Goal: Task Accomplishment & Management: Use online tool/utility

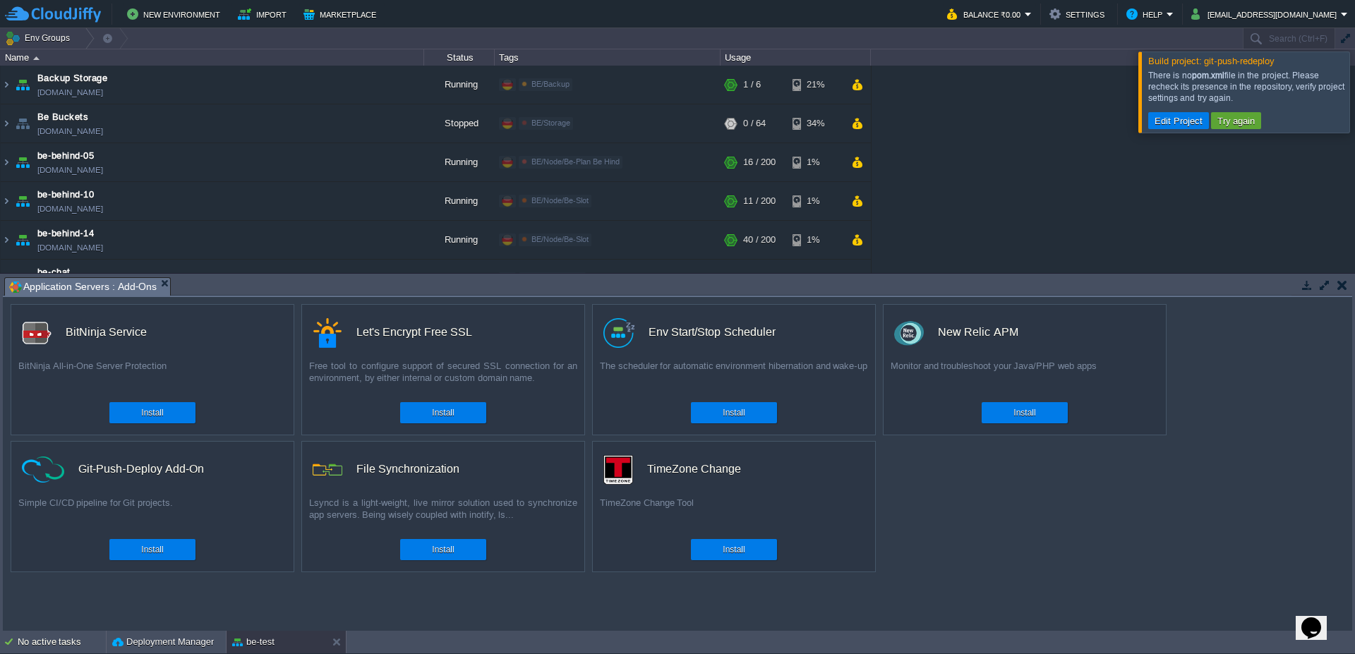
scroll to position [508, 0]
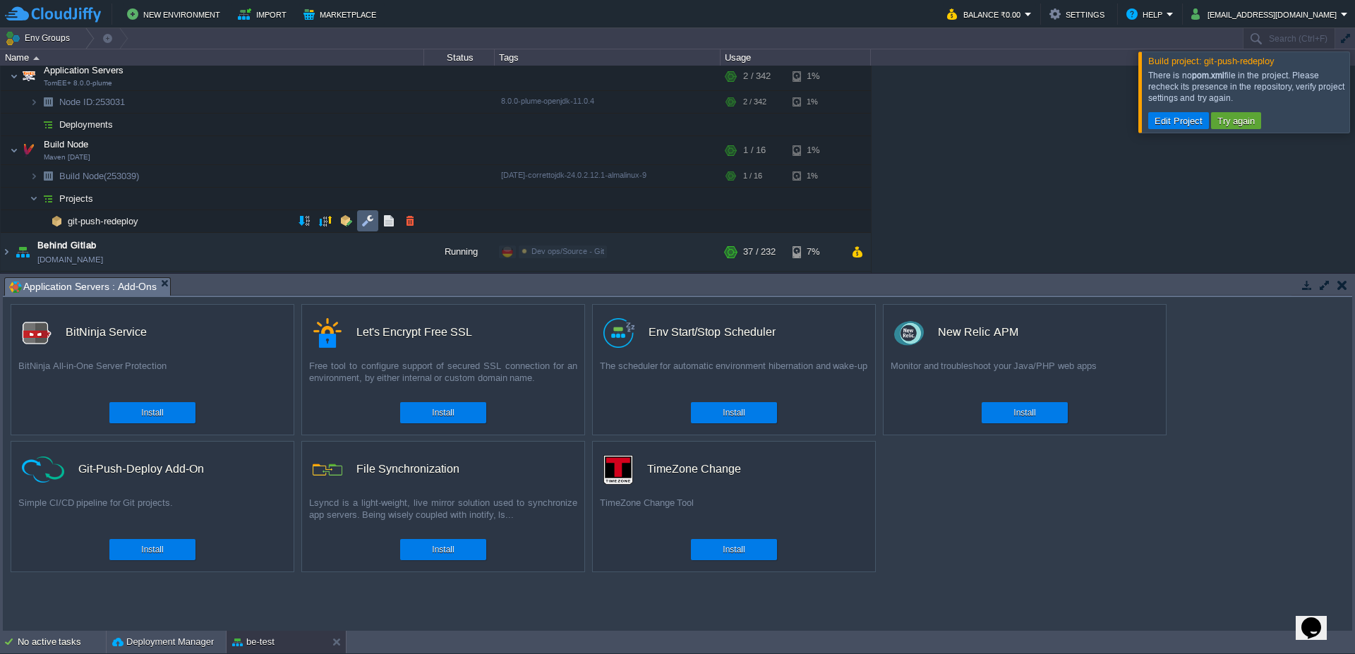
click at [371, 224] on button "button" at bounding box center [367, 221] width 13 height 13
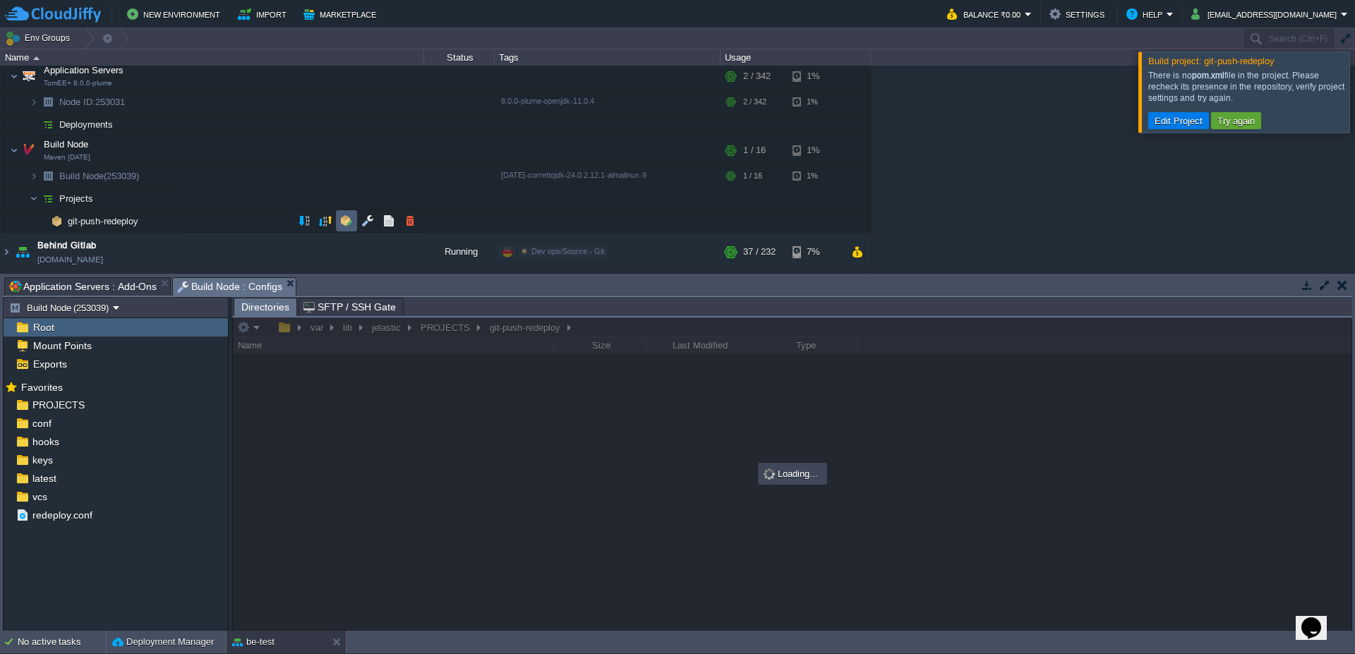
click at [344, 229] on td at bounding box center [346, 220] width 21 height 21
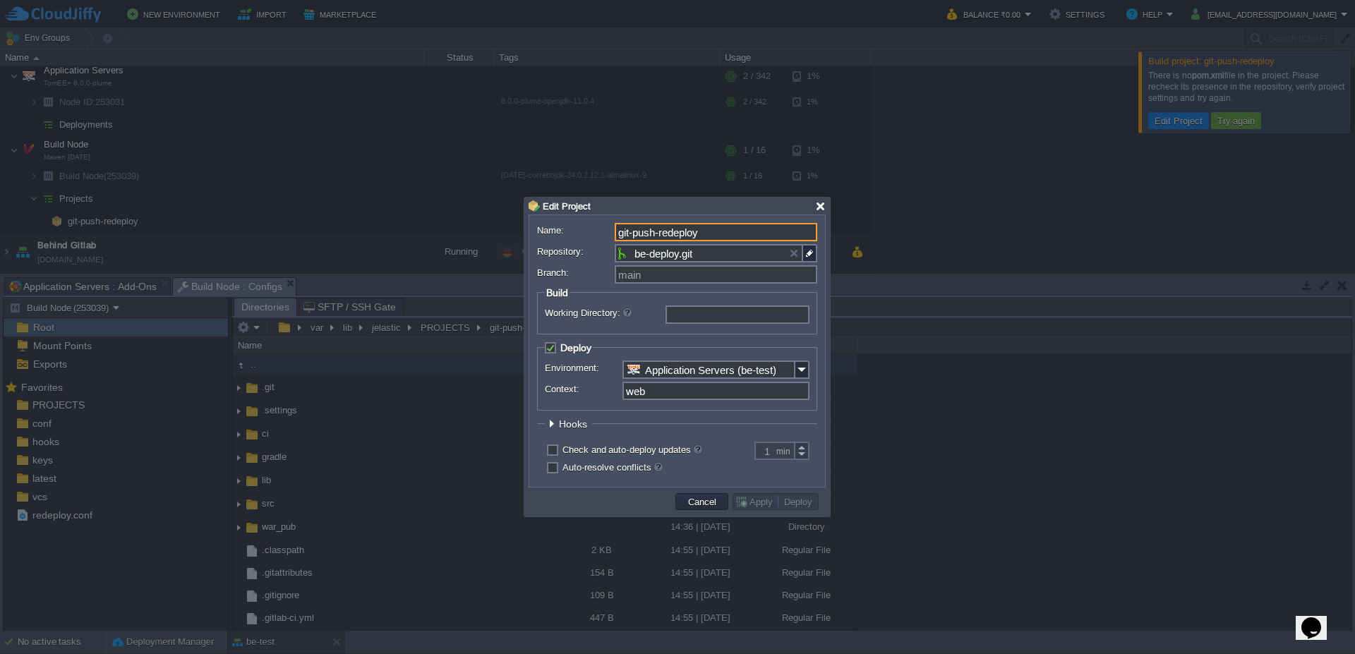
click at [822, 207] on div at bounding box center [820, 206] width 11 height 11
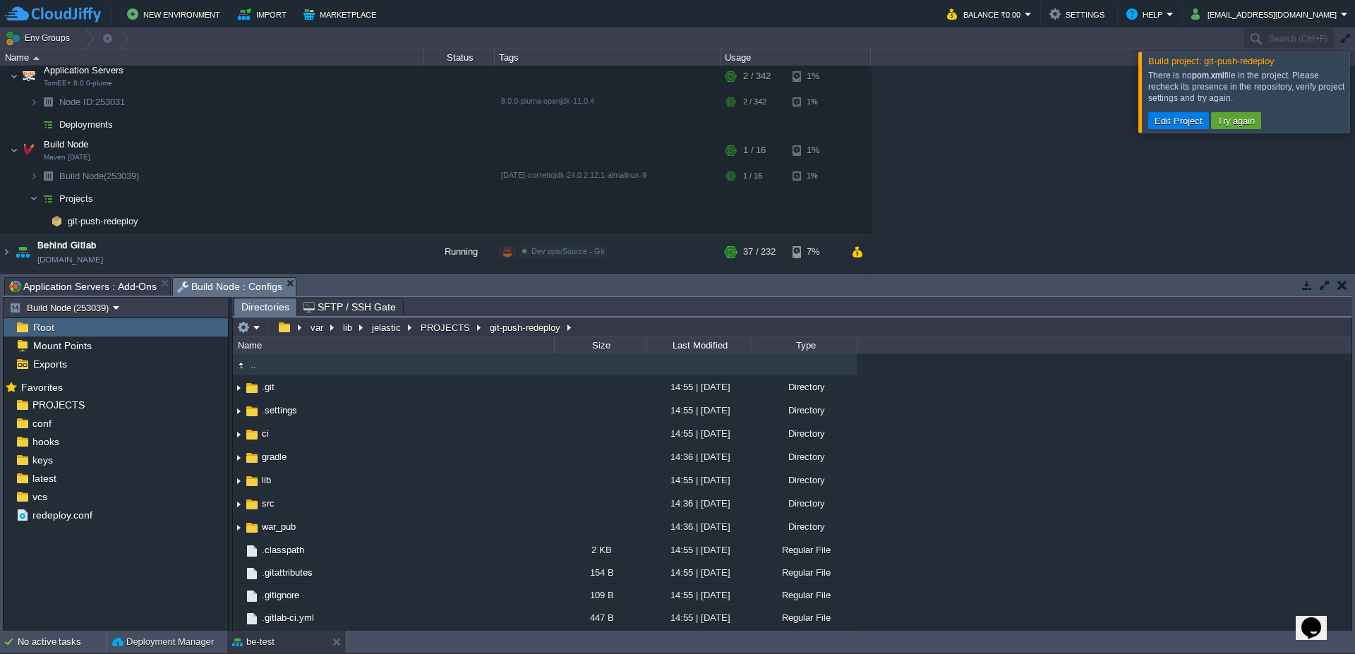
click at [1354, 83] on div at bounding box center [1372, 92] width 0 height 80
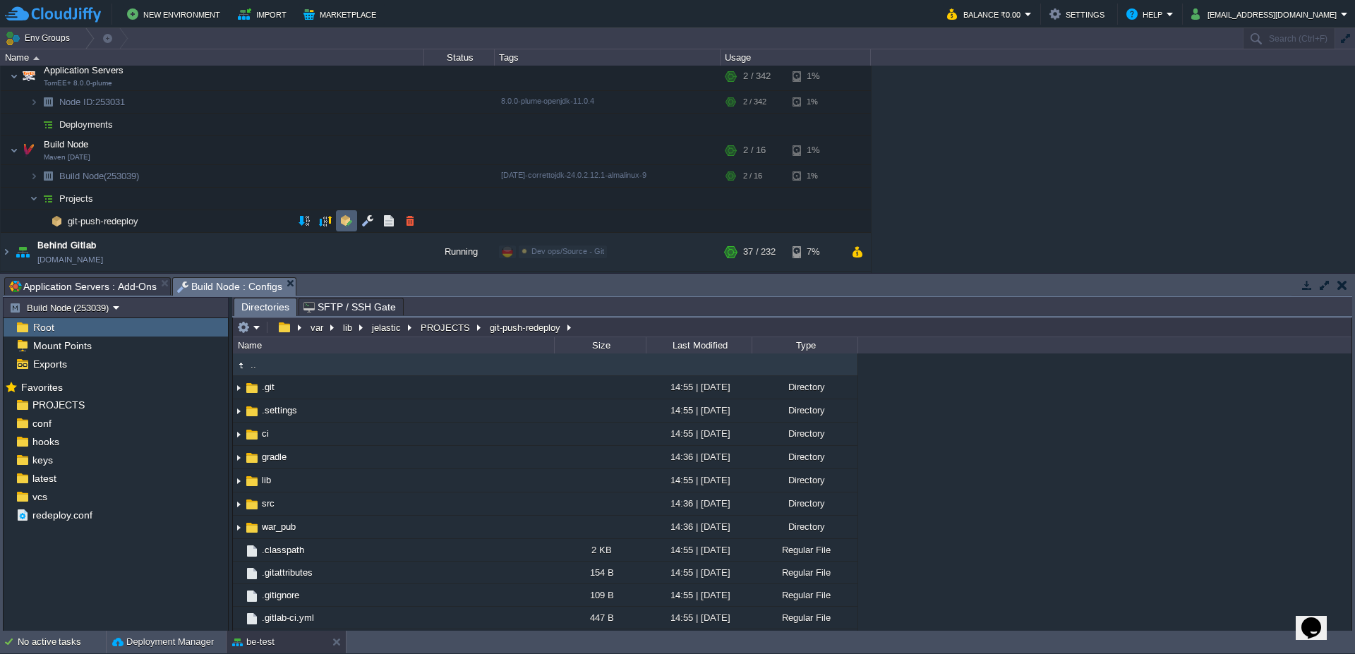
click at [354, 224] on td at bounding box center [346, 220] width 21 height 21
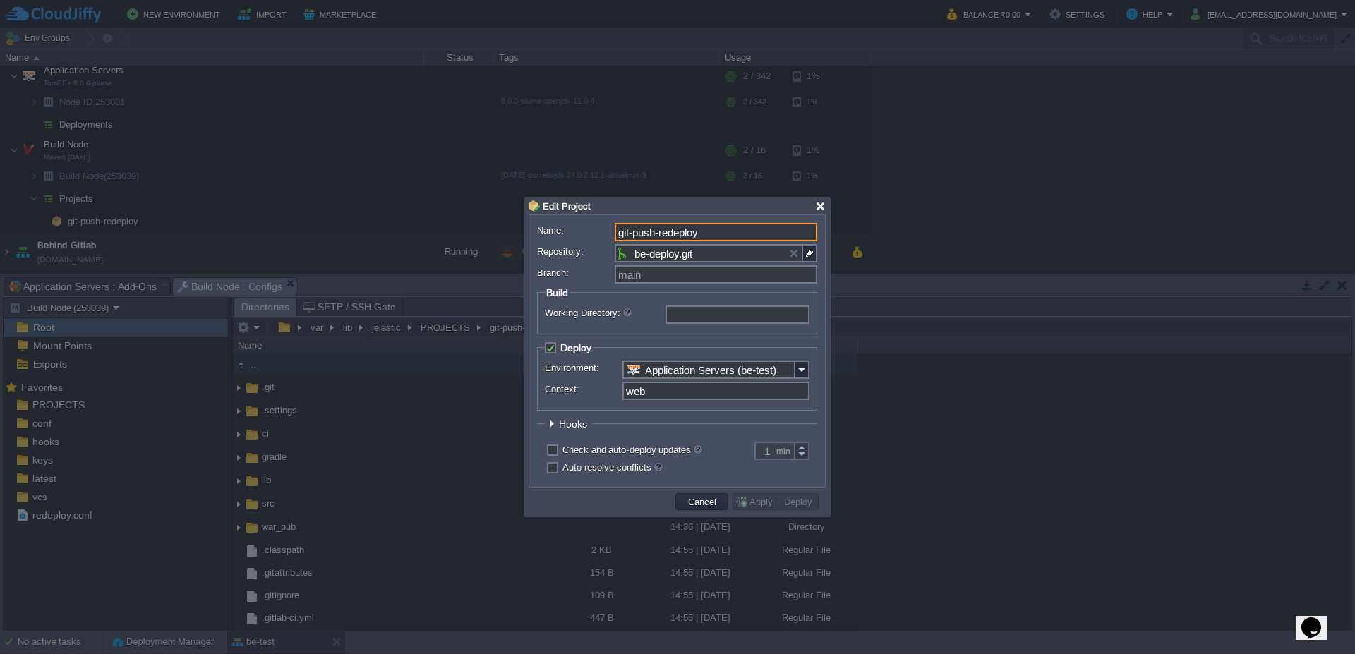
click at [816, 211] on div at bounding box center [820, 206] width 11 height 11
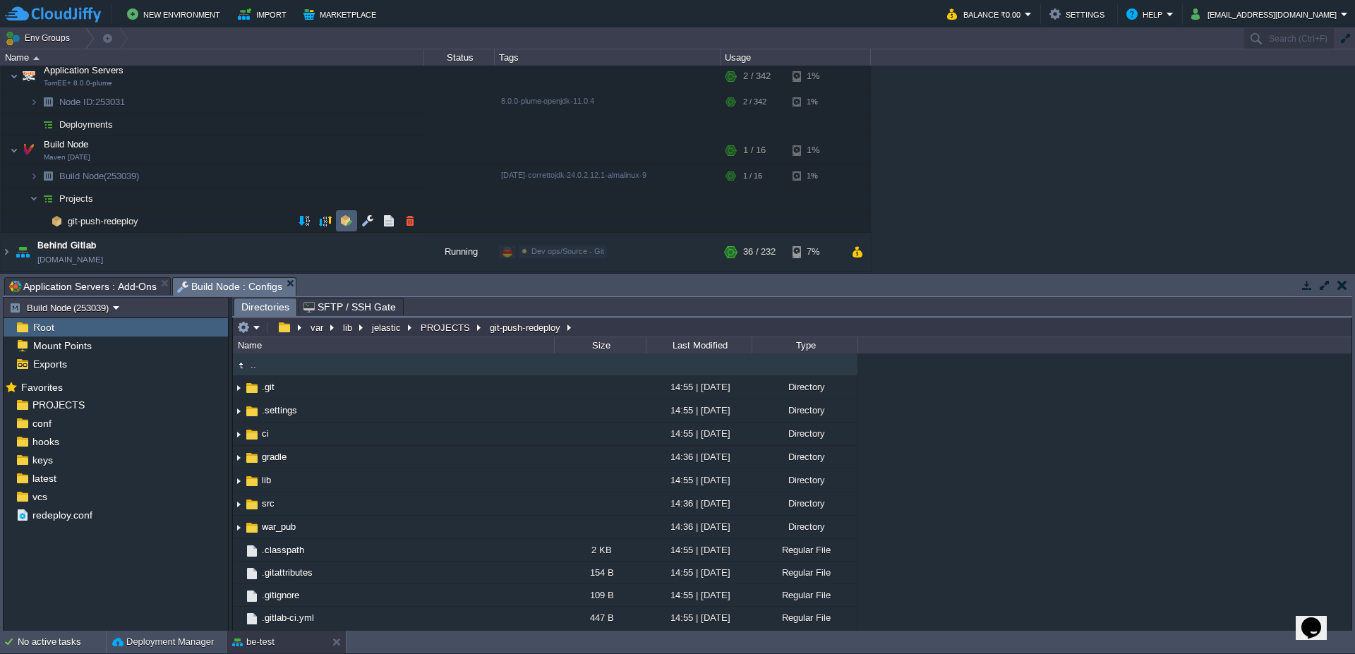
click at [343, 224] on button "button" at bounding box center [346, 221] width 13 height 13
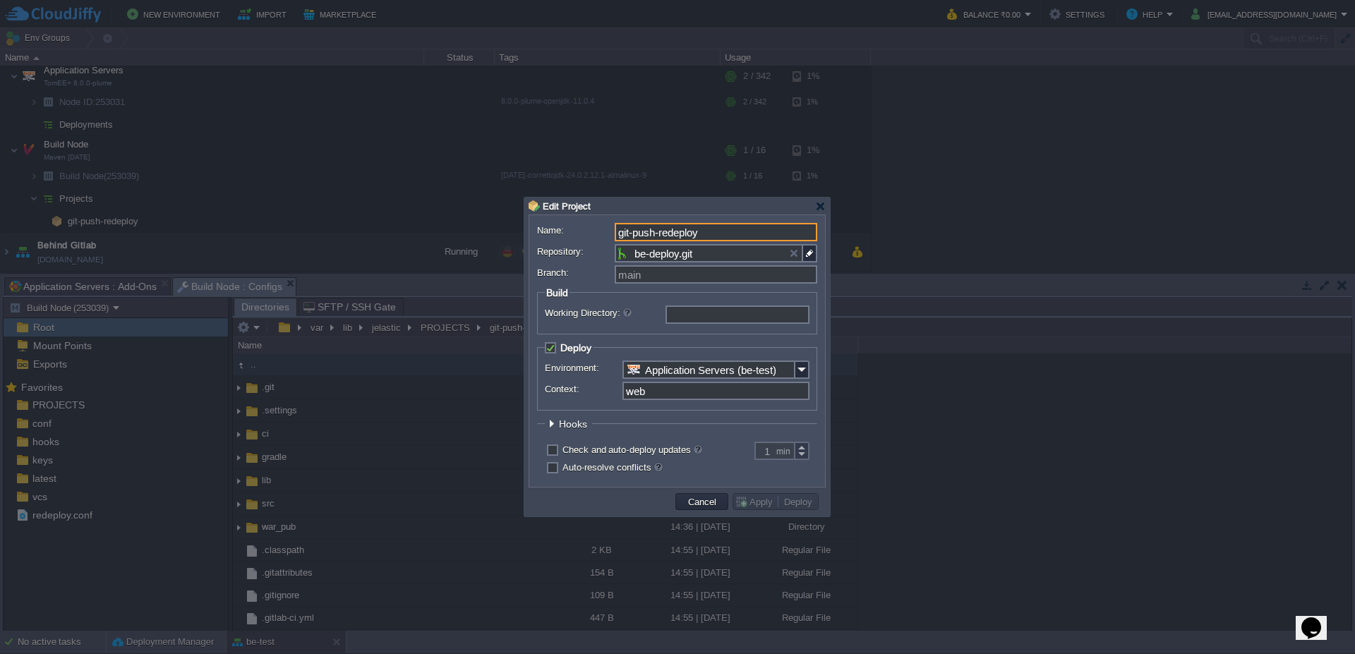
click at [692, 318] on input "Working Directory:" at bounding box center [738, 315] width 144 height 18
type input "build/lib/"
click at [708, 330] on fieldset "Build Working Directory: build/lib/" at bounding box center [677, 311] width 280 height 48
click at [812, 255] on img at bounding box center [810, 253] width 14 height 18
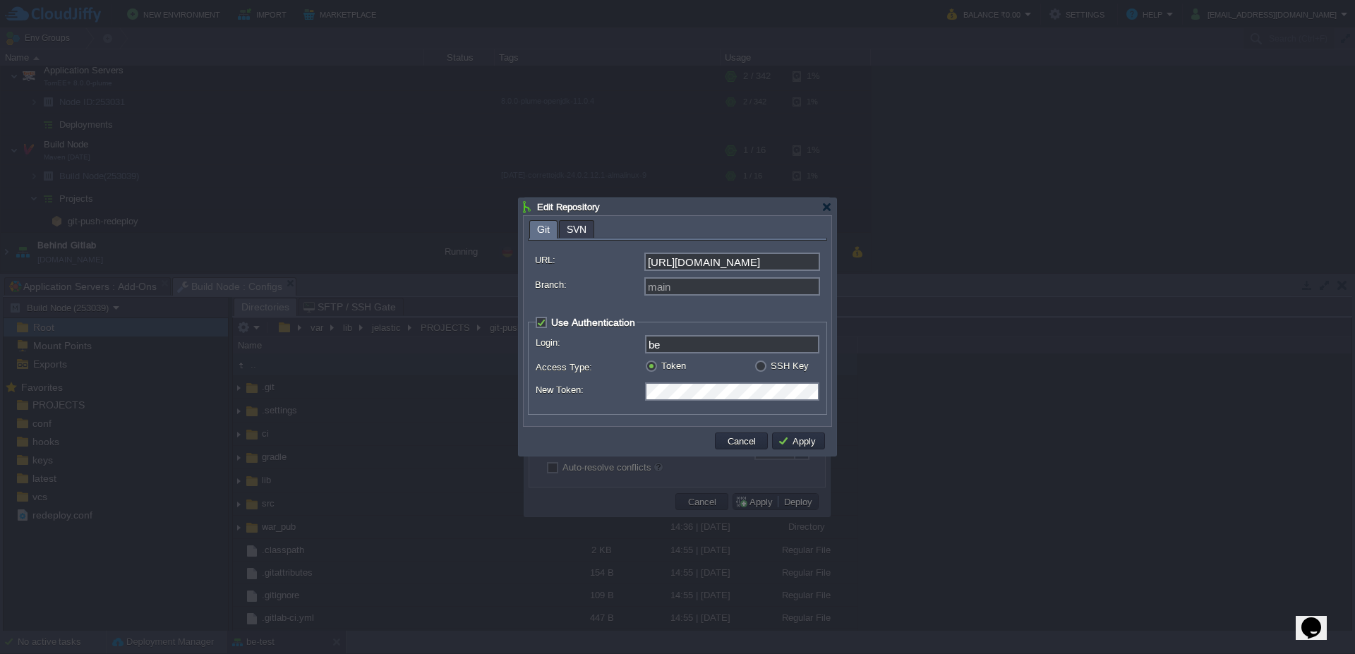
click at [707, 267] on input "[URL][DOMAIN_NAME]" at bounding box center [732, 262] width 176 height 18
paste input "hind_web_behind"
type input "[URL][DOMAIN_NAME]"
click at [805, 443] on button "Apply" at bounding box center [799, 441] width 42 height 13
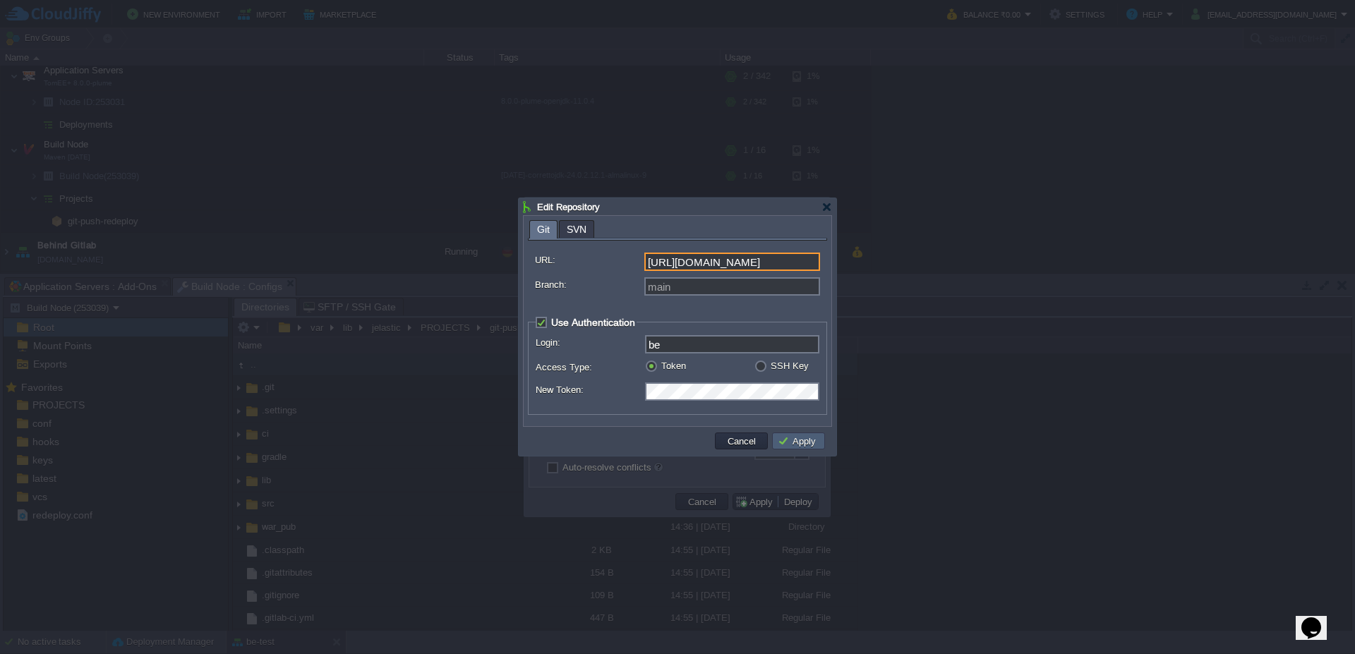
type input "behind_web_behind.git"
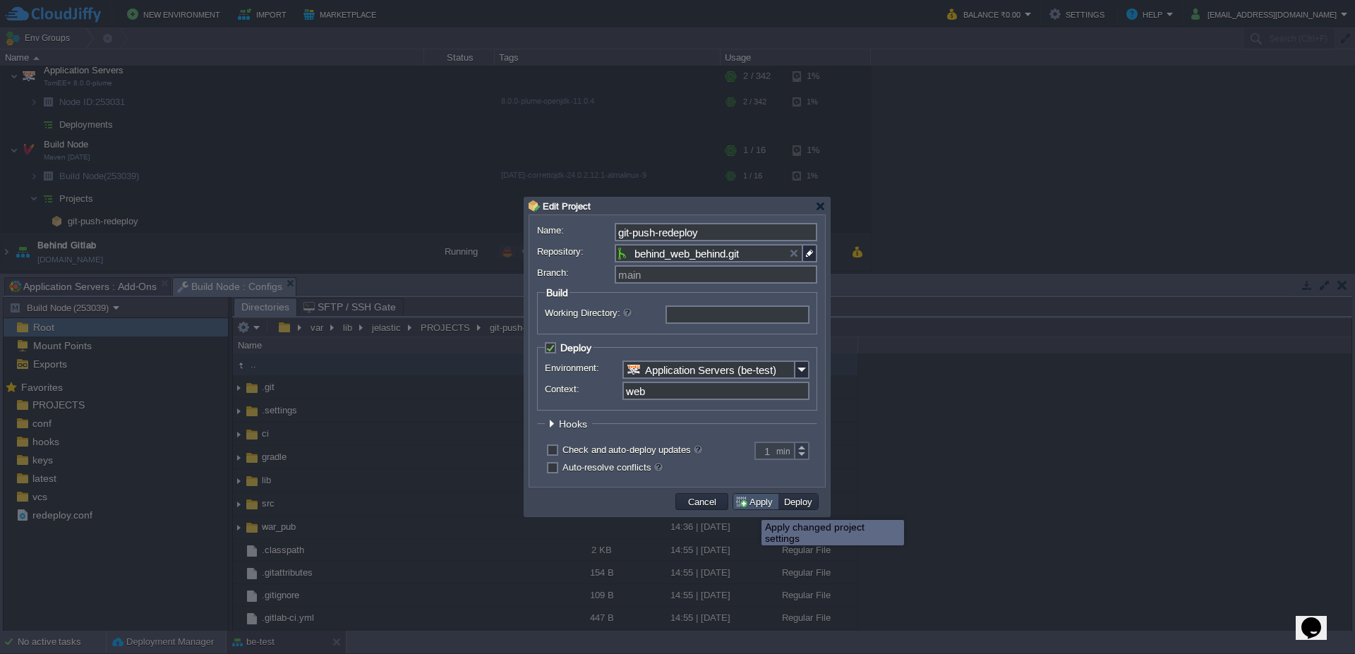
click at [752, 506] on button "Apply" at bounding box center [756, 501] width 42 height 13
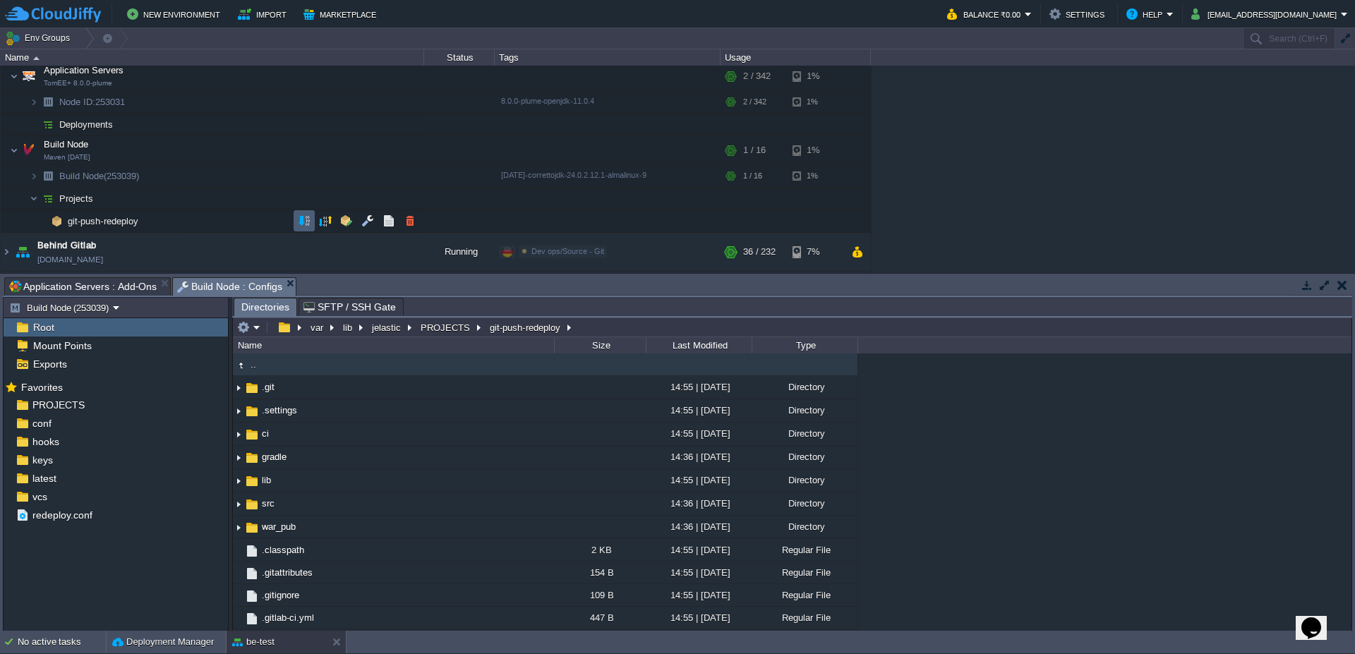
click at [308, 223] on button "button" at bounding box center [304, 221] width 13 height 13
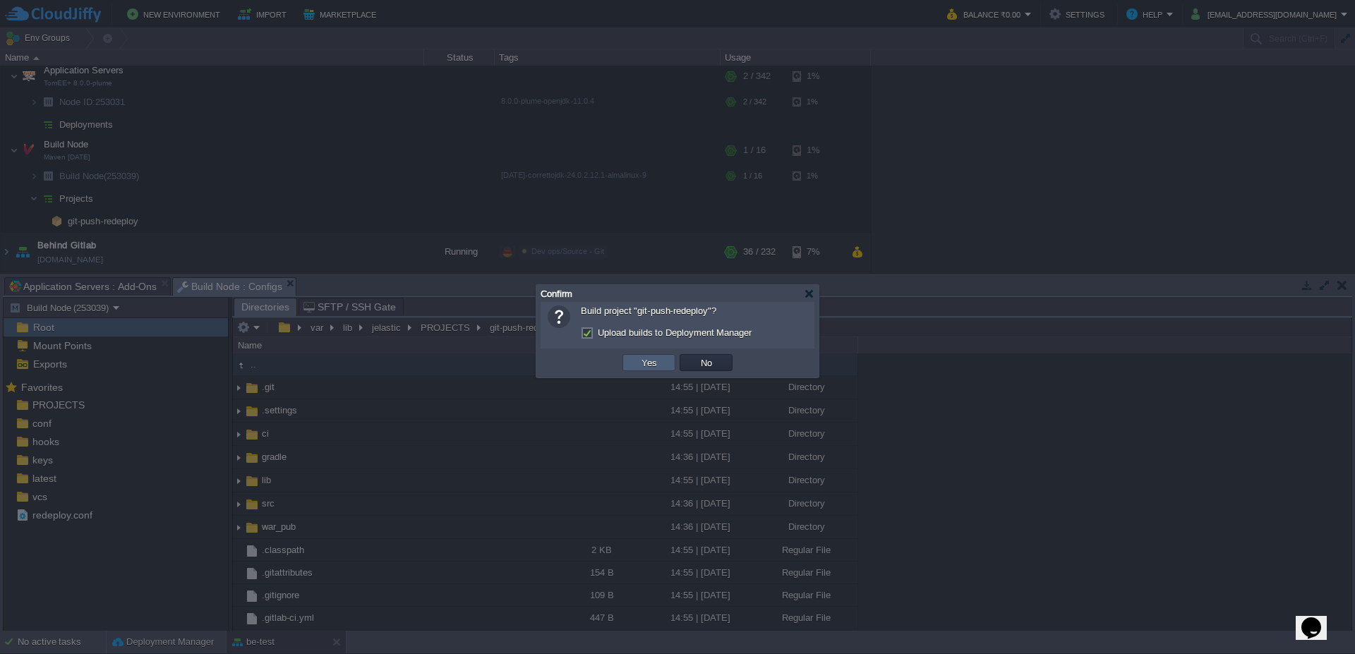
click at [654, 366] on button "Yes" at bounding box center [649, 362] width 24 height 13
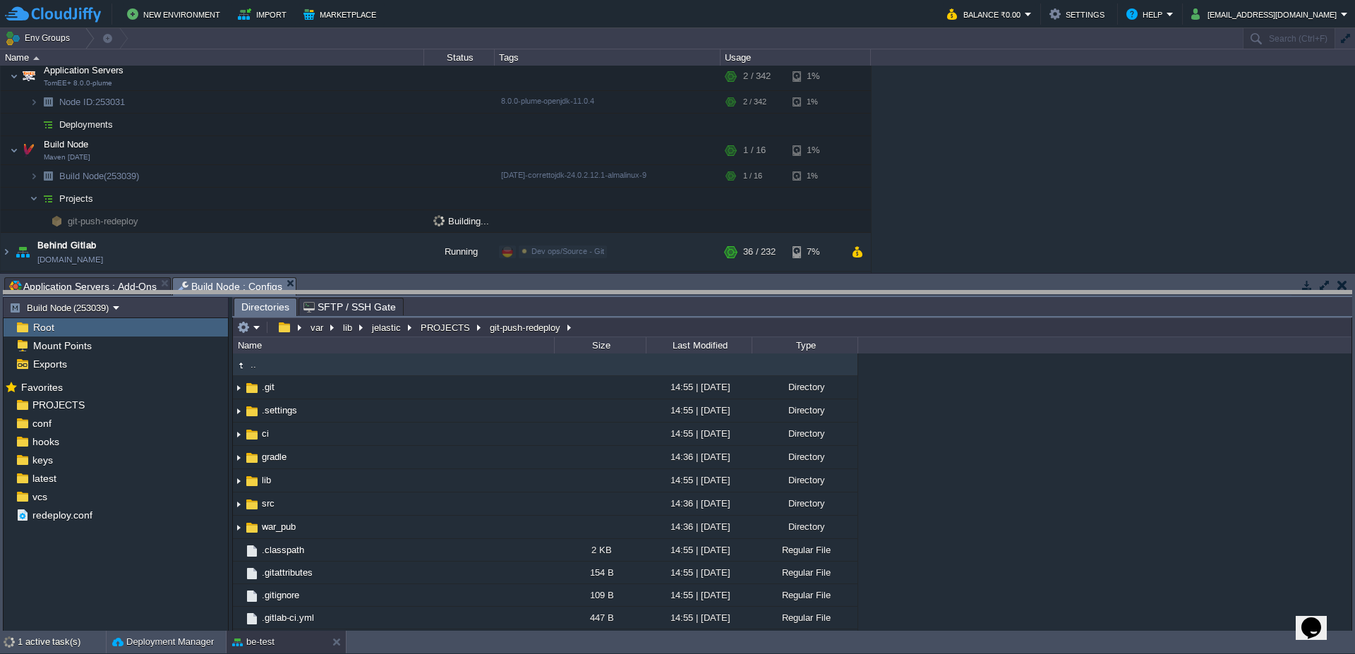
drag, startPoint x: 531, startPoint y: 291, endPoint x: 539, endPoint y: 306, distance: 16.4
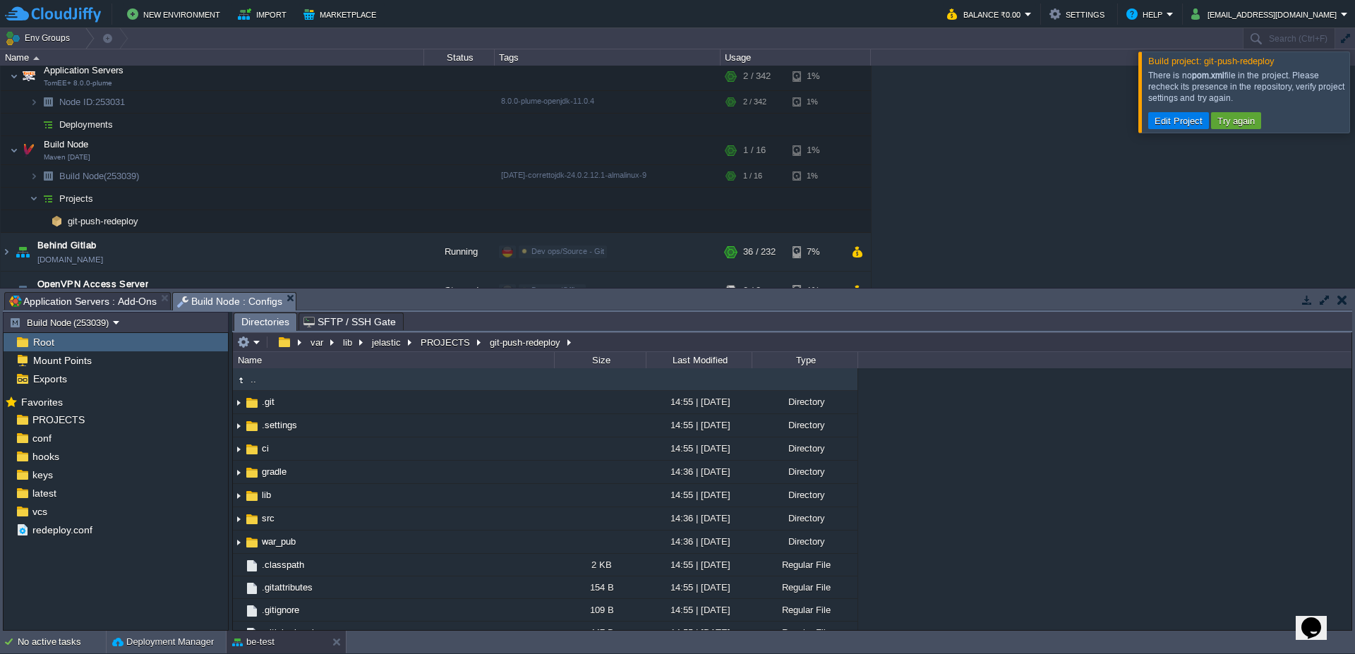
drag, startPoint x: 1148, startPoint y: 61, endPoint x: 1254, endPoint y: 100, distance: 113.7
click at [1254, 100] on div "Build project: git-push-redeploy There is no pom.xml file in the project. Pleas…" at bounding box center [1244, 93] width 212 height 82
copy div "There is no pom.xml file in the project. Please recheck its presence in the rep…"
click at [390, 203] on button "button" at bounding box center [389, 198] width 13 height 13
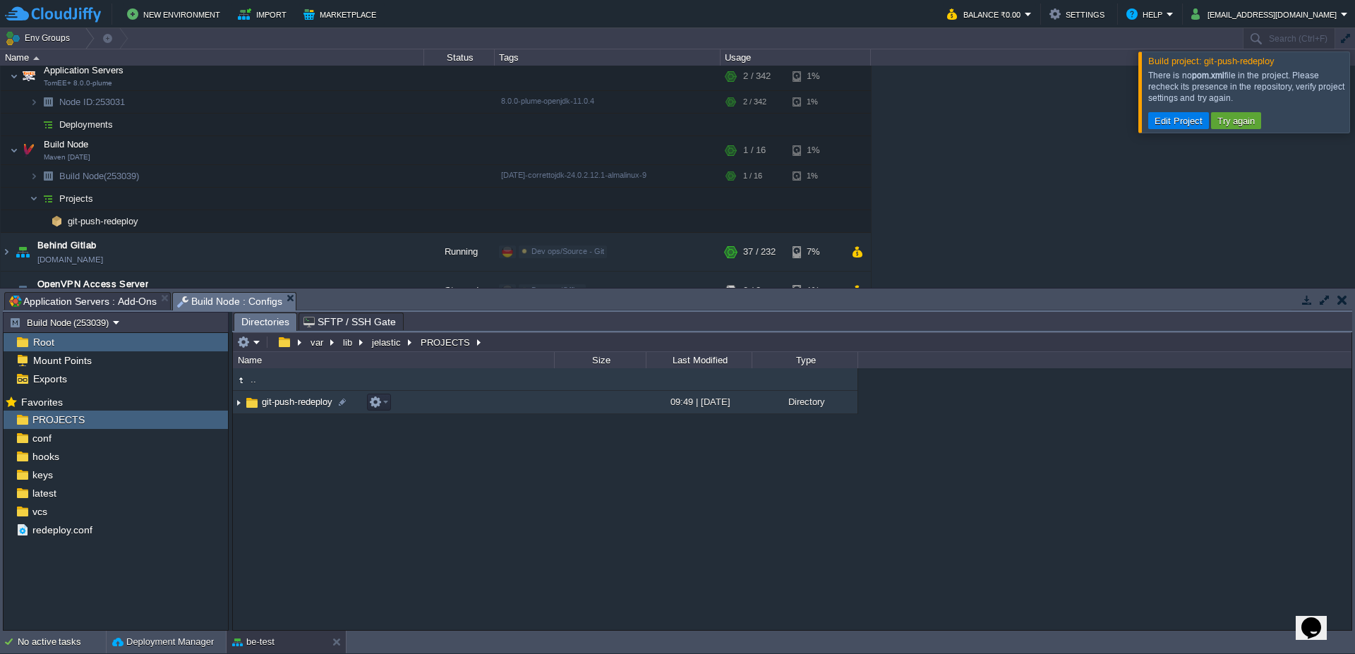
click at [243, 399] on img at bounding box center [238, 403] width 11 height 22
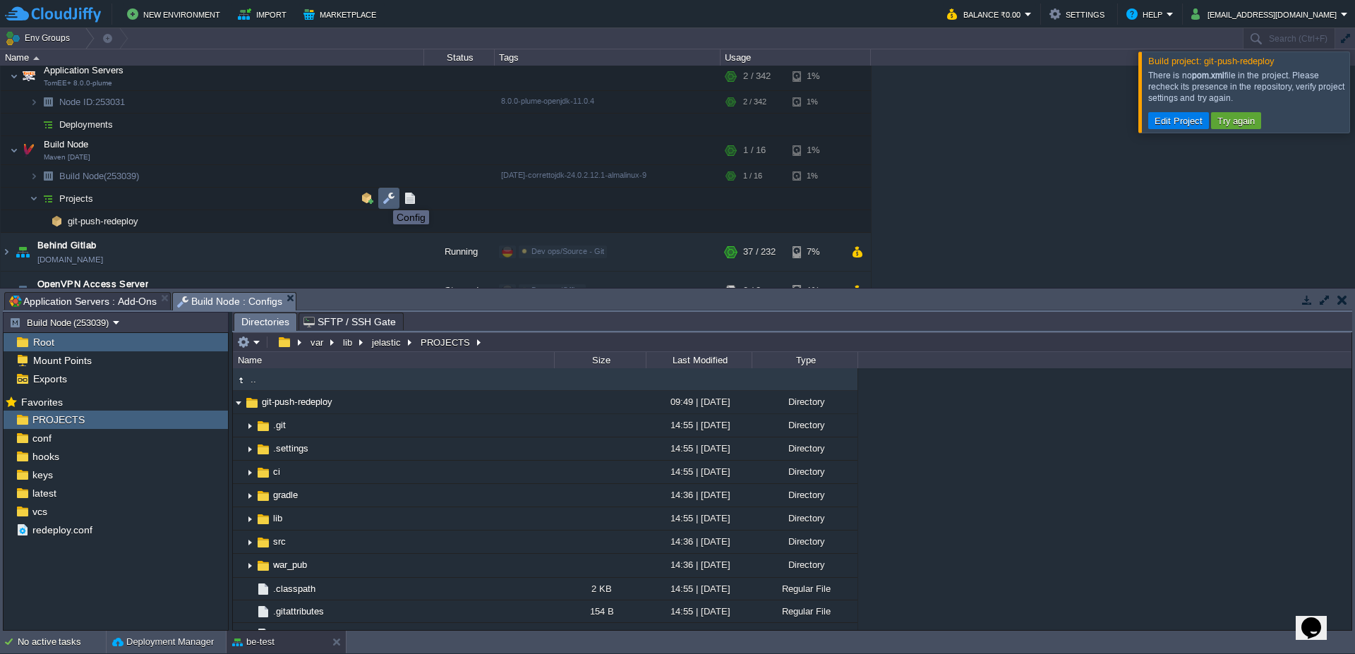
click at [383, 197] on button "button" at bounding box center [389, 198] width 13 height 13
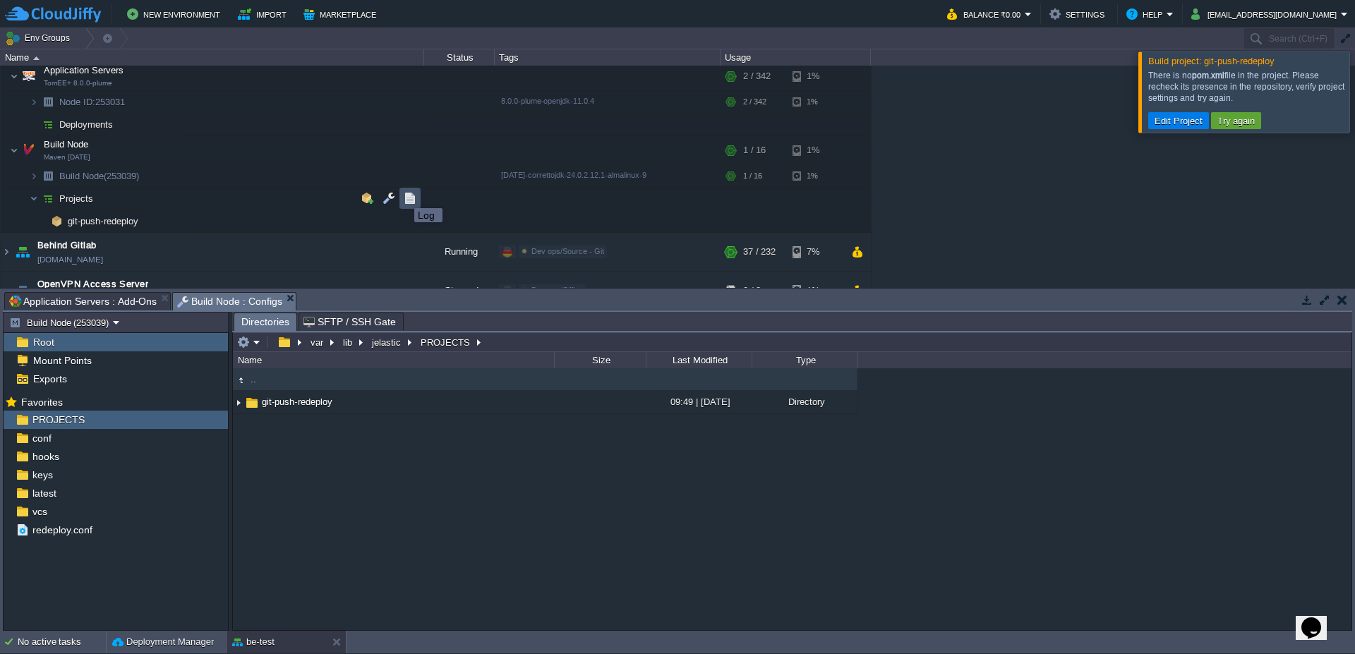
click at [414, 194] on button "button" at bounding box center [410, 198] width 13 height 13
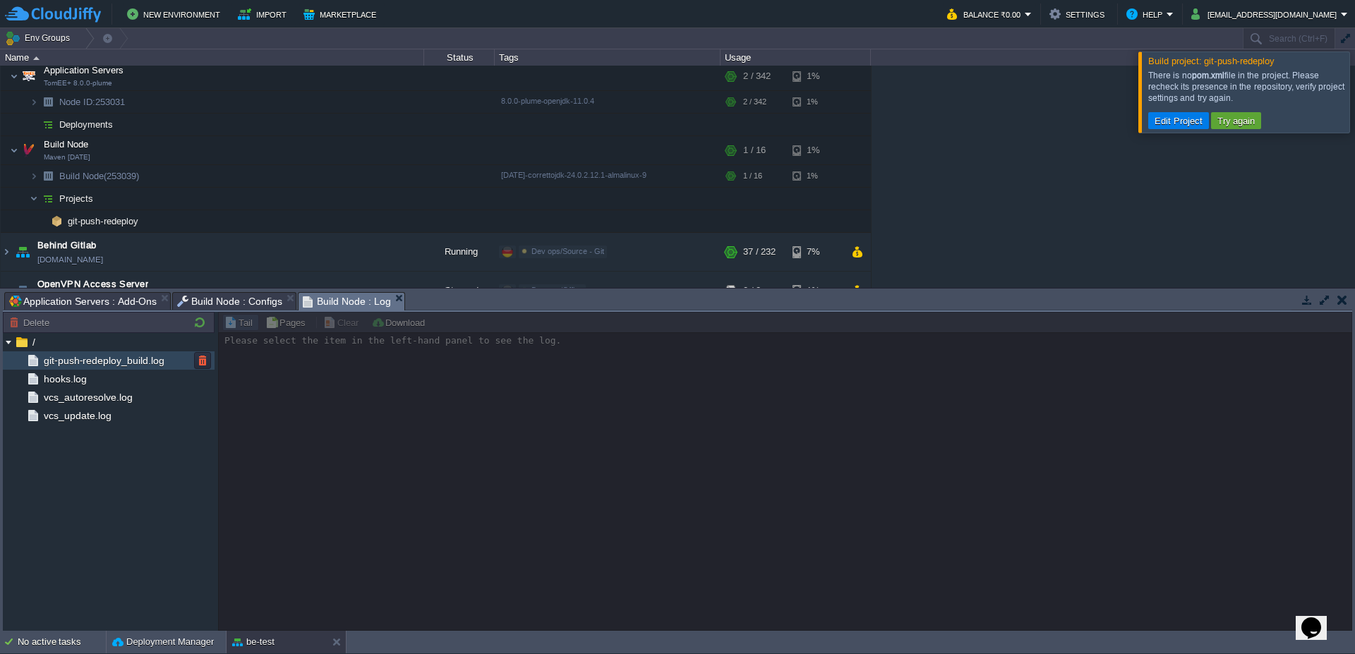
click at [116, 359] on span "git-push-redeploy_build.log" at bounding box center [104, 360] width 126 height 13
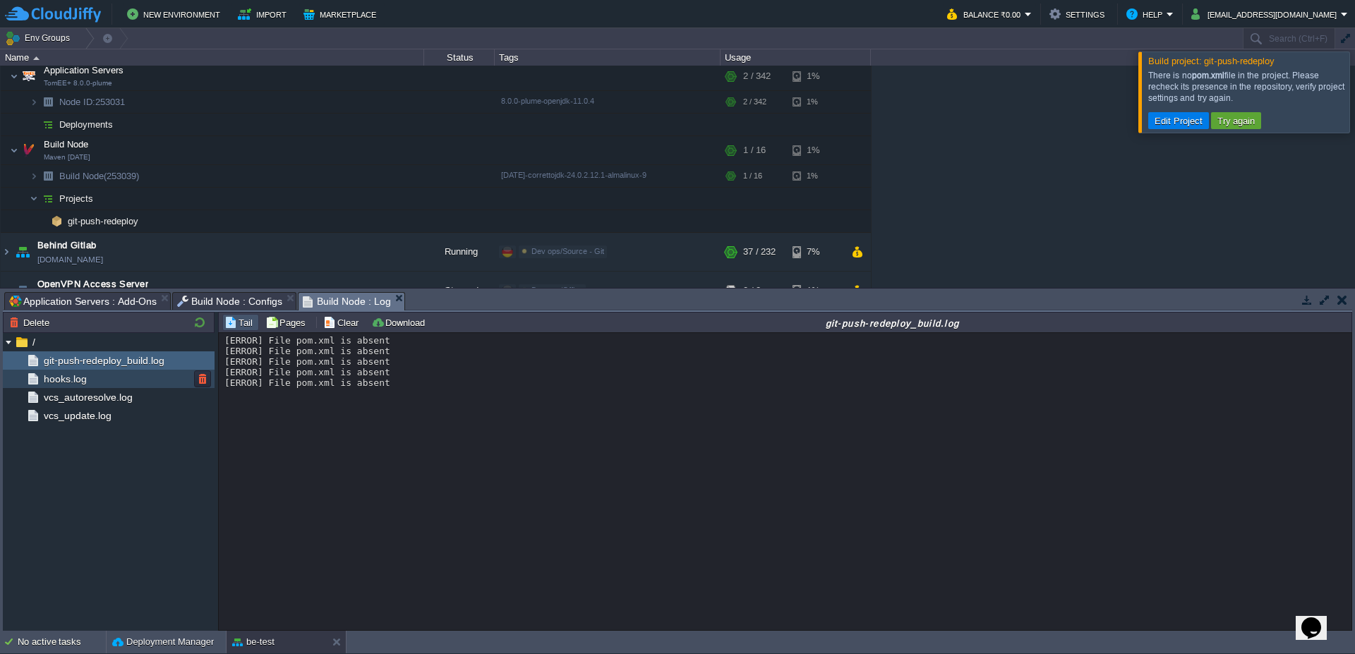
click at [82, 377] on span "hooks.log" at bounding box center [65, 379] width 48 height 13
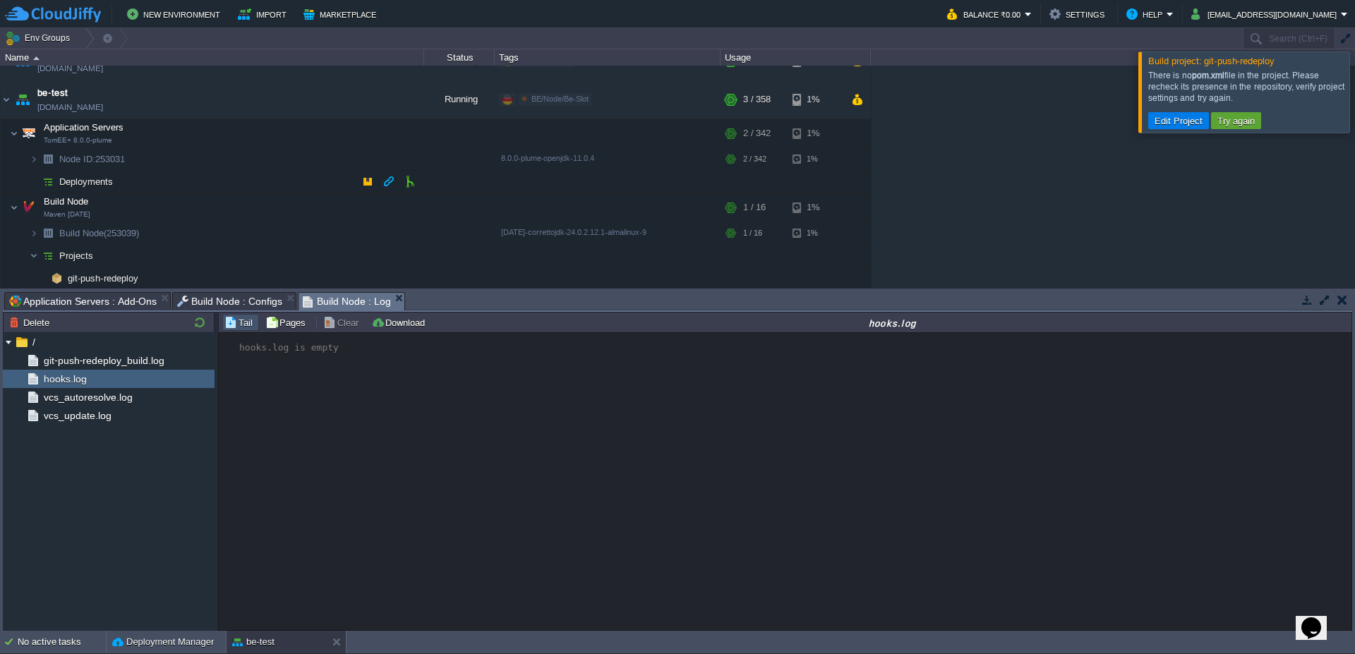
scroll to position [423, 0]
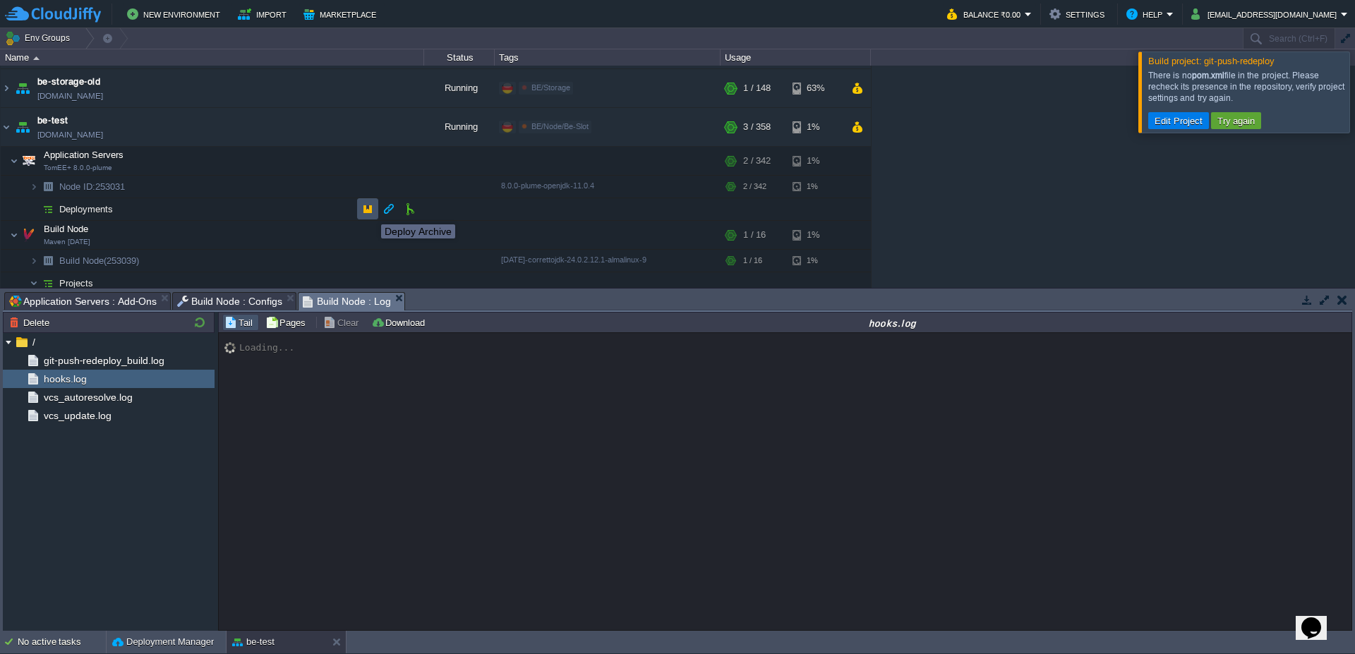
click at [363, 212] on button "button" at bounding box center [367, 209] width 13 height 13
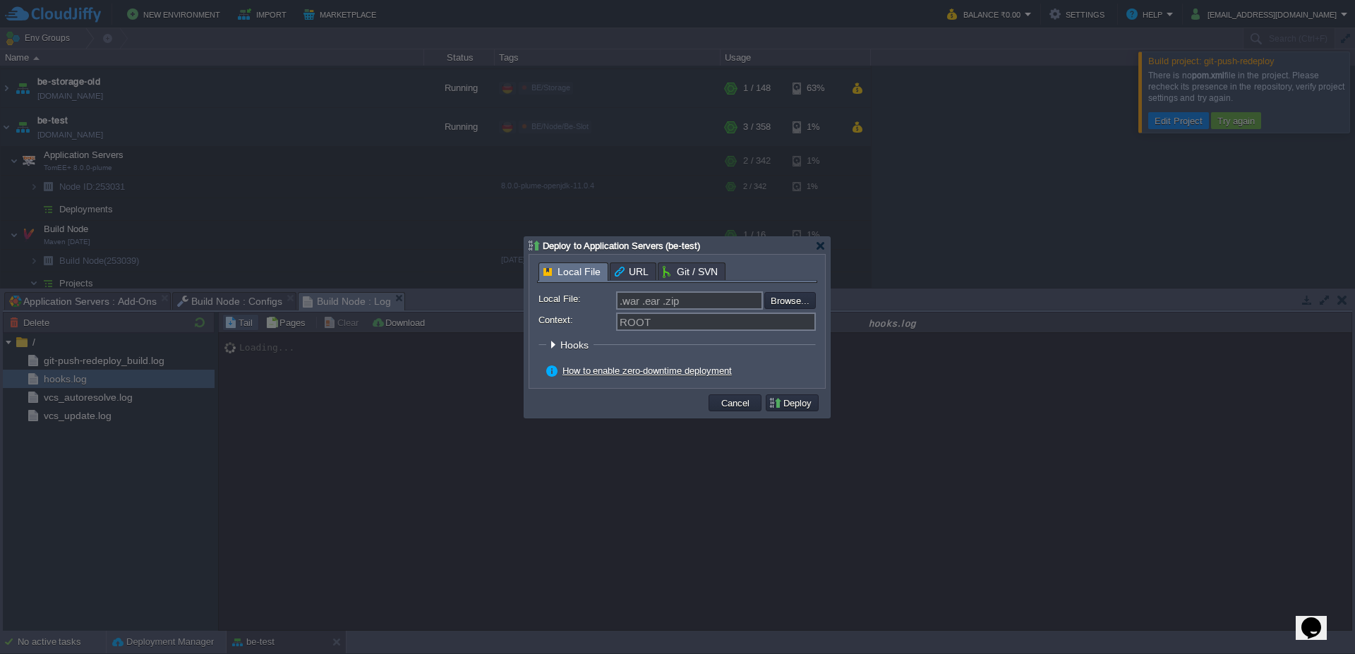
click at [692, 276] on div "Local File URL Git / SVN Local File: .war .ear .zip Browse... Context: ROOT Hoo…" at bounding box center [677, 322] width 280 height 118
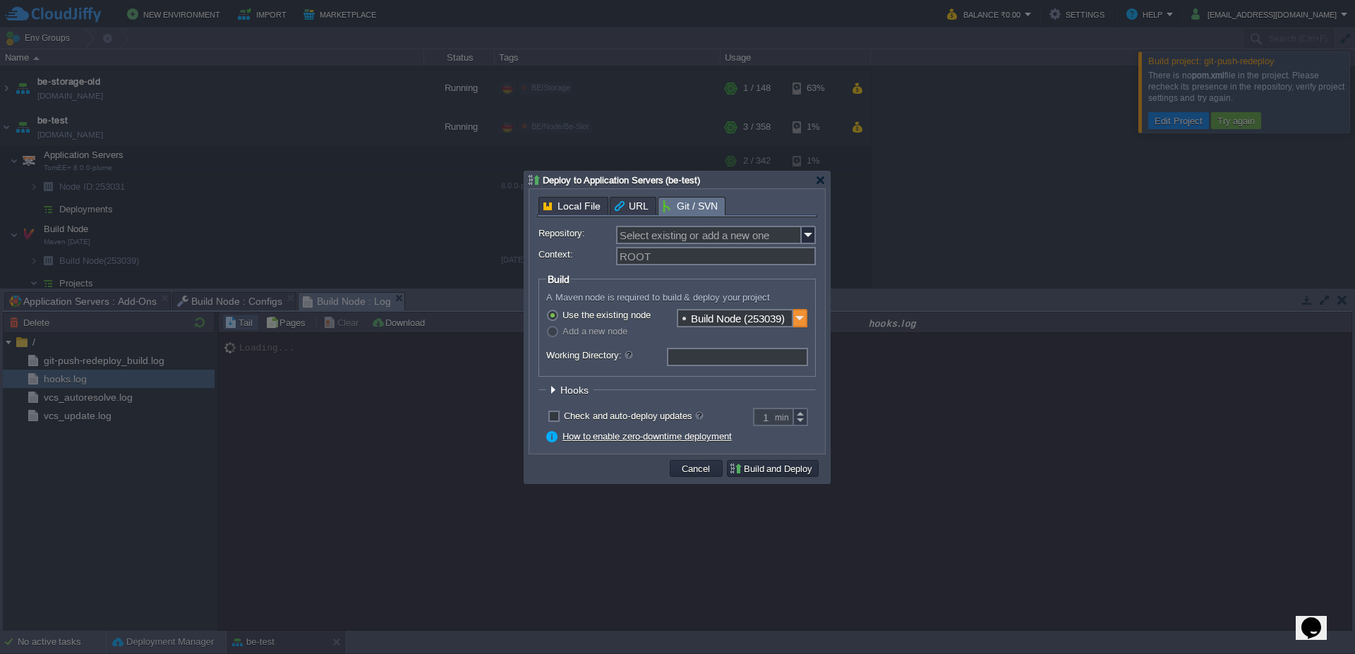
click at [803, 323] on img at bounding box center [800, 318] width 14 height 18
click at [599, 333] on label "Add a new node" at bounding box center [595, 331] width 65 height 11
click at [563, 332] on label "Add a new node" at bounding box center [595, 331] width 65 height 11
drag, startPoint x: 790, startPoint y: 320, endPoint x: 797, endPoint y: 323, distance: 7.4
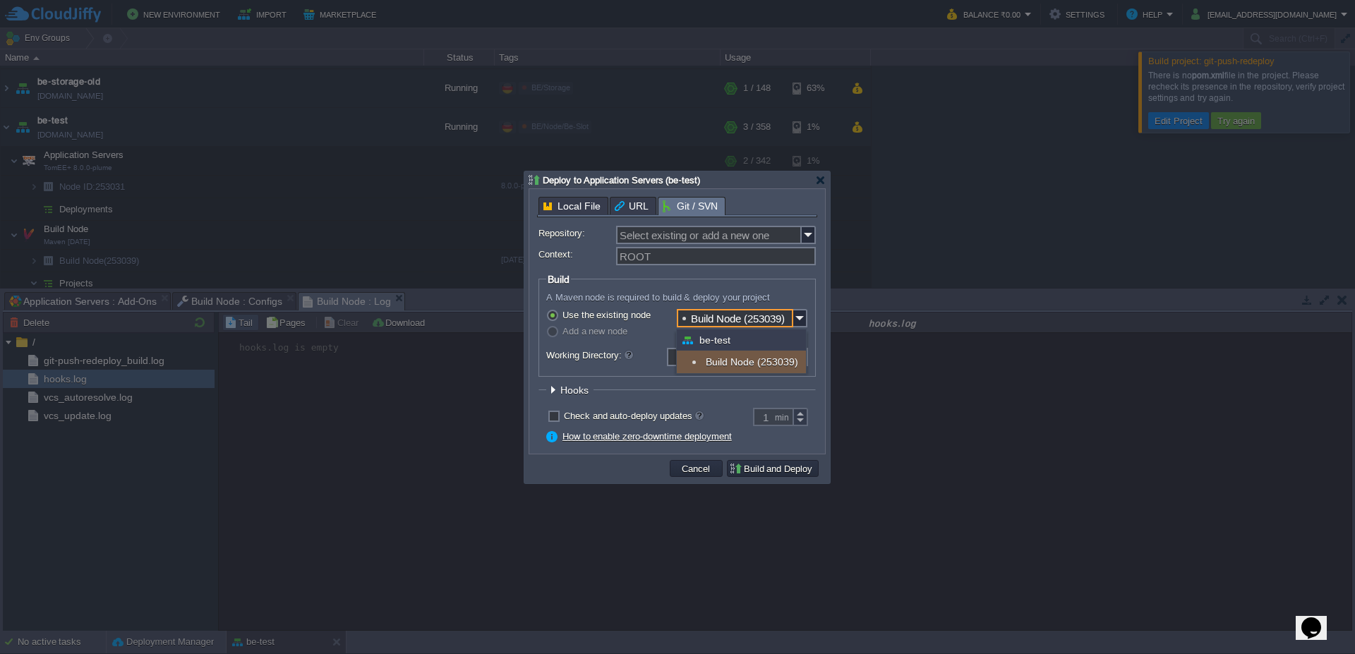
click at [790, 320] on input "Build Node (253039)" at bounding box center [735, 318] width 116 height 18
click at [723, 342] on div "be-test" at bounding box center [741, 340] width 129 height 21
click at [715, 322] on input "Build Node (253039)" at bounding box center [735, 318] width 116 height 18
click at [567, 316] on label "Use the existing node" at bounding box center [607, 315] width 88 height 11
click at [555, 316] on input "radio" at bounding box center [550, 317] width 9 height 9
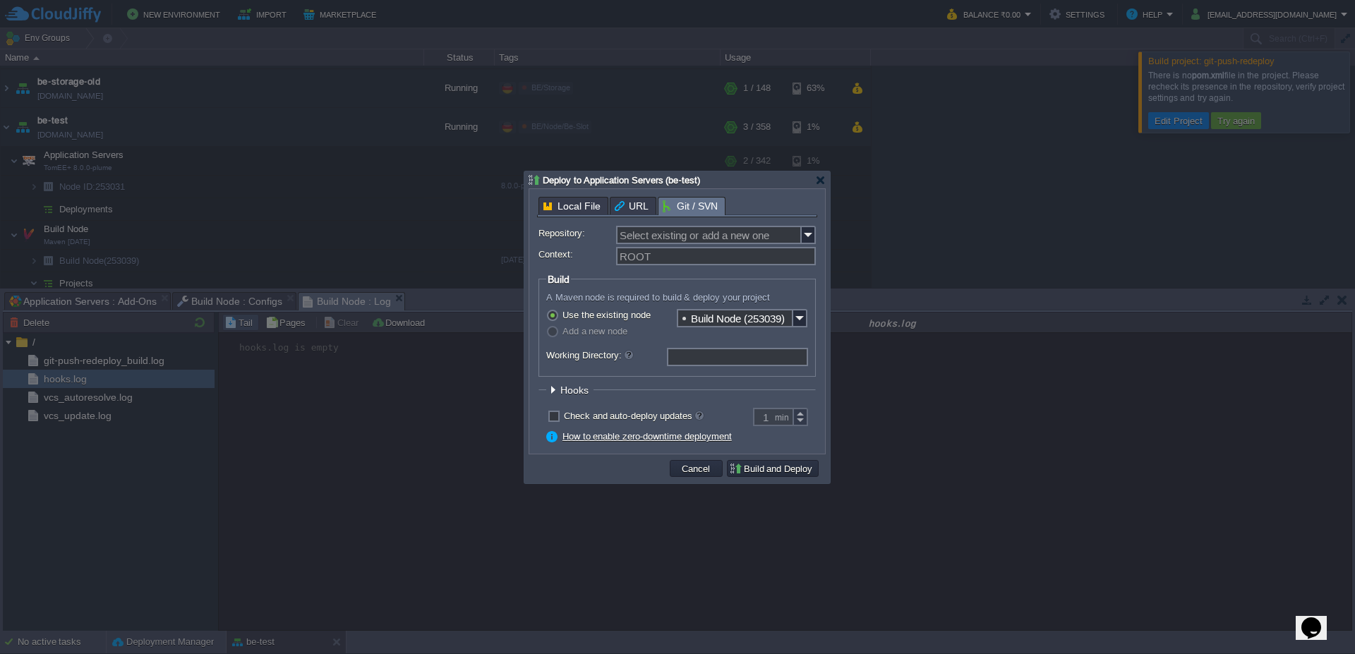
click at [721, 318] on input "Build Node (253039)" at bounding box center [735, 318] width 116 height 18
click at [690, 282] on fieldset "Build A Maven node is required to build & deploy your project Use the existing …" at bounding box center [677, 325] width 277 height 104
click at [546, 342] on div "Use the existing node Add a new node" at bounding box center [677, 327] width 262 height 36
click at [818, 180] on div at bounding box center [820, 180] width 11 height 11
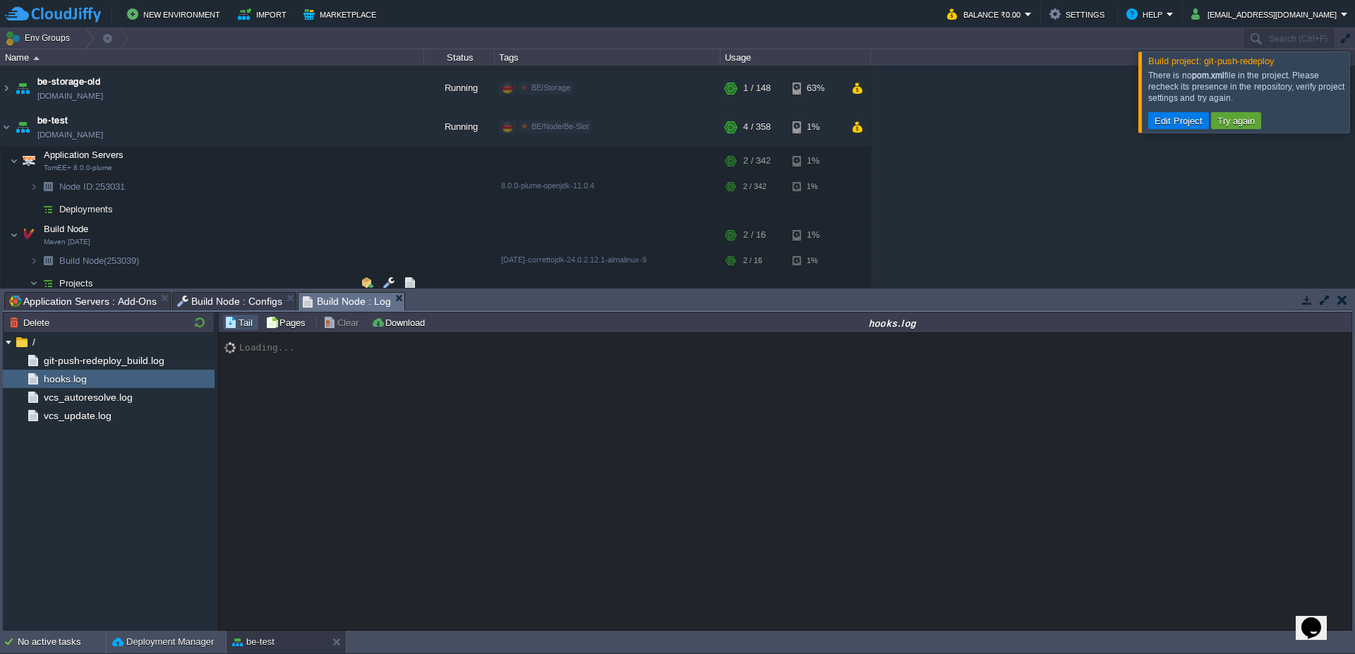
scroll to position [508, 0]
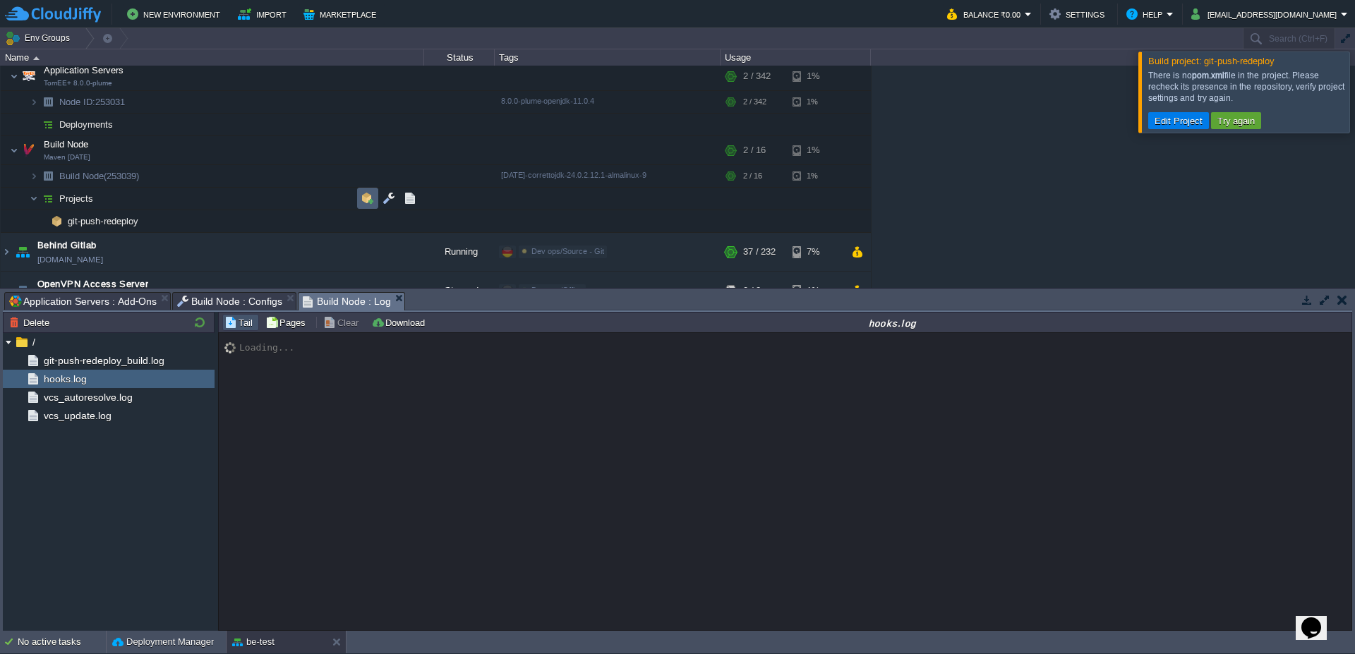
click at [375, 202] on td at bounding box center [367, 198] width 21 height 21
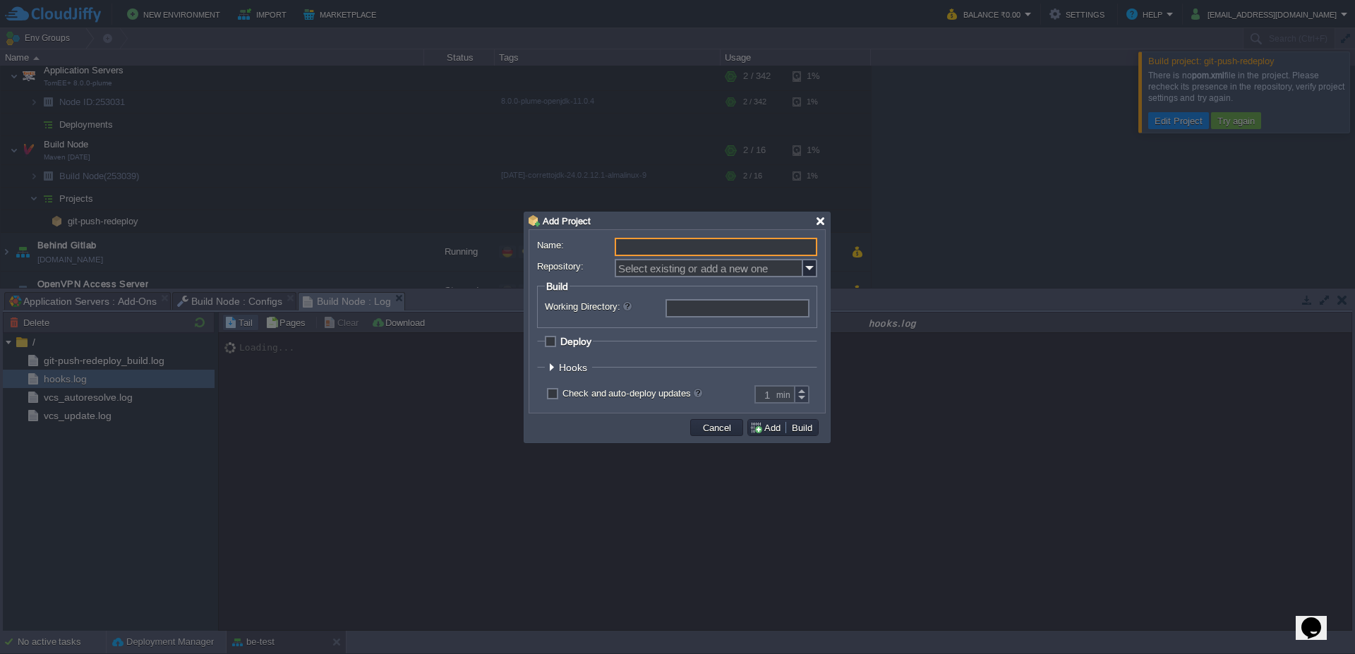
click at [821, 224] on div at bounding box center [820, 221] width 11 height 11
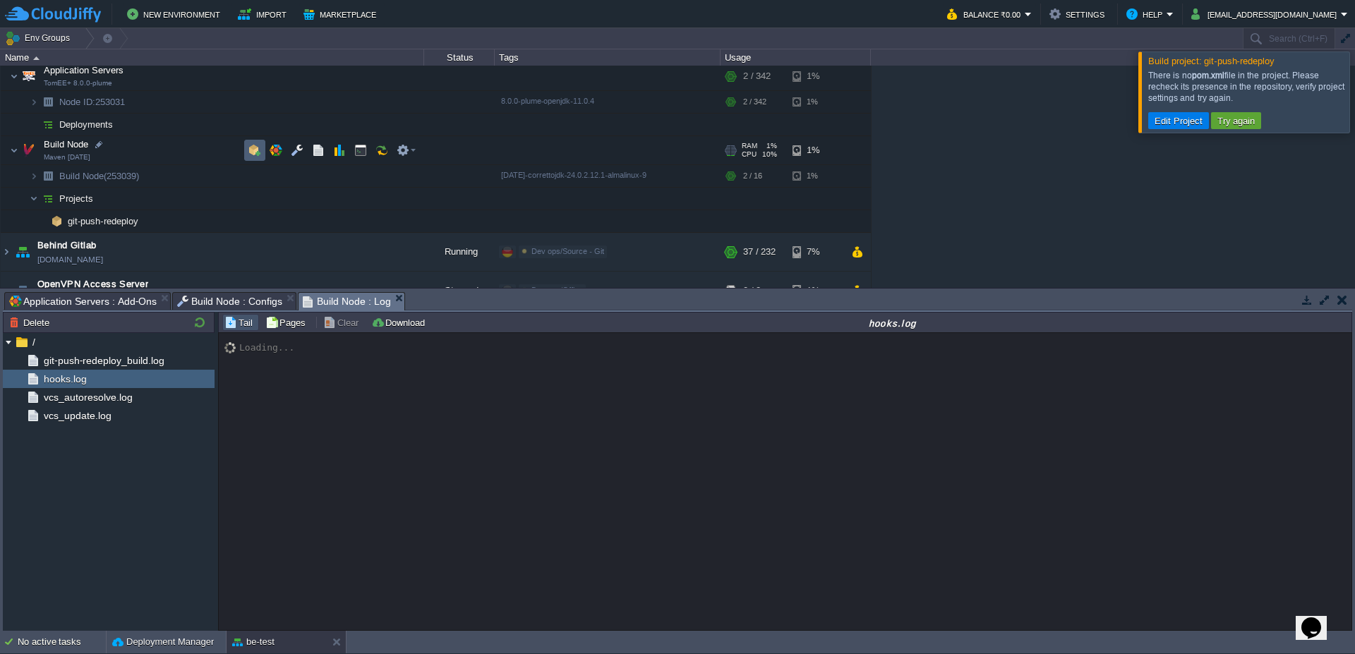
click at [255, 157] on td at bounding box center [254, 150] width 21 height 21
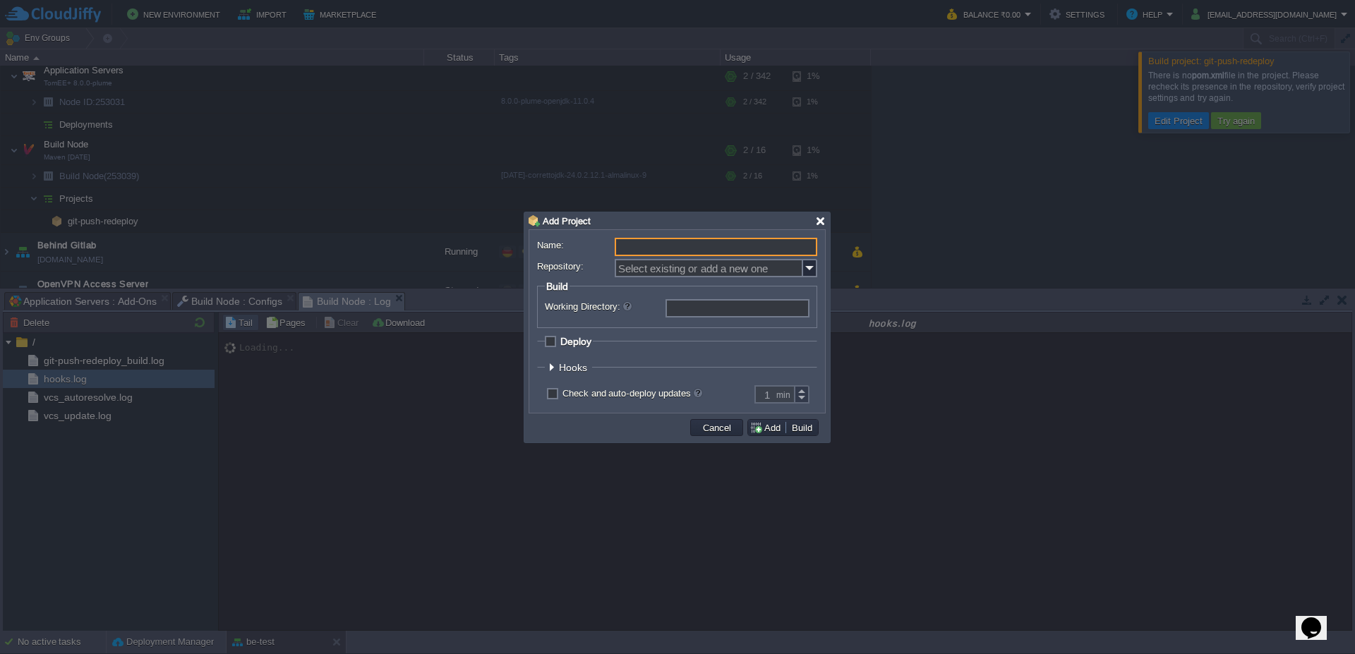
click at [822, 223] on div at bounding box center [820, 221] width 11 height 11
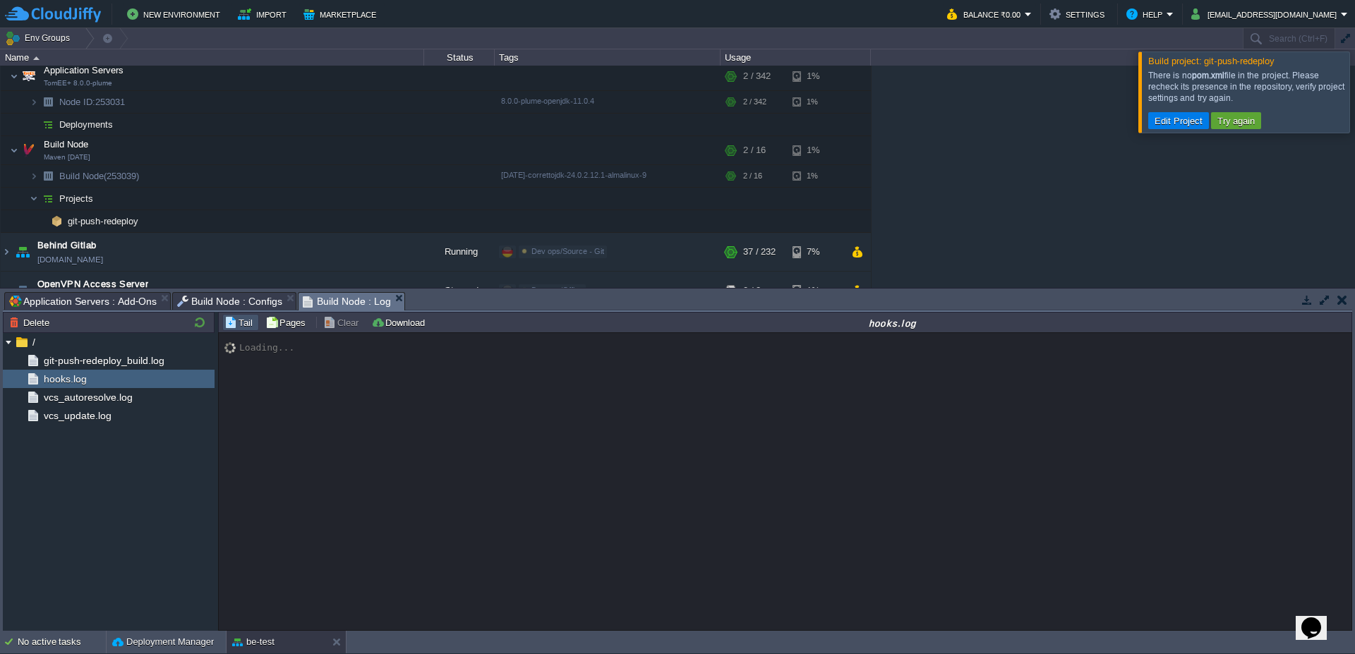
click at [136, 295] on span "Application Servers : Add-Ons" at bounding box center [83, 301] width 148 height 17
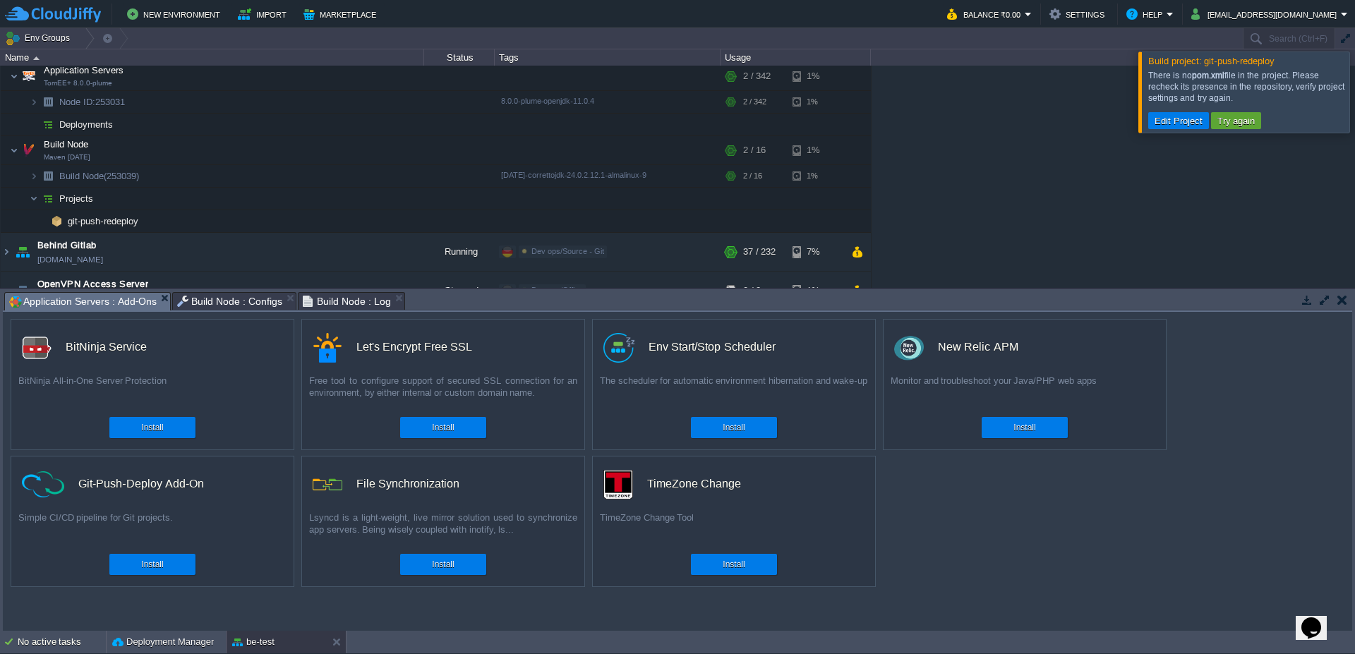
click at [1354, 110] on div at bounding box center [1372, 92] width 0 height 80
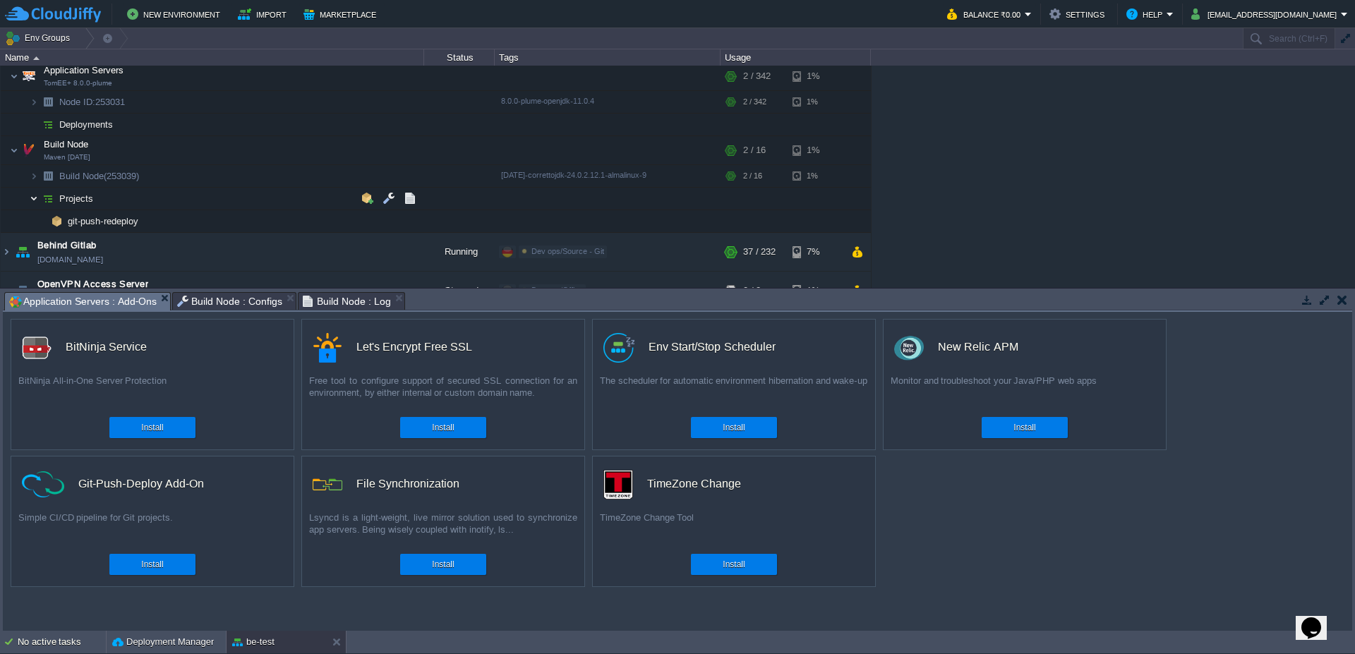
click at [35, 200] on img at bounding box center [34, 199] width 8 height 22
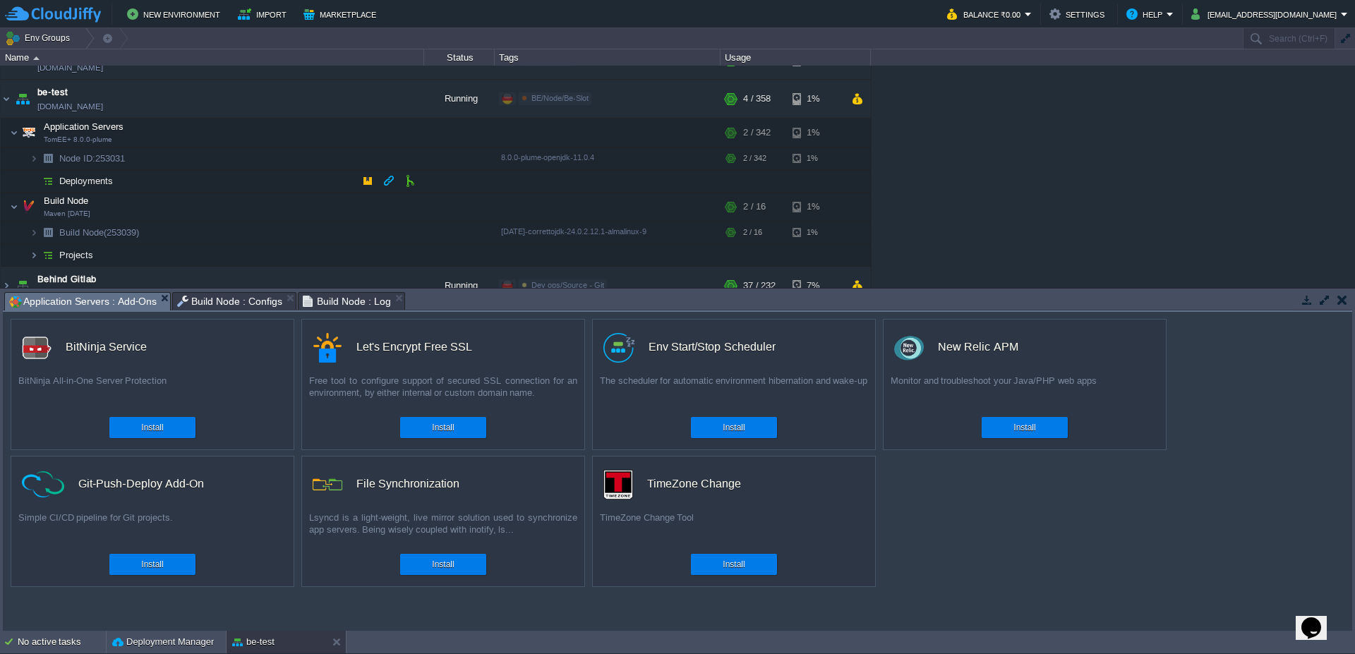
scroll to position [423, 0]
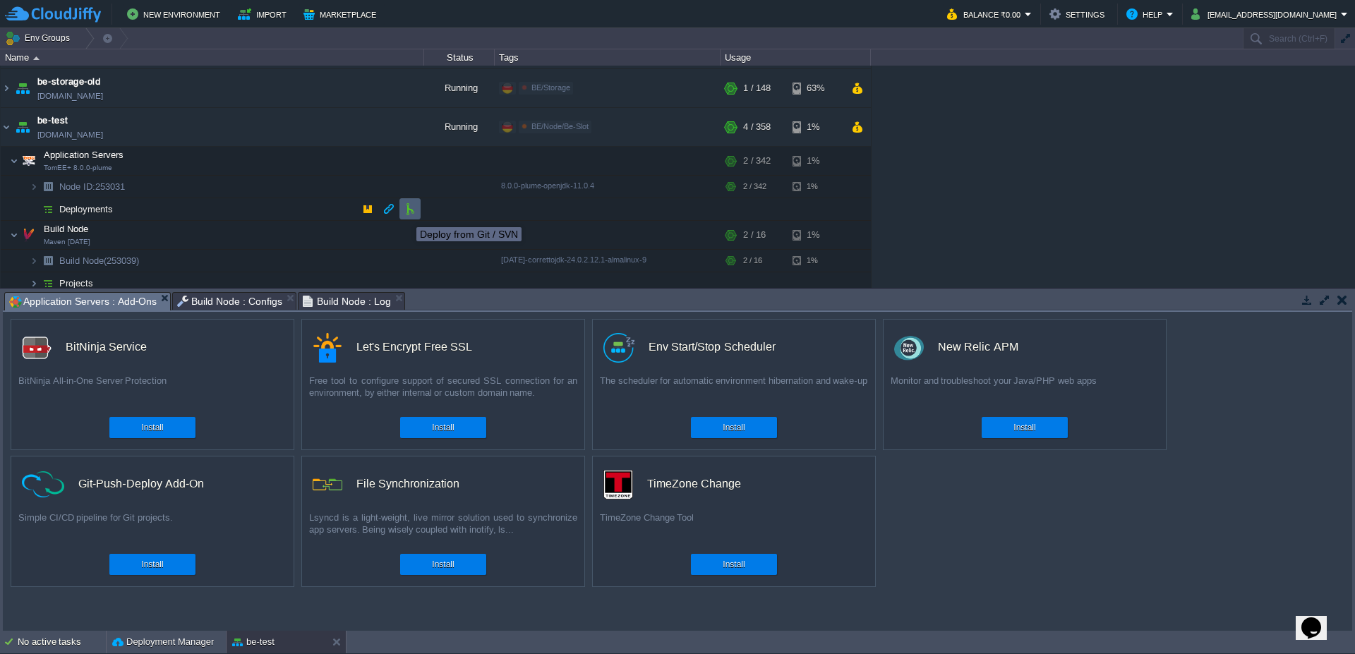
click at [413, 215] on button "button" at bounding box center [410, 209] width 13 height 13
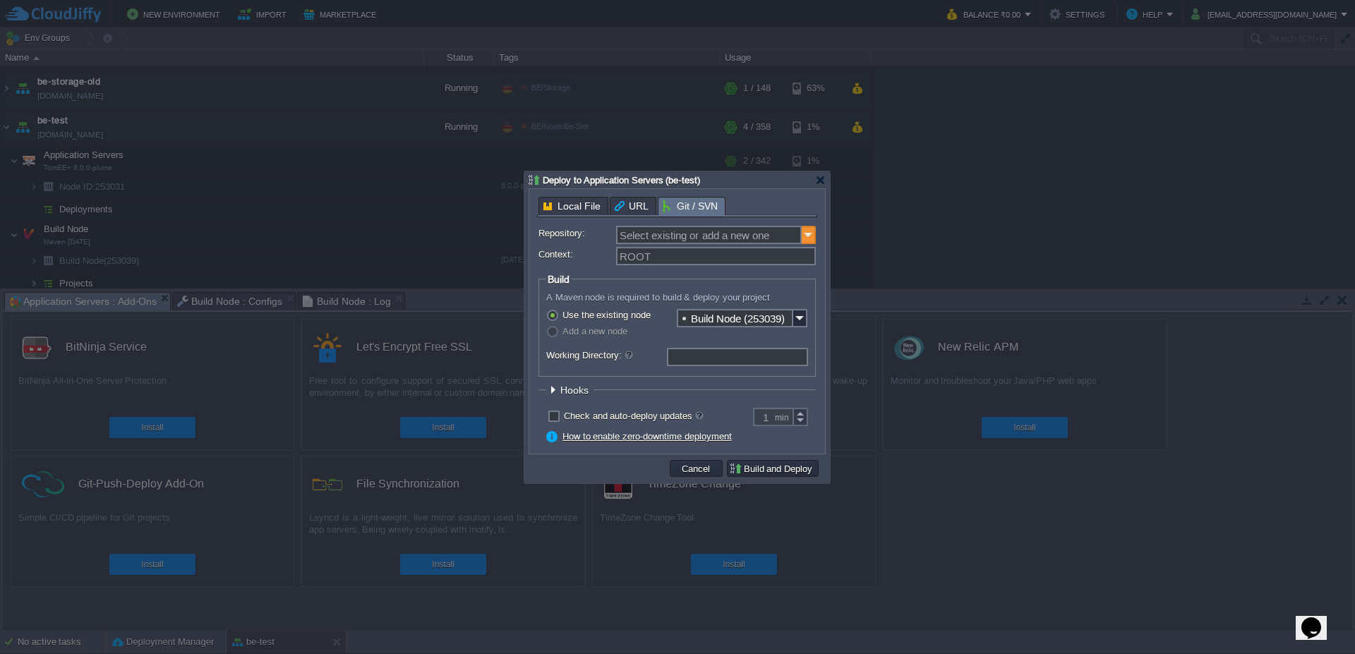
click at [807, 235] on img at bounding box center [809, 235] width 14 height 18
click at [777, 259] on div "web" at bounding box center [716, 255] width 197 height 19
type input "web"
type input "main"
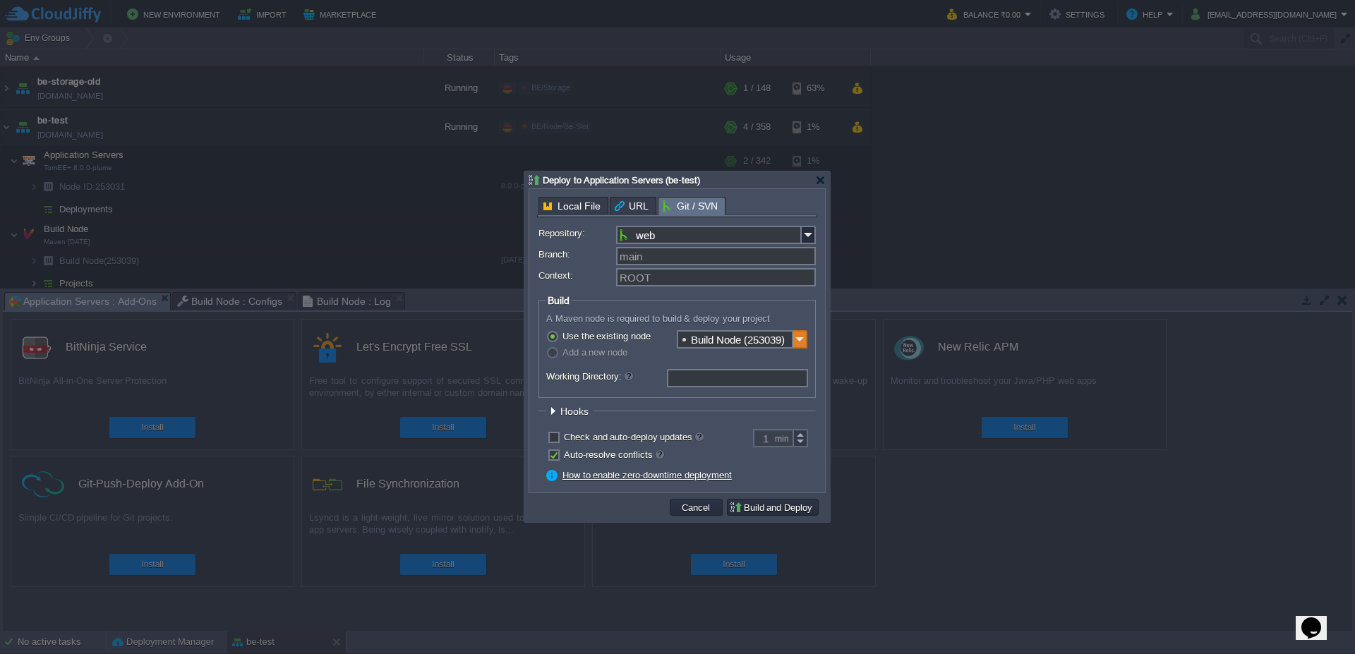
click at [805, 339] on img at bounding box center [800, 339] width 14 height 18
click at [730, 385] on div "Build Node (253039)" at bounding box center [741, 383] width 129 height 23
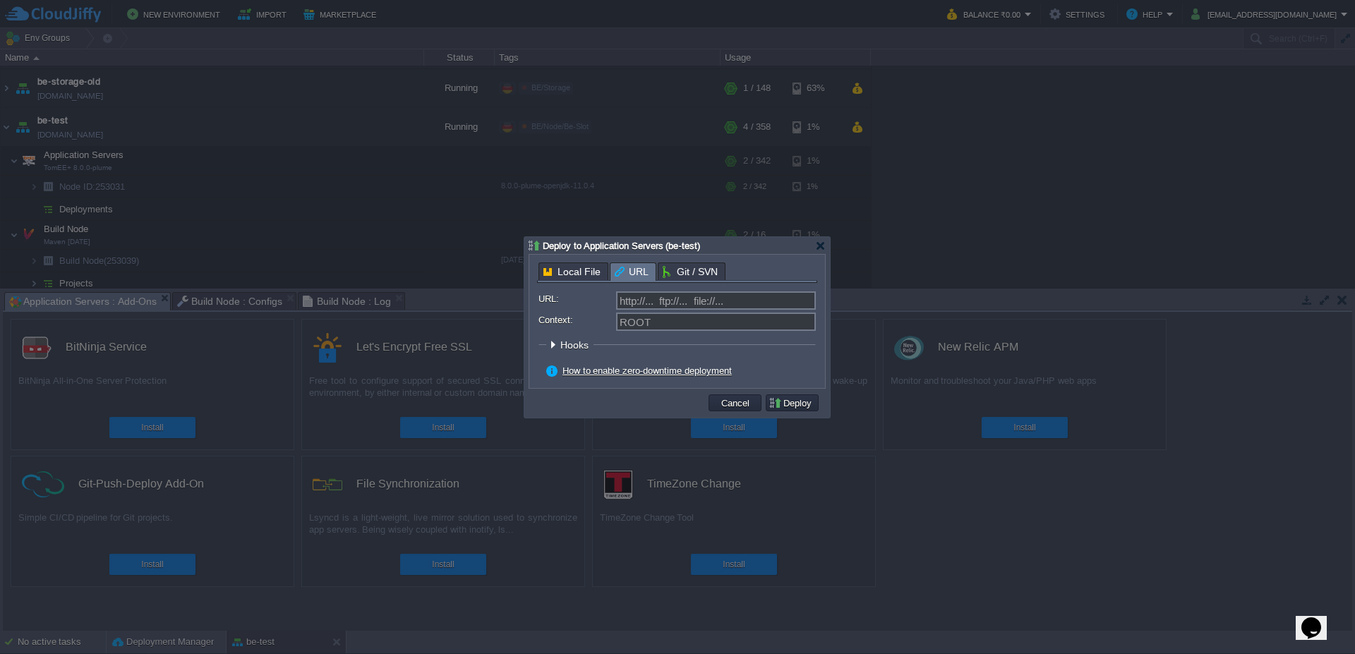
click at [640, 207] on body "New Environment Import Marketplace Bonus ₹0.00 Upgrade Account Balance ₹0.00 Se…" at bounding box center [677, 327] width 1355 height 654
click at [664, 303] on input "URL:" at bounding box center [716, 300] width 200 height 18
click at [822, 248] on div at bounding box center [820, 246] width 11 height 11
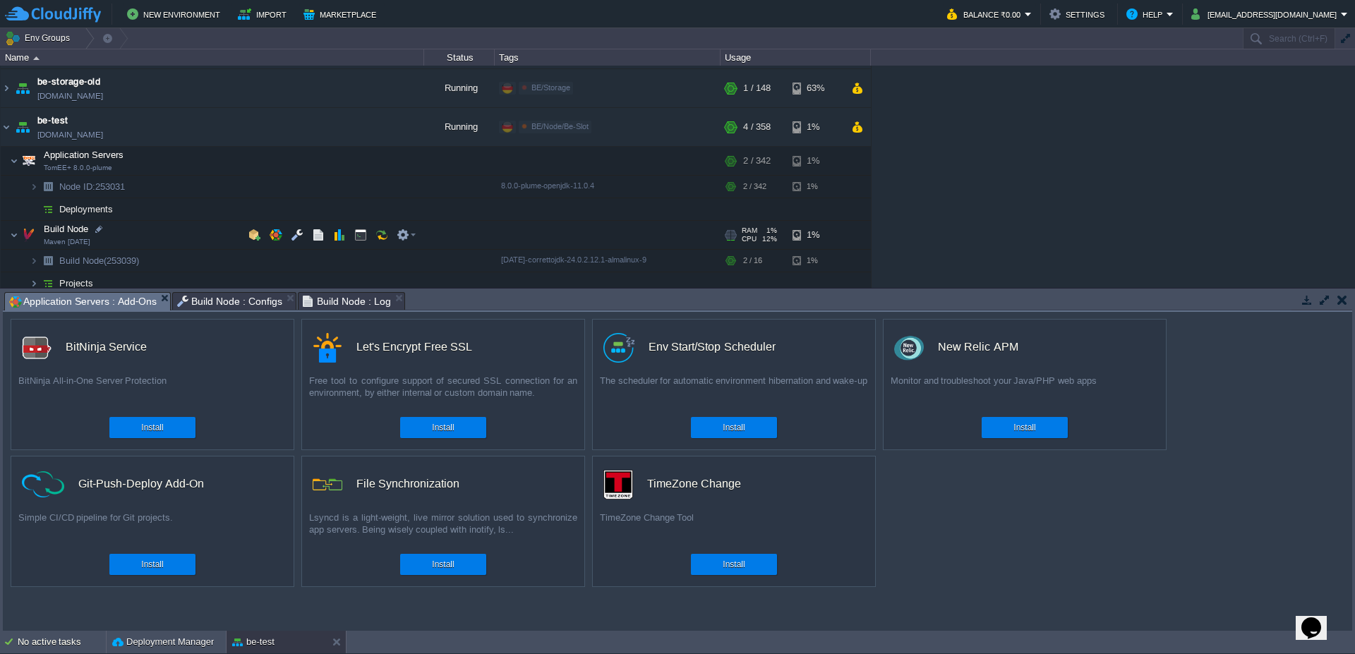
click at [6, 240] on td "Build Node Maven [DATE]" at bounding box center [212, 235] width 423 height 29
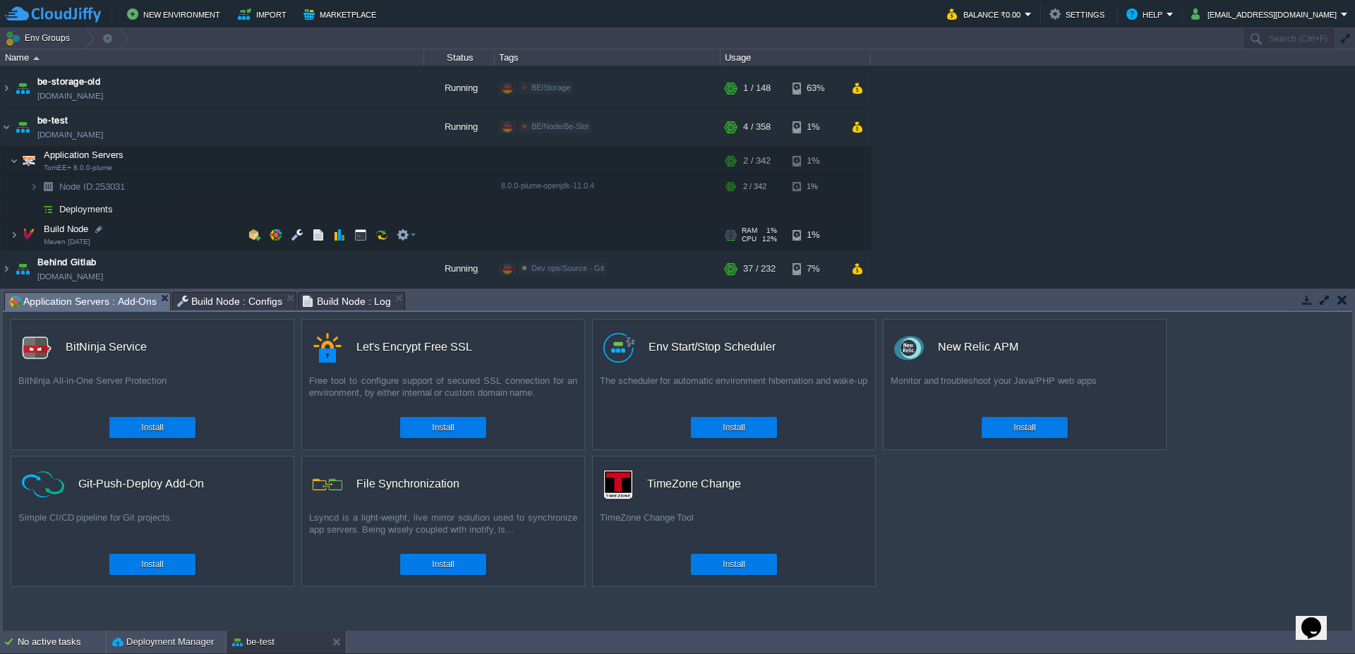
click at [16, 241] on img at bounding box center [14, 235] width 8 height 28
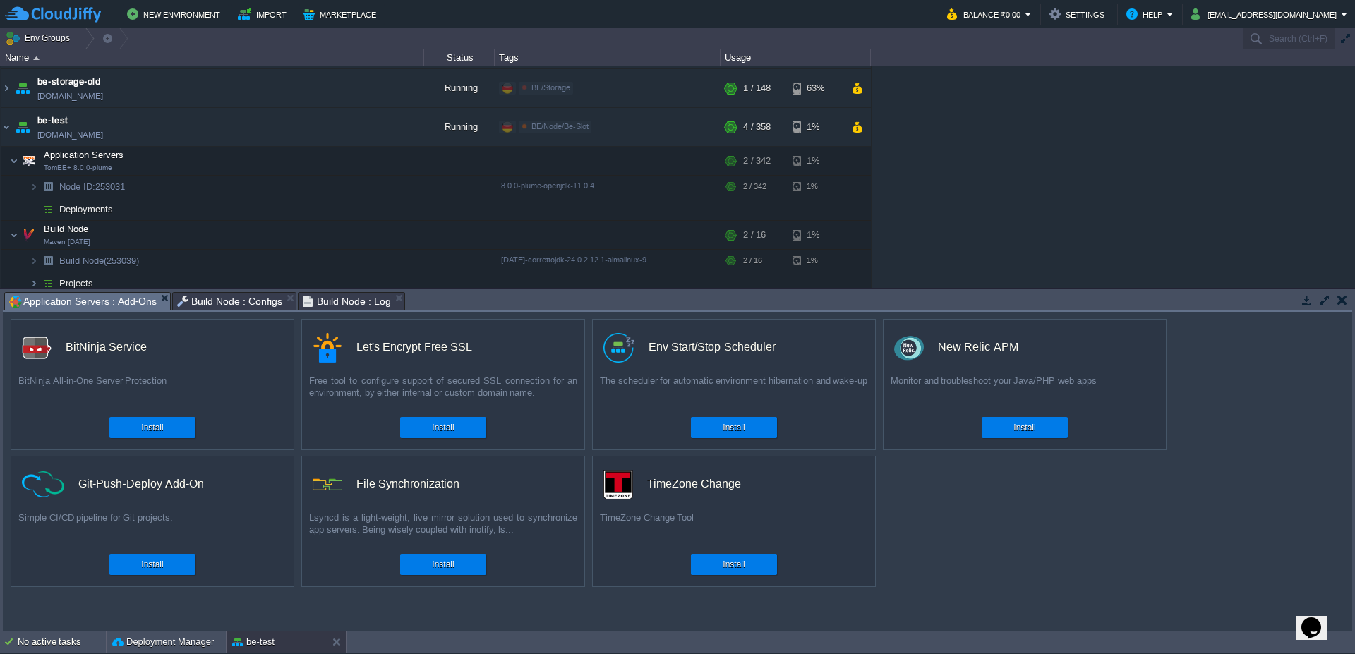
scroll to position [508, 0]
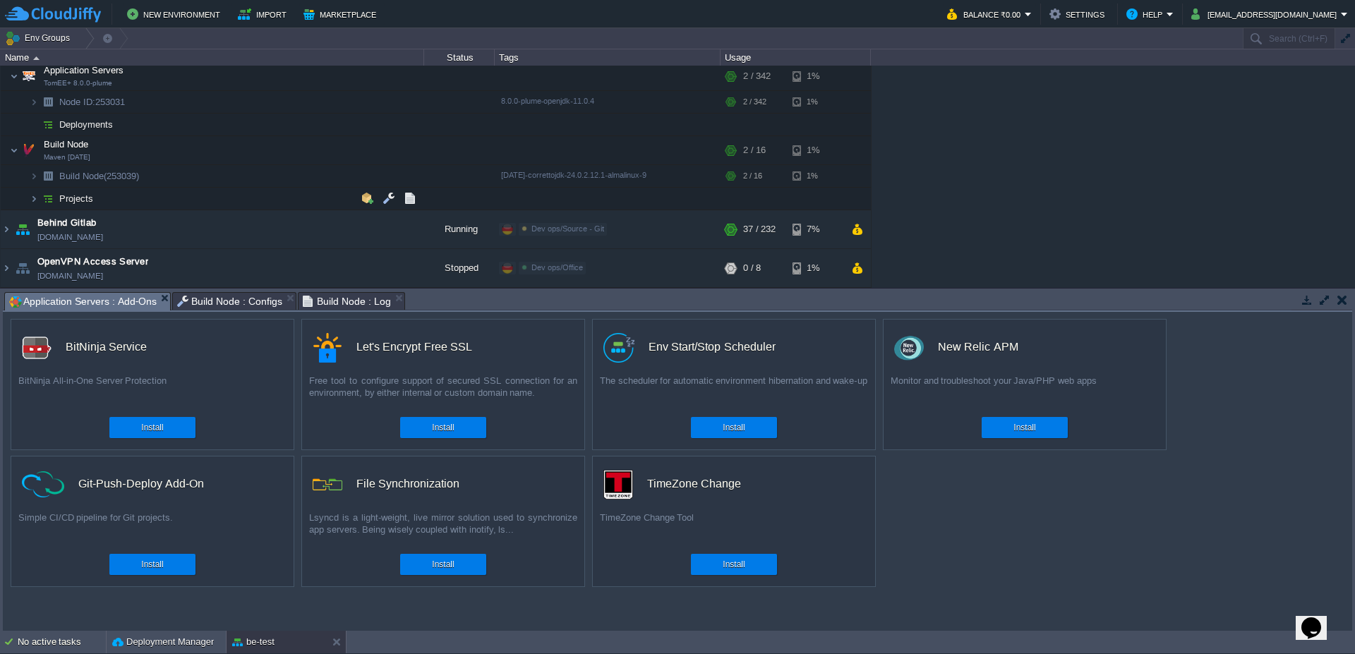
click at [28, 200] on img at bounding box center [20, 194] width 20 height 13
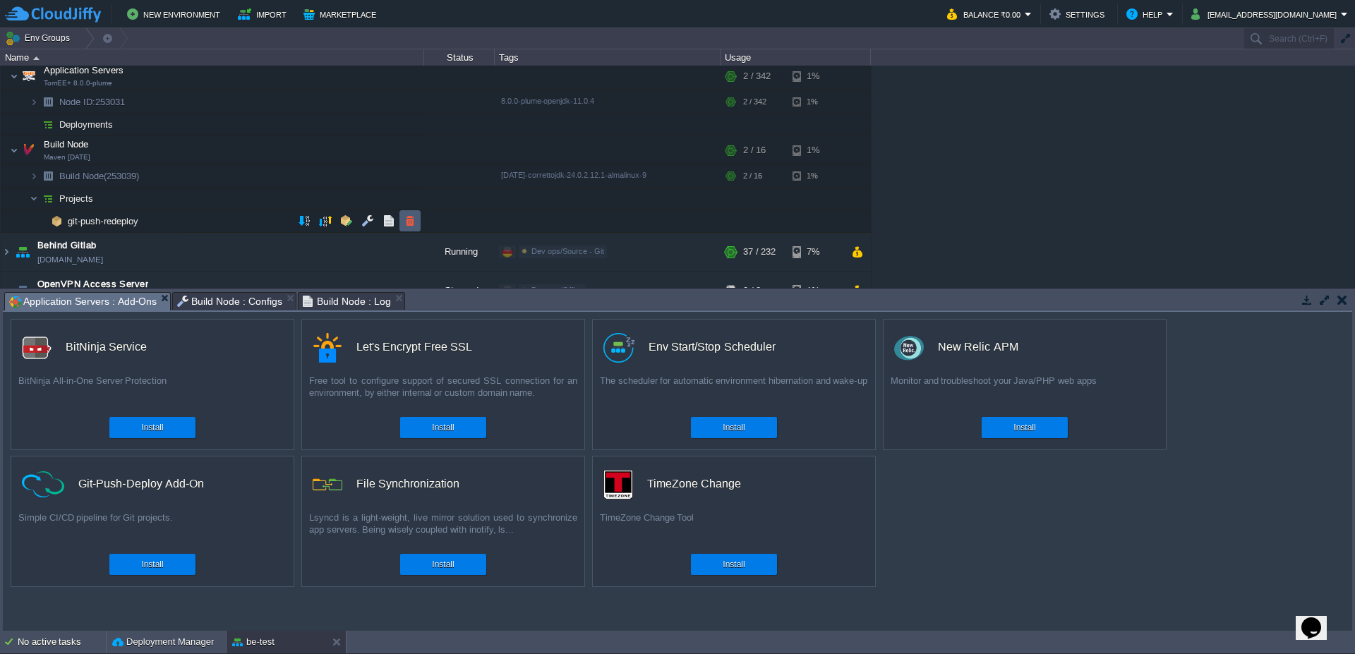
click at [412, 223] on button "button" at bounding box center [410, 221] width 13 height 13
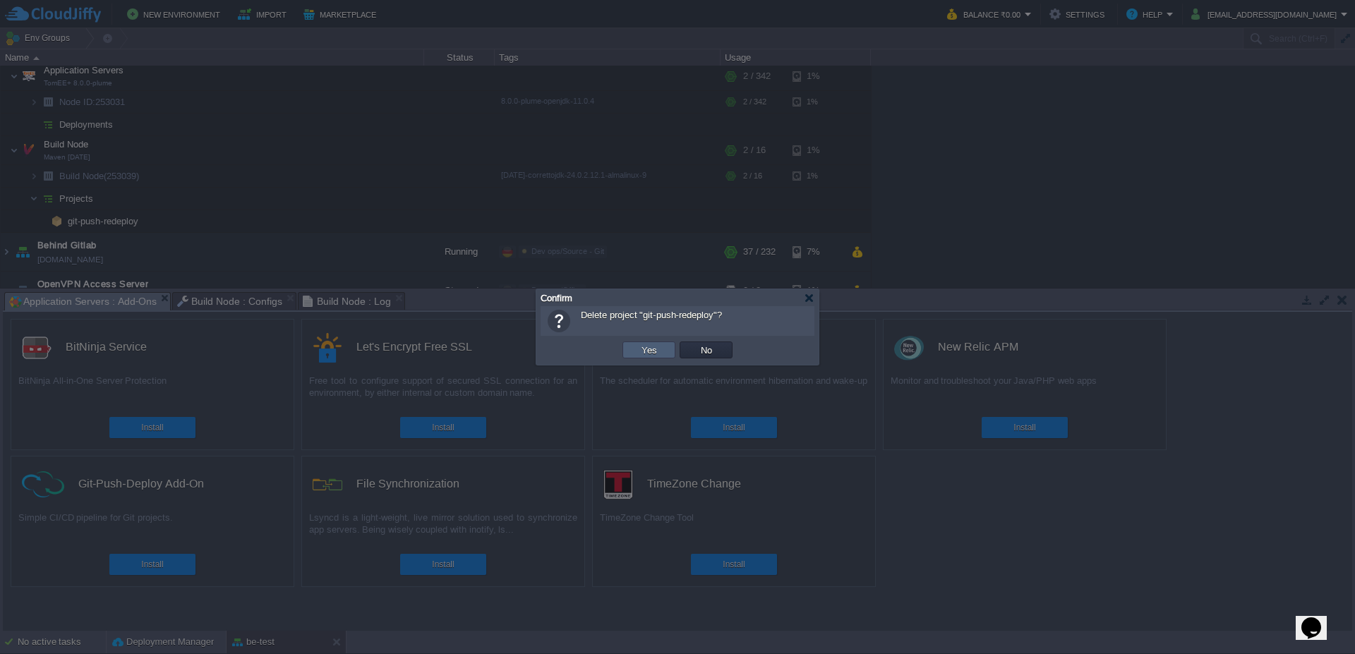
click at [643, 349] on td "Yes" at bounding box center [648, 350] width 53 height 17
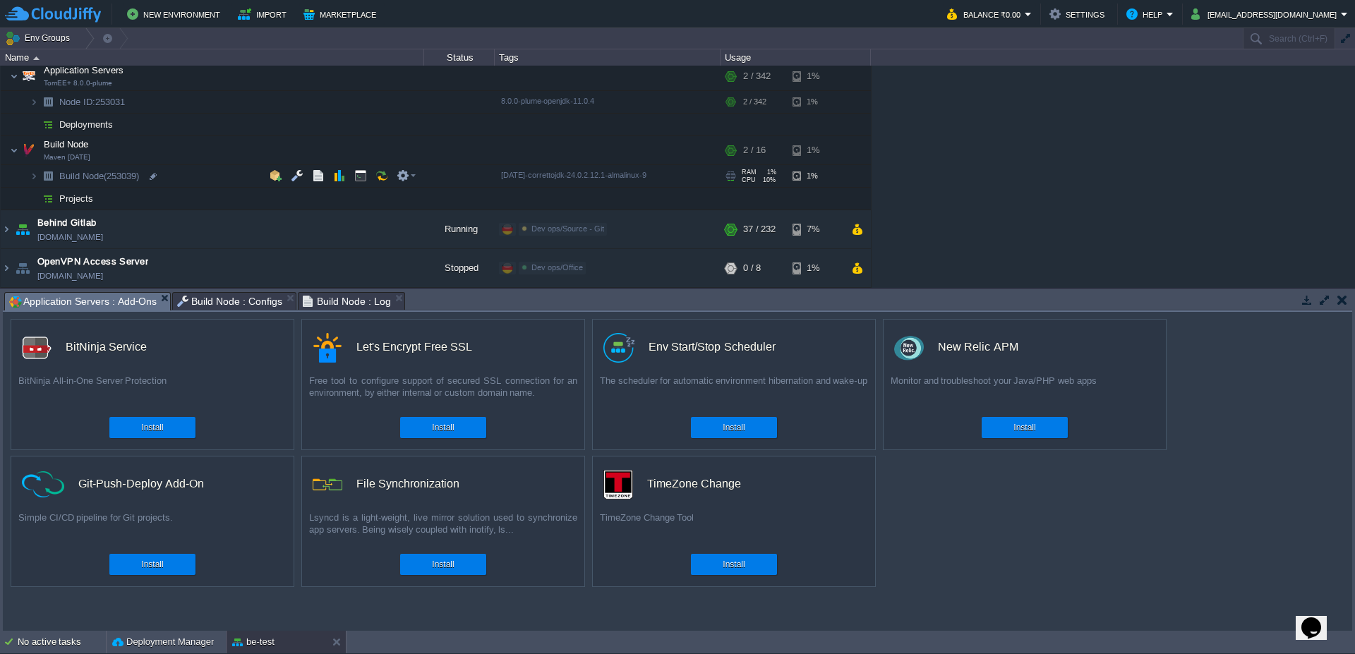
click at [29, 180] on span at bounding box center [15, 176] width 29 height 11
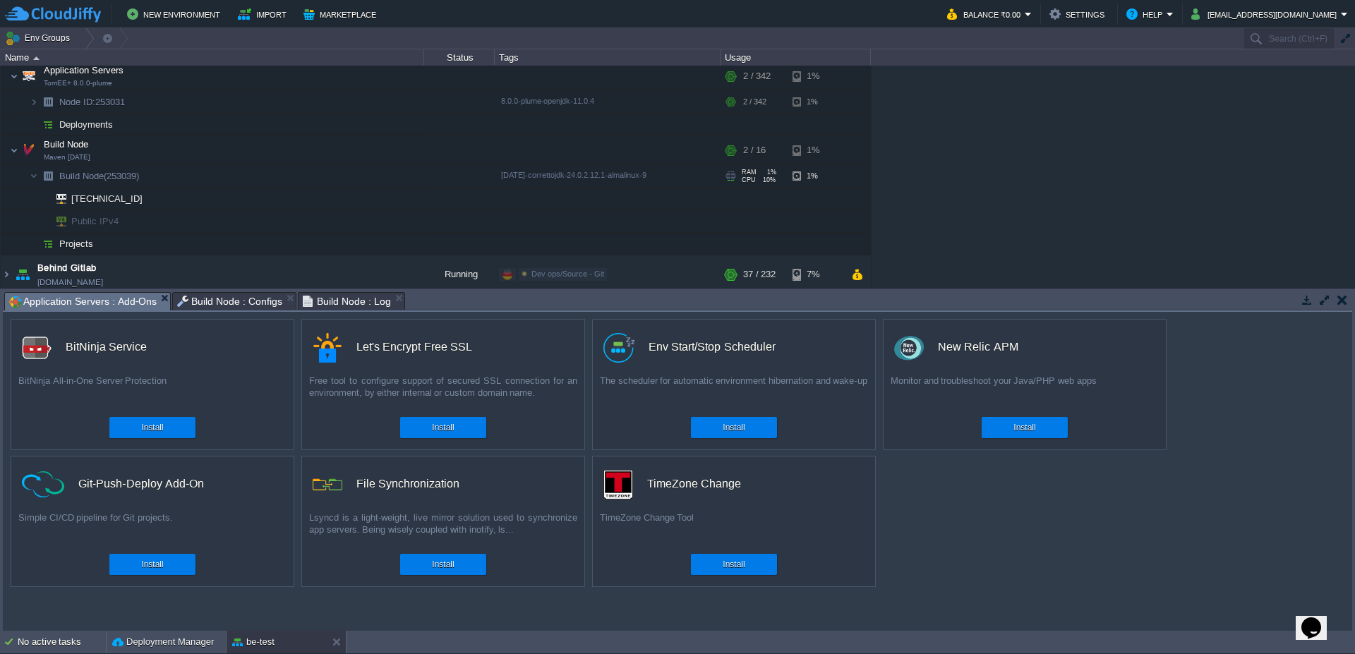
click at [29, 180] on span at bounding box center [15, 176] width 29 height 11
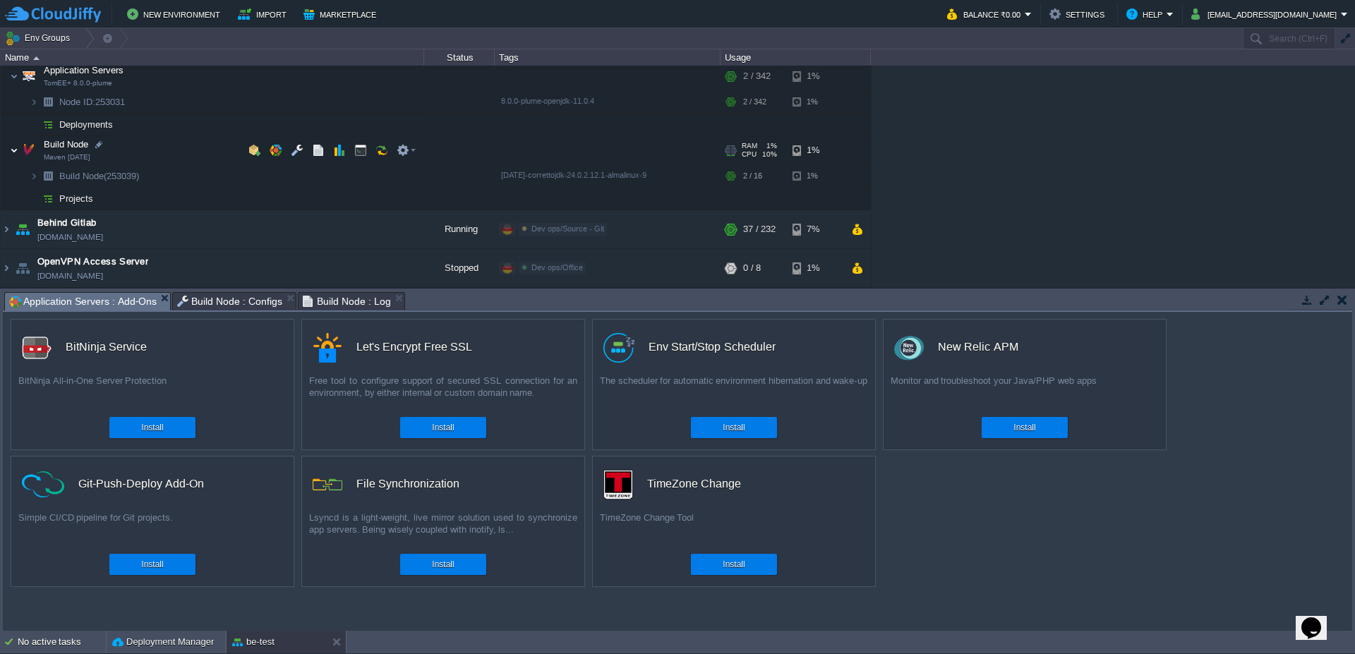
click at [11, 155] on img at bounding box center [14, 150] width 8 height 28
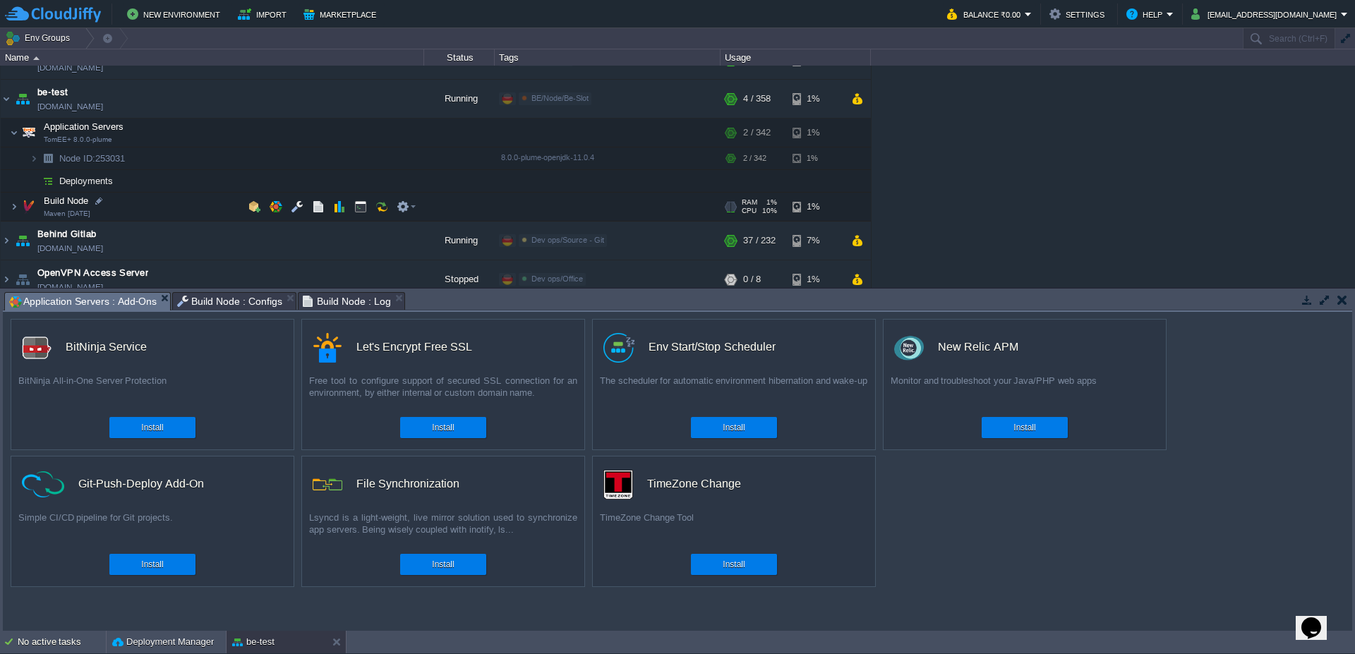
scroll to position [423, 0]
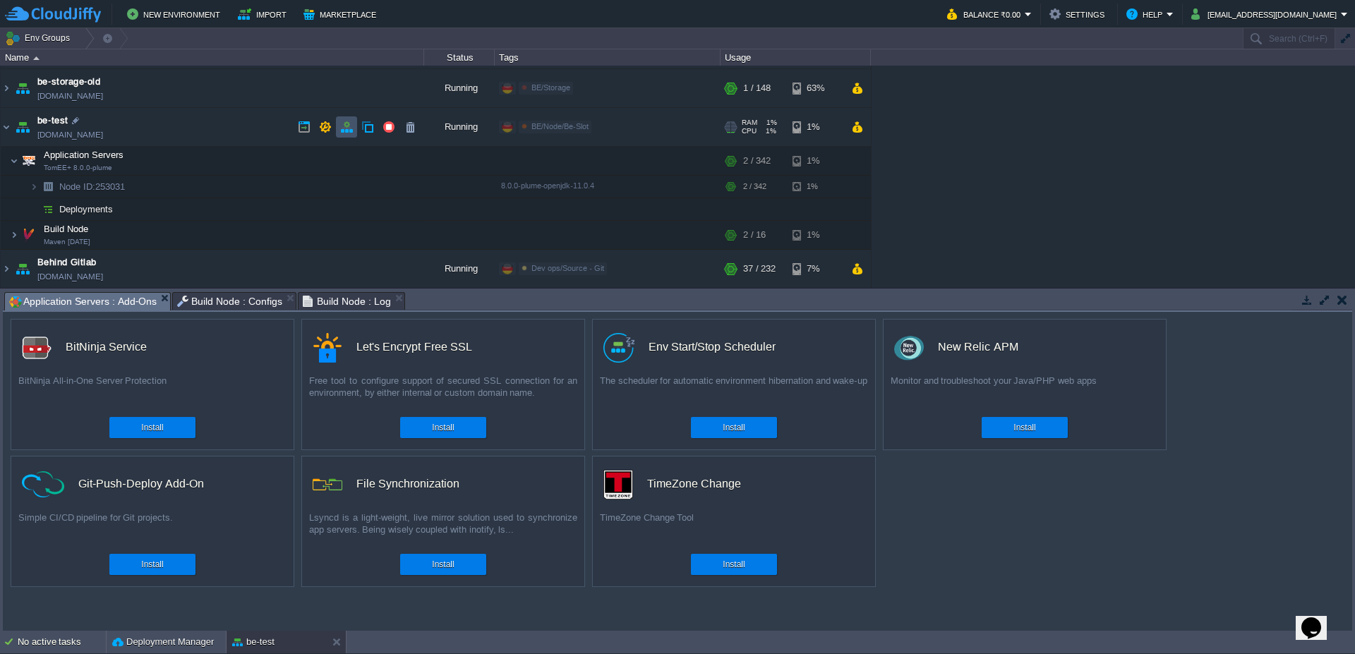
click at [347, 128] on button "button" at bounding box center [346, 127] width 13 height 13
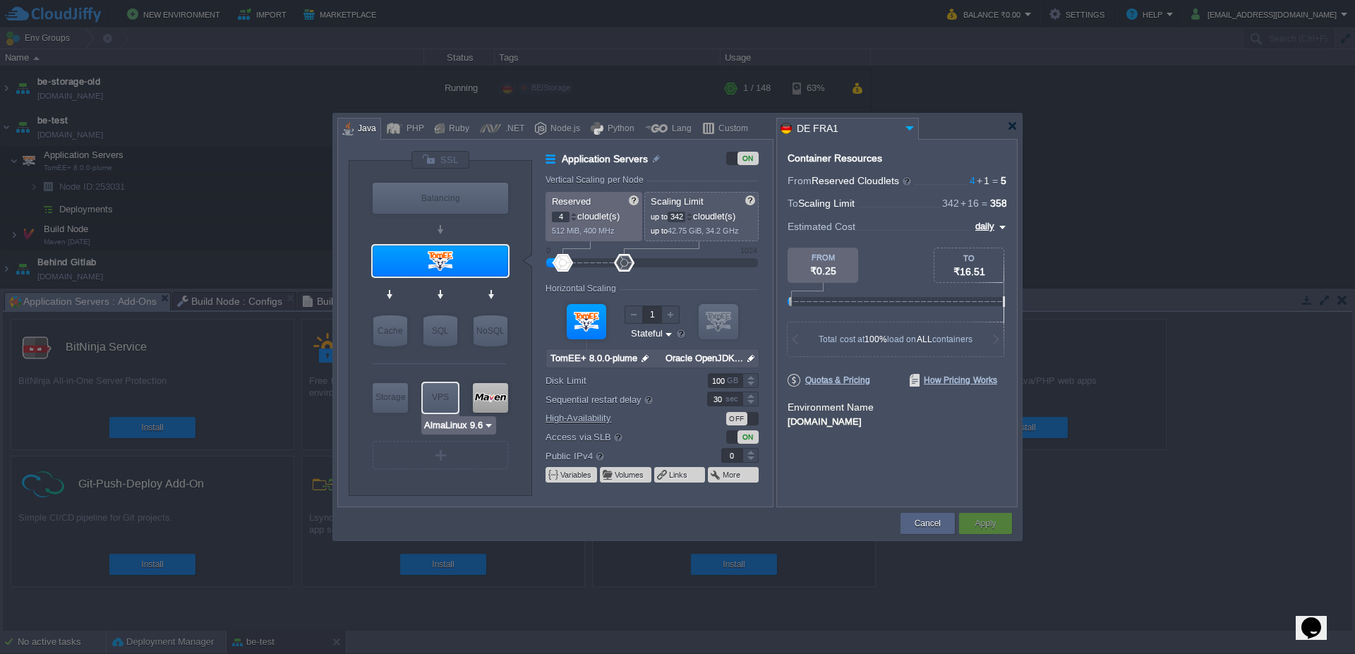
type input "Maven [DATE]"
click at [502, 401] on div at bounding box center [490, 398] width 35 height 30
type input "Build Node"
type input "1"
type input "16"
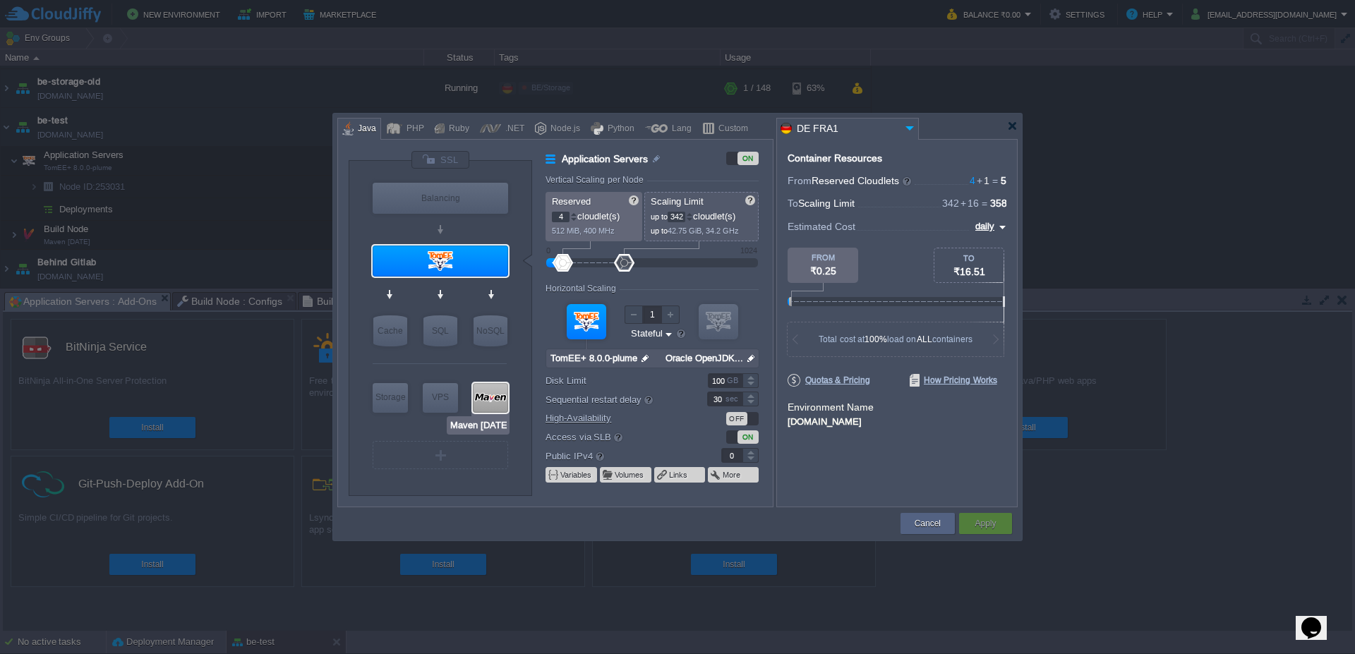
type input "Maven [DATE]"
type input "null"
type input "Amazon Corretto..."
type input "1000"
type input "0"
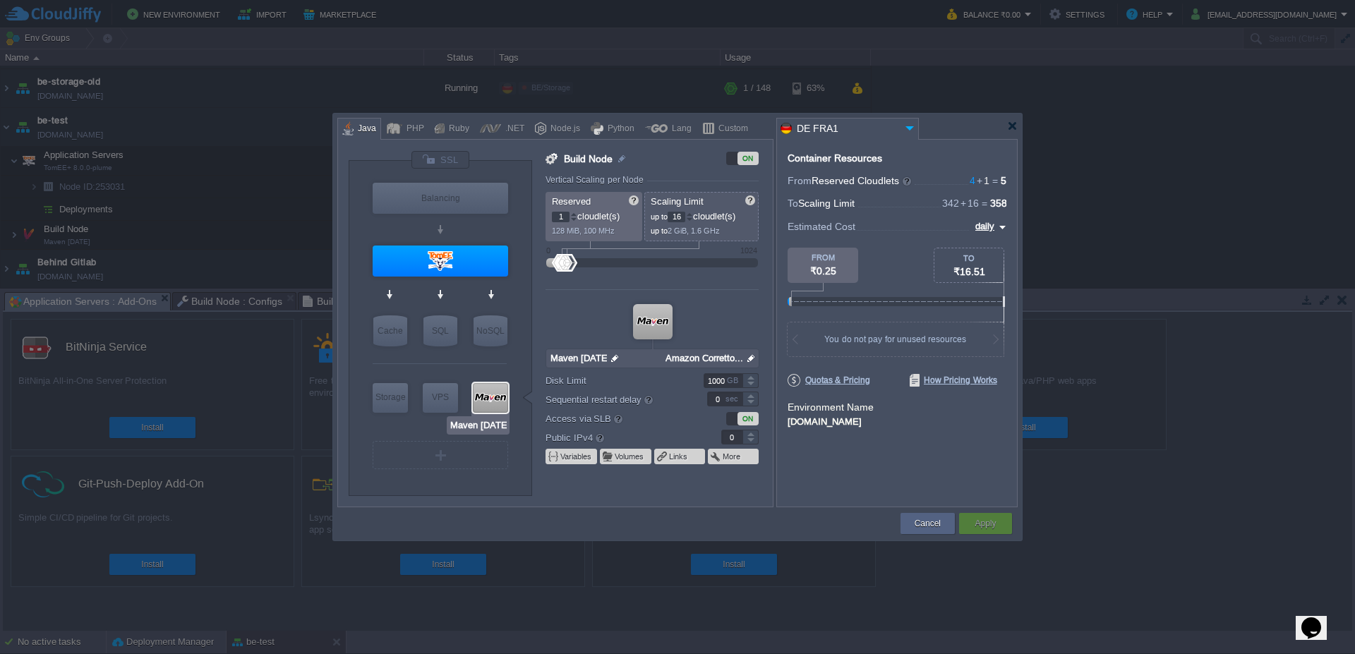
click at [489, 403] on div at bounding box center [490, 398] width 35 height 30
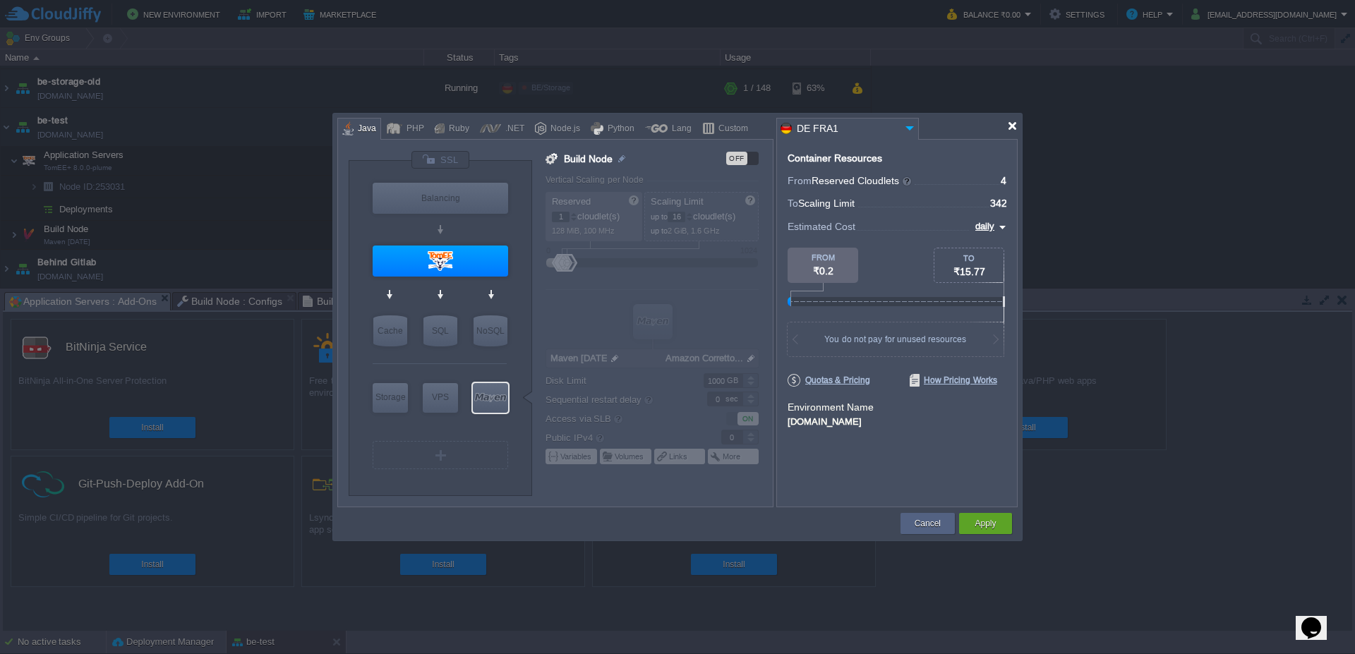
click at [1012, 125] on div at bounding box center [1012, 126] width 11 height 11
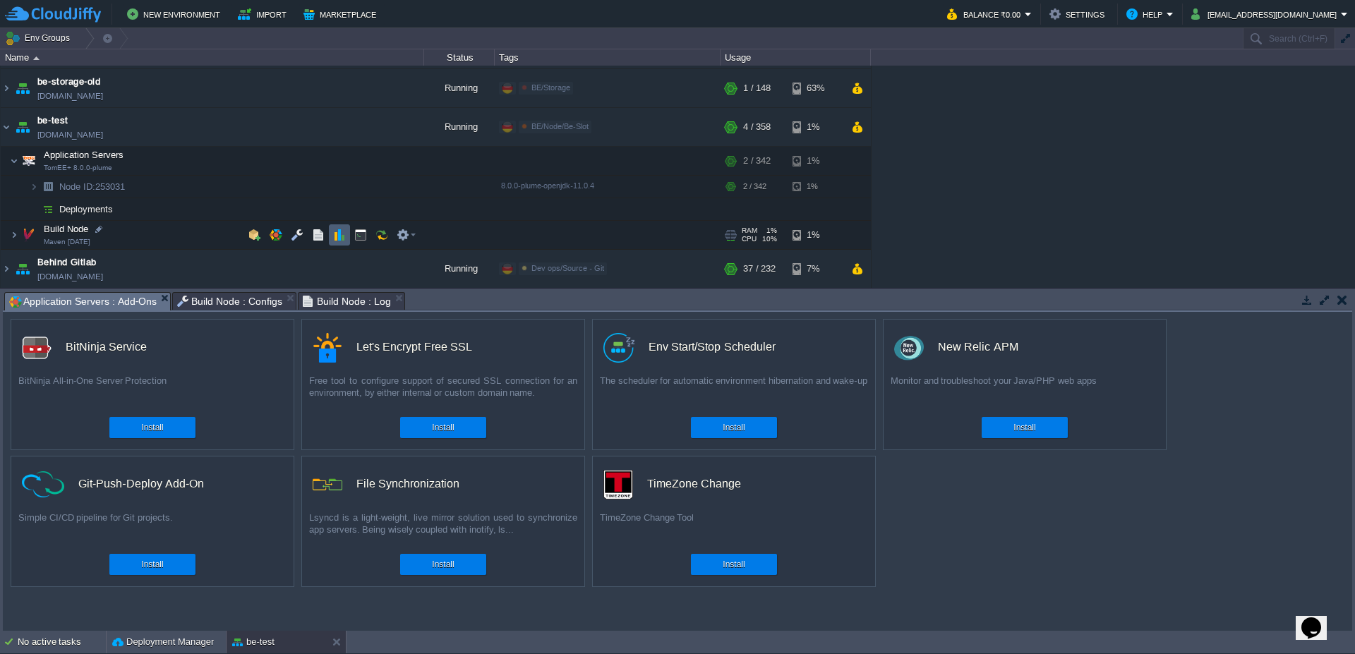
click at [340, 234] on button "button" at bounding box center [339, 235] width 13 height 13
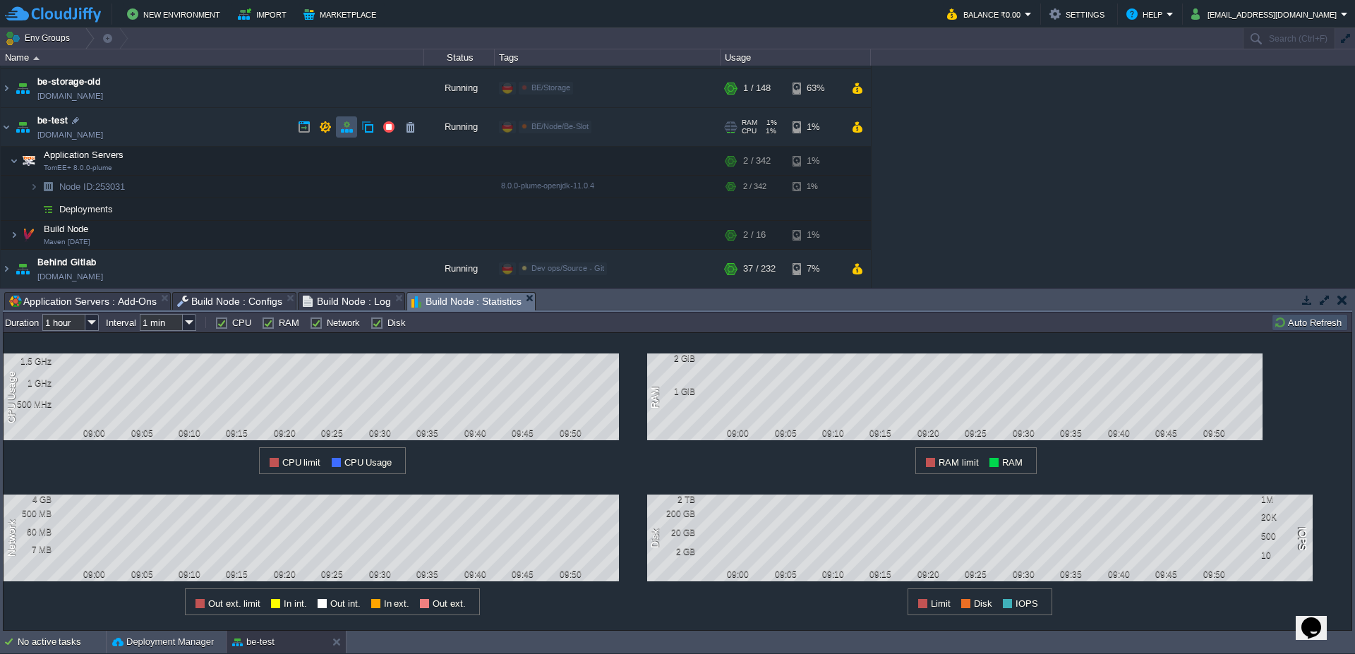
click at [348, 131] on button "button" at bounding box center [346, 127] width 13 height 13
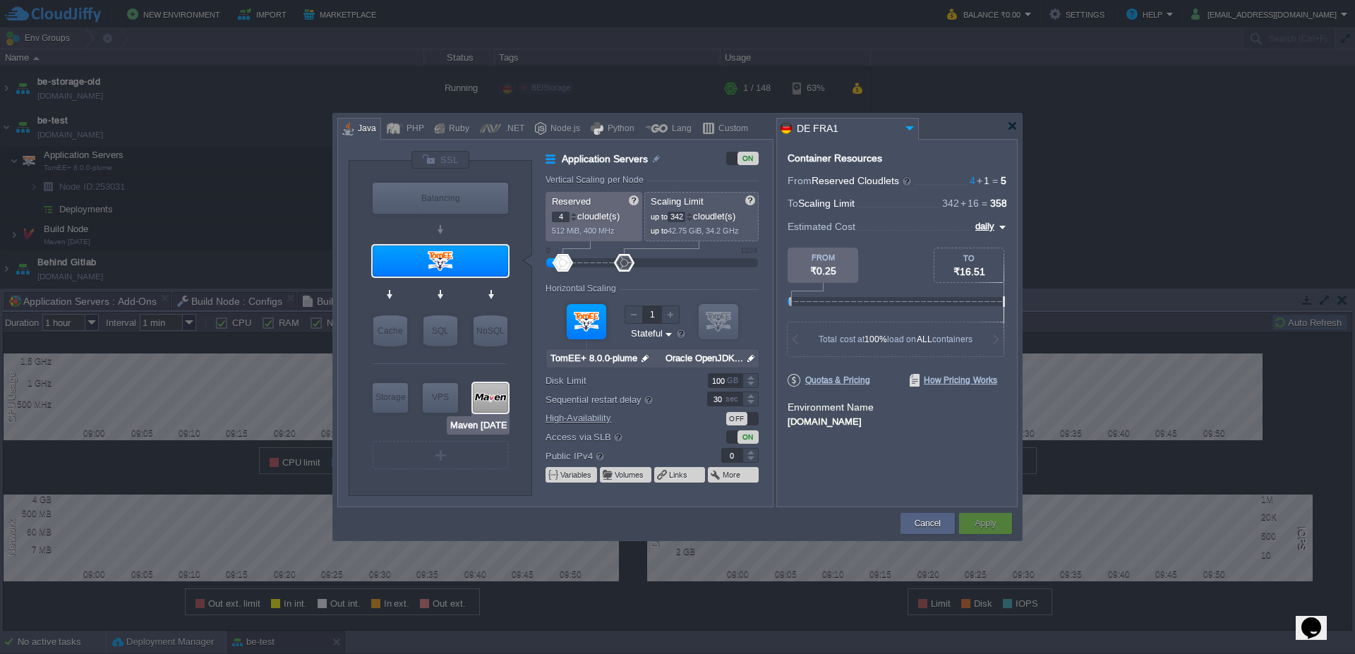
click at [498, 410] on div at bounding box center [490, 398] width 35 height 30
type input "Build Node"
type input "1"
type input "16"
type input "Maven [DATE]"
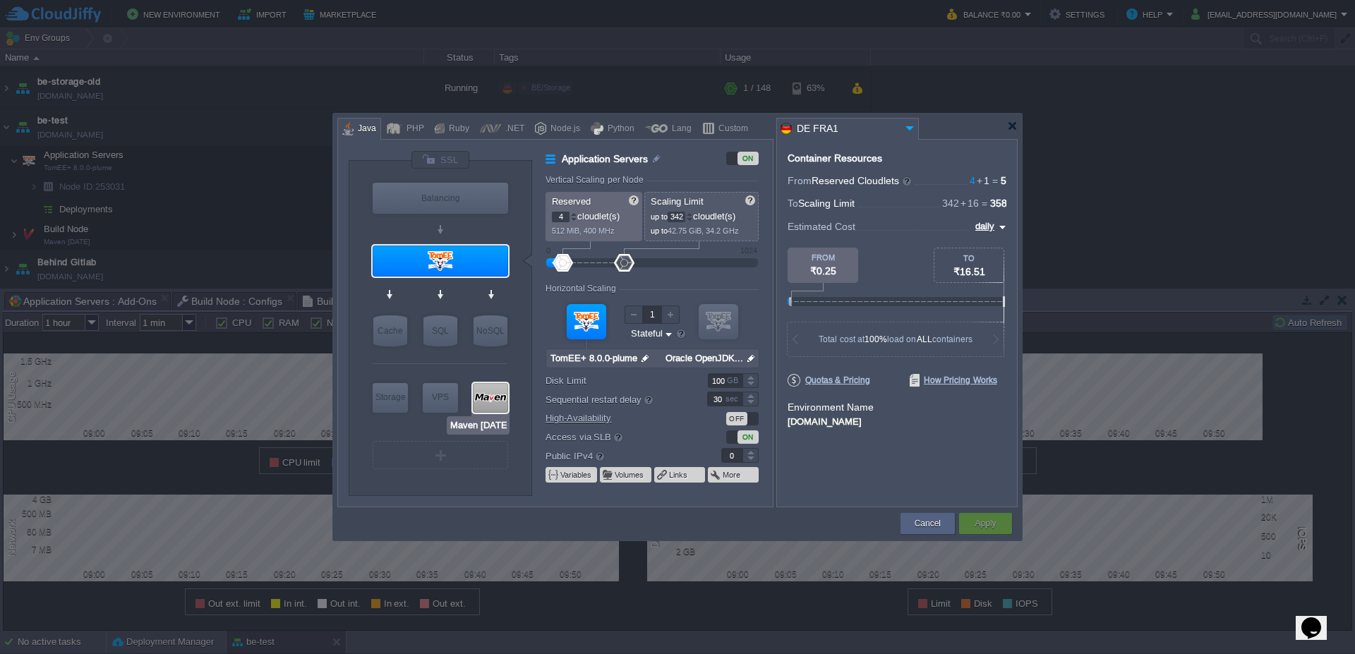
type input "null"
type input "Amazon Corretto..."
type input "1000"
type input "0"
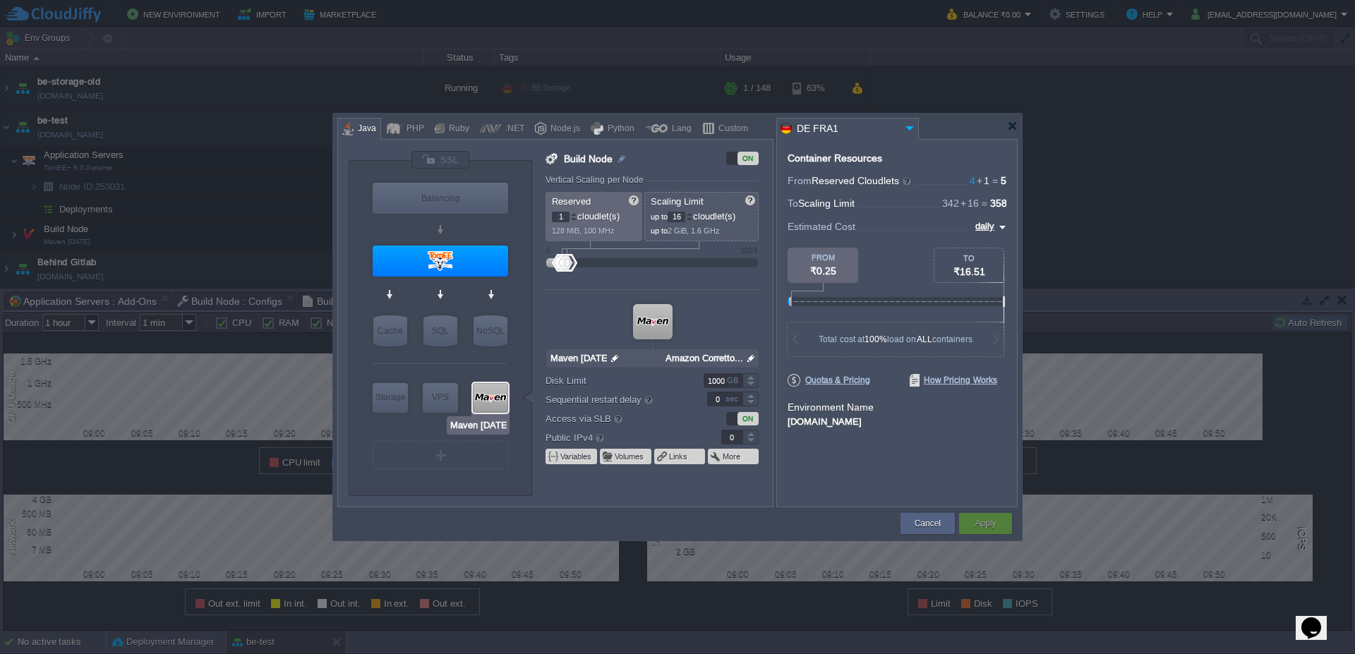
click at [493, 397] on div at bounding box center [490, 398] width 35 height 30
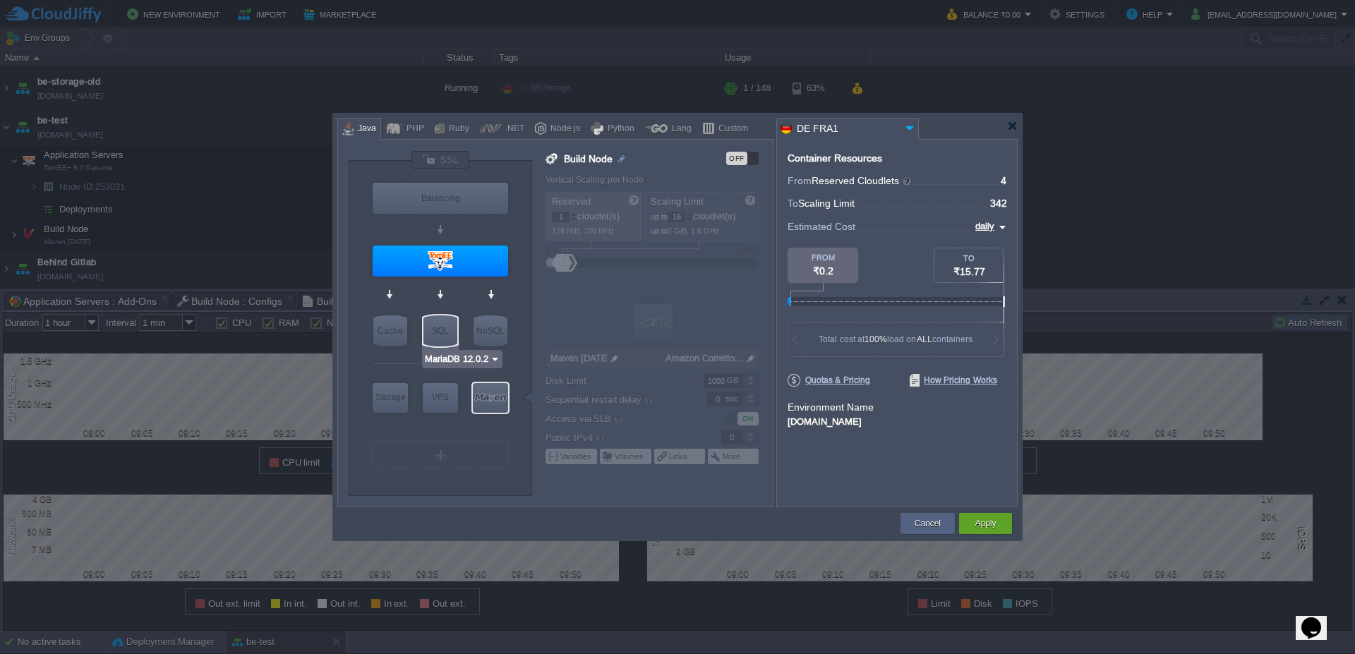
type input "Redis 7.2.4"
click at [998, 521] on div "Apply" at bounding box center [986, 523] width 32 height 21
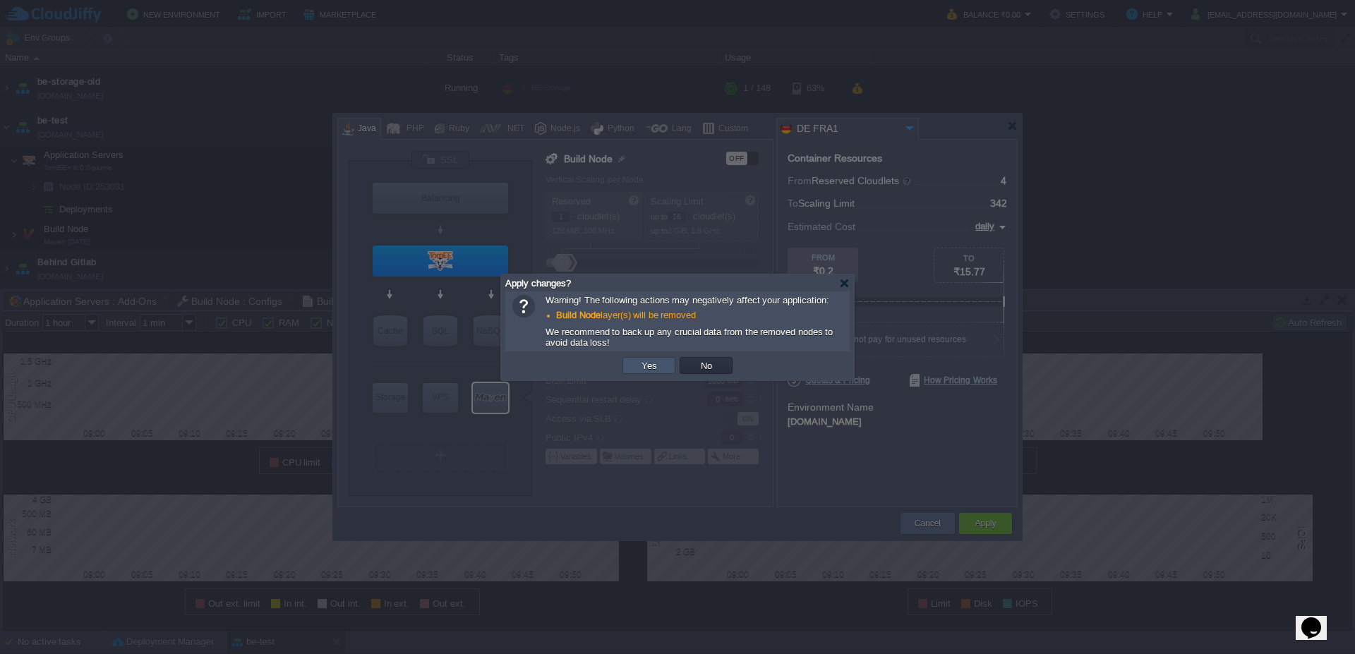
click at [661, 370] on button "Yes" at bounding box center [649, 365] width 24 height 13
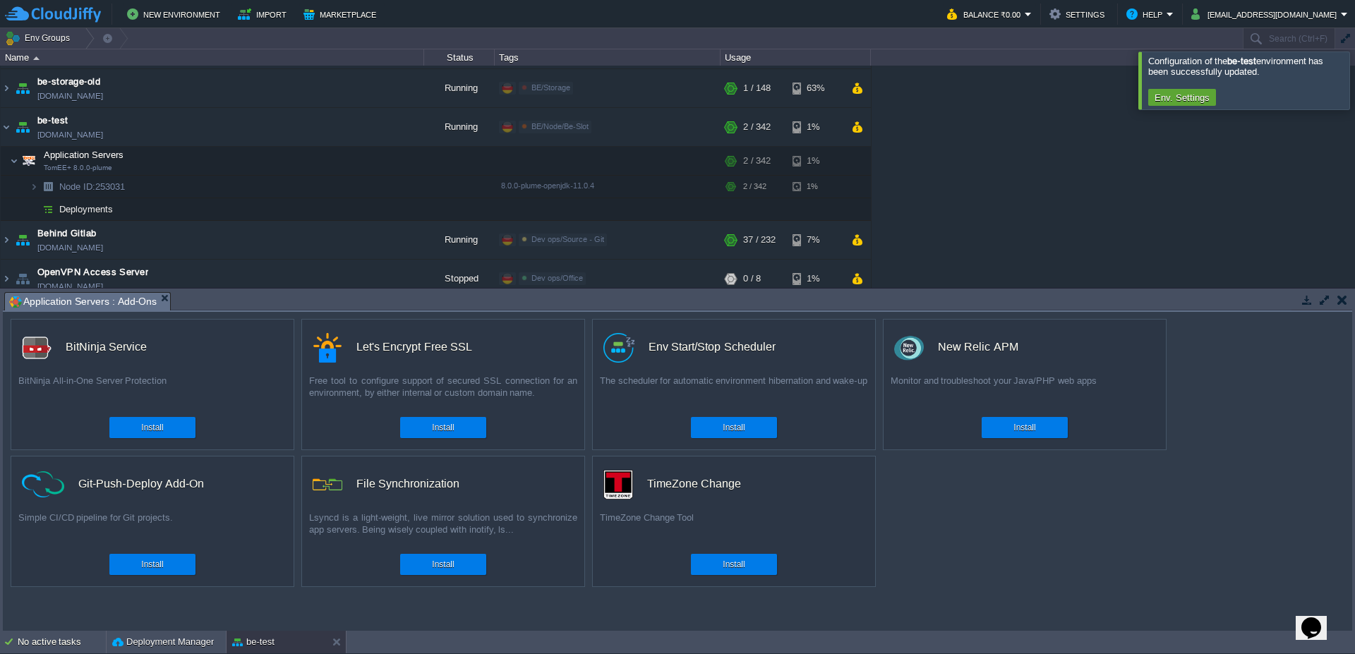
click at [1354, 81] on div at bounding box center [1372, 80] width 0 height 57
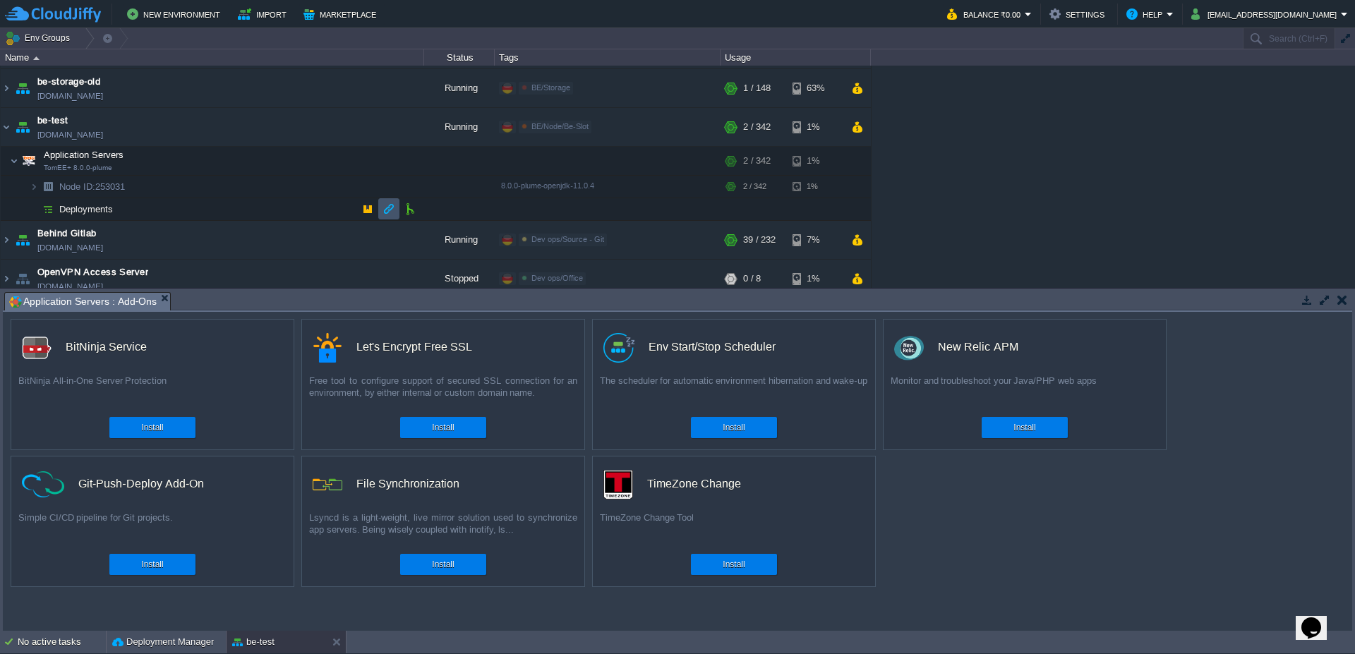
click at [384, 210] on button "button" at bounding box center [389, 209] width 13 height 13
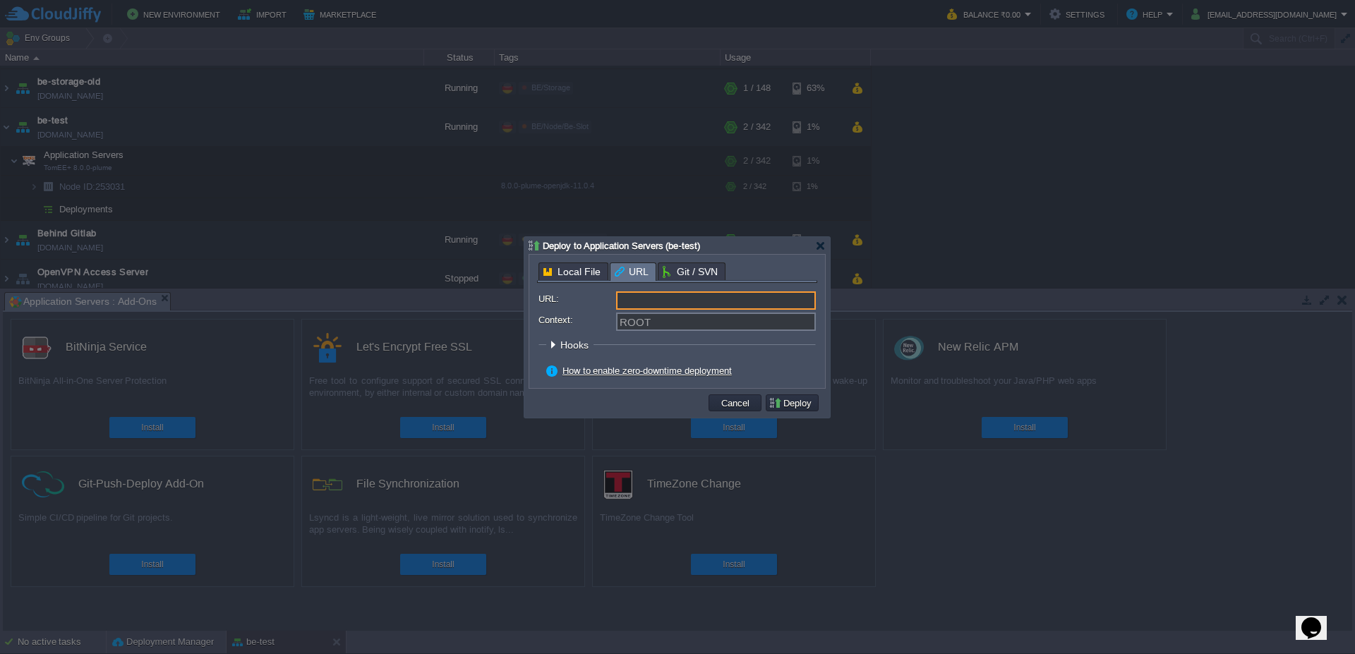
click at [699, 301] on input "URL:" at bounding box center [716, 300] width 200 height 18
drag, startPoint x: 787, startPoint y: 301, endPoint x: 866, endPoint y: 305, distance: 79.1
click at [866, 305] on body "New Environment Import Marketplace Bonus ₹0.00 Upgrade Account Balance ₹0.00 Se…" at bounding box center [677, 327] width 1355 height 654
click at [786, 303] on input "[URL][DOMAIN_NAME]" at bounding box center [716, 300] width 200 height 18
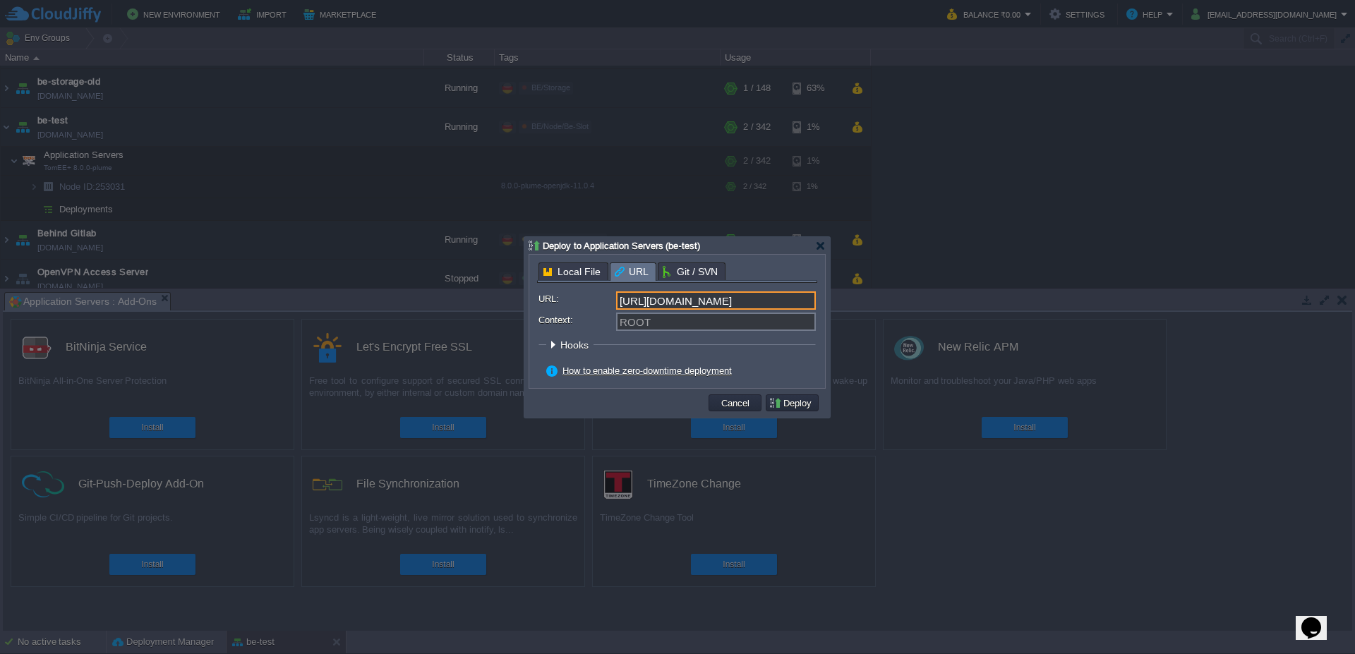
click at [786, 303] on input "[URL][DOMAIN_NAME]" at bounding box center [716, 300] width 200 height 18
type input "[URL][DOMAIN_NAME]"
click at [654, 319] on input "Context:" at bounding box center [716, 322] width 200 height 18
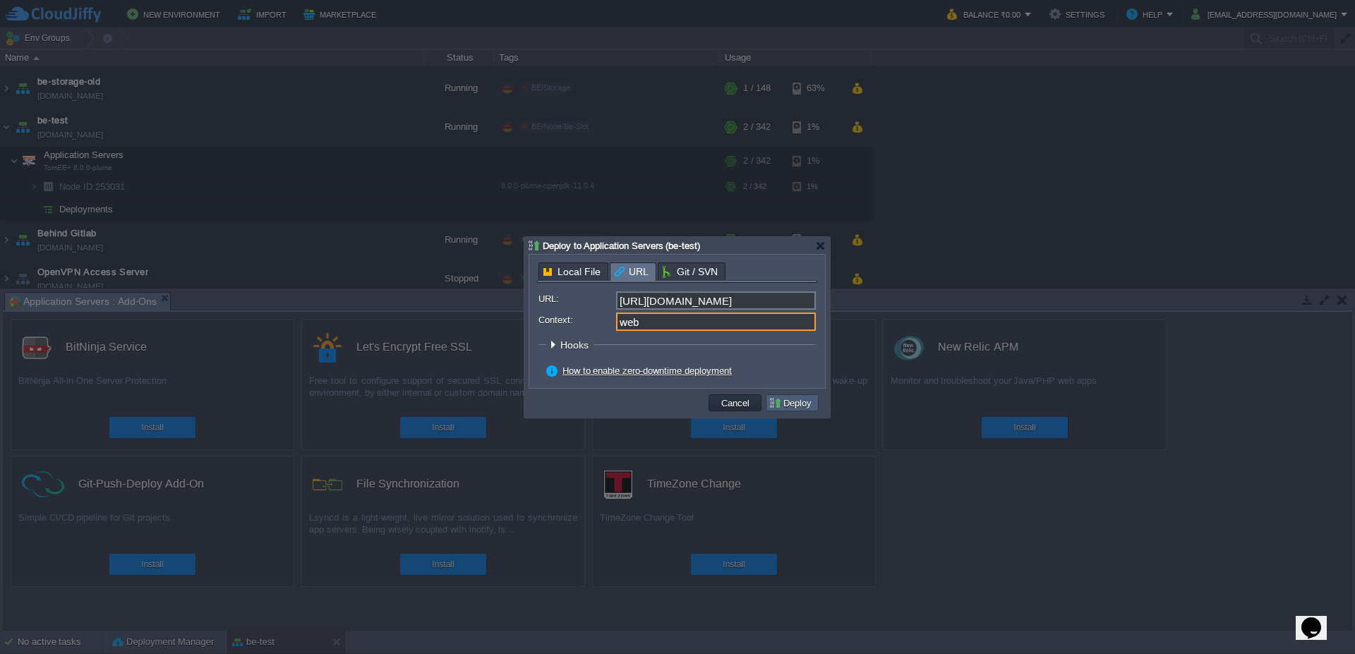
type input "web"
click at [796, 405] on button "Deploy" at bounding box center [792, 403] width 47 height 13
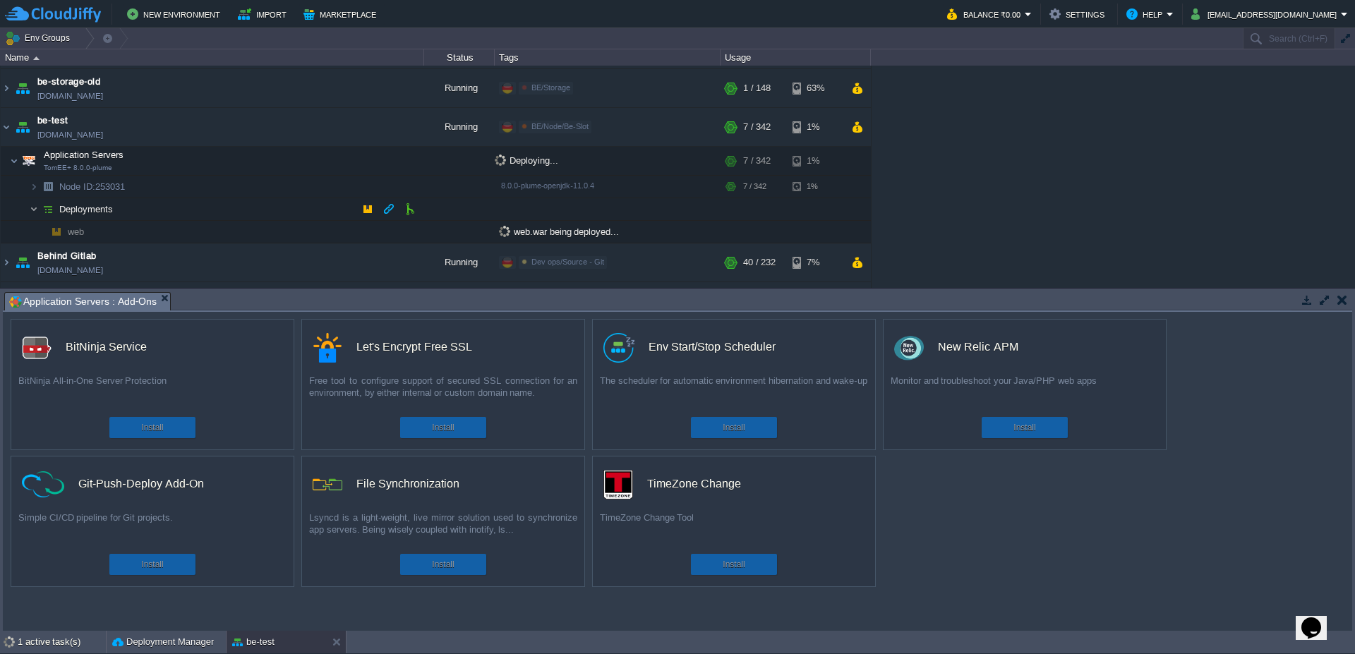
click at [31, 214] on img at bounding box center [34, 209] width 8 height 22
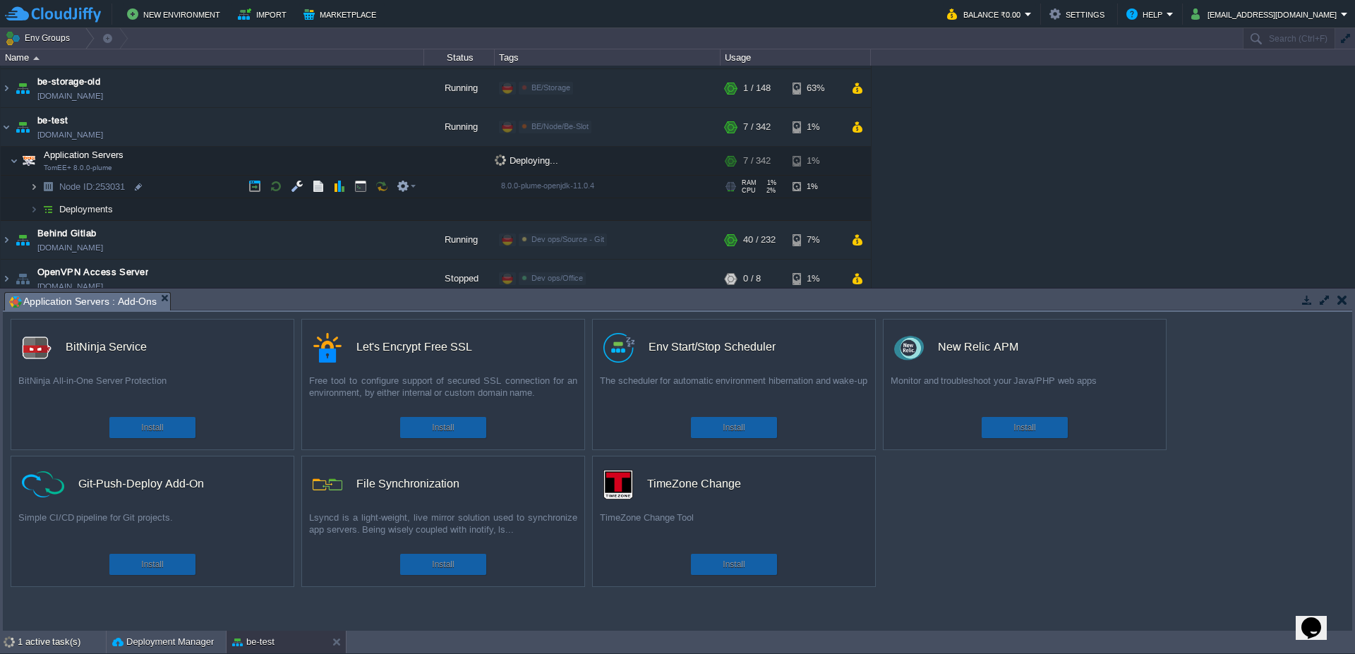
click at [33, 188] on img at bounding box center [34, 187] width 8 height 22
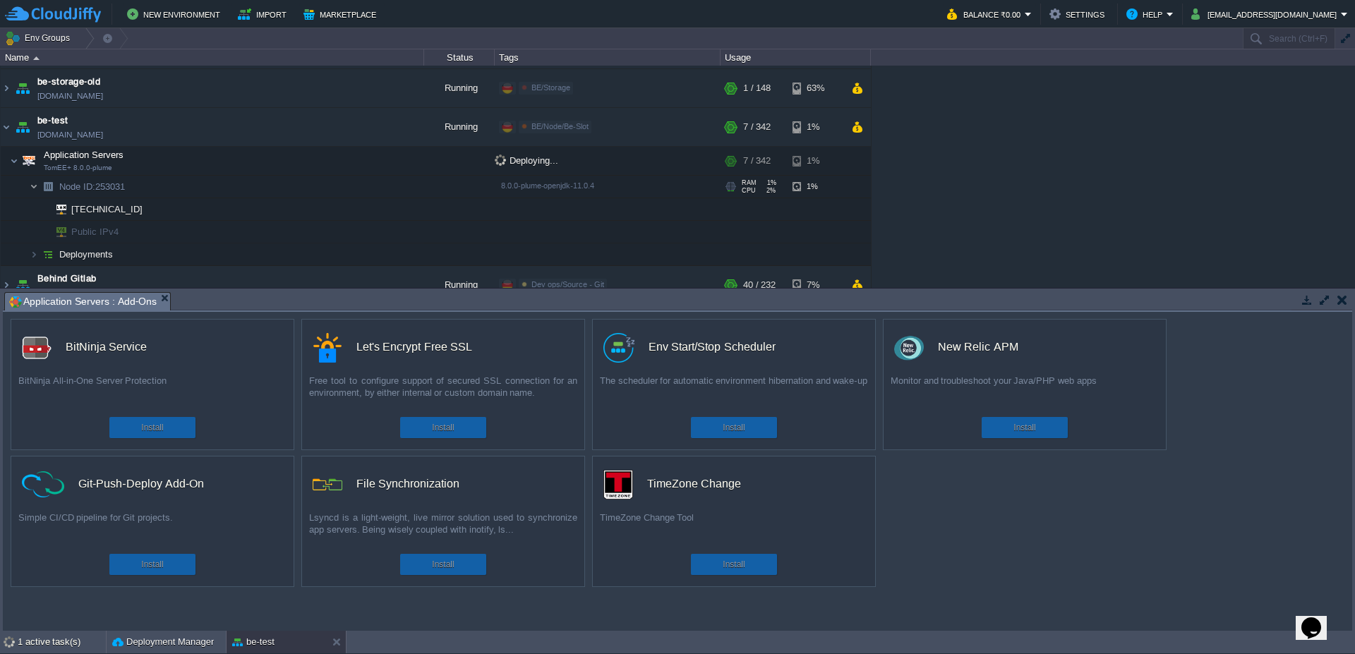
click at [33, 189] on img at bounding box center [34, 187] width 8 height 22
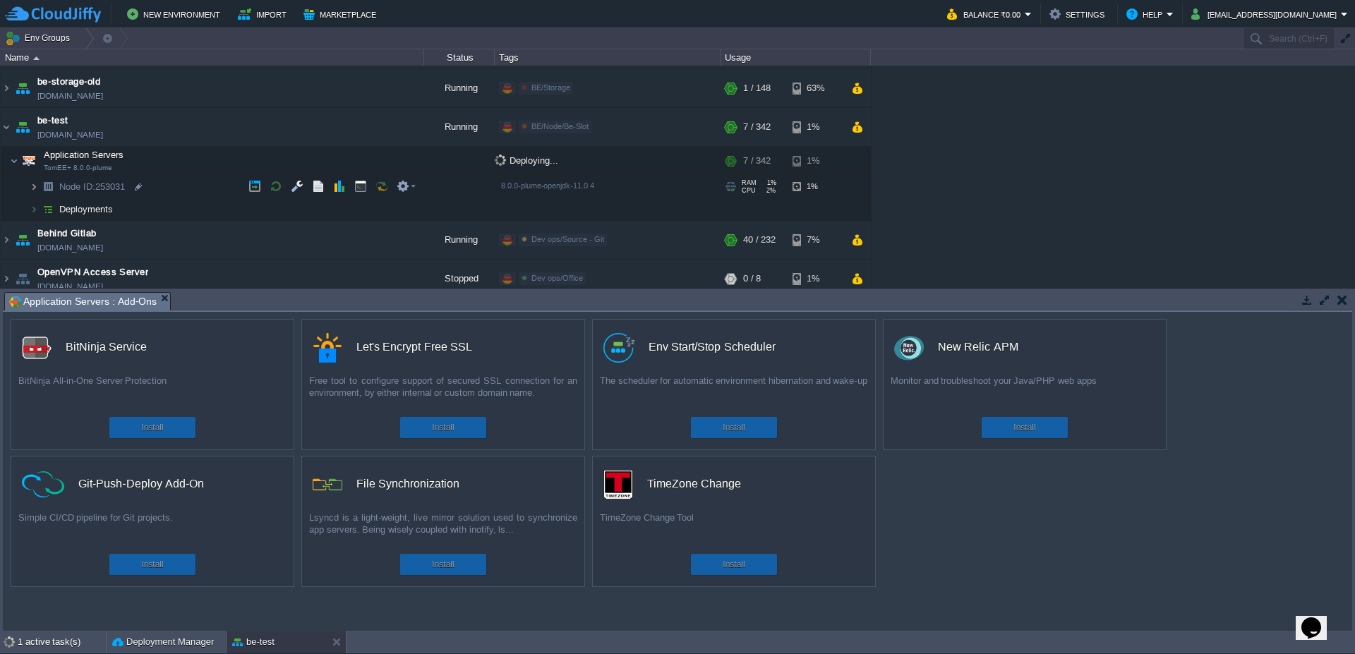
click at [34, 186] on img at bounding box center [34, 187] width 8 height 22
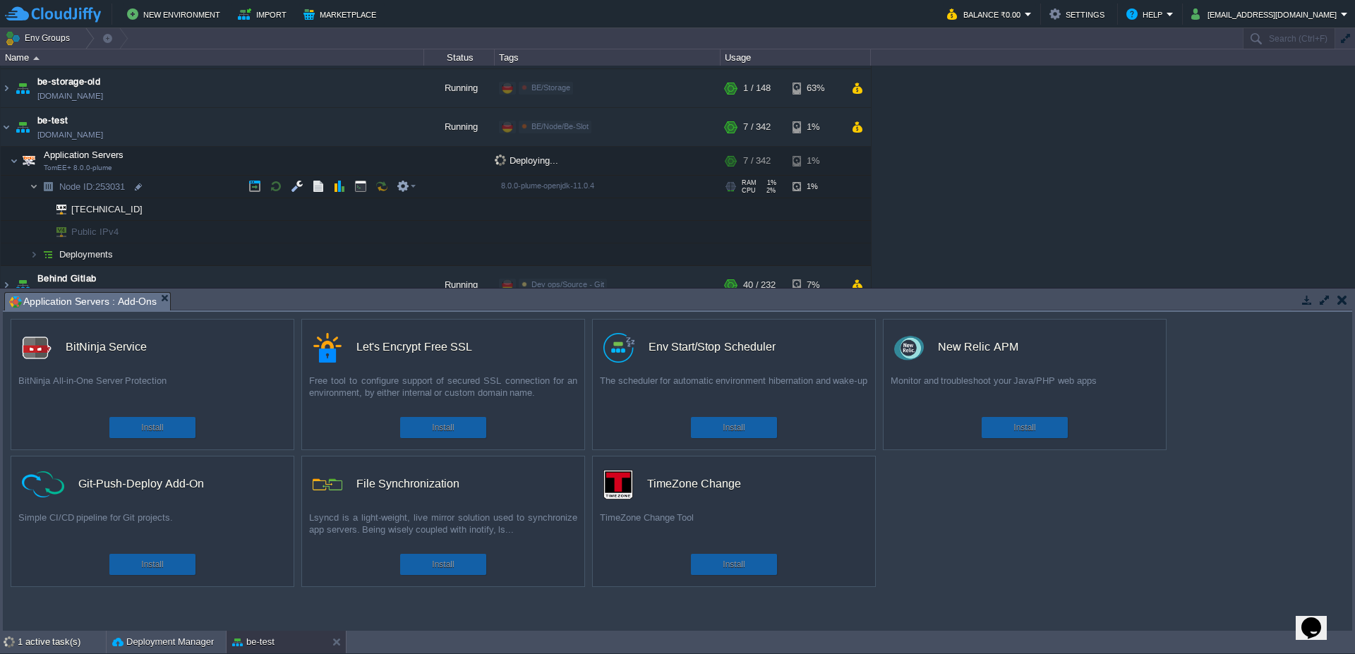
click at [34, 186] on img at bounding box center [34, 187] width 8 height 22
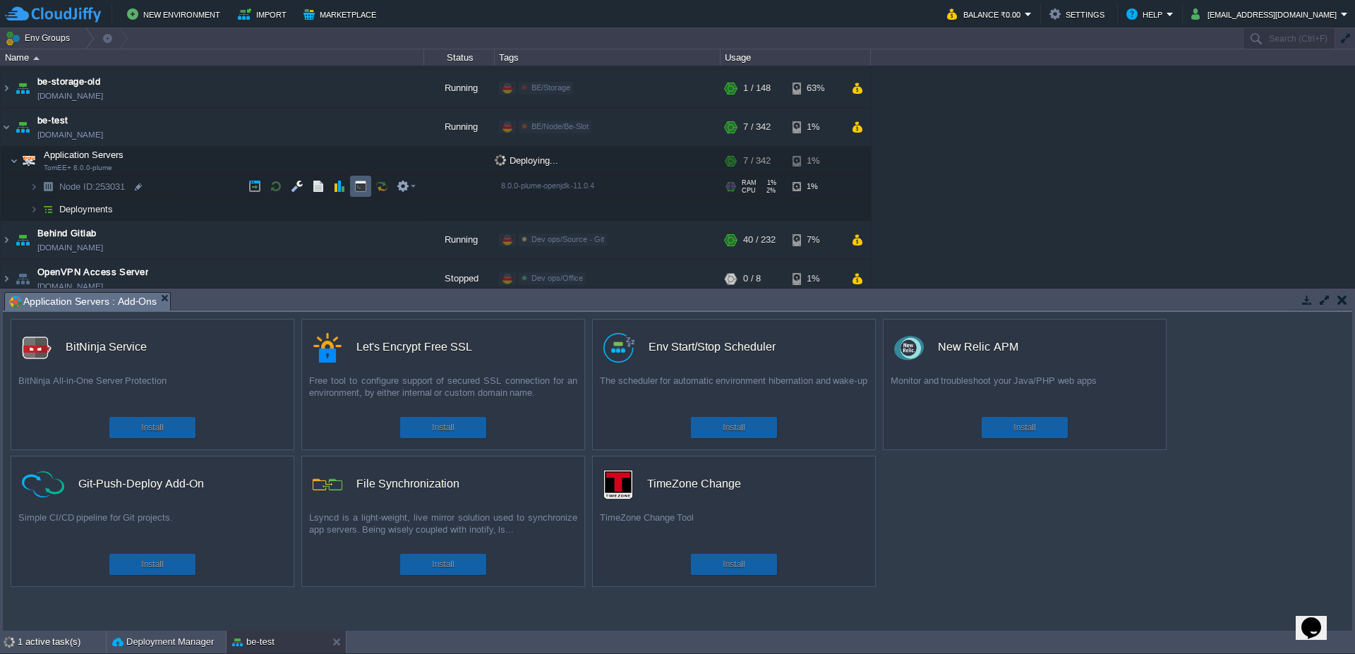
click at [362, 183] on button "button" at bounding box center [360, 186] width 13 height 13
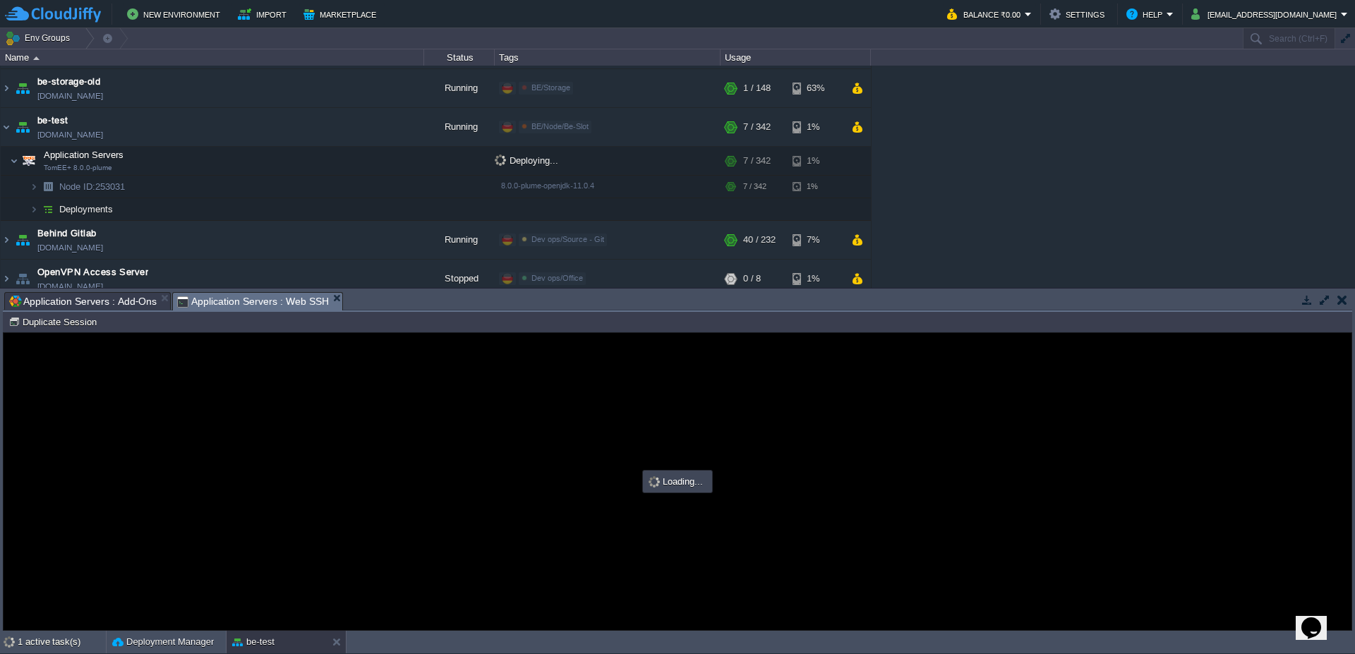
type input "#000000"
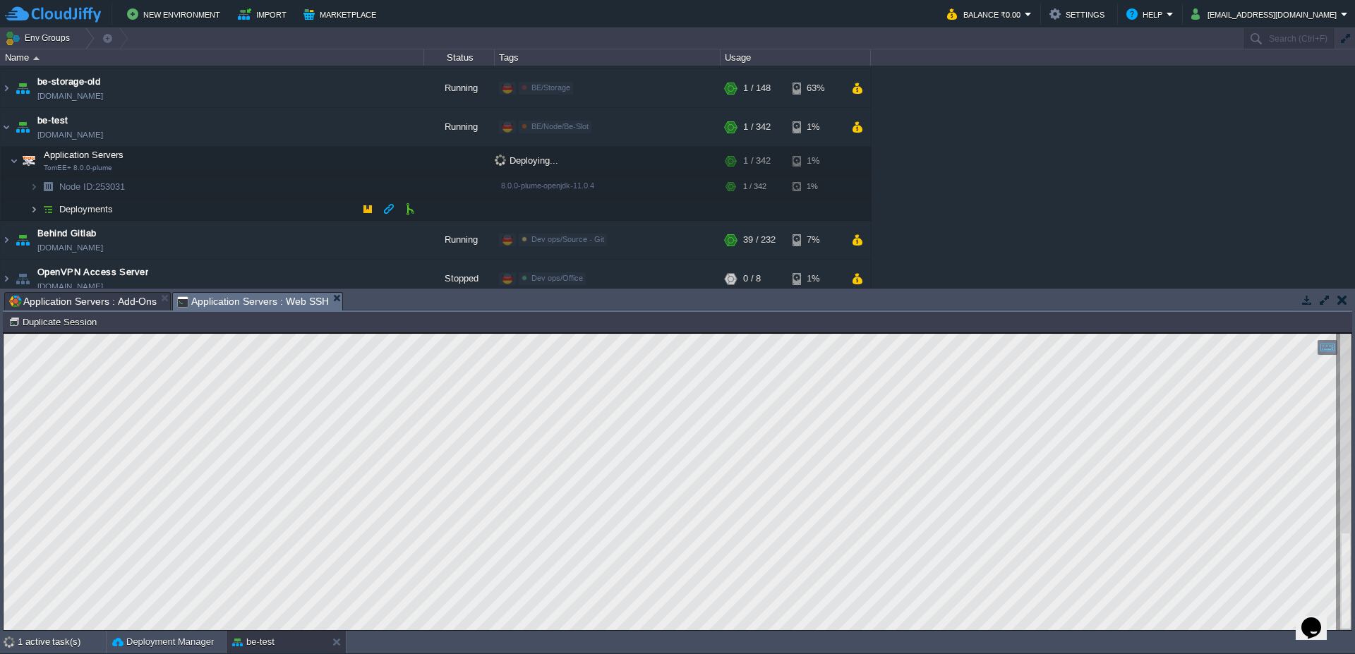
click at [35, 211] on img at bounding box center [34, 209] width 8 height 22
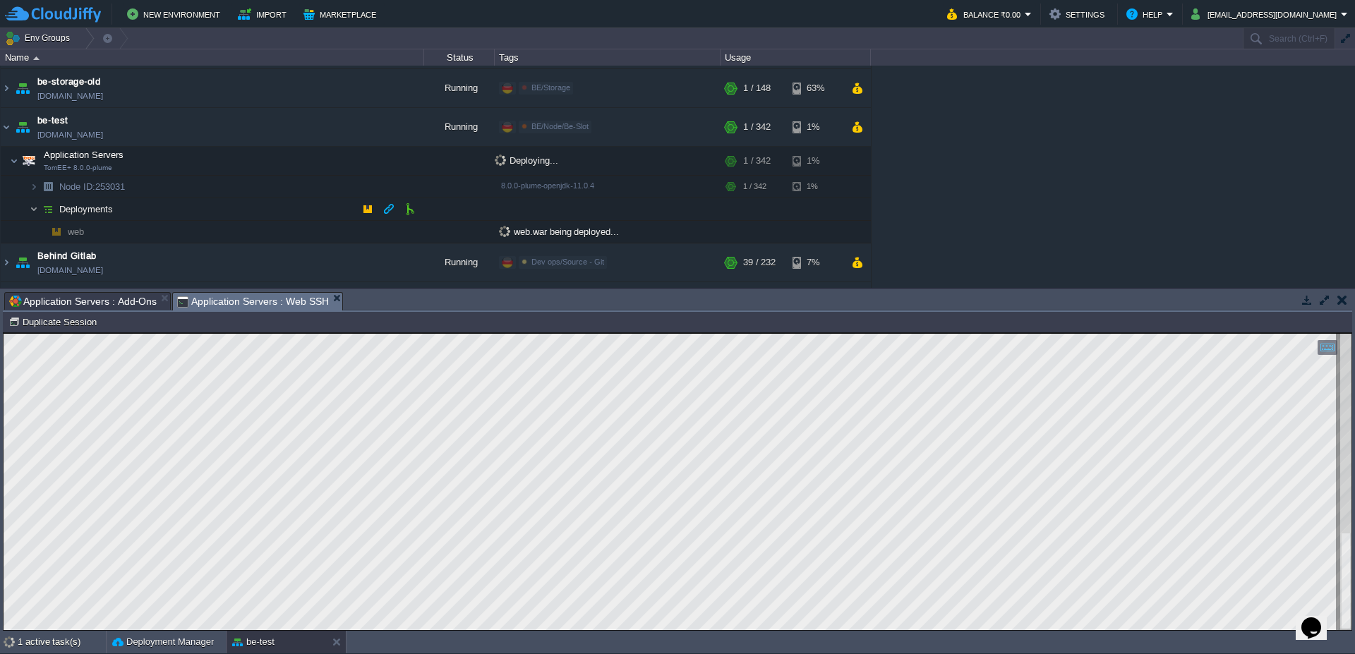
click at [35, 211] on img at bounding box center [34, 209] width 8 height 22
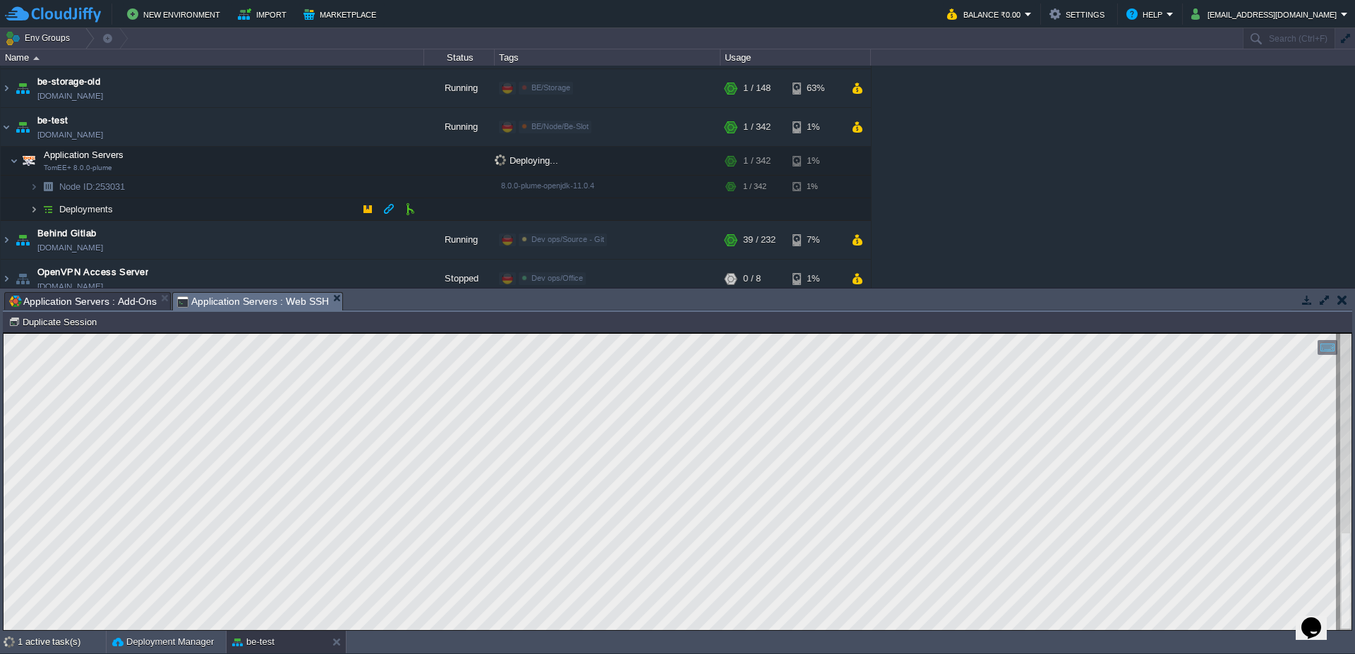
click at [34, 211] on img at bounding box center [34, 209] width 8 height 22
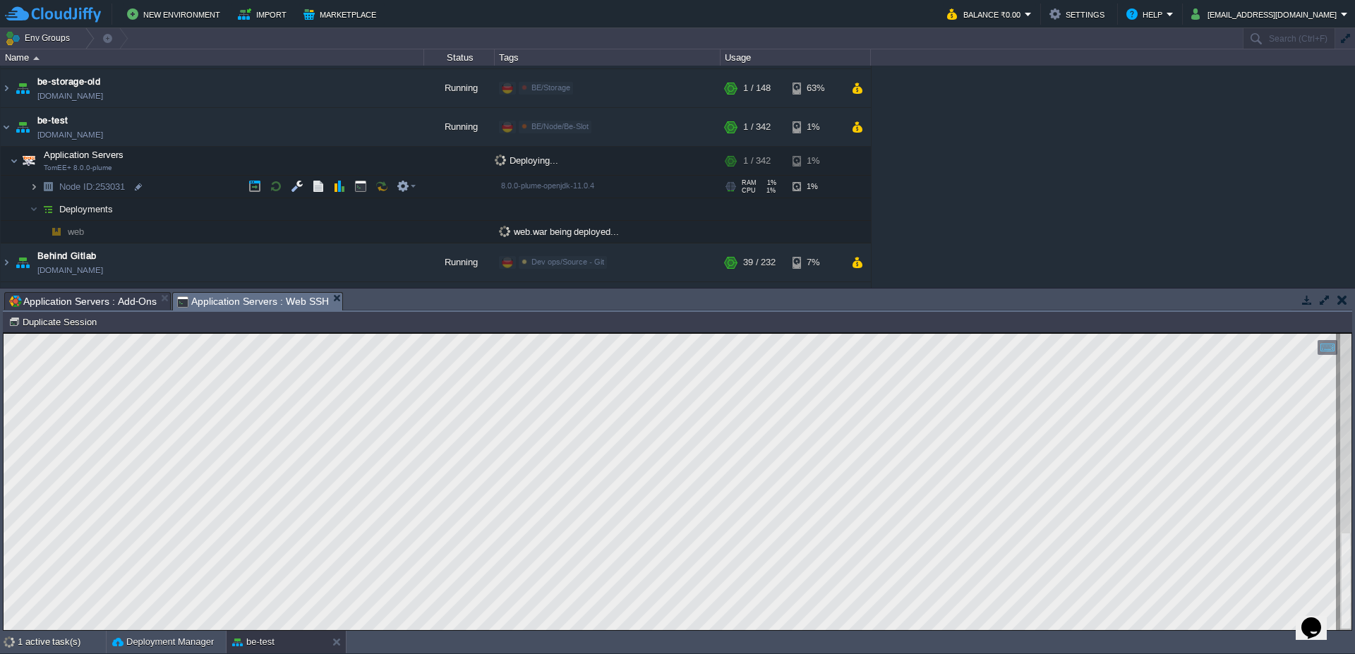
click at [34, 189] on img at bounding box center [34, 187] width 8 height 22
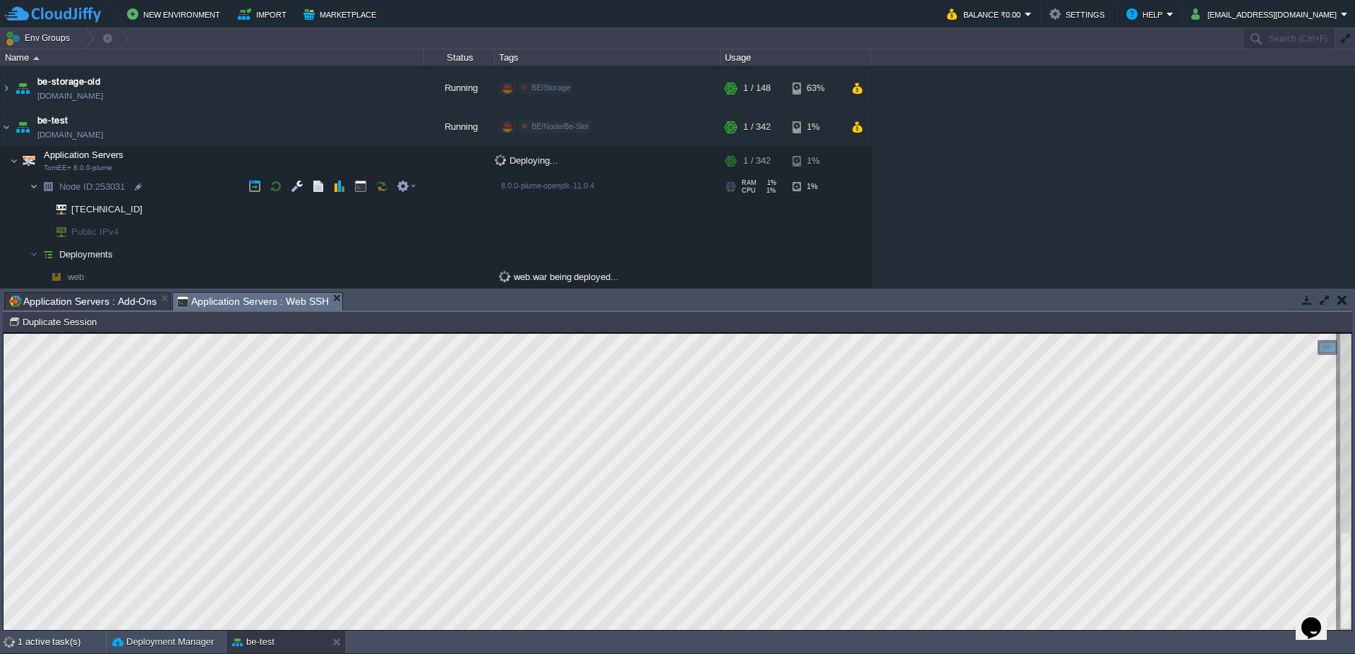
click at [34, 188] on img at bounding box center [34, 187] width 8 height 22
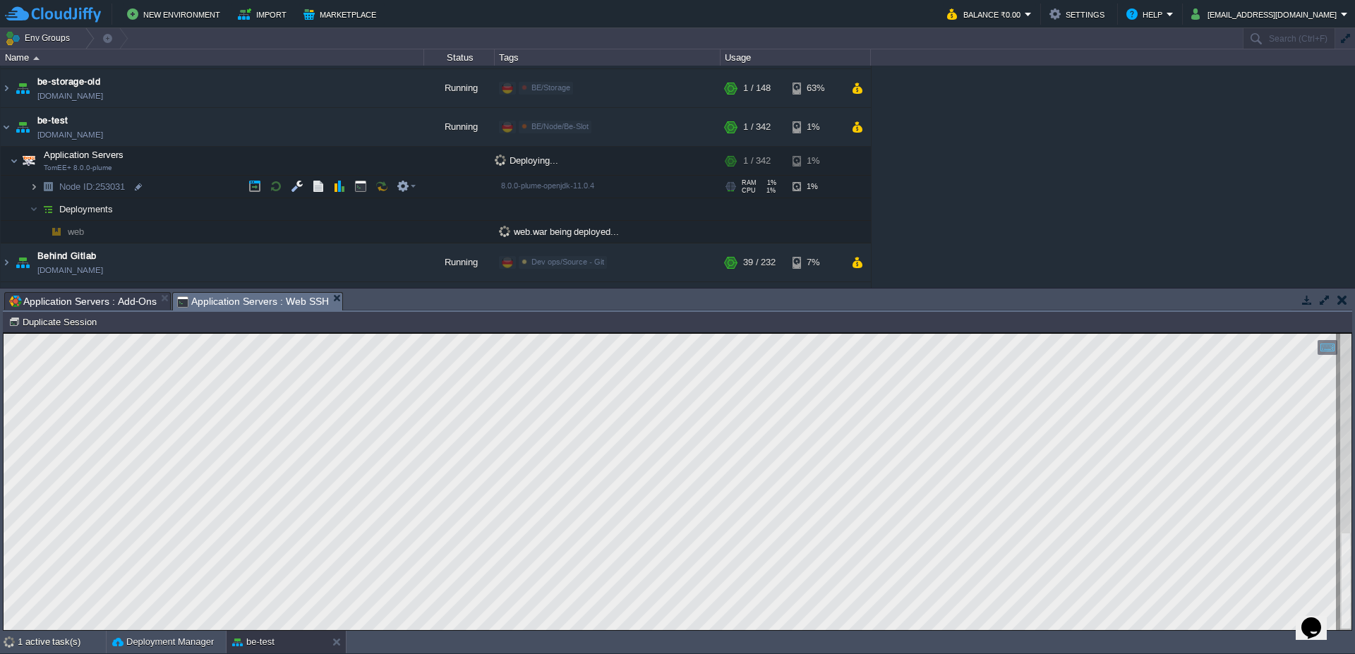
click at [35, 181] on img at bounding box center [34, 187] width 8 height 22
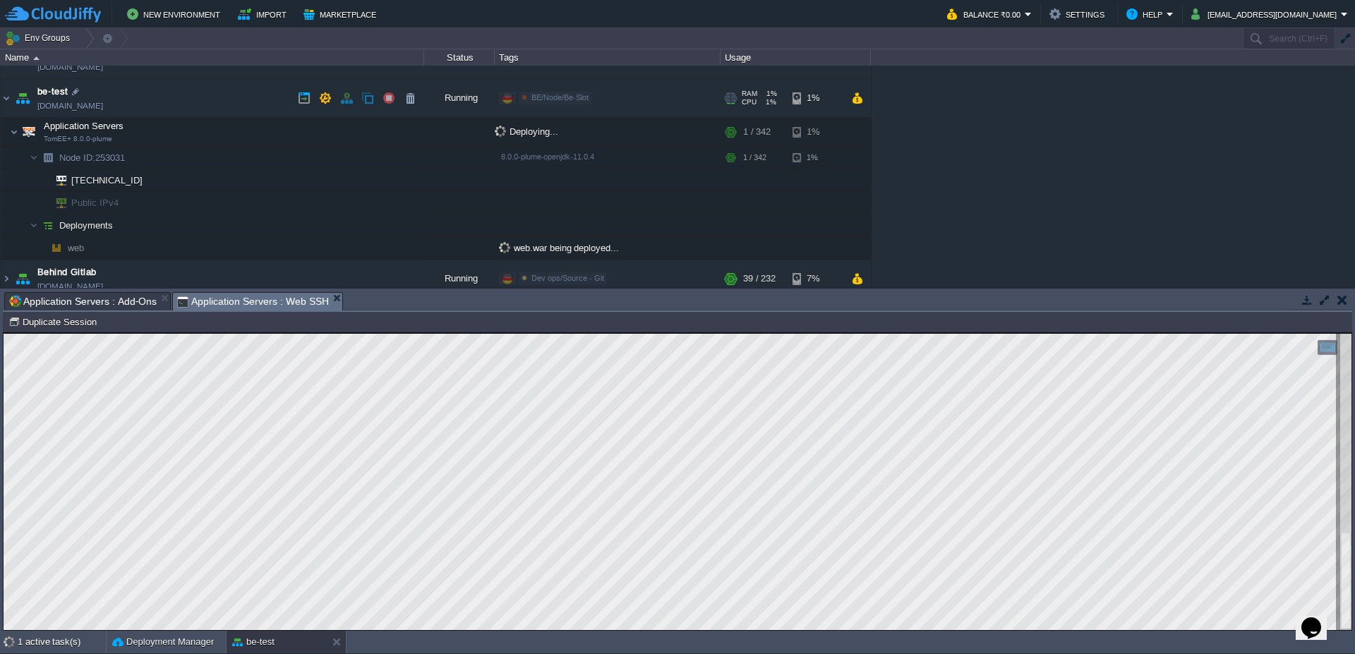
scroll to position [423, 0]
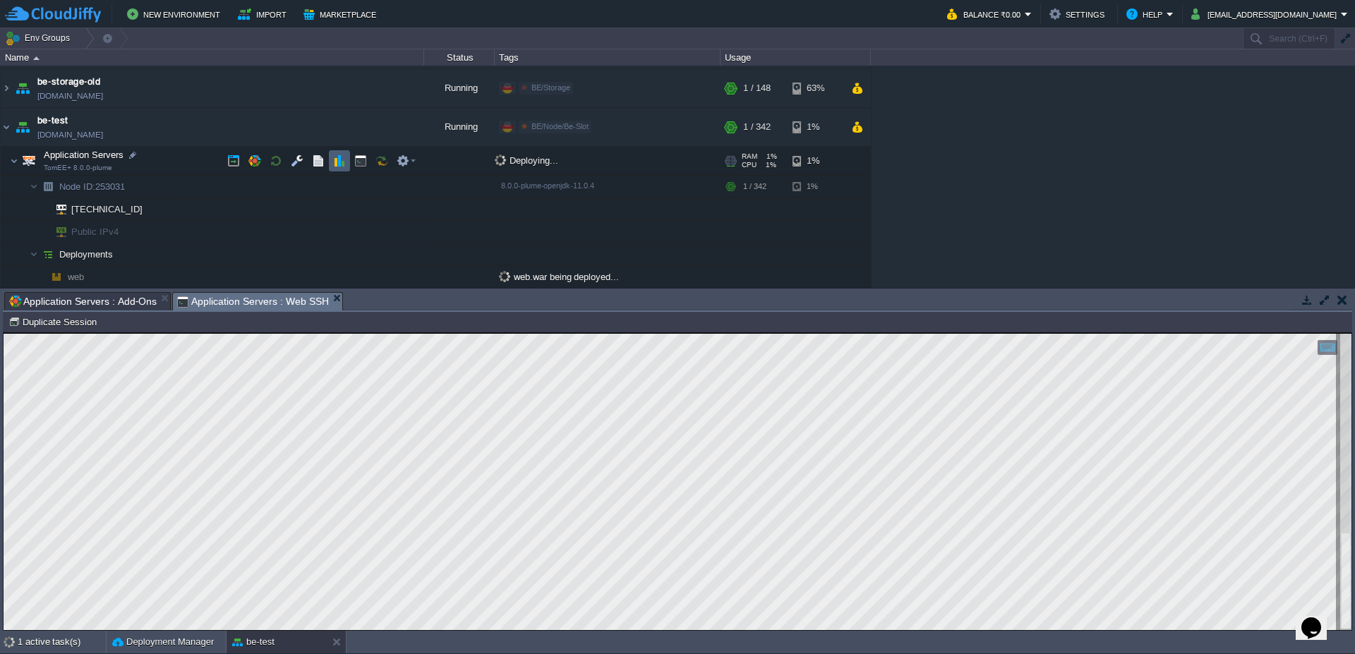
click at [343, 166] on button "button" at bounding box center [339, 161] width 13 height 13
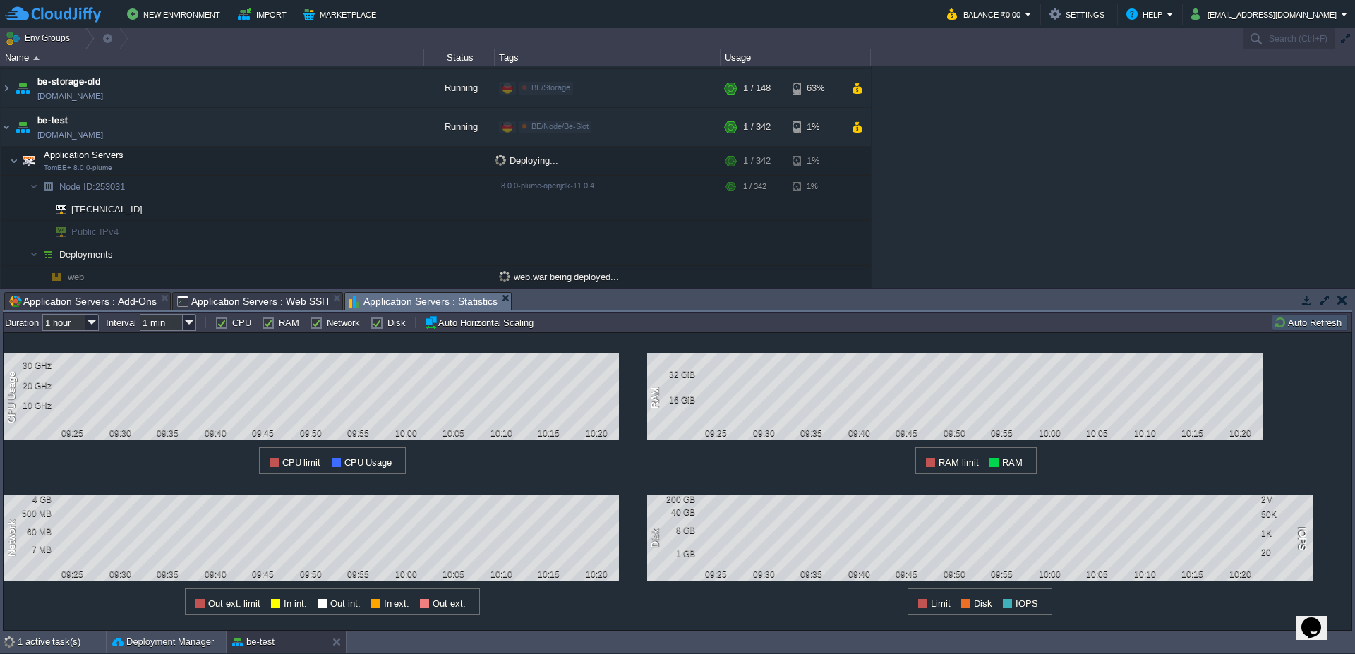
click at [1304, 315] on td "Auto Refresh" at bounding box center [1310, 322] width 76 height 17
click at [1304, 316] on td "Auto Refresh" at bounding box center [1310, 322] width 76 height 17
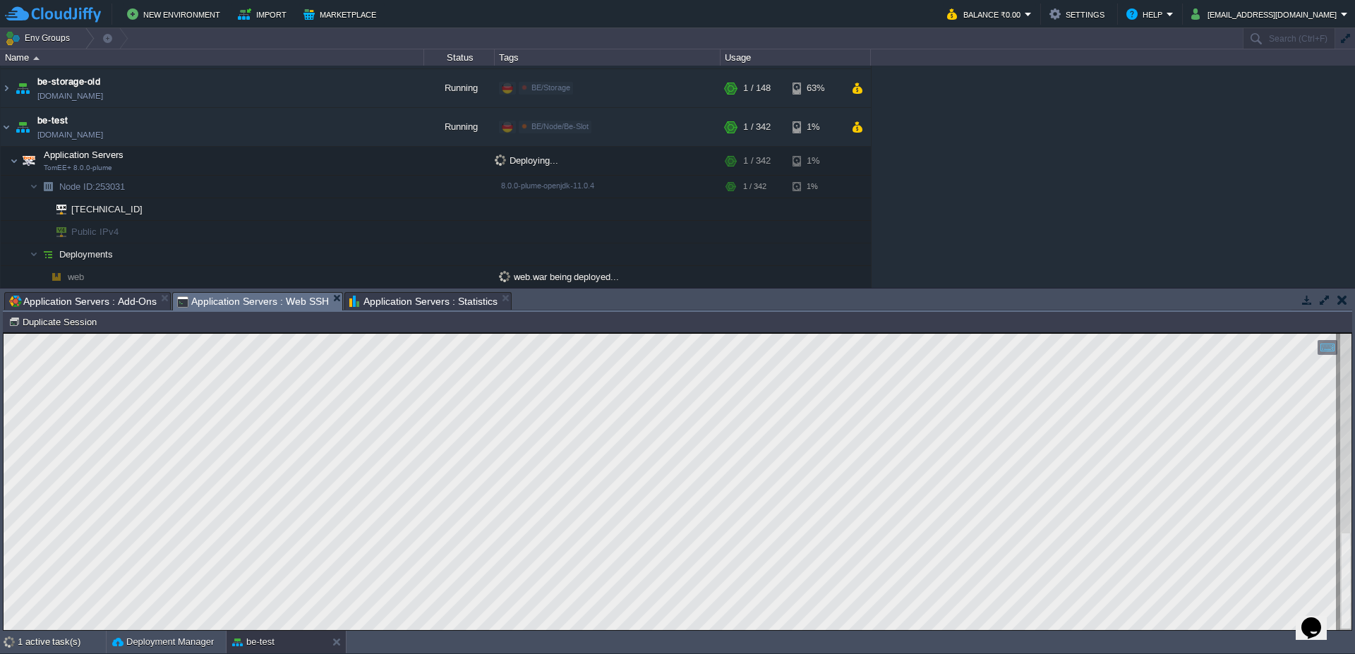
click at [267, 299] on span "Application Servers : Web SSH" at bounding box center [253, 302] width 152 height 18
click at [39, 640] on div "1 active task(s)" at bounding box center [62, 642] width 88 height 23
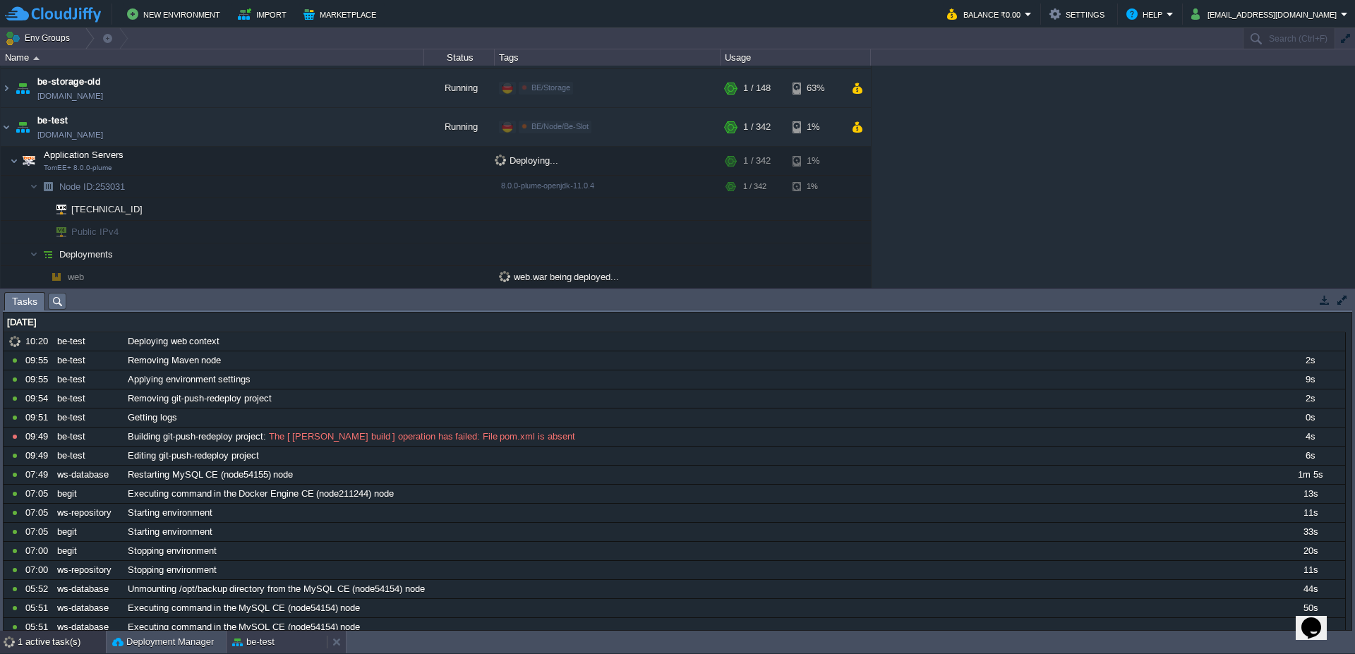
click at [292, 641] on div "be-test" at bounding box center [277, 642] width 100 height 23
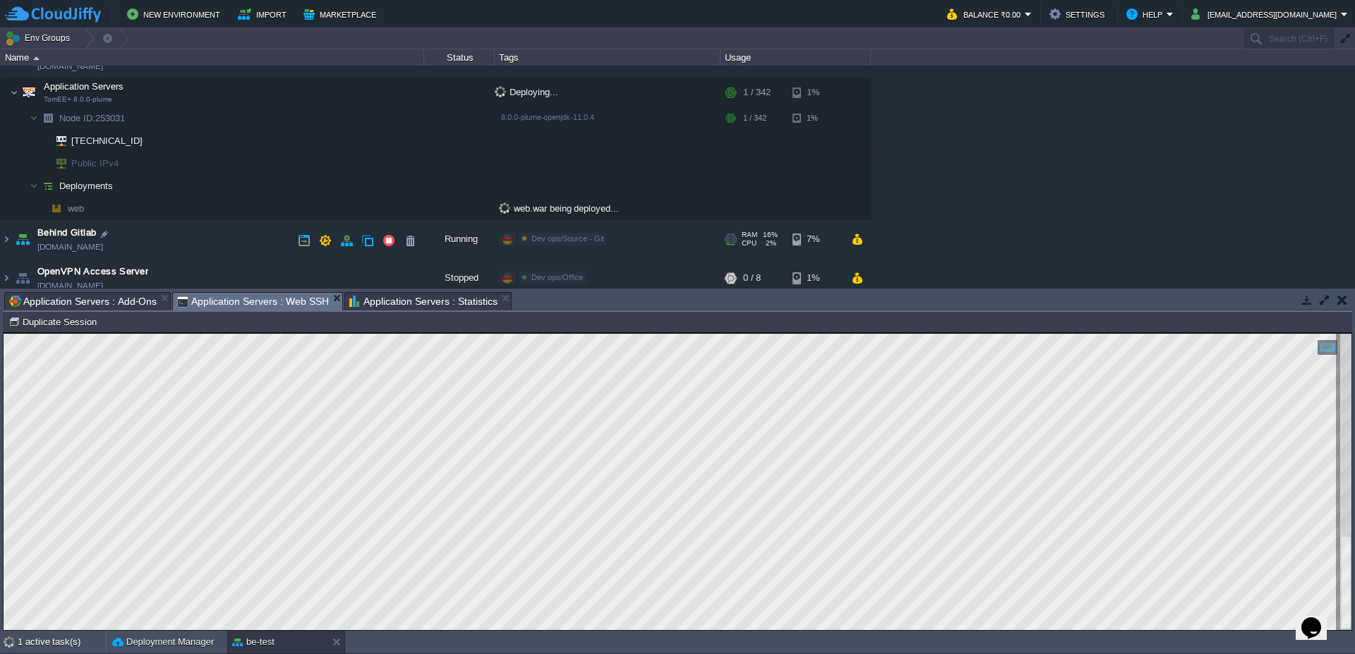
scroll to position [508, 0]
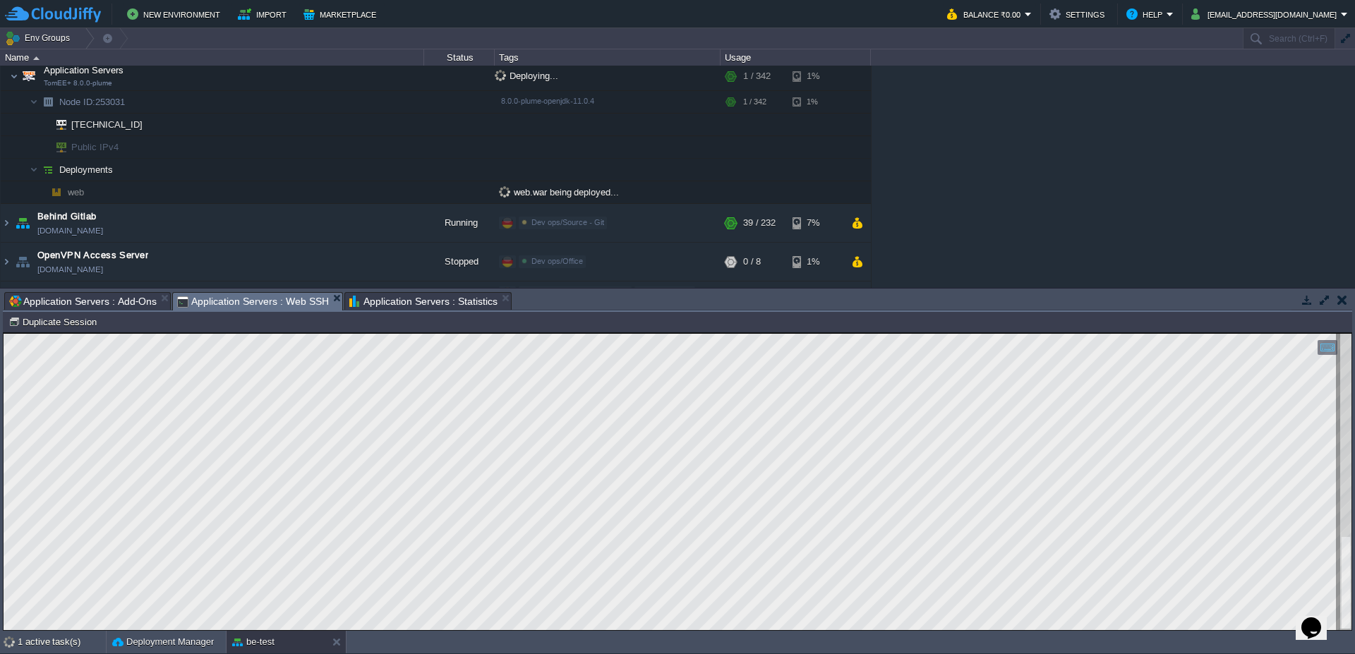
click at [572, 198] on div "web.war being deployed..." at bounding box center [608, 192] width 226 height 22
click at [32, 104] on img at bounding box center [34, 102] width 8 height 22
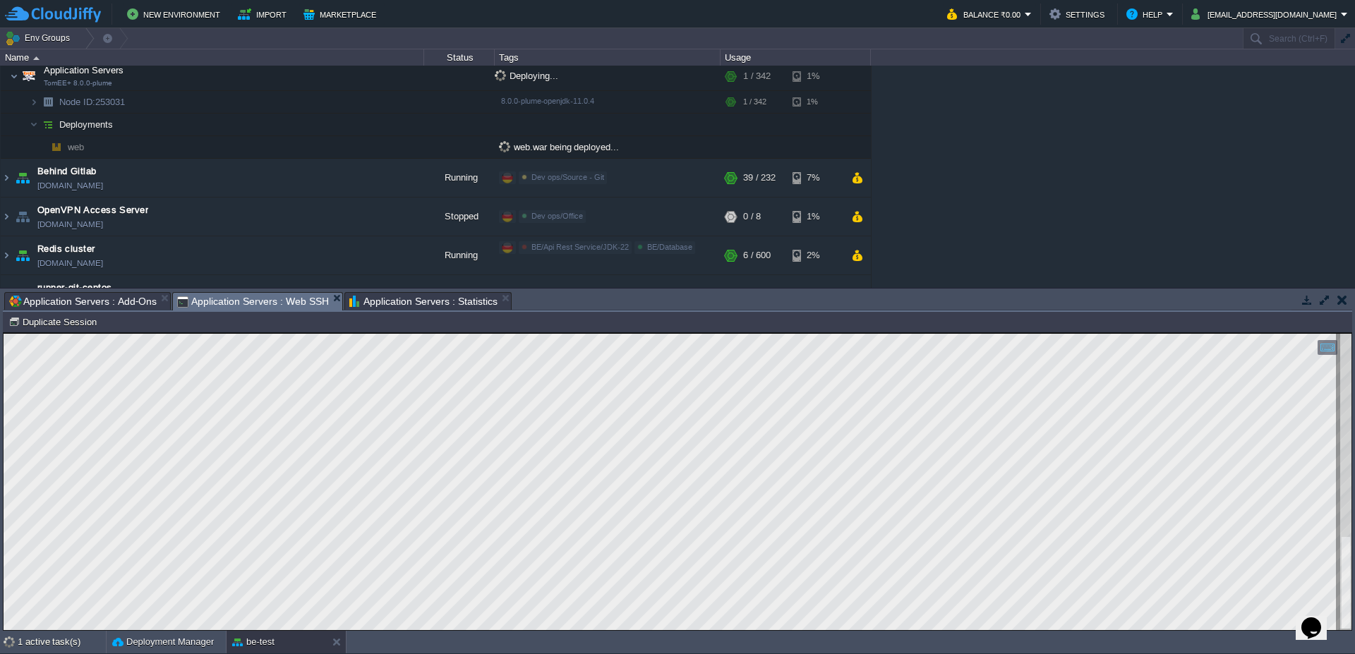
click at [546, 151] on span "web.war being deployed..." at bounding box center [559, 146] width 120 height 11
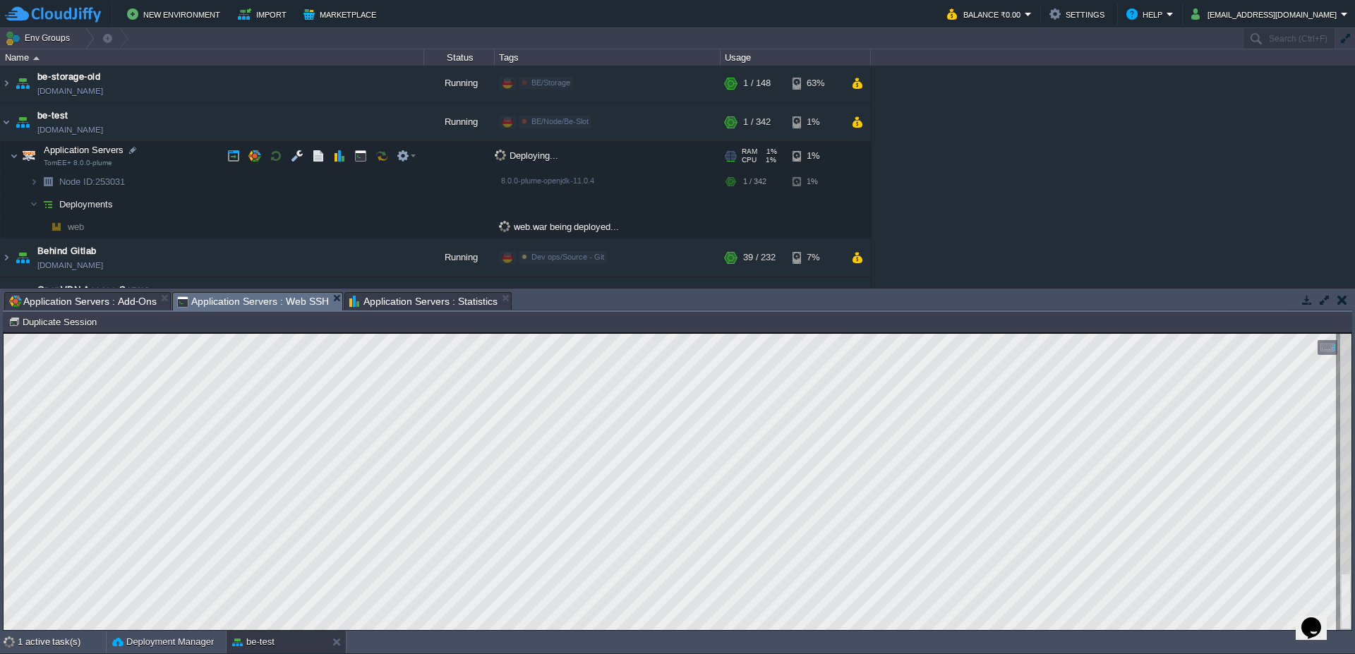
scroll to position [423, 0]
click at [16, 162] on img at bounding box center [14, 161] width 8 height 28
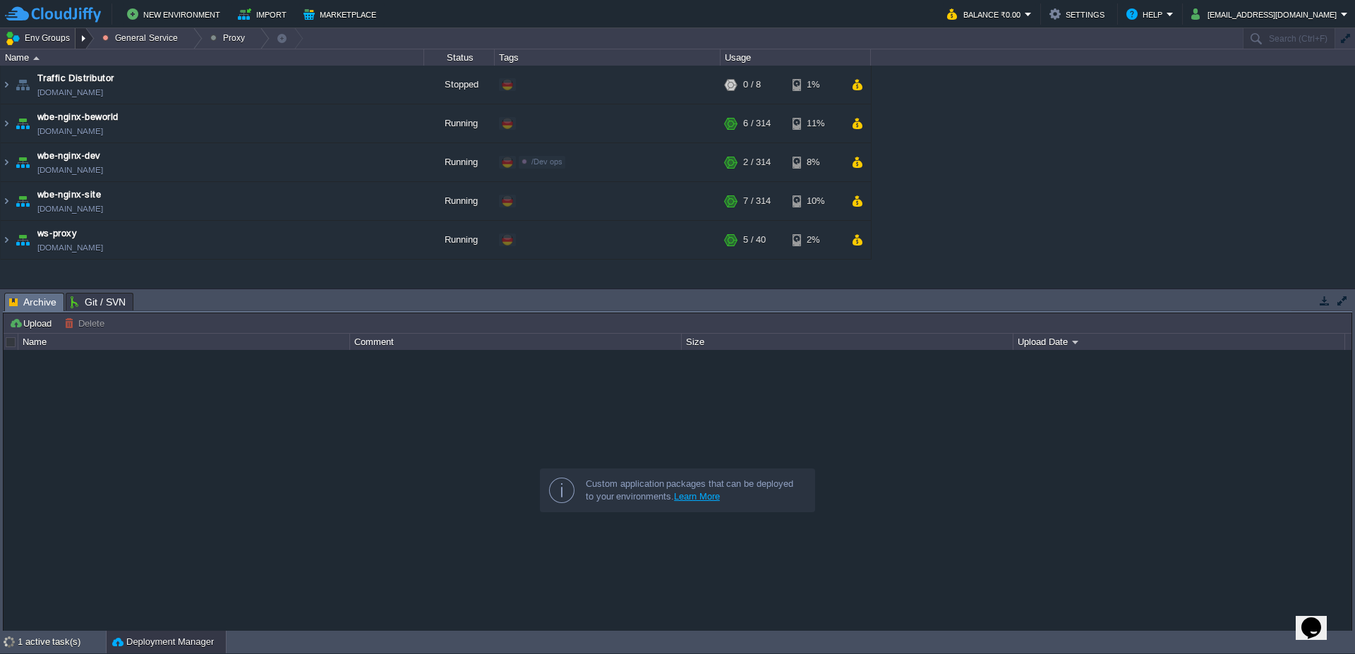
click at [88, 40] on div at bounding box center [85, 38] width 19 height 20
click at [1286, 44] on input "text" at bounding box center [1289, 38] width 92 height 20
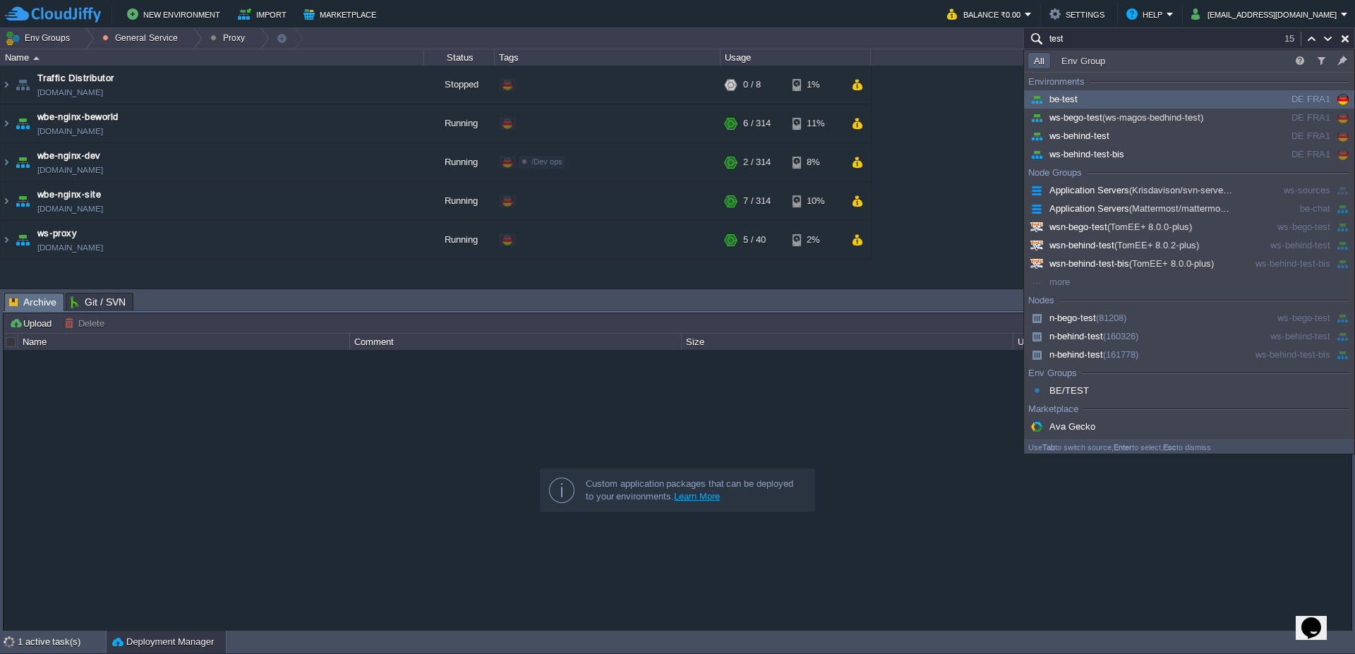
type input "test"
click at [1153, 93] on div "be-test" at bounding box center [1134, 100] width 213 height 16
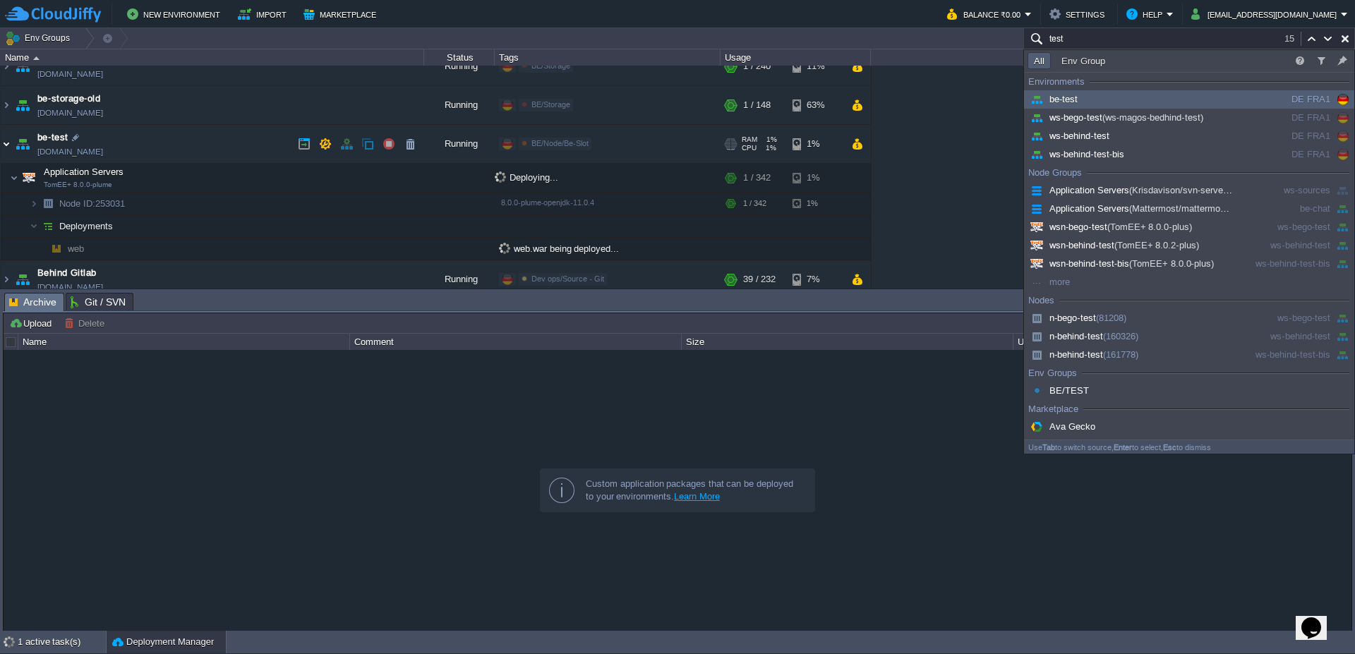
click at [1, 143] on img at bounding box center [6, 144] width 11 height 38
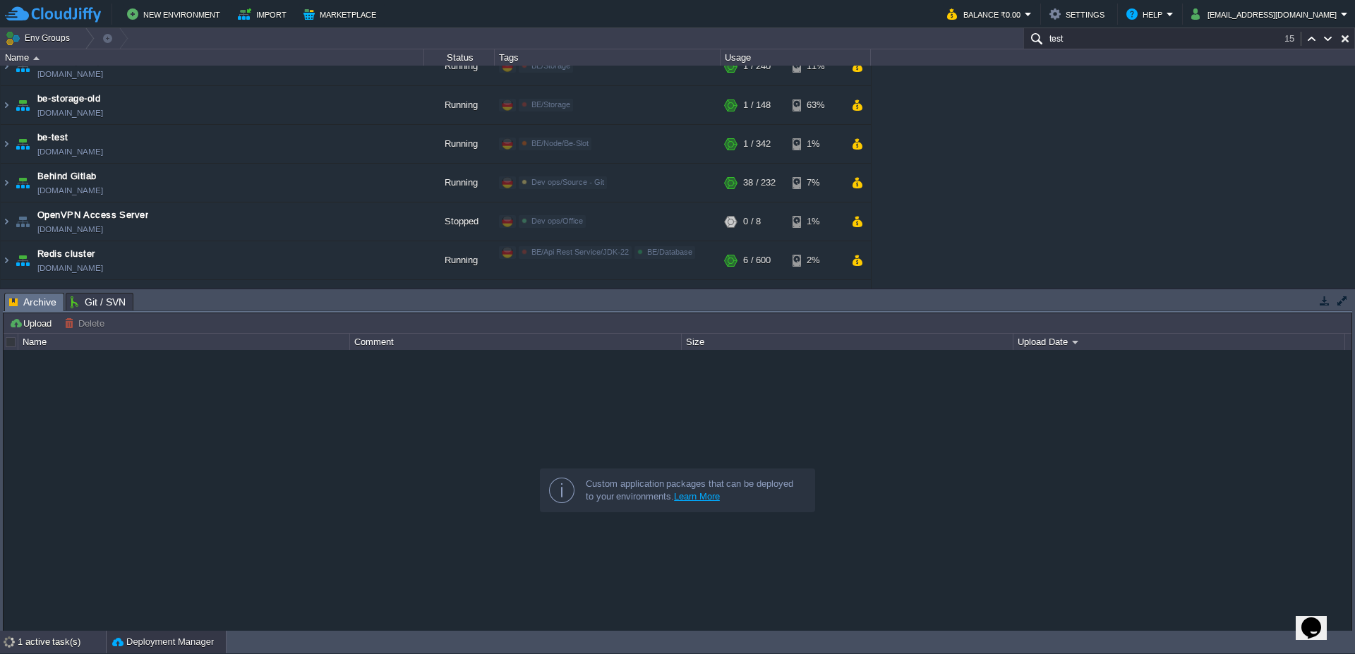
click at [54, 645] on div "1 active task(s)" at bounding box center [62, 642] width 88 height 23
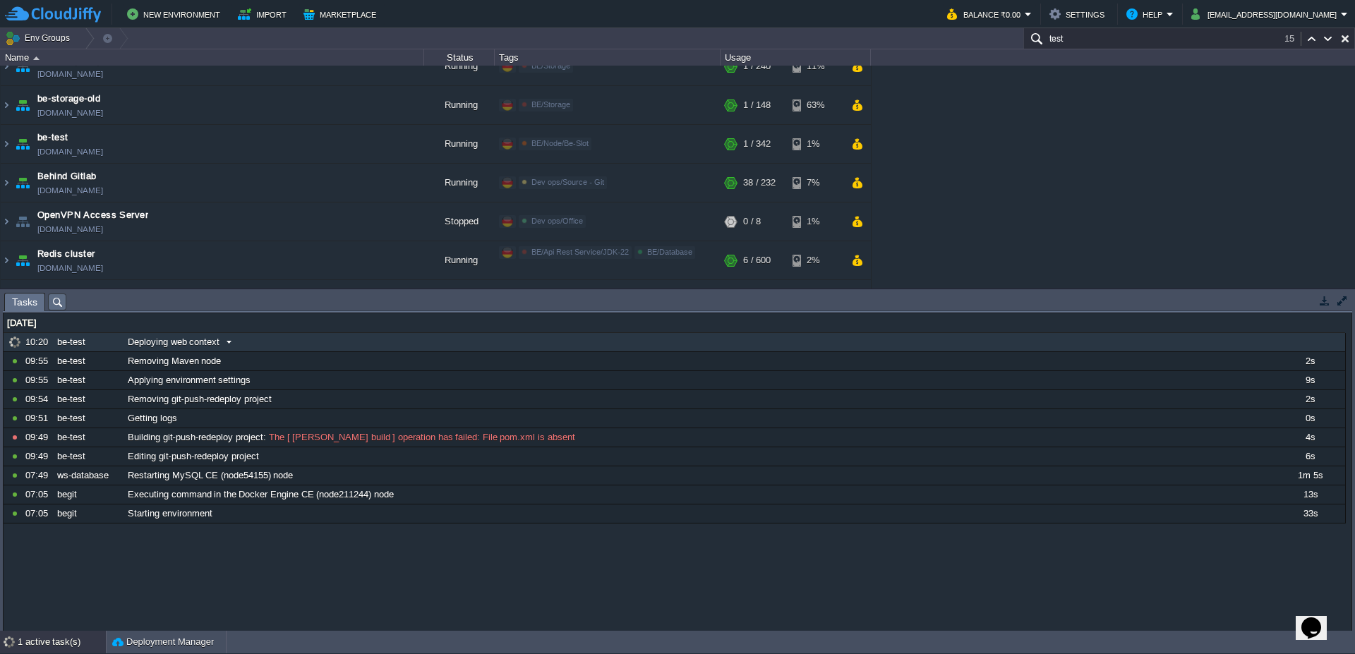
click at [104, 344] on div "be-test" at bounding box center [88, 342] width 69 height 18
click at [228, 342] on span at bounding box center [228, 342] width 19 height 13
click at [1, 145] on img at bounding box center [6, 144] width 11 height 38
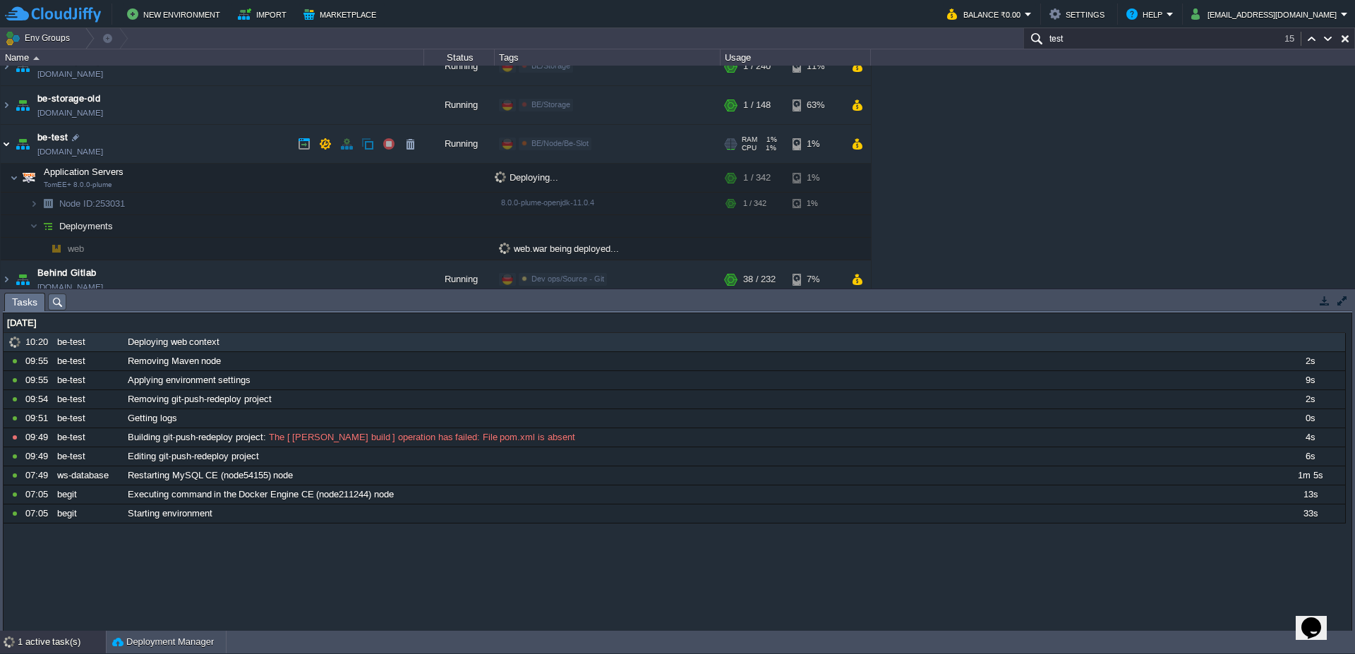
click at [1, 145] on img at bounding box center [6, 144] width 11 height 38
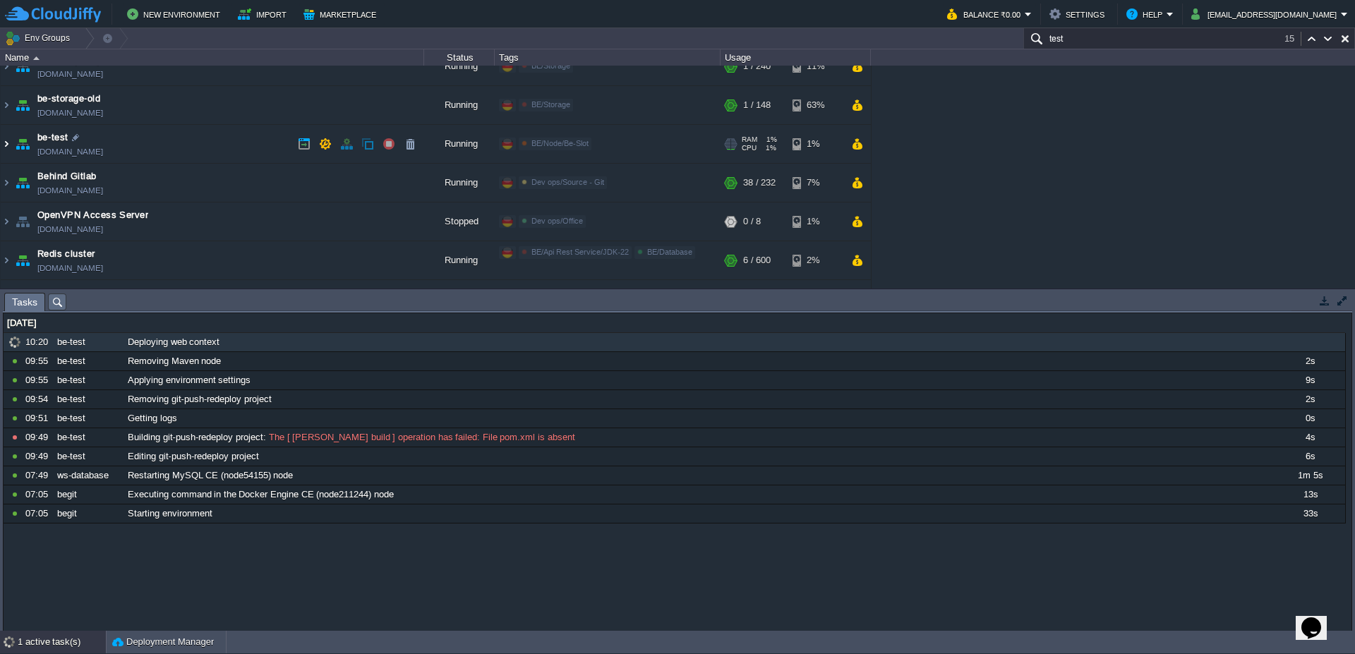
click at [1, 145] on img at bounding box center [6, 144] width 11 height 38
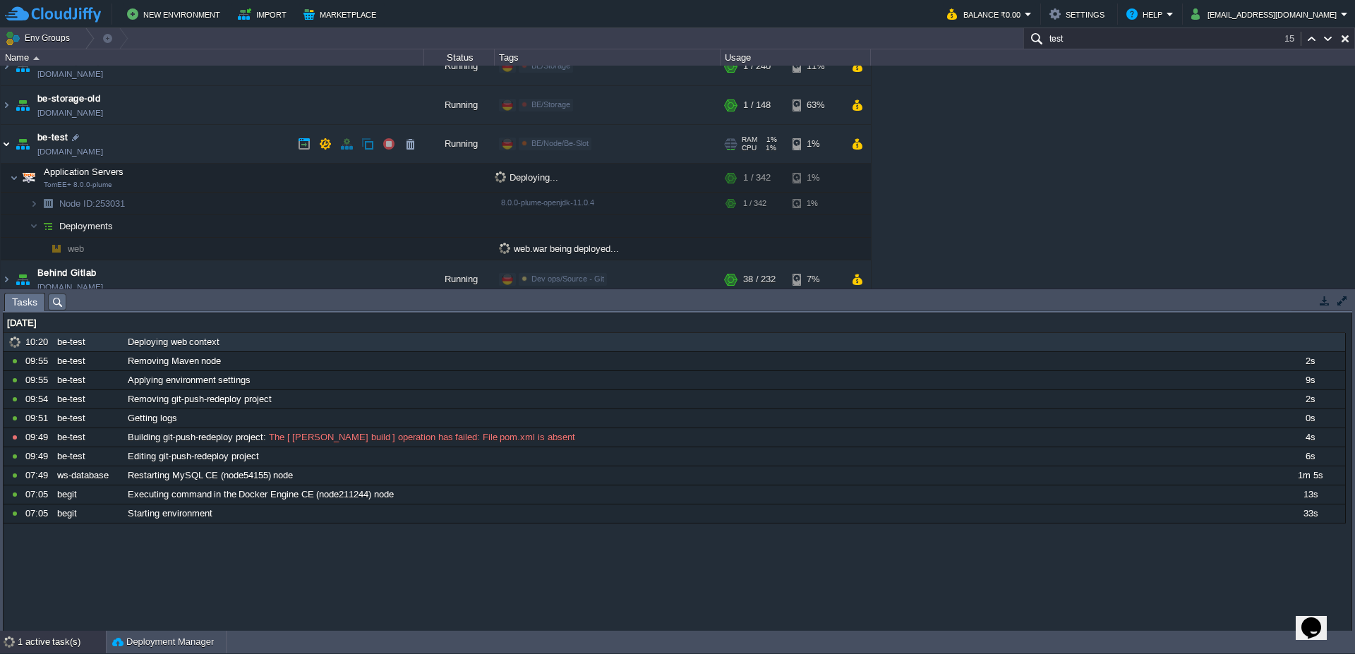
click at [1, 145] on img at bounding box center [6, 144] width 11 height 38
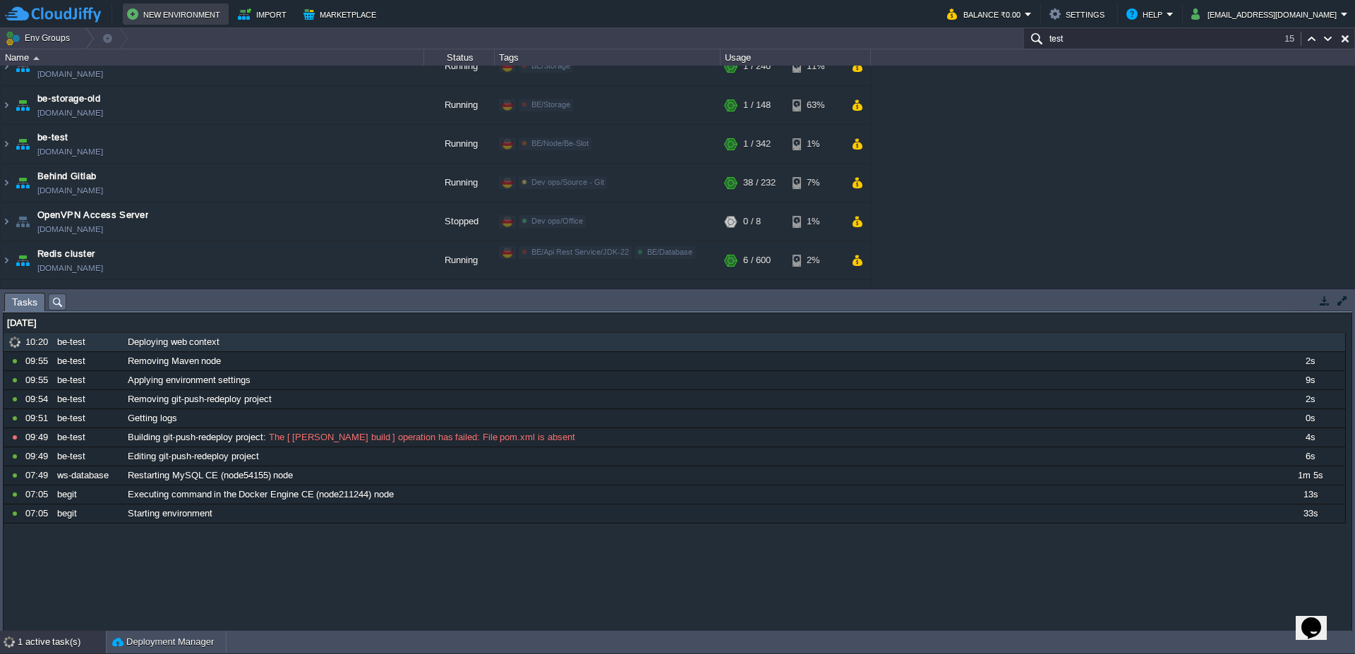
click at [180, 16] on button "New Environment" at bounding box center [175, 14] width 97 height 17
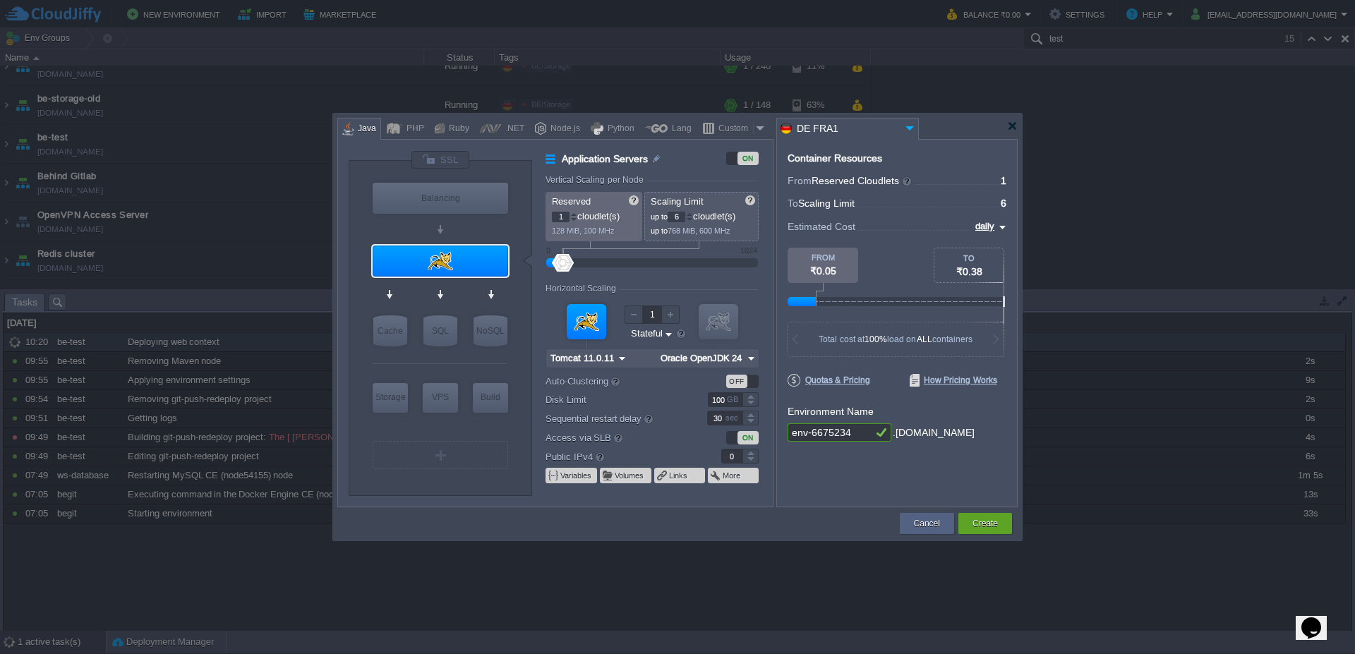
click at [621, 360] on img at bounding box center [622, 358] width 15 height 18
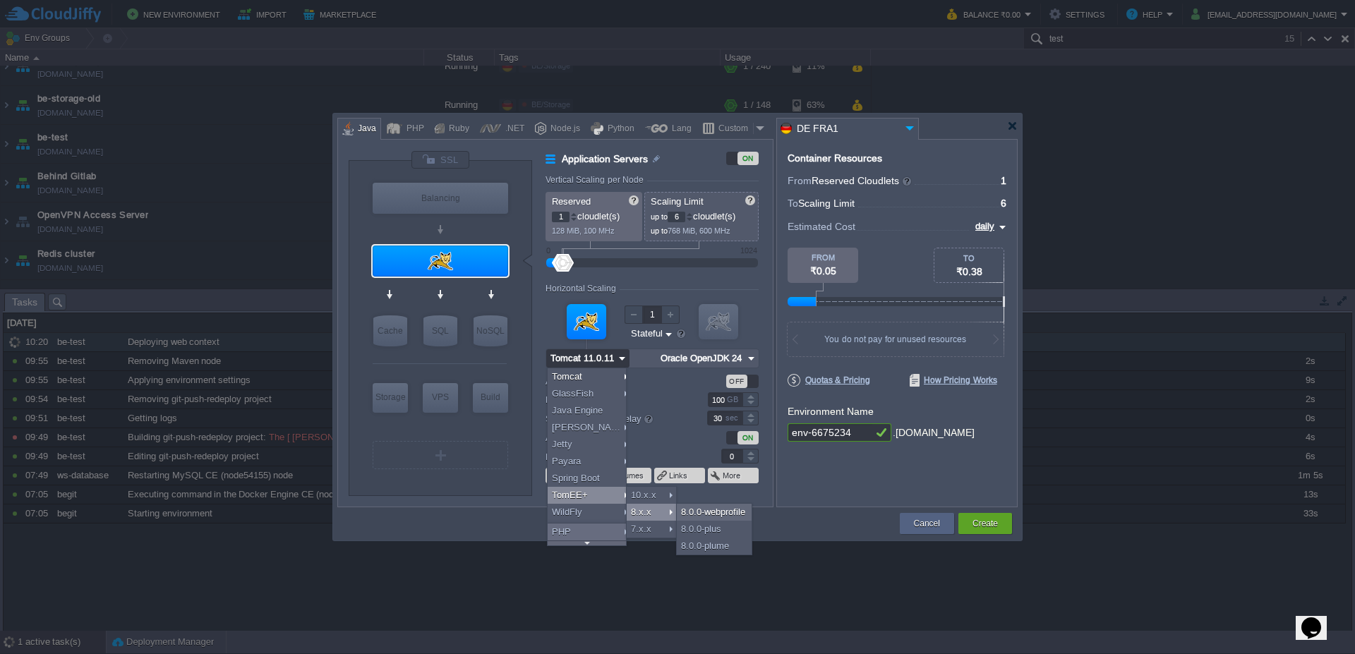
click at [651, 512] on div "8.x.x" at bounding box center [651, 512] width 49 height 17
type input "8"
type input "TomEE+ 8.0.0-web..."
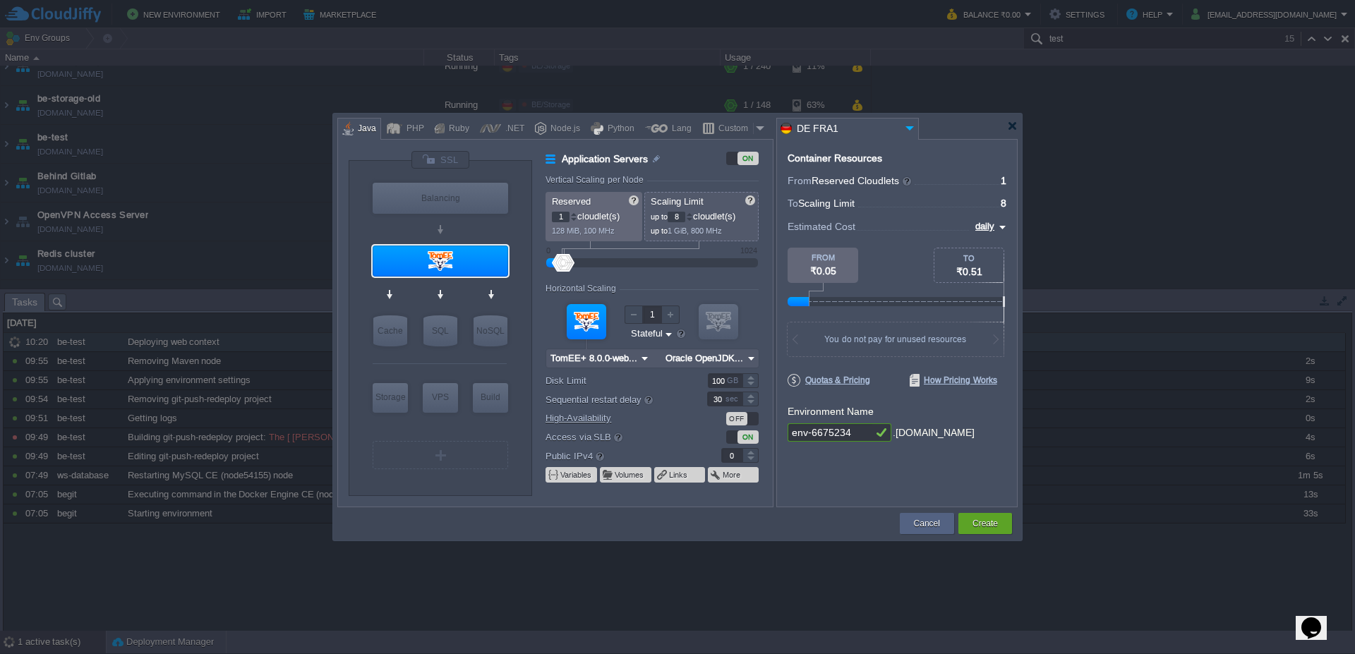
click at [752, 355] on img at bounding box center [751, 358] width 15 height 18
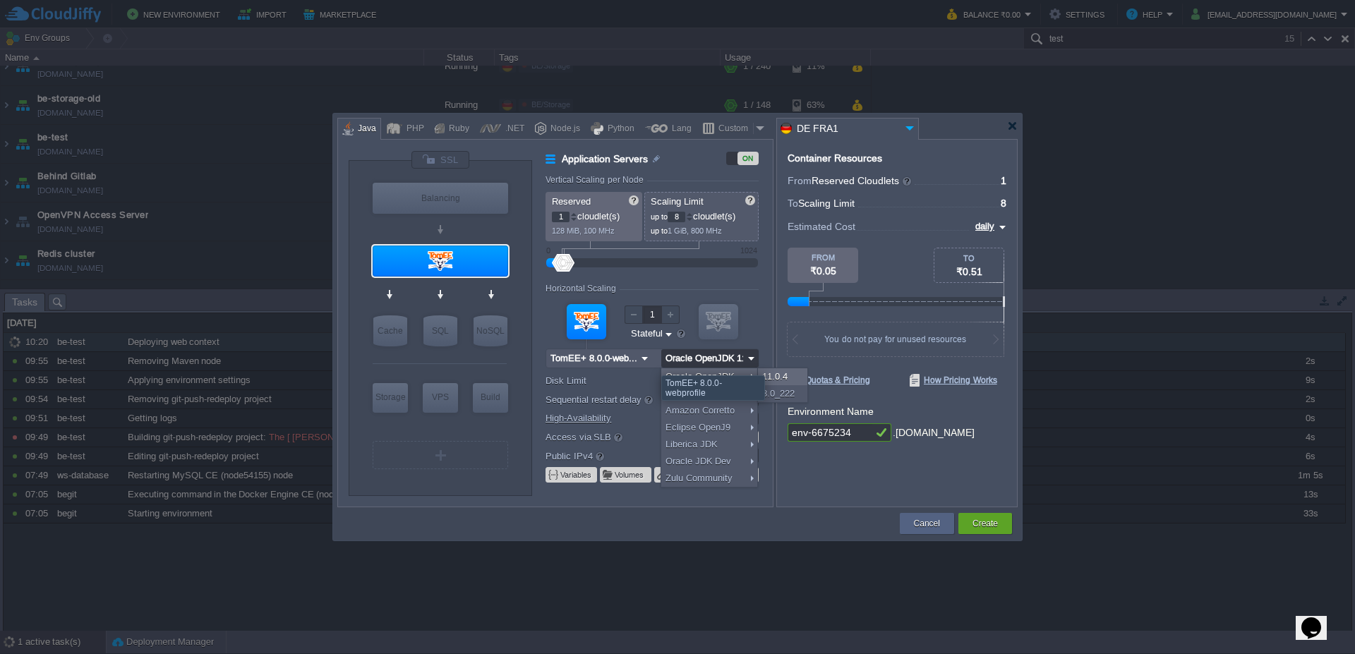
type input "Oracle OpenJDK..."
click at [639, 363] on img at bounding box center [644, 358] width 15 height 18
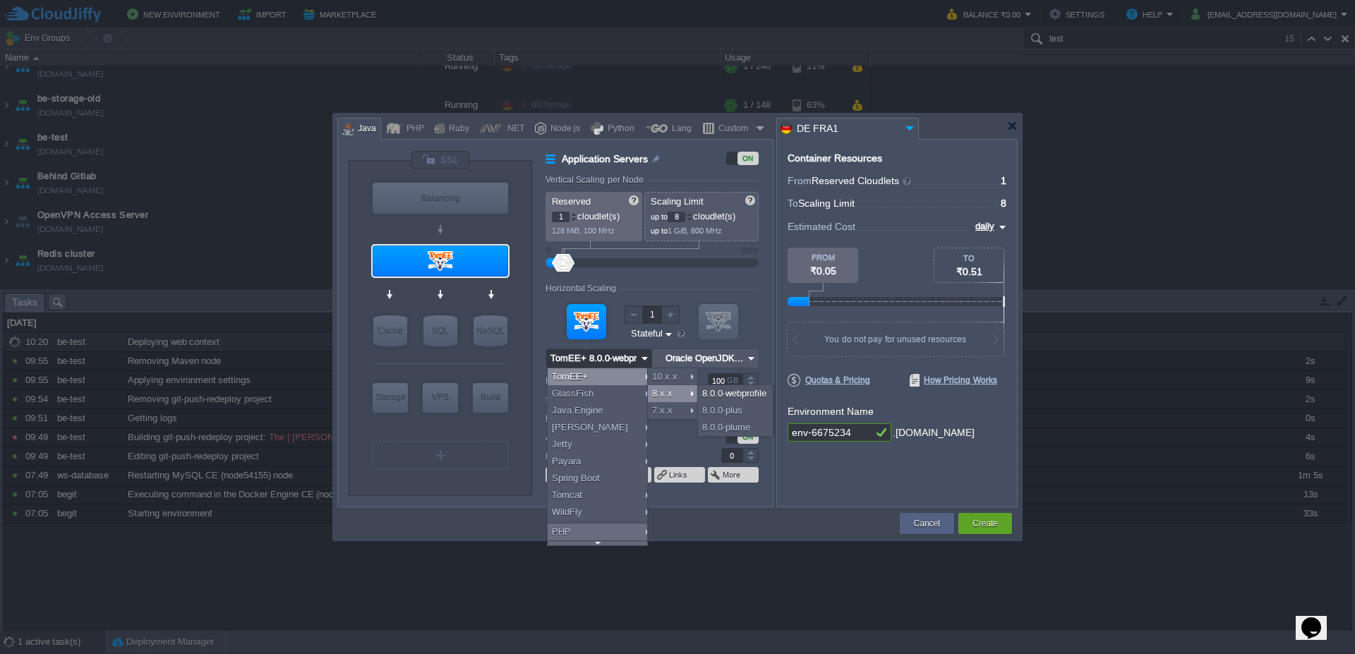
type input "TomEE+ 8.0.0-web..."
click at [967, 158] on div "Container Resources From Reserved Cloudlets ... = 1 not added To Scaling Limit …" at bounding box center [896, 323] width 241 height 368
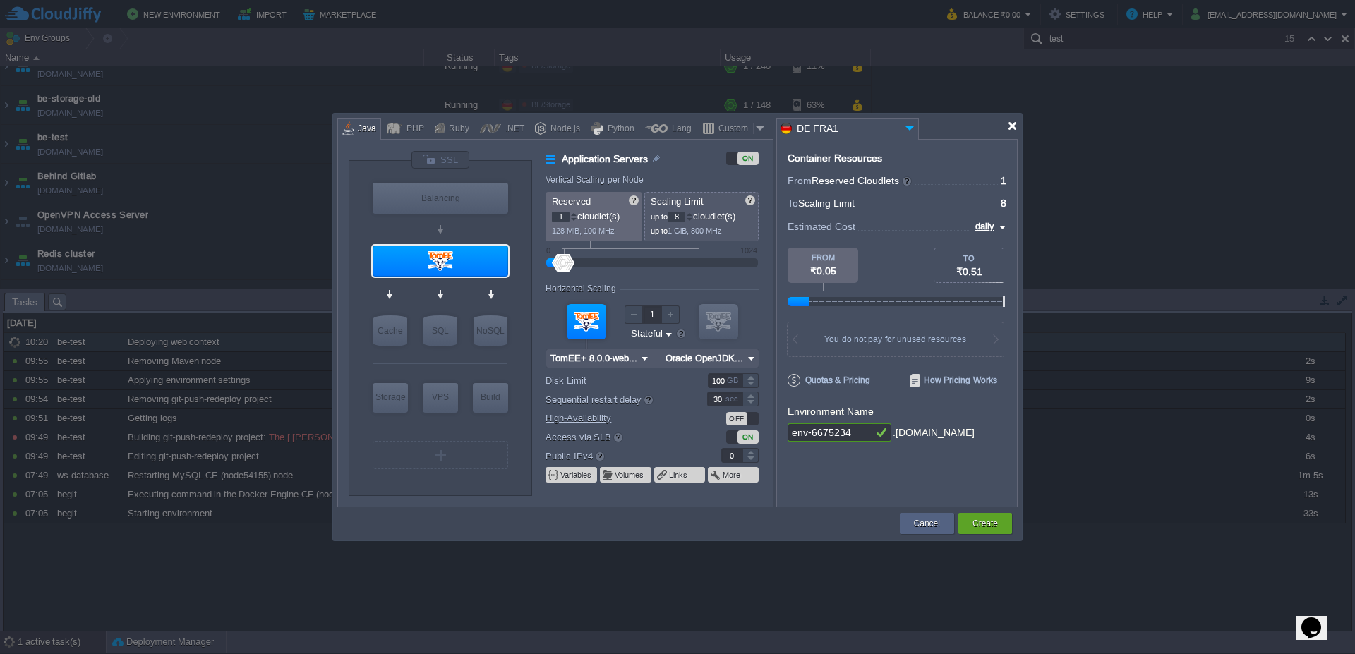
click at [1016, 124] on div at bounding box center [1012, 126] width 11 height 11
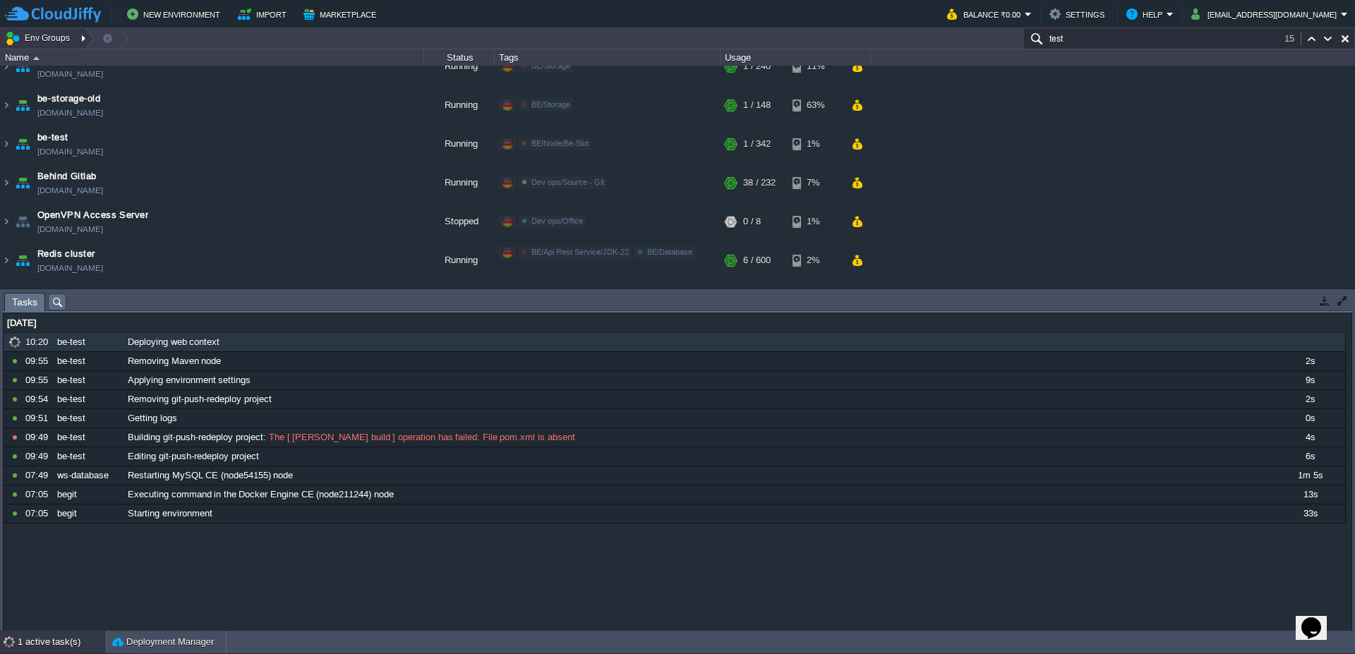
click at [94, 38] on div at bounding box center [85, 38] width 19 height 20
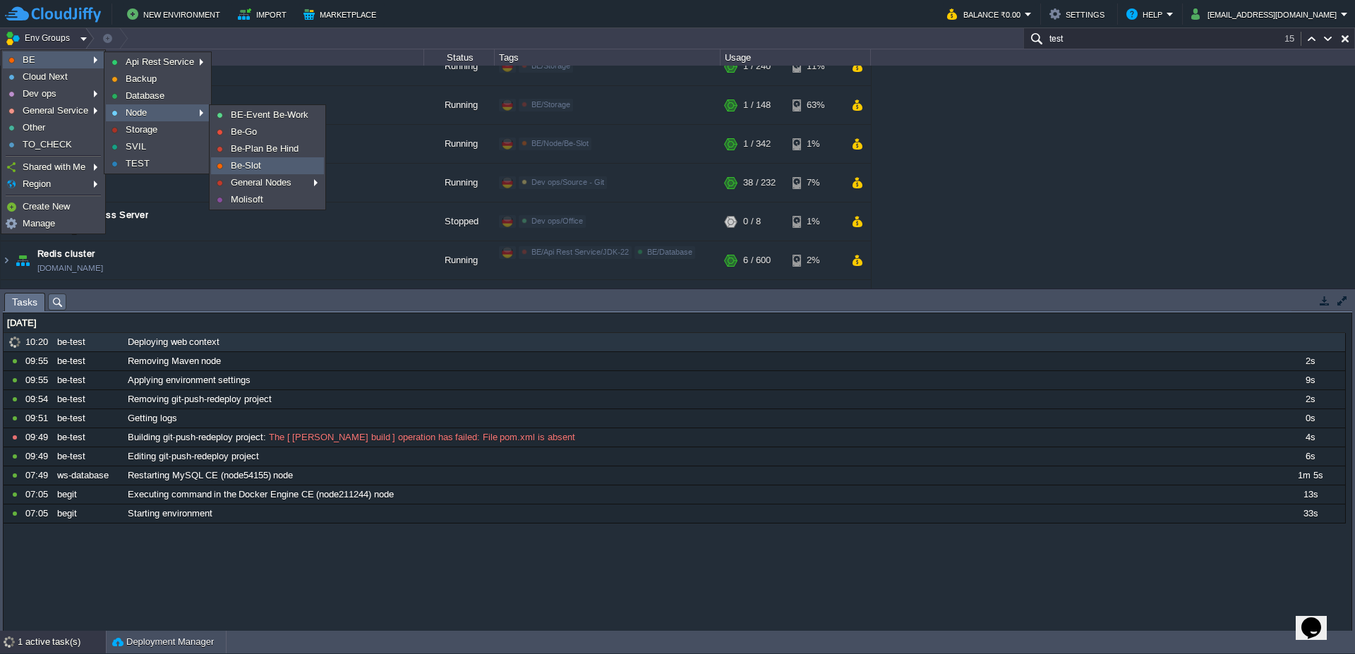
click at [259, 168] on span "Be-Slot" at bounding box center [246, 165] width 30 height 11
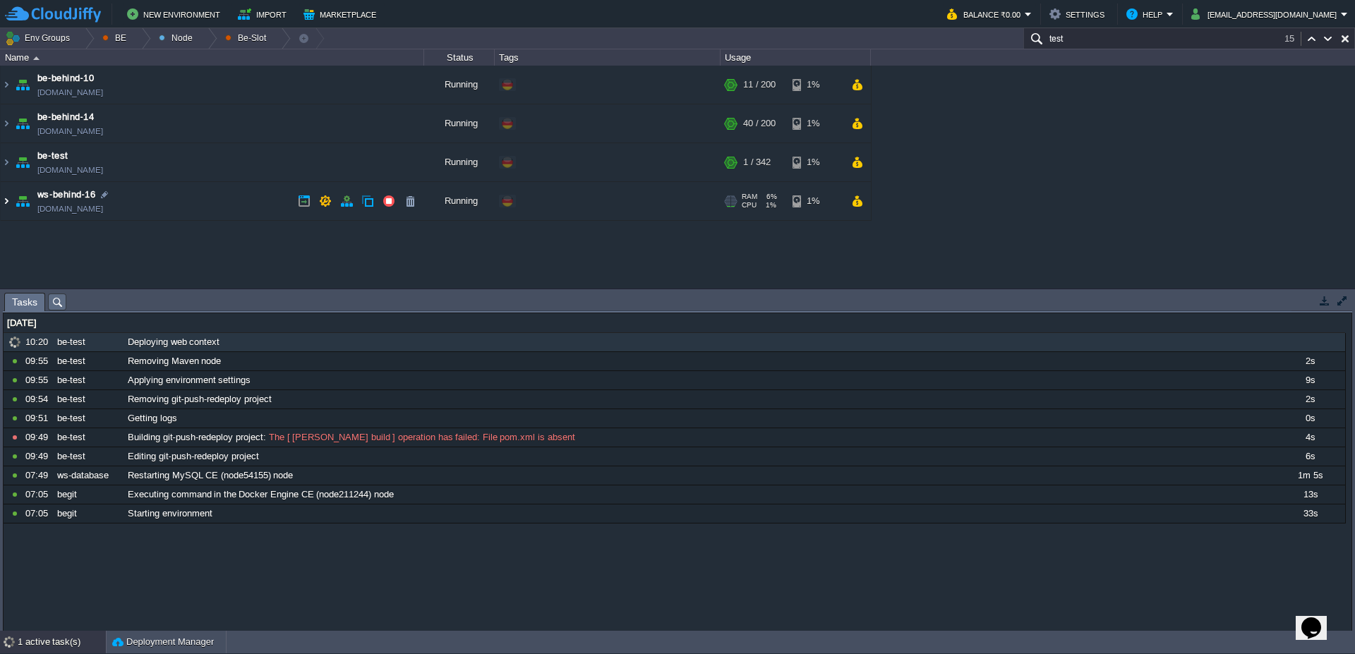
click at [3, 209] on img at bounding box center [6, 201] width 11 height 38
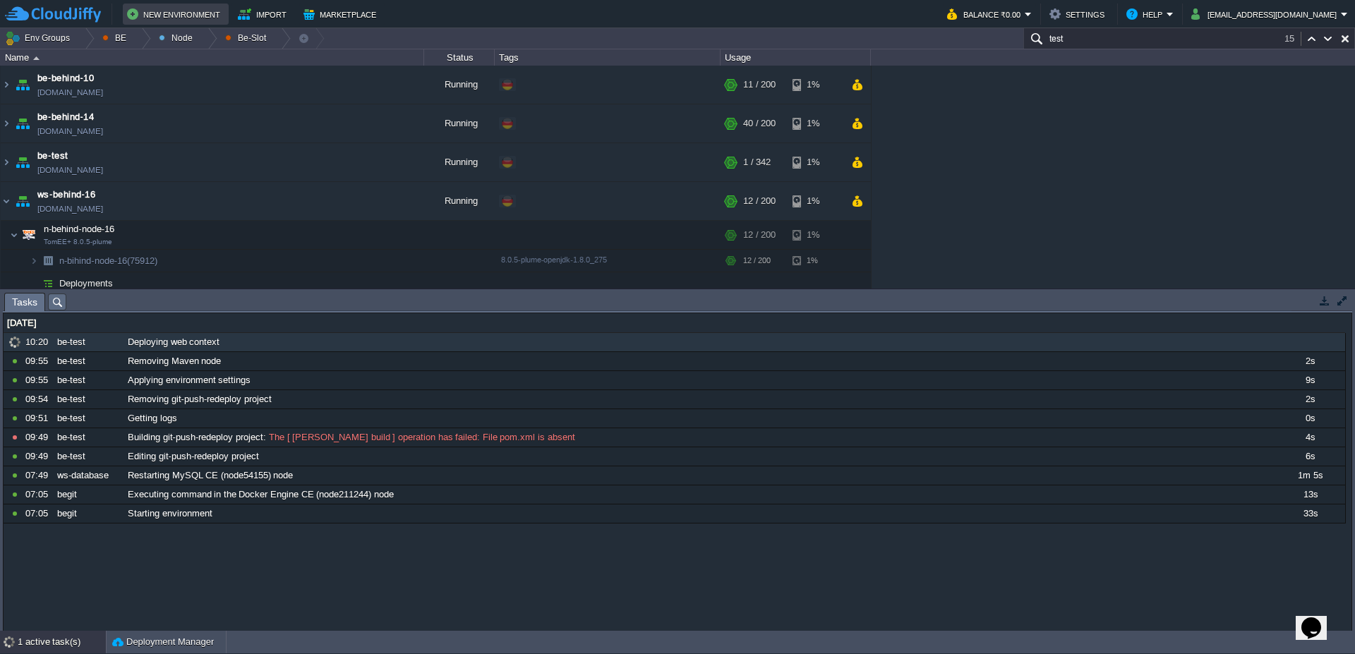
click at [187, 19] on button "New Environment" at bounding box center [175, 14] width 97 height 17
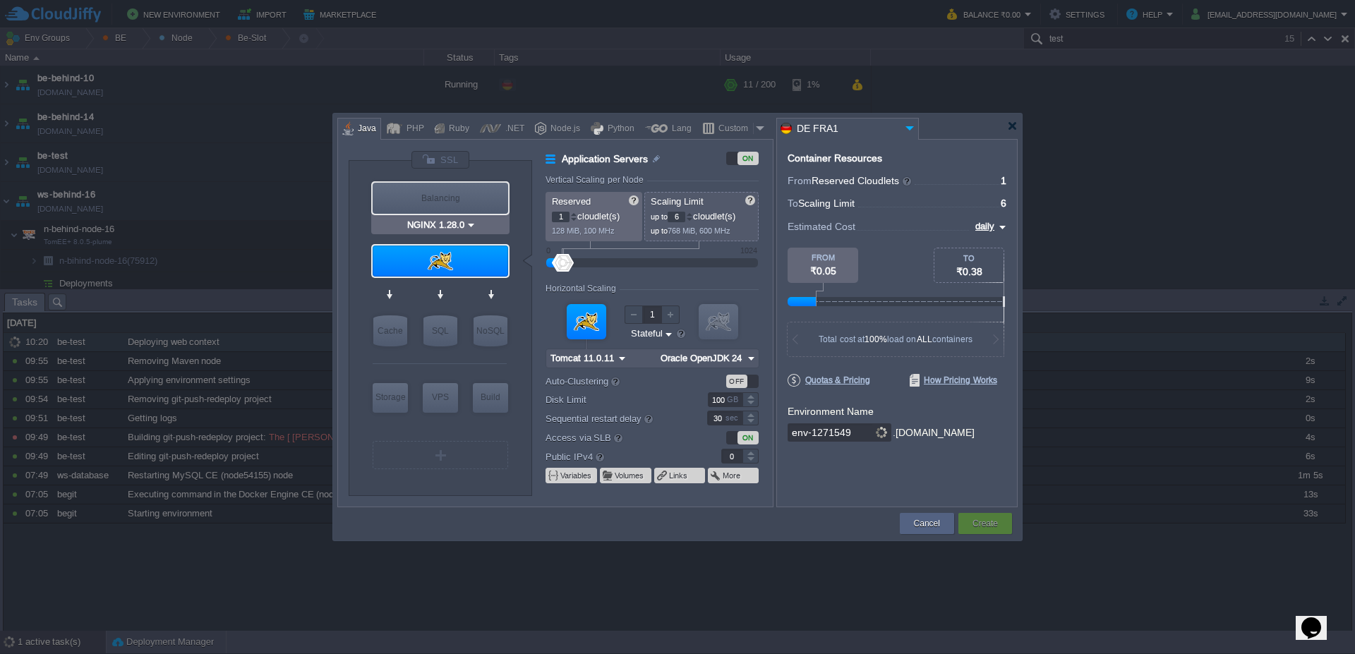
type input "Tomcat 11.0.11"
click at [623, 356] on img at bounding box center [622, 358] width 15 height 18
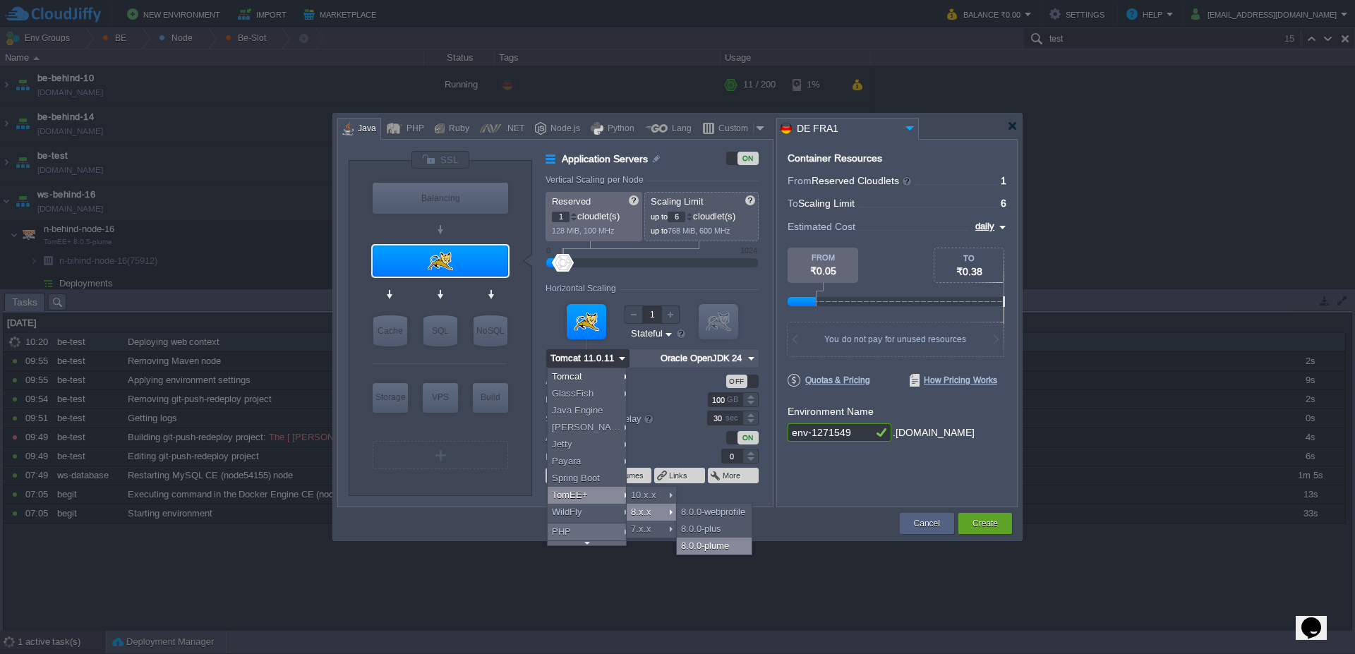
click at [709, 551] on div "8.0.0-plume" at bounding box center [714, 546] width 75 height 17
type input "8"
type input "TomEE+ 8.0.0-plume"
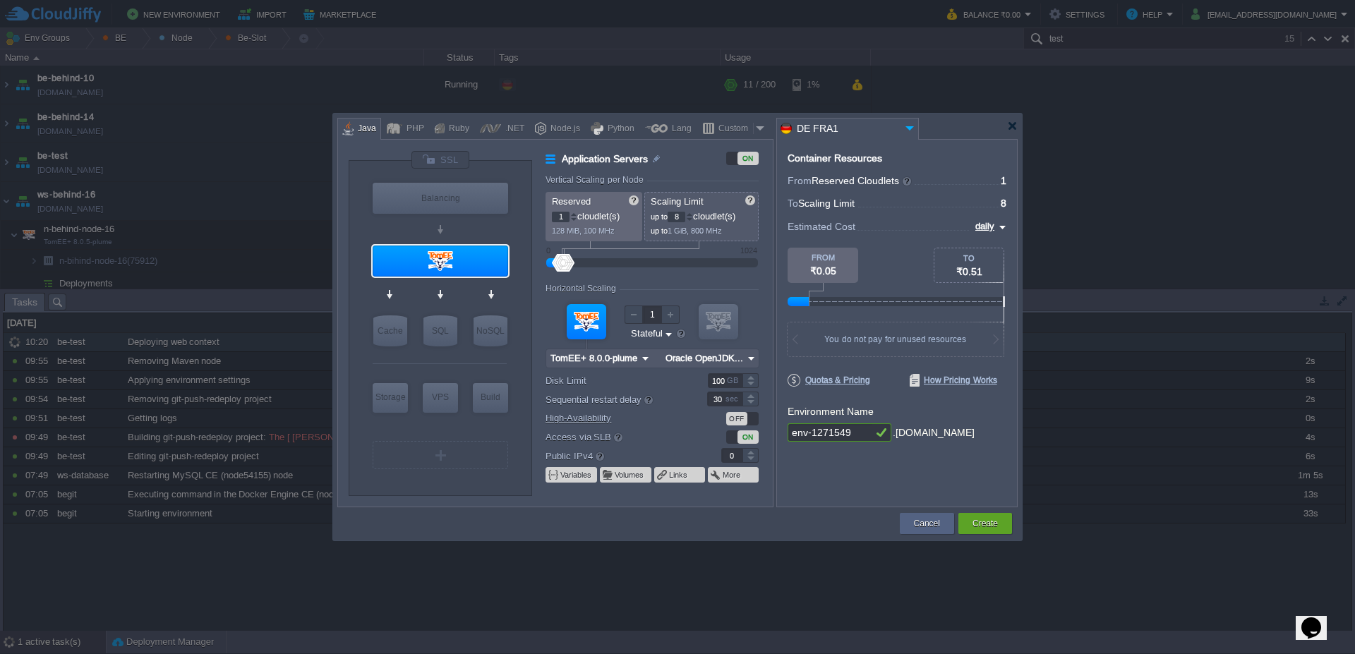
click at [756, 360] on img at bounding box center [751, 358] width 15 height 18
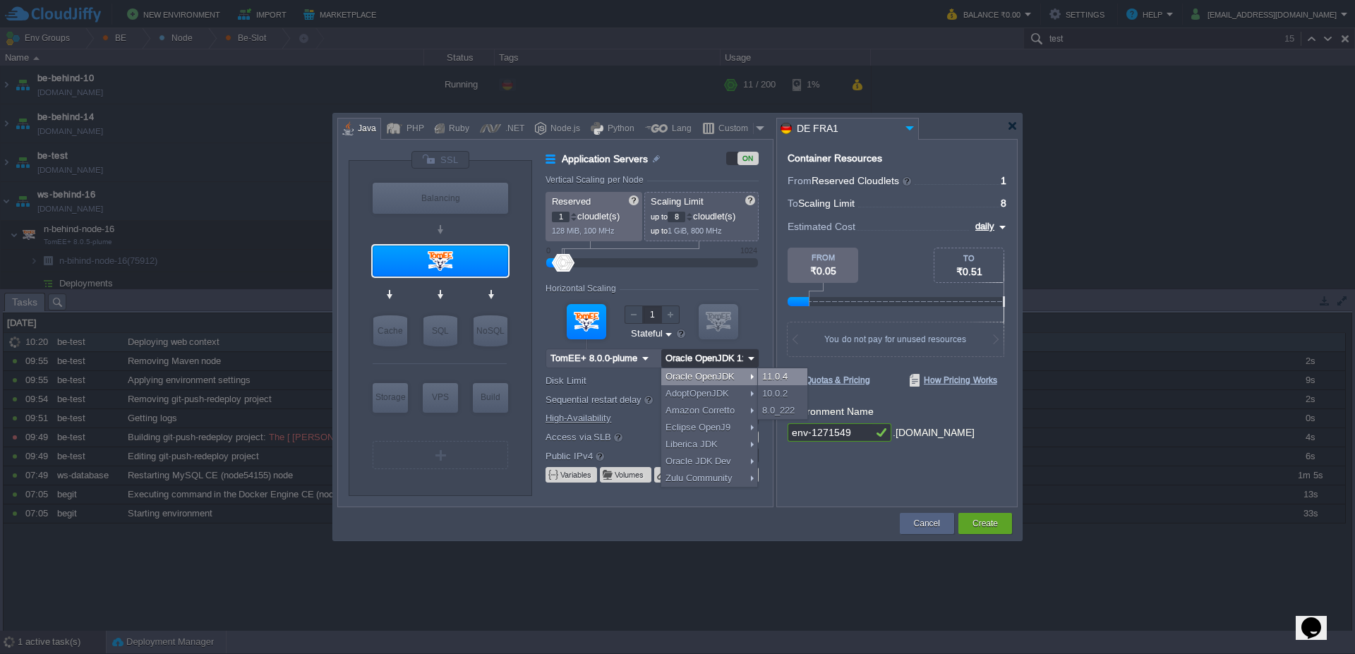
click at [779, 376] on div "11.0.4" at bounding box center [782, 376] width 49 height 17
type input "Oracle OpenJDK..."
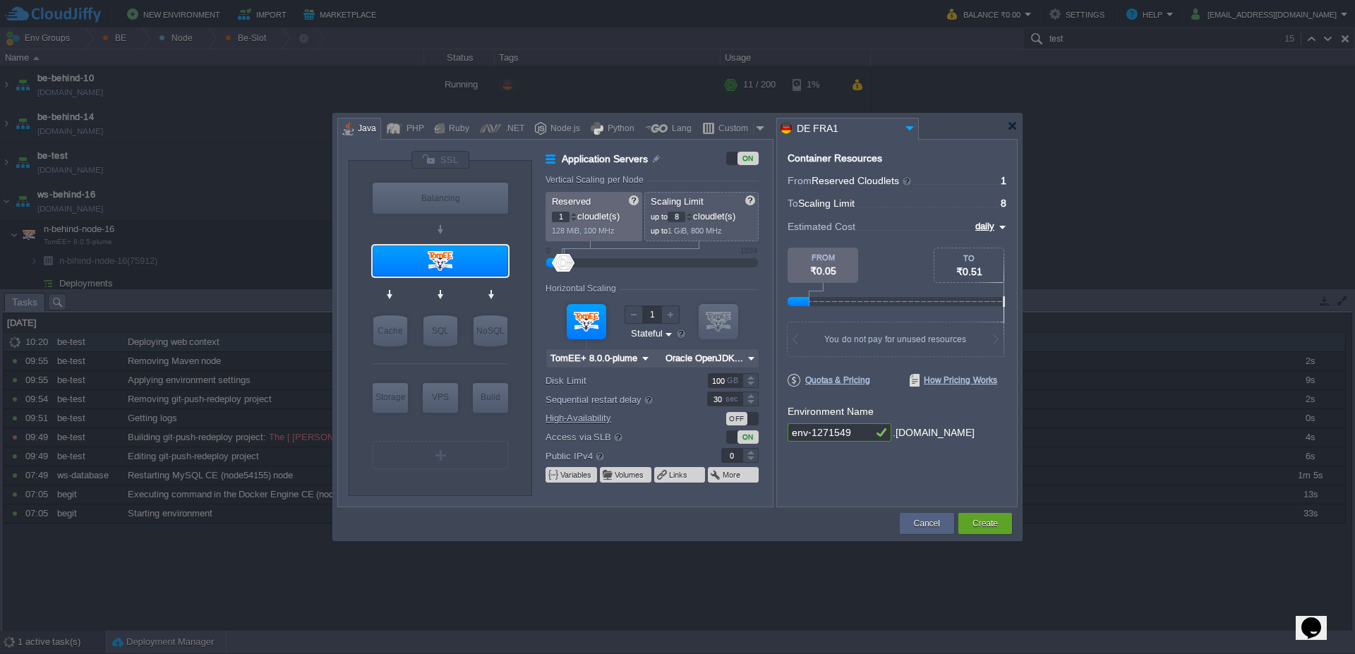
drag, startPoint x: 858, startPoint y: 435, endPoint x: 663, endPoint y: 407, distance: 196.9
click at [663, 407] on div "VM Balancing VM Application Servers VM Cache VM SQL VM NoSQL VM Storage VM VPS …" at bounding box center [677, 323] width 680 height 368
type input "be-testnode"
click at [992, 519] on button "Create" at bounding box center [985, 524] width 25 height 14
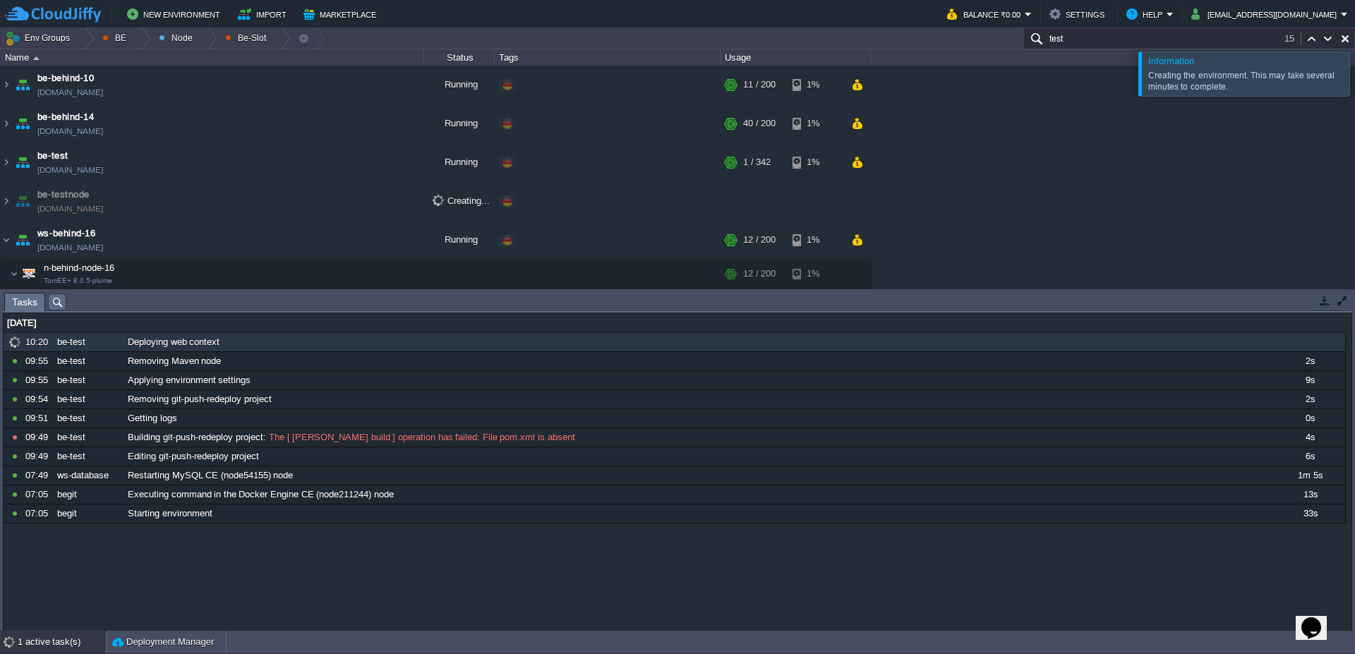
click at [1354, 78] on div at bounding box center [1372, 74] width 0 height 44
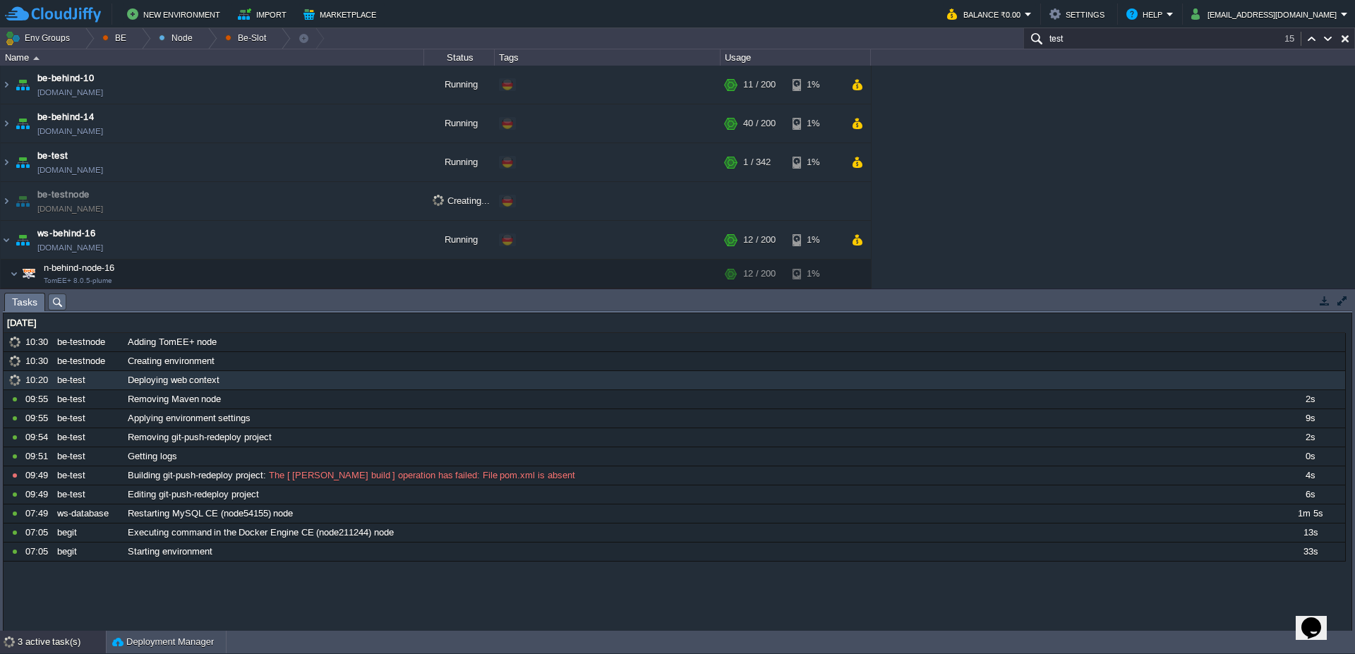
click at [28, 649] on div "3 active task(s)" at bounding box center [62, 642] width 88 height 23
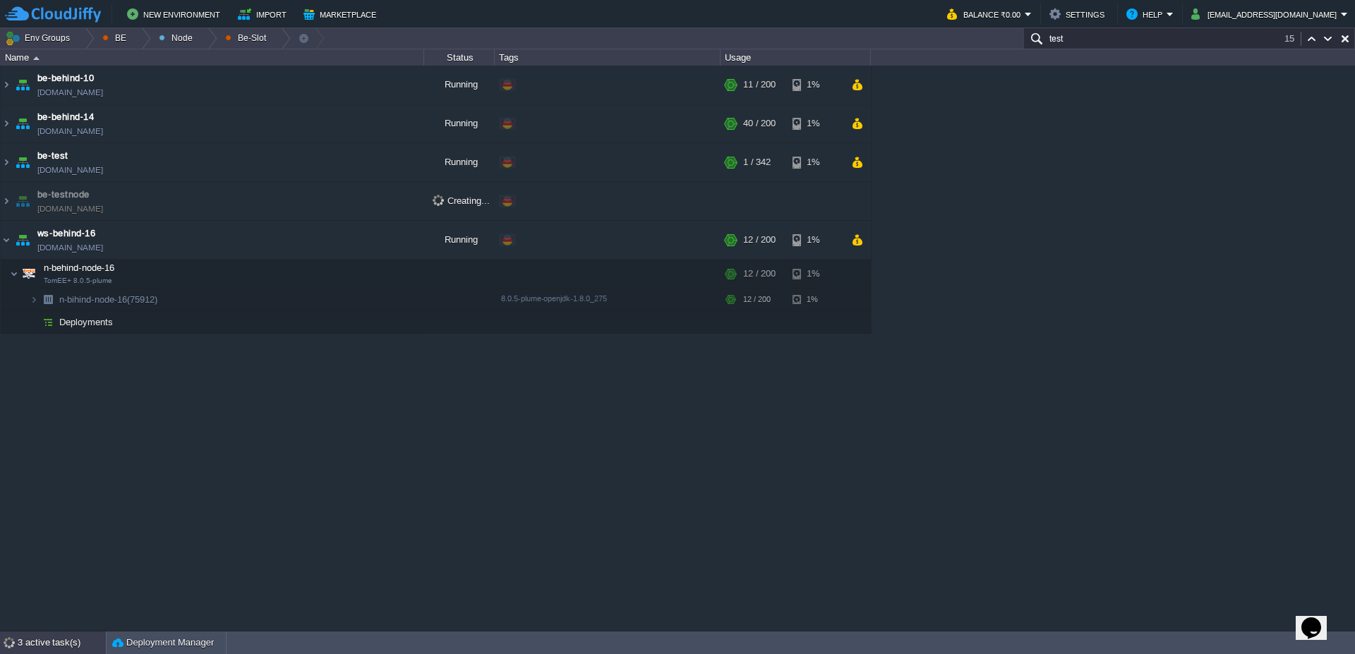
click at [27, 649] on div "3 active task(s)" at bounding box center [62, 643] width 88 height 23
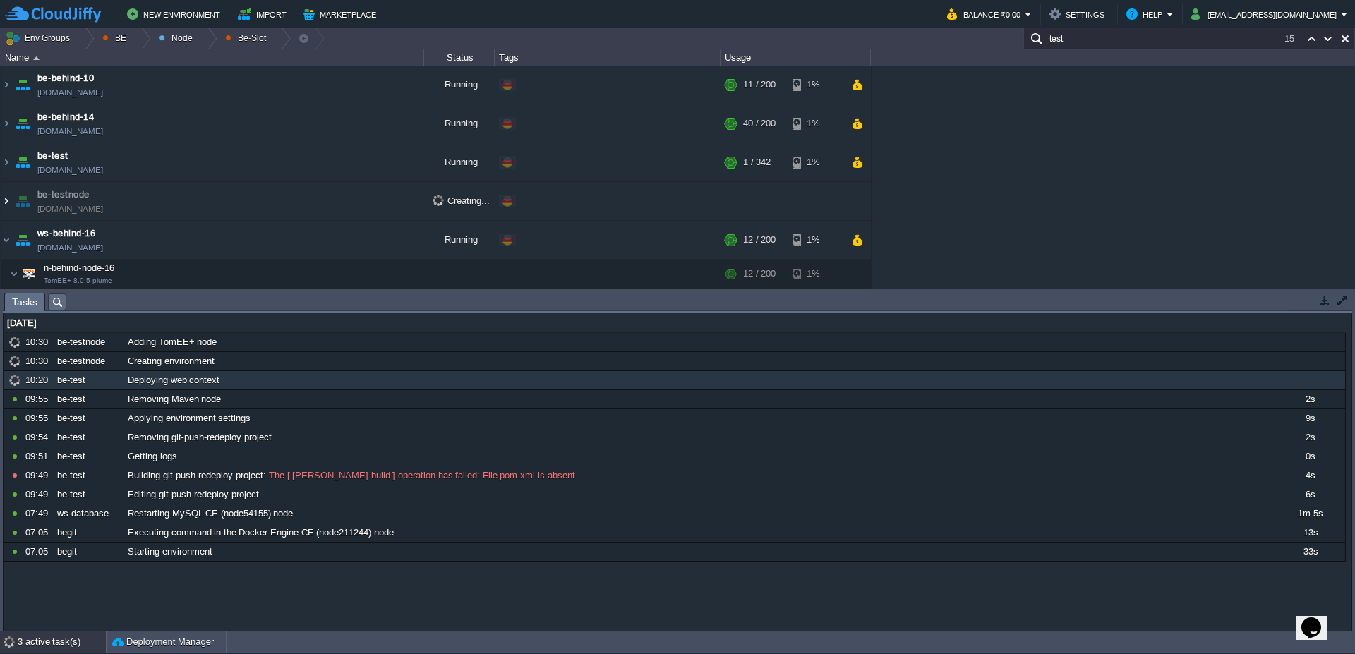
click at [1, 200] on img at bounding box center [6, 201] width 11 height 38
click at [68, 648] on div "3 active task(s)" at bounding box center [62, 642] width 88 height 23
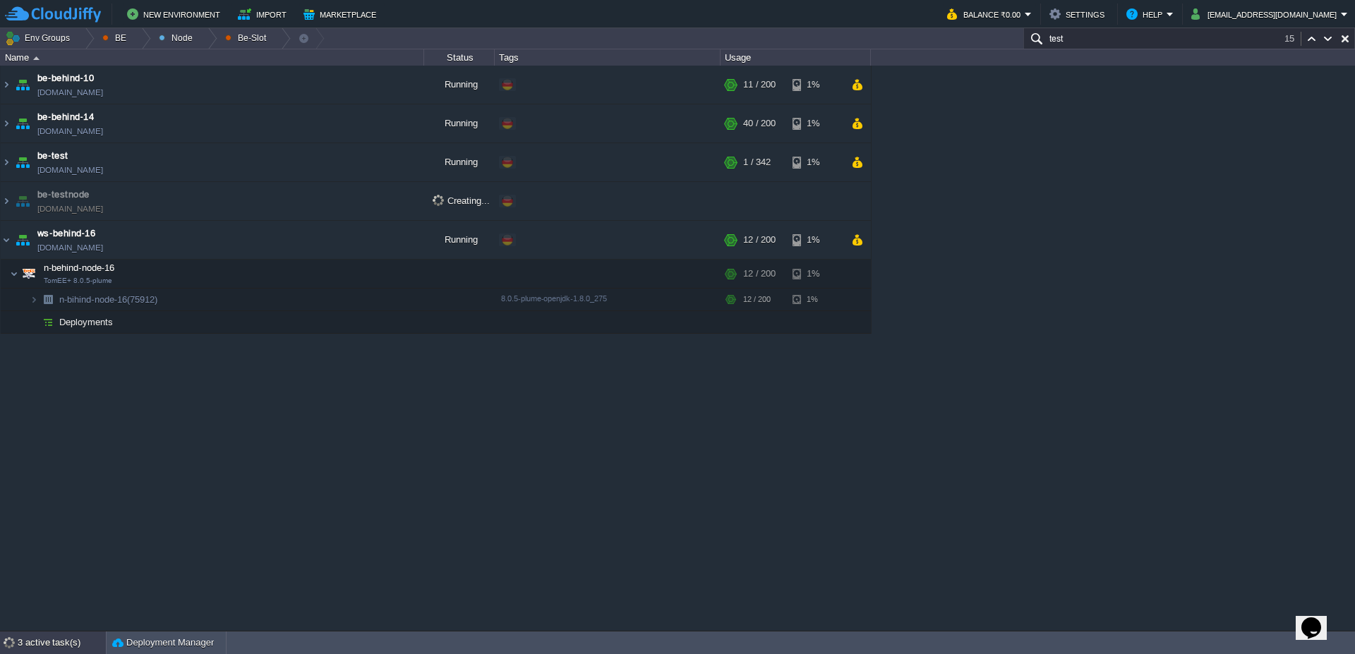
click at [68, 648] on div "3 active task(s)" at bounding box center [62, 643] width 88 height 23
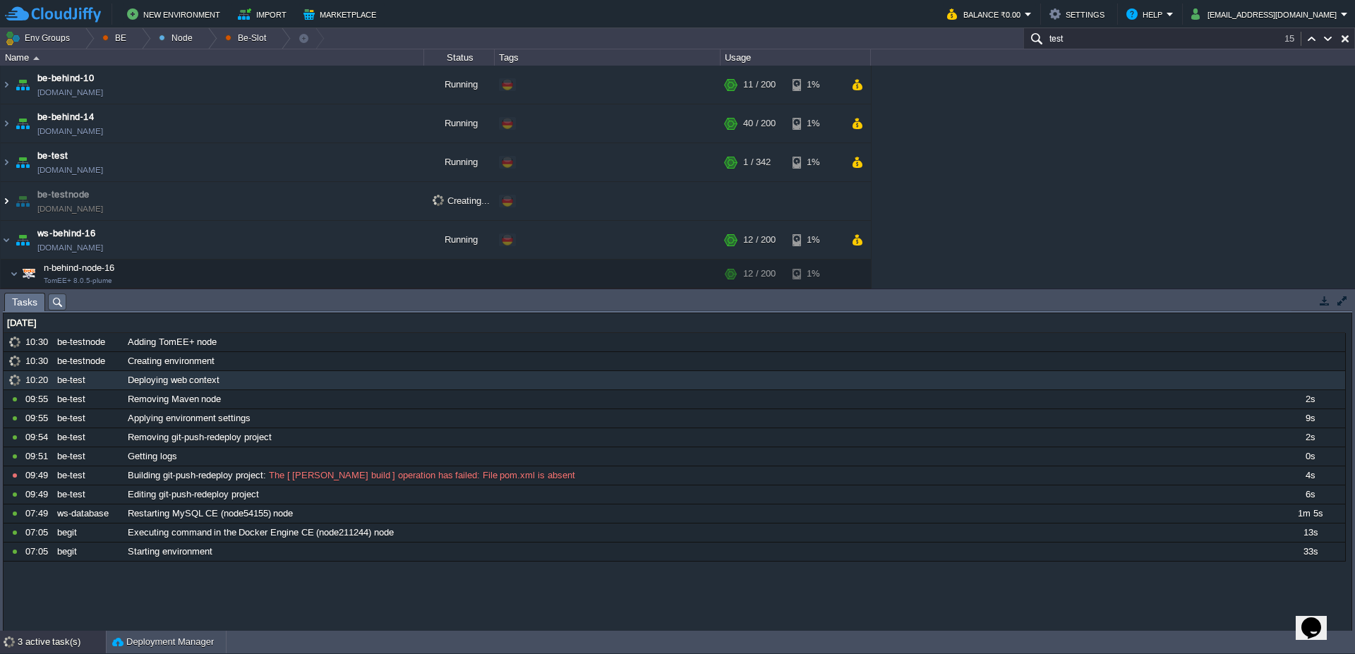
click at [6, 203] on img at bounding box center [6, 201] width 11 height 38
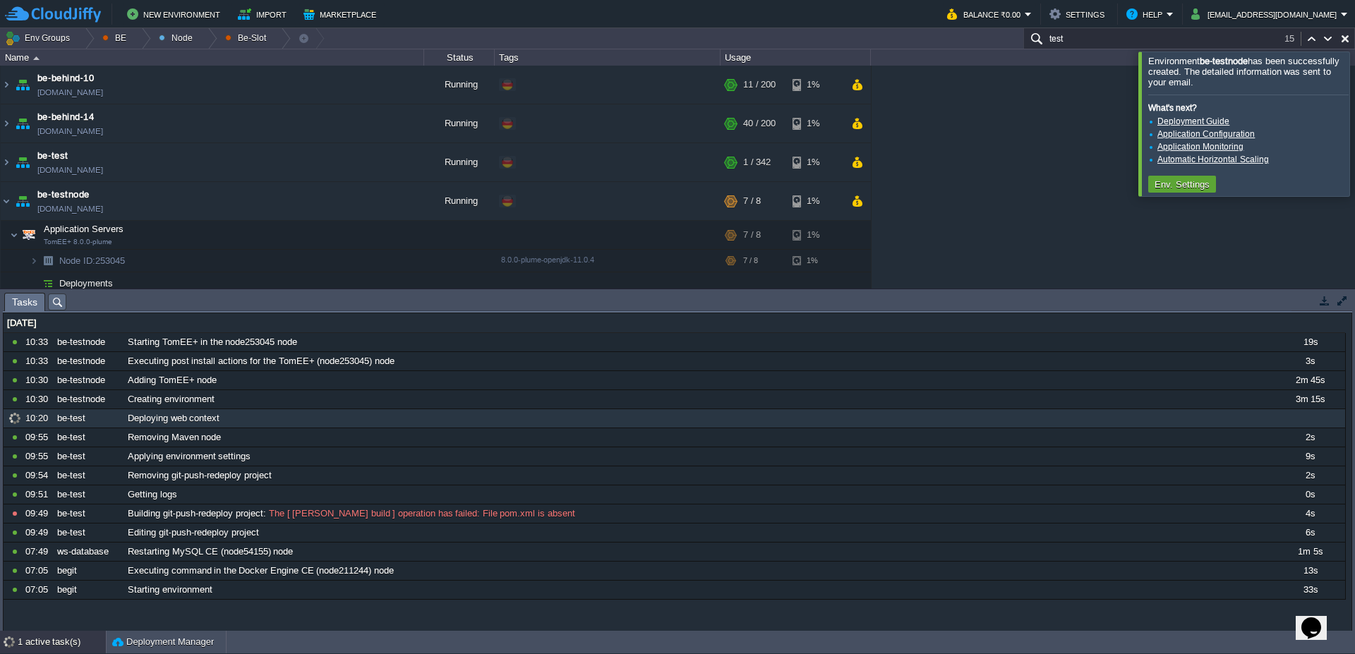
click at [1354, 122] on div at bounding box center [1372, 124] width 0 height 144
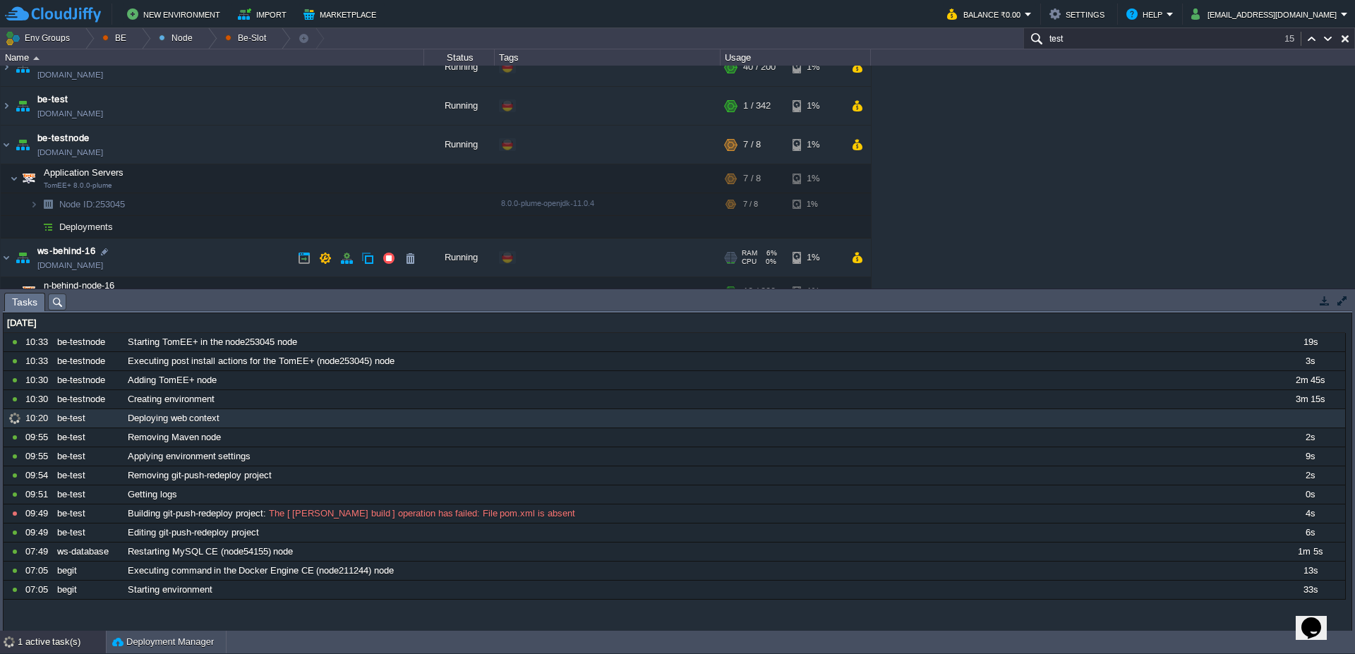
scroll to position [85, 0]
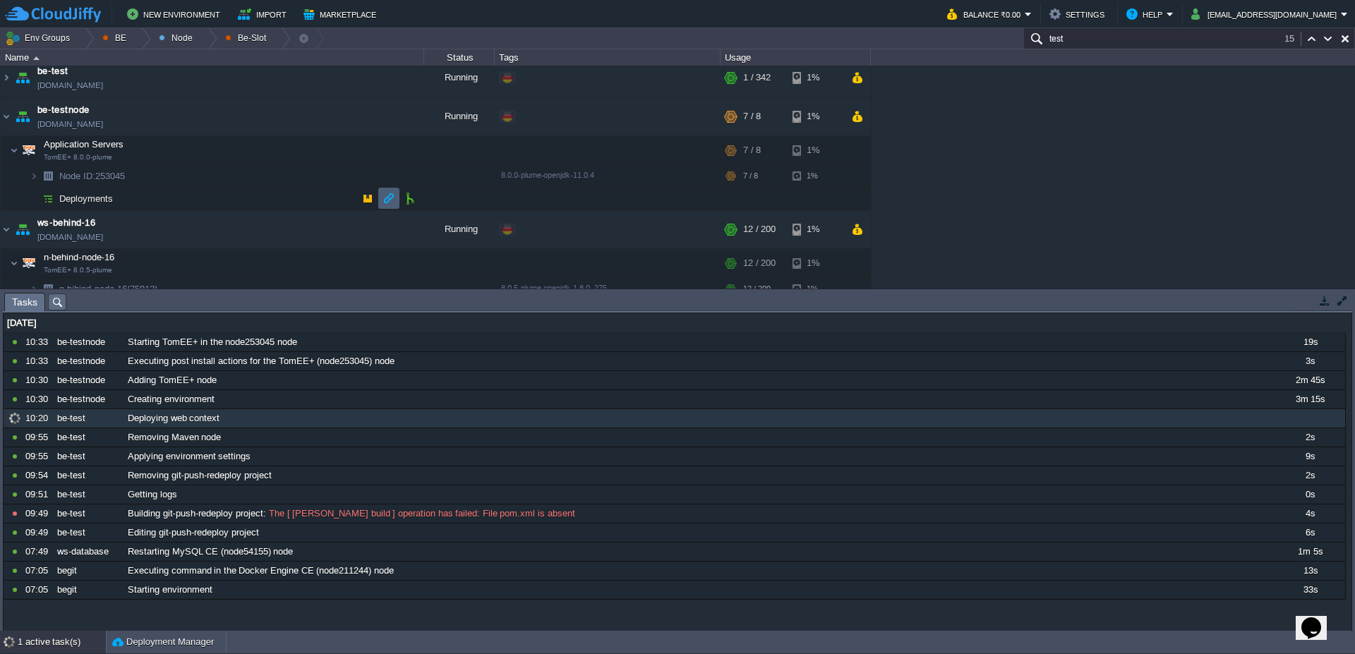
click at [392, 201] on button "button" at bounding box center [389, 198] width 13 height 13
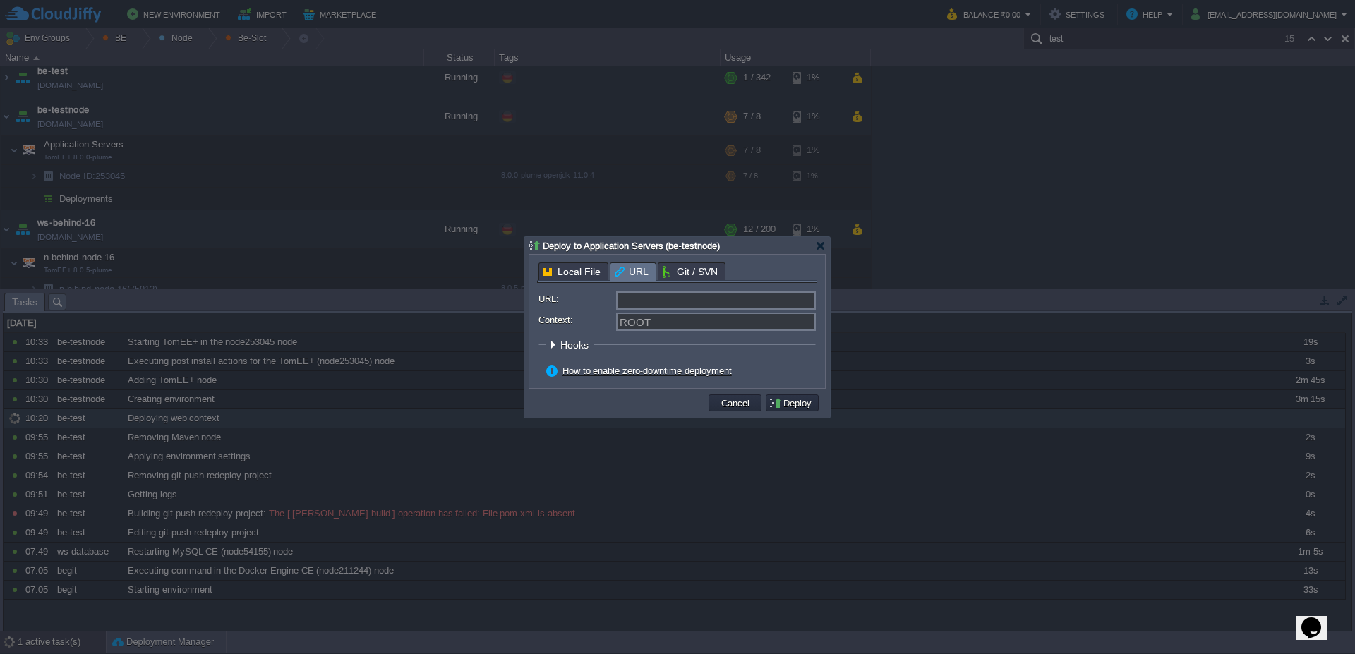
click at [682, 303] on input "URL:" at bounding box center [716, 300] width 200 height 18
type input "[URL][DOMAIN_NAME]"
click at [705, 323] on input "Context:" at bounding box center [716, 322] width 200 height 18
type input "web"
click at [807, 375] on div "How to enable zero-downtime deployment" at bounding box center [681, 371] width 270 height 13
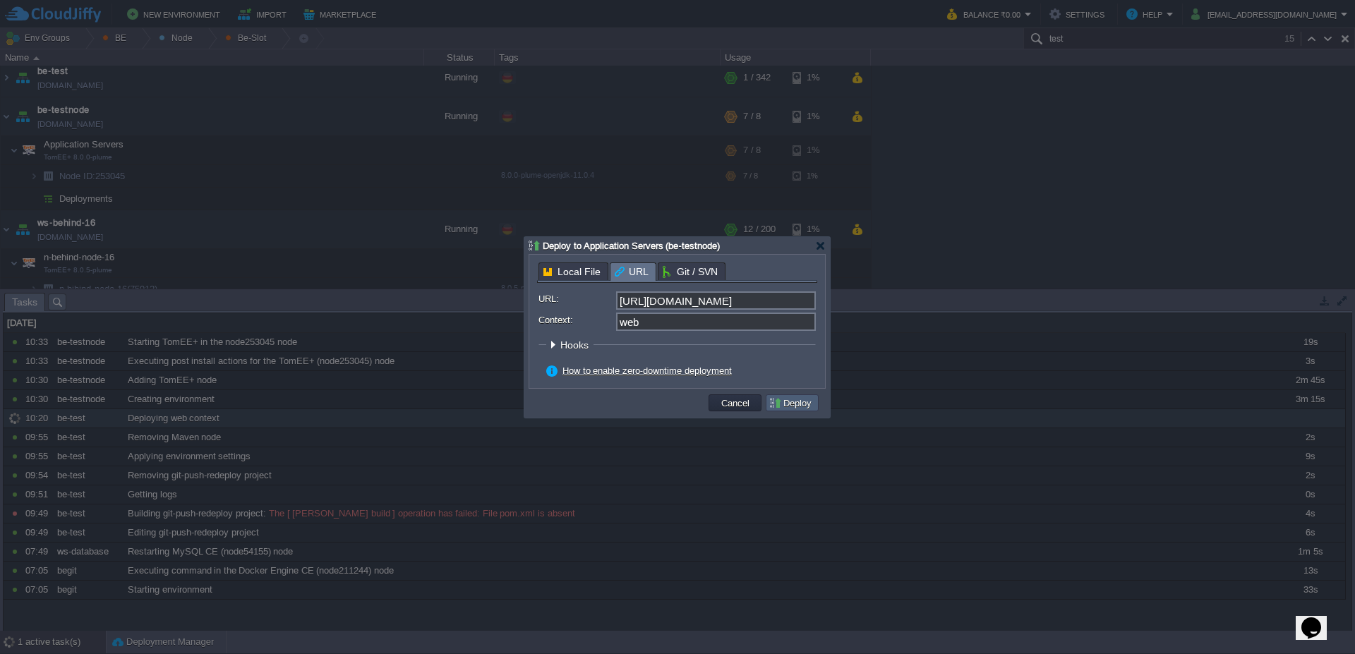
click at [797, 404] on button "Deploy" at bounding box center [792, 403] width 47 height 13
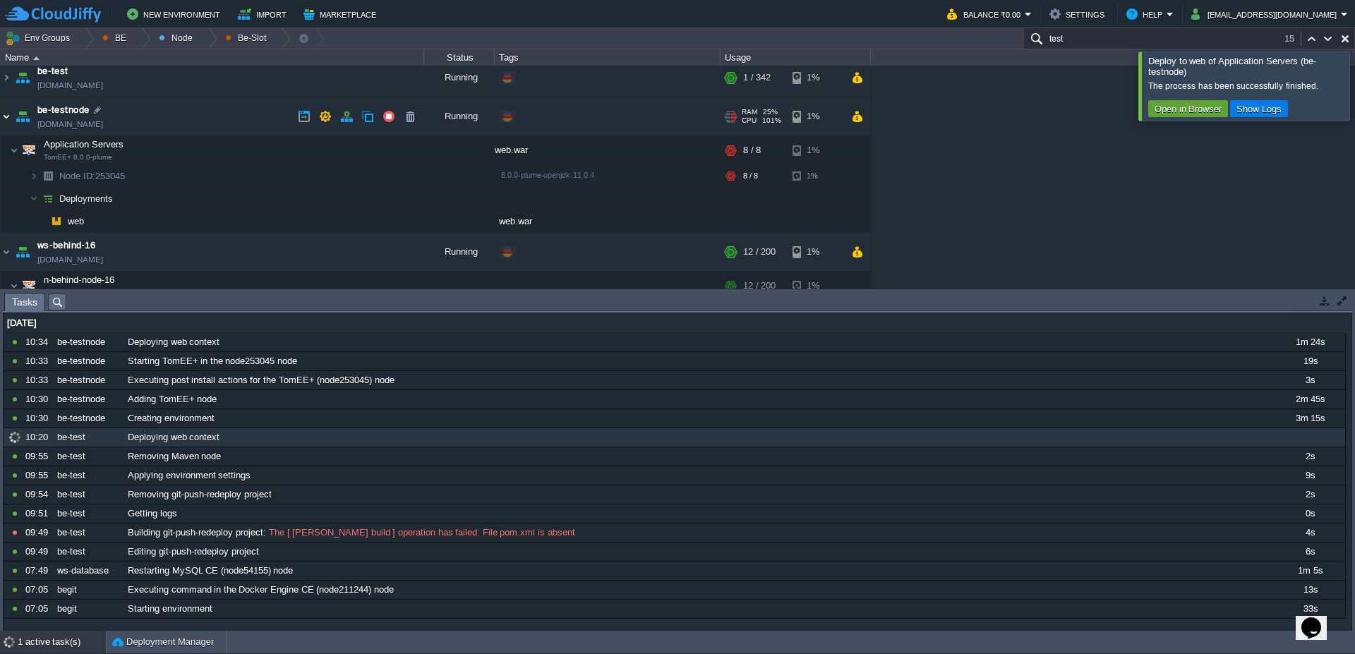
click at [4, 118] on img at bounding box center [6, 116] width 11 height 38
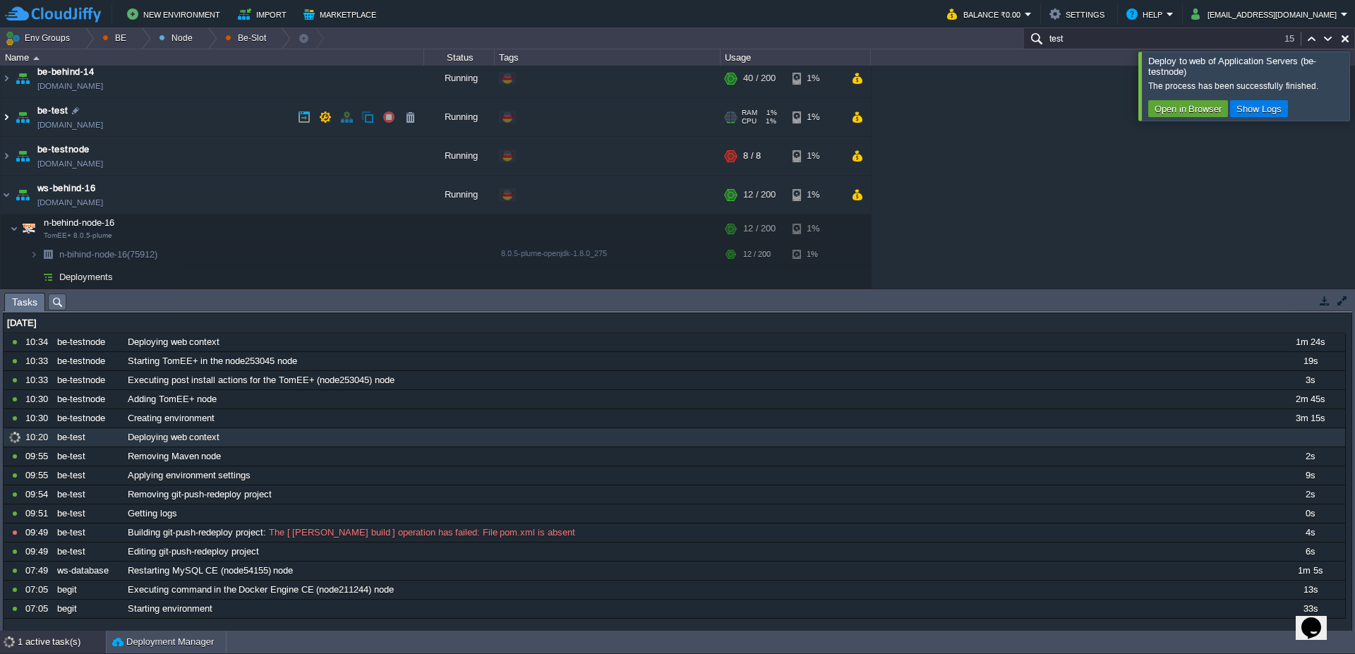
scroll to position [45, 0]
click at [8, 158] on img at bounding box center [6, 156] width 11 height 38
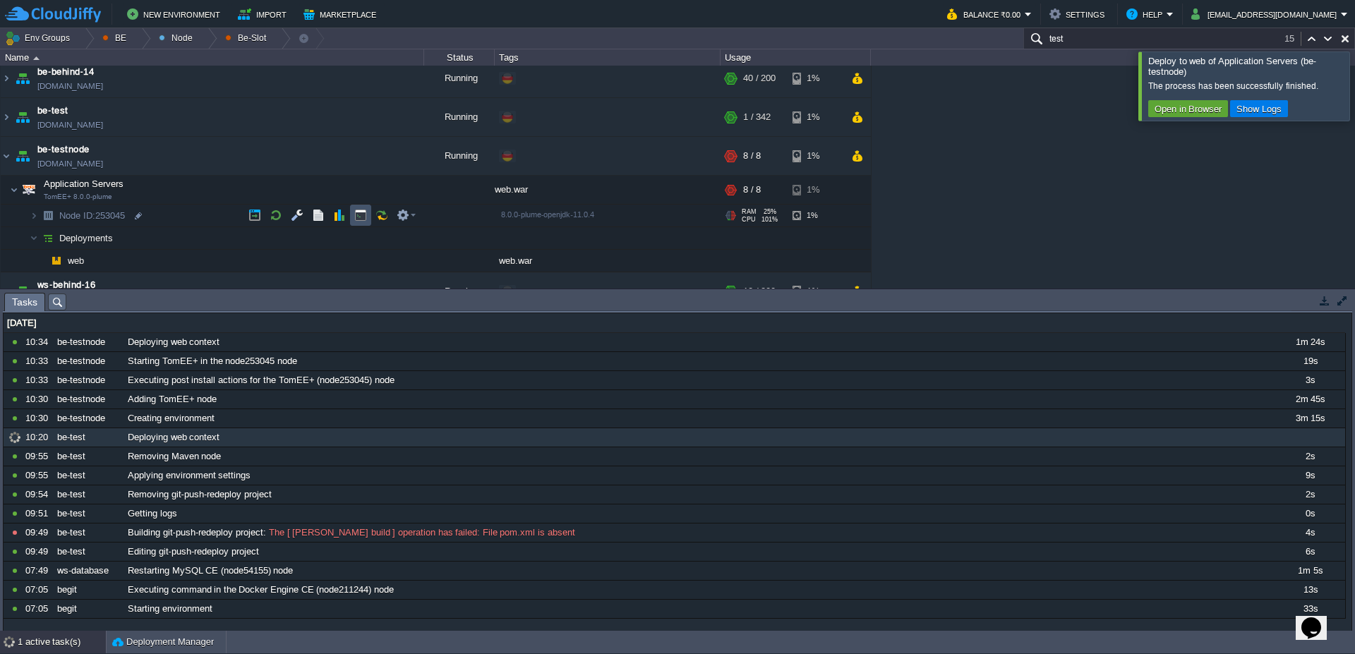
click at [361, 217] on button "button" at bounding box center [360, 215] width 13 height 13
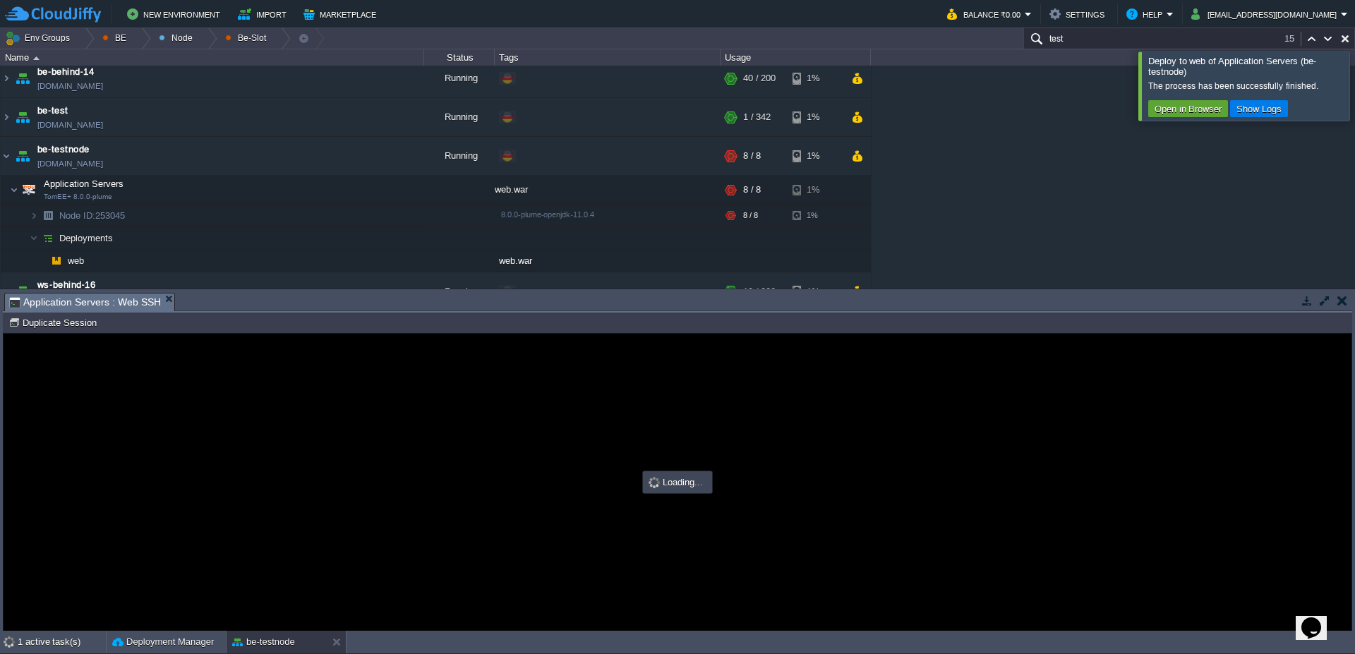
click at [1354, 107] on div at bounding box center [1372, 86] width 0 height 68
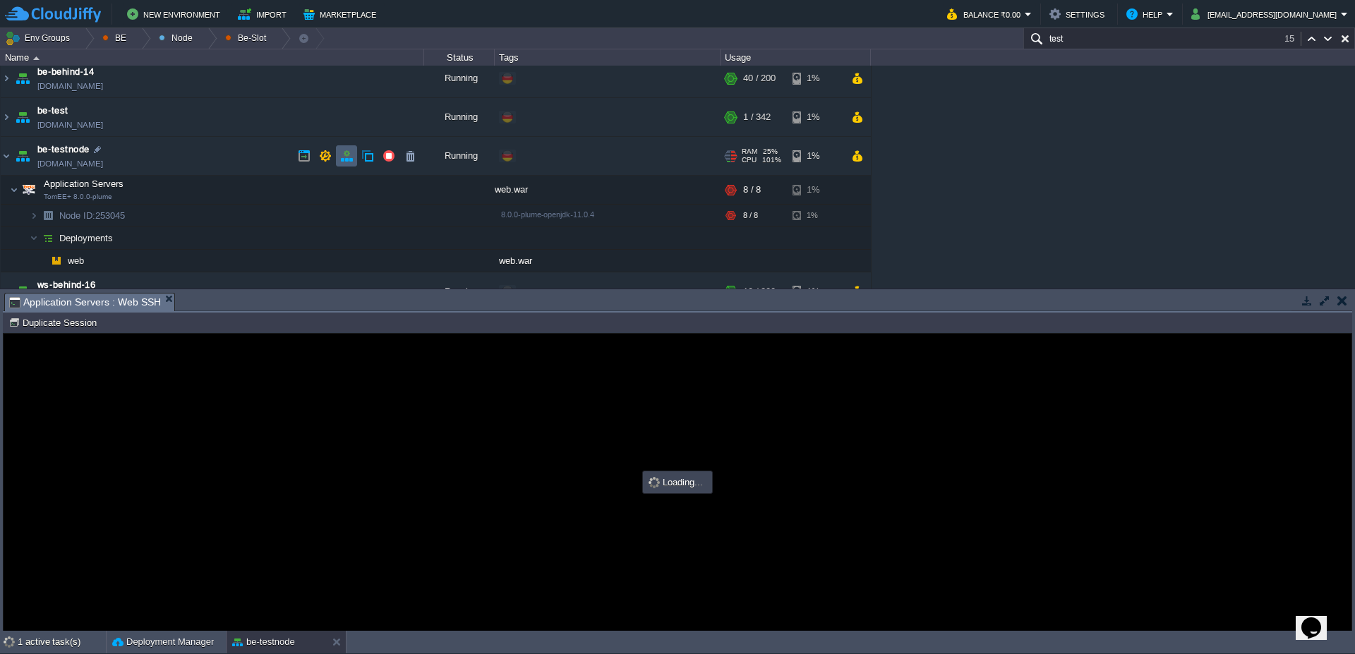
click at [352, 159] on button "button" at bounding box center [346, 156] width 13 height 13
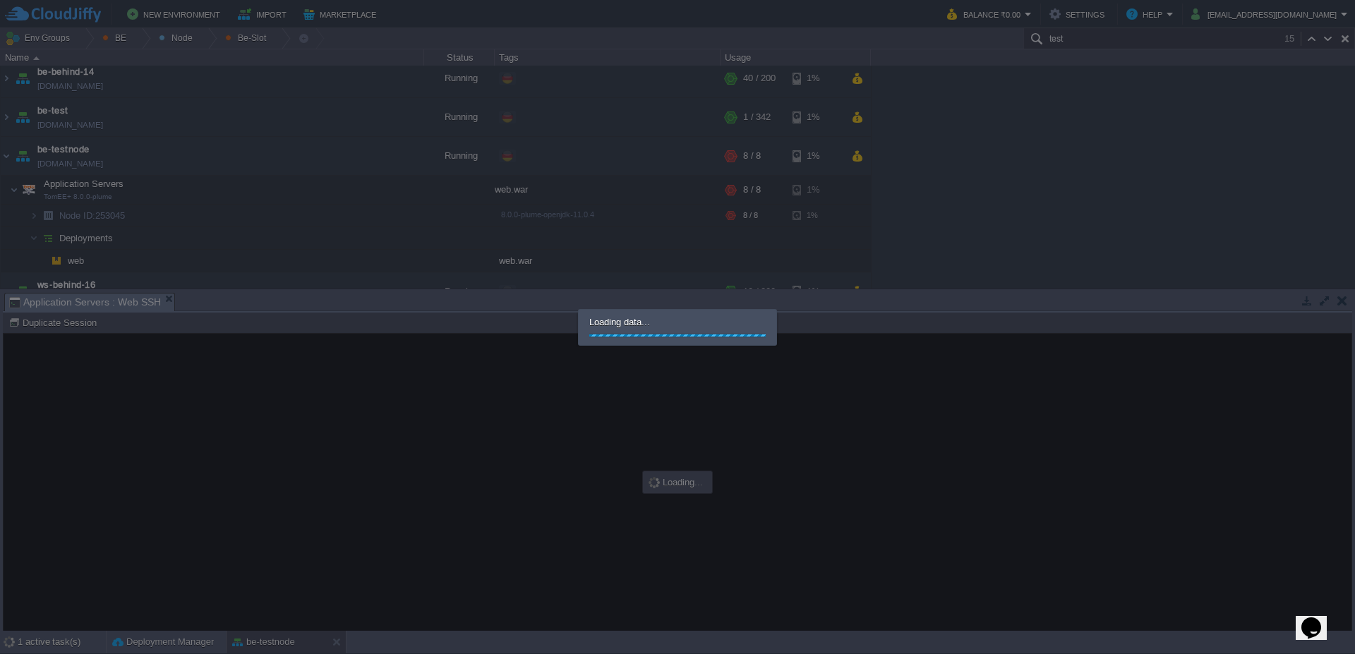
scroll to position [0, 0]
type input "#000000"
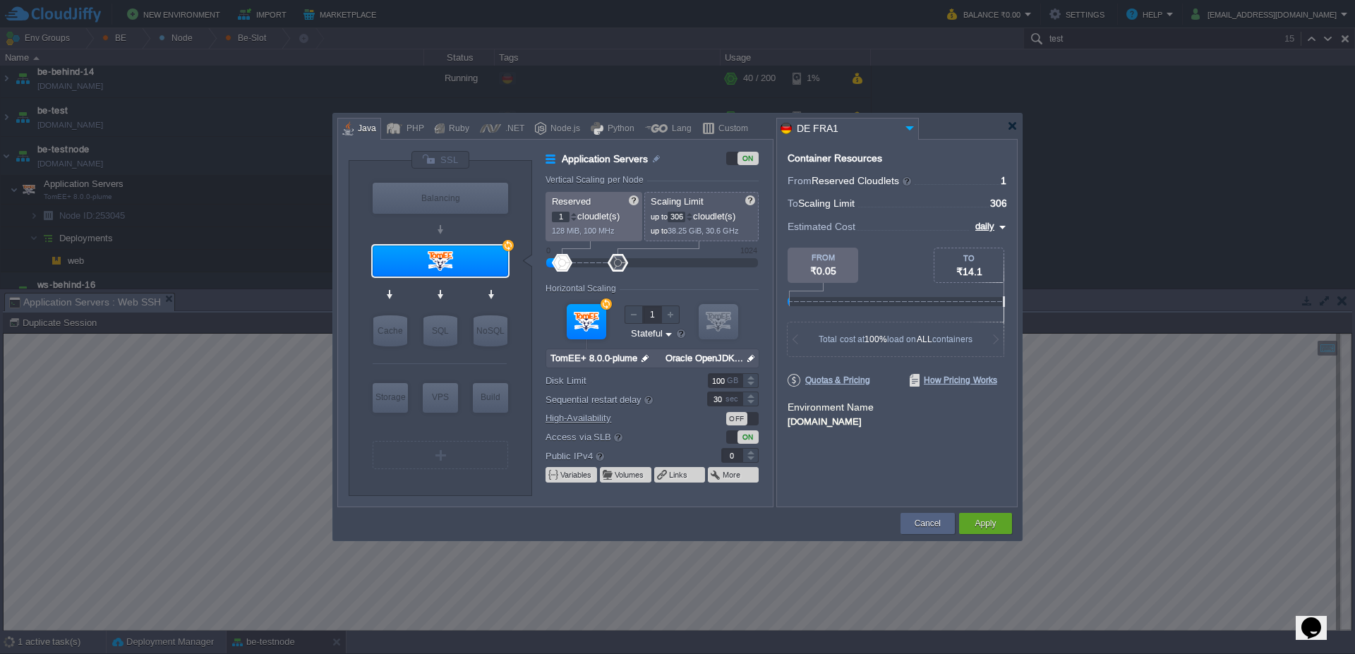
drag, startPoint x: 570, startPoint y: 263, endPoint x: 618, endPoint y: 263, distance: 47.3
click at [618, 263] on div at bounding box center [618, 263] width 20 height 18
click at [683, 216] on input "306" at bounding box center [677, 217] width 18 height 11
type input "300"
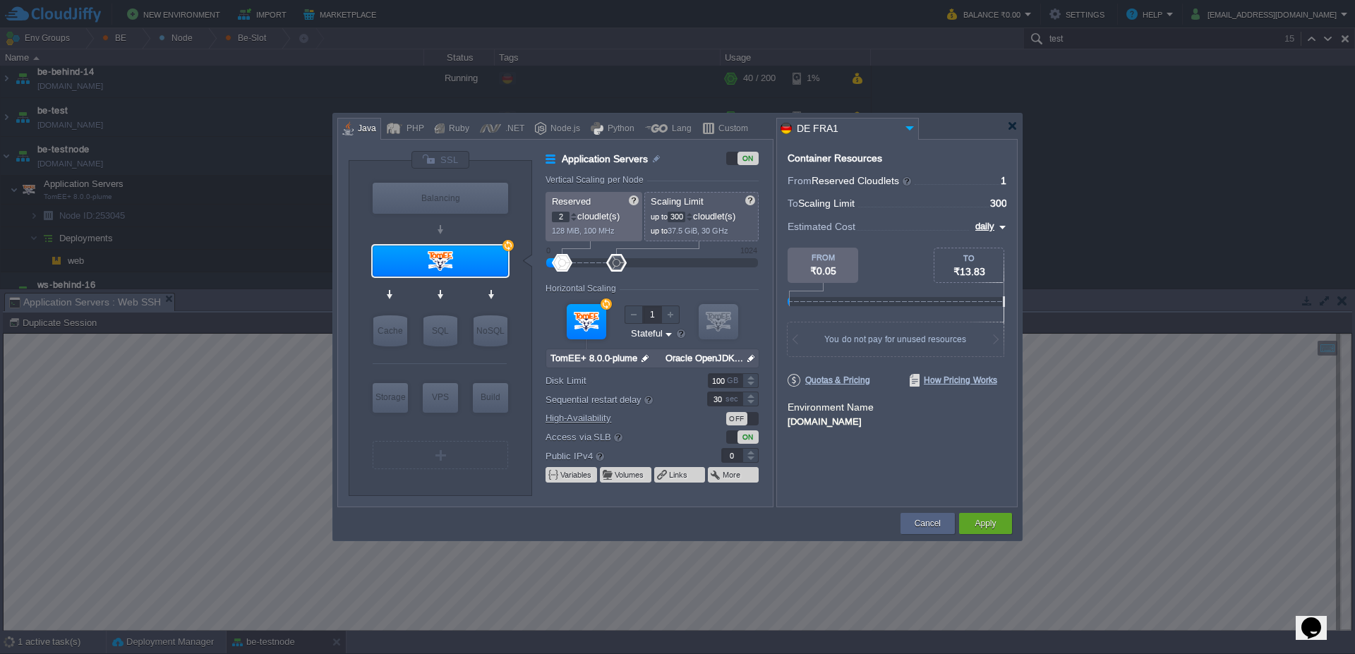
click at [576, 213] on div at bounding box center [573, 214] width 7 height 5
type input "4"
click at [573, 216] on div at bounding box center [573, 214] width 7 height 5
click at [997, 527] on div "Apply" at bounding box center [986, 523] width 32 height 21
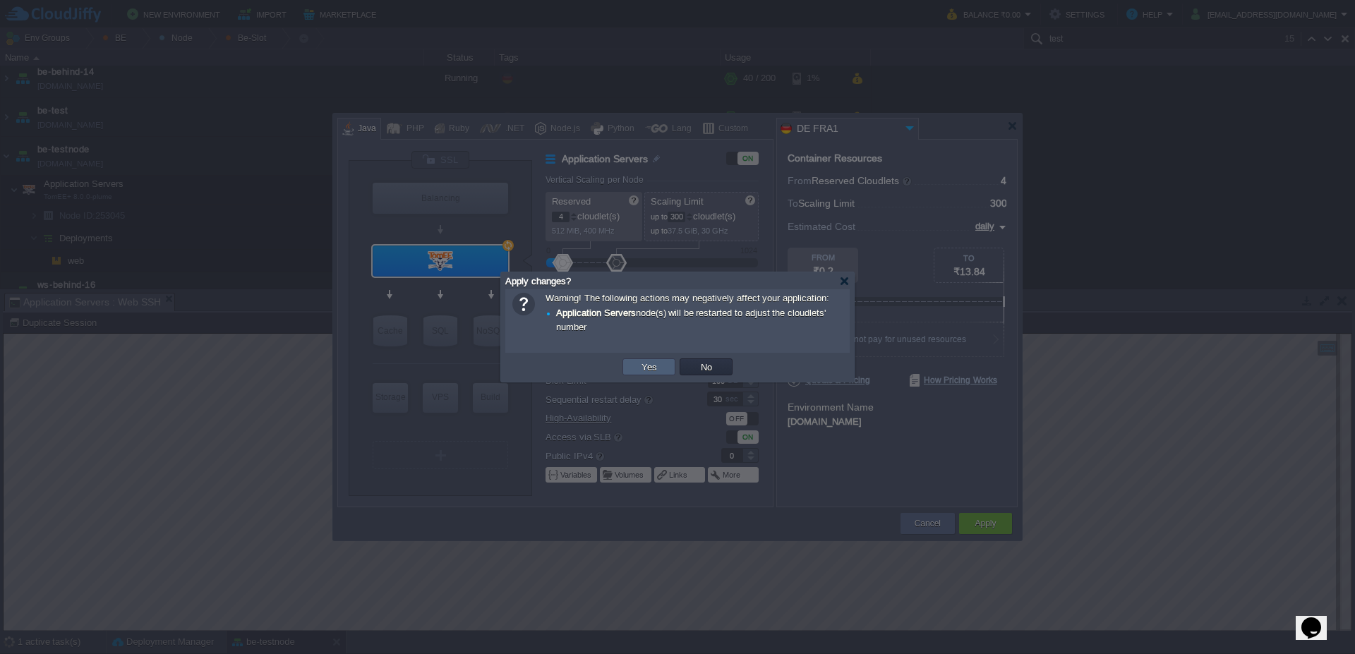
click at [633, 362] on td "Yes" at bounding box center [648, 367] width 53 height 17
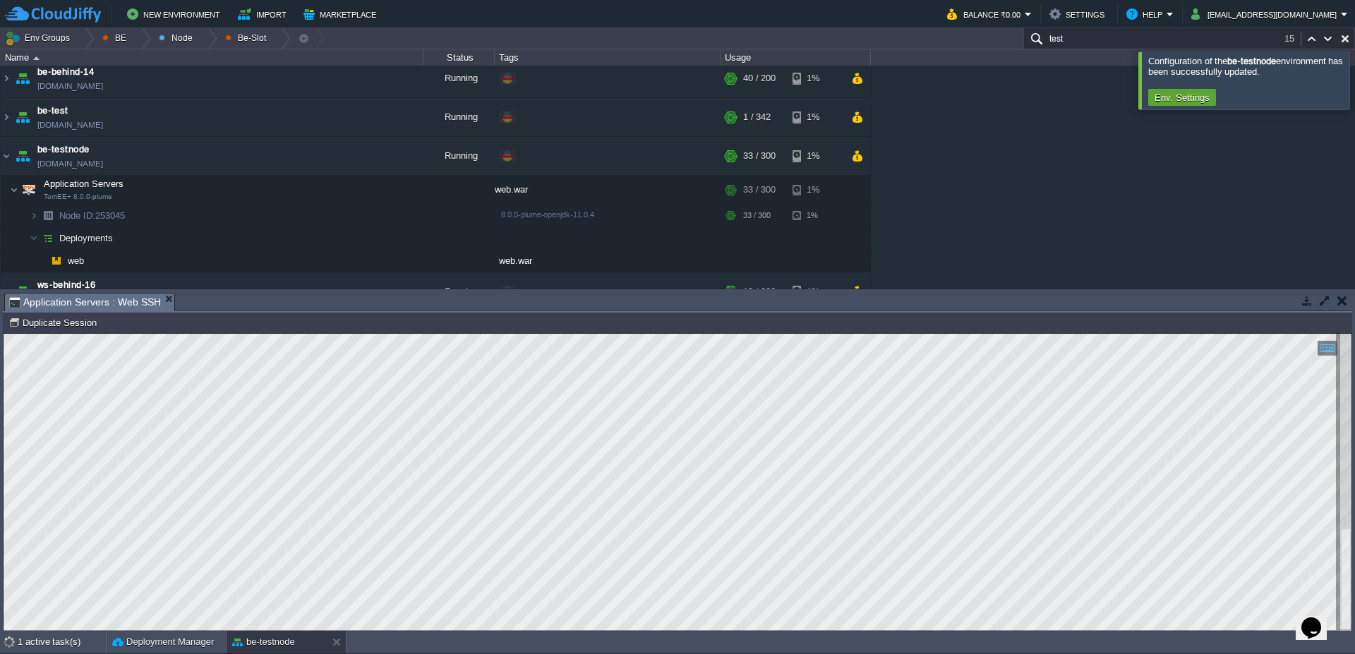
click at [1354, 88] on div at bounding box center [1372, 80] width 0 height 57
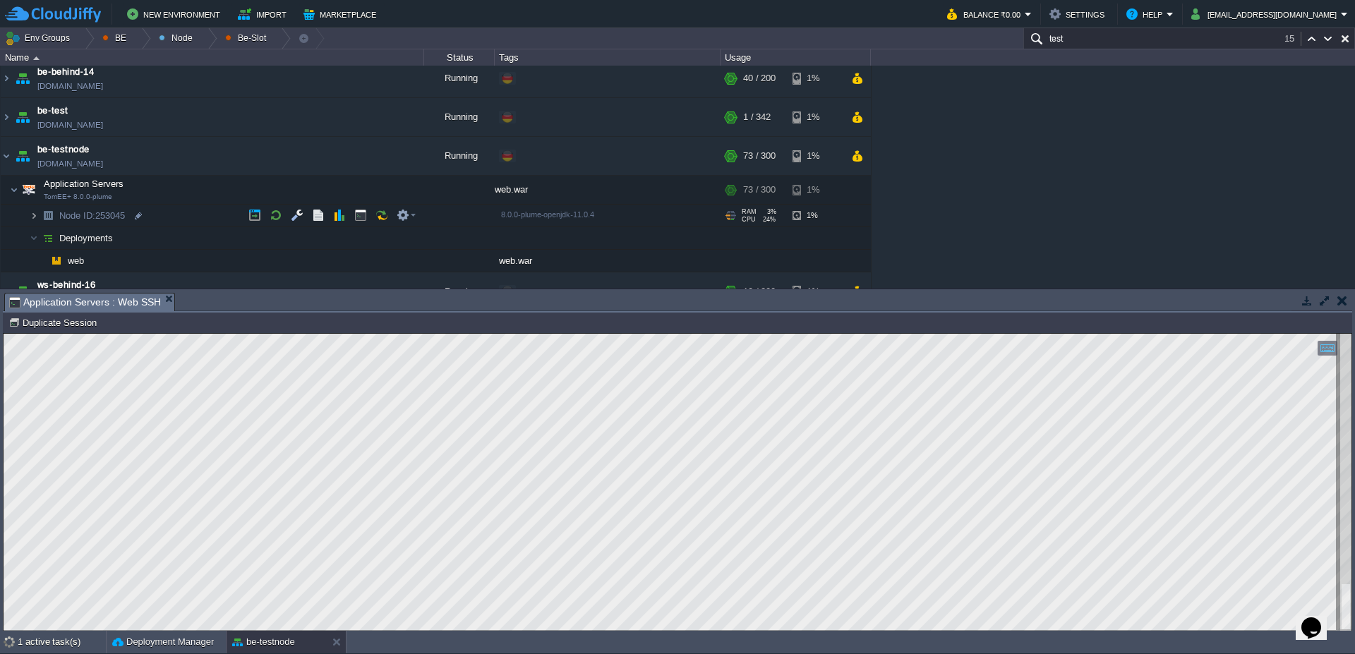
click at [32, 219] on img at bounding box center [34, 216] width 8 height 22
click at [26, 215] on img at bounding box center [20, 211] width 20 height 13
click at [35, 240] on img at bounding box center [34, 238] width 8 height 22
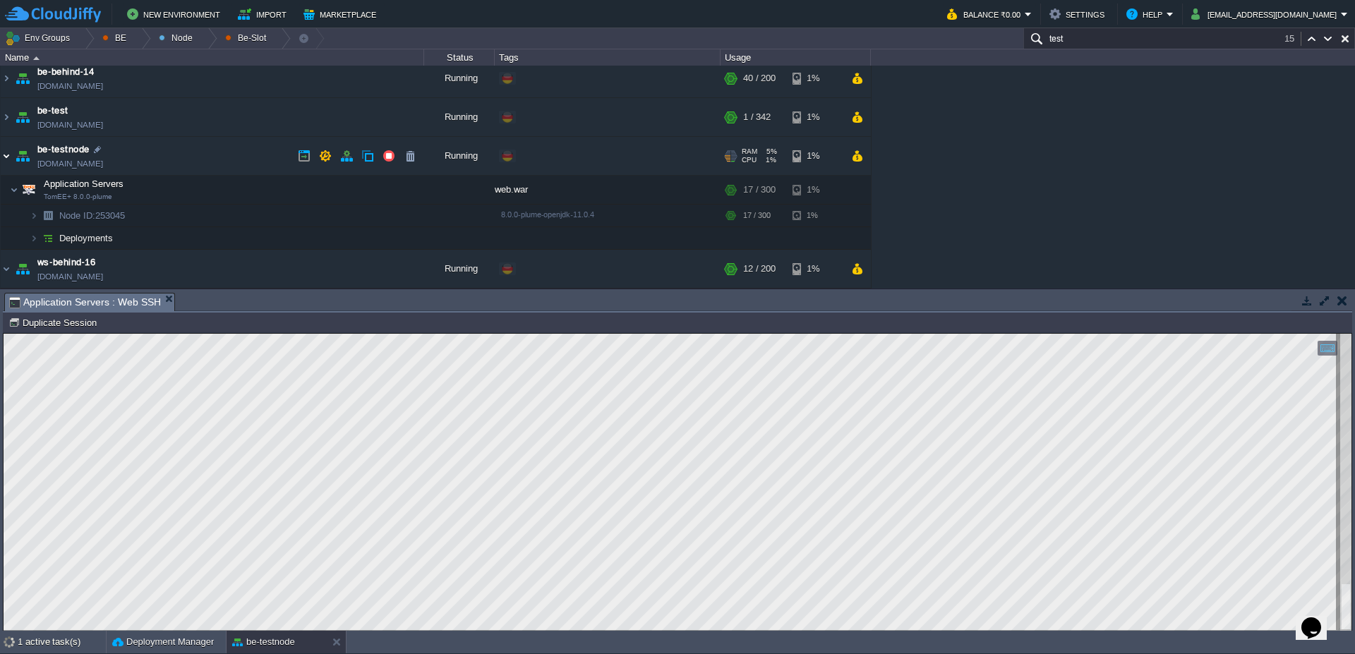
click at [7, 163] on img at bounding box center [6, 156] width 11 height 38
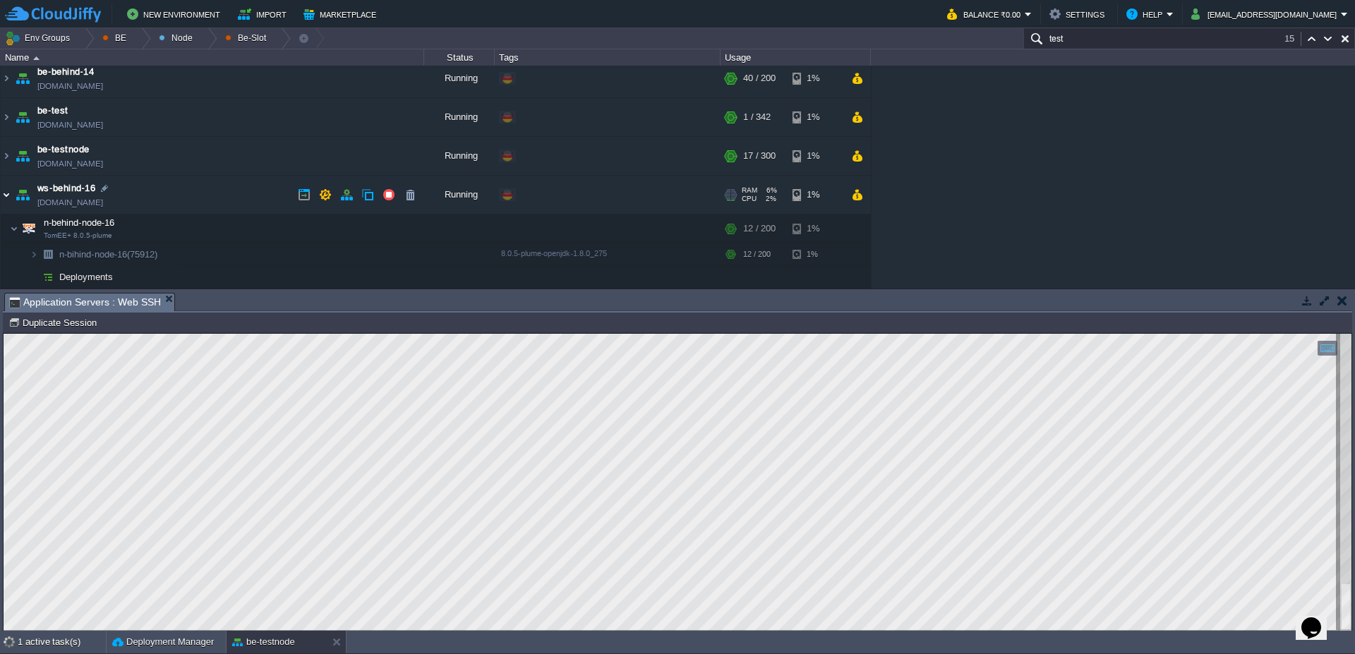
click at [7, 197] on img at bounding box center [6, 195] width 11 height 38
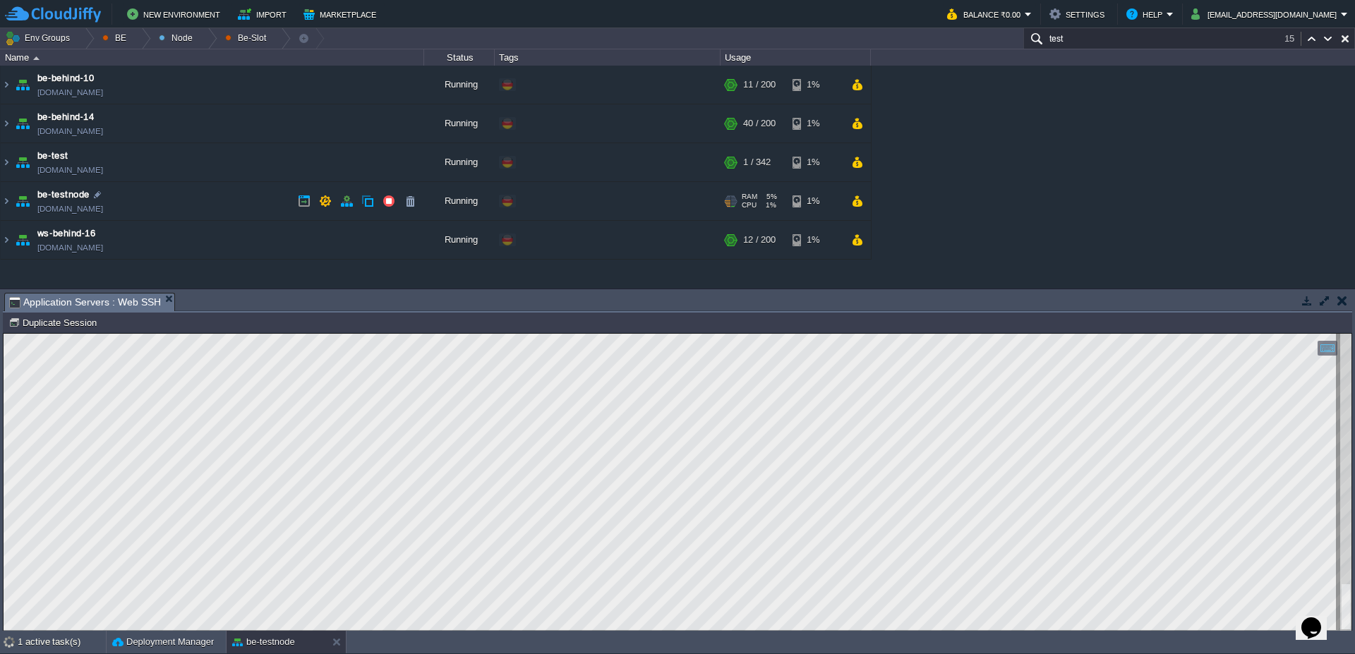
click at [534, 201] on div "Edit" at bounding box center [533, 201] width 28 height 13
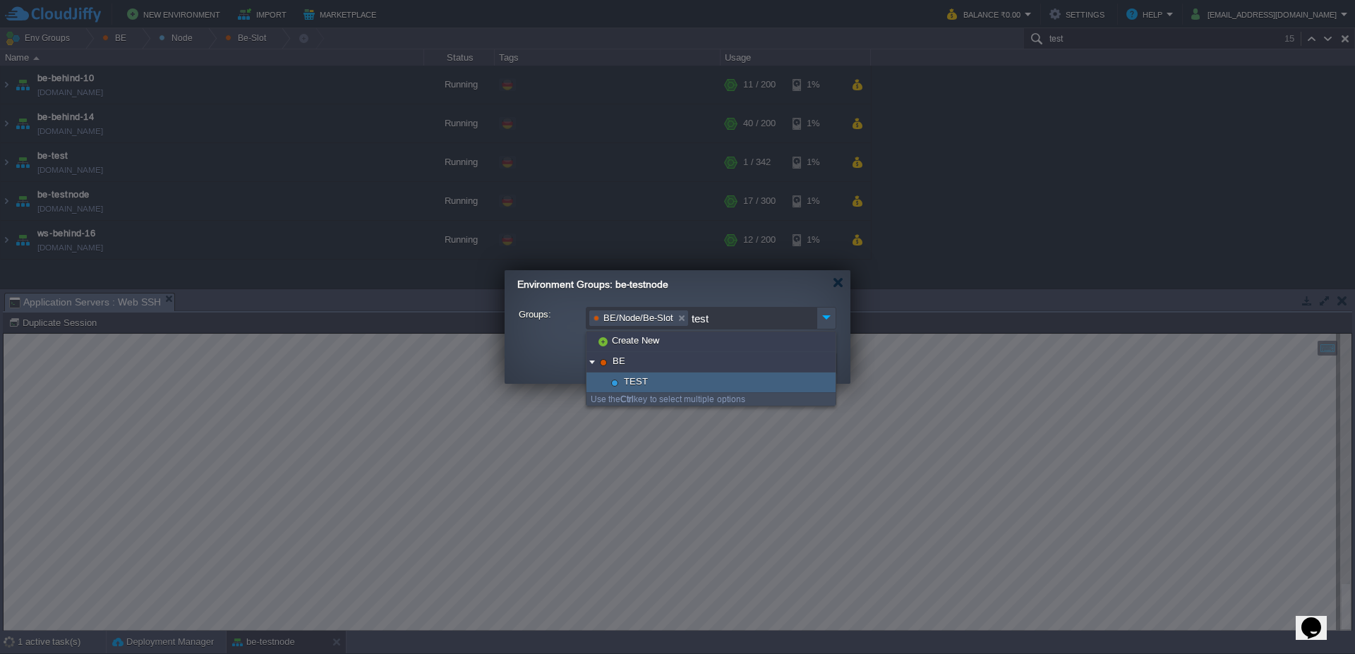
type input "test"
click at [635, 380] on span "TEST" at bounding box center [636, 381] width 28 height 12
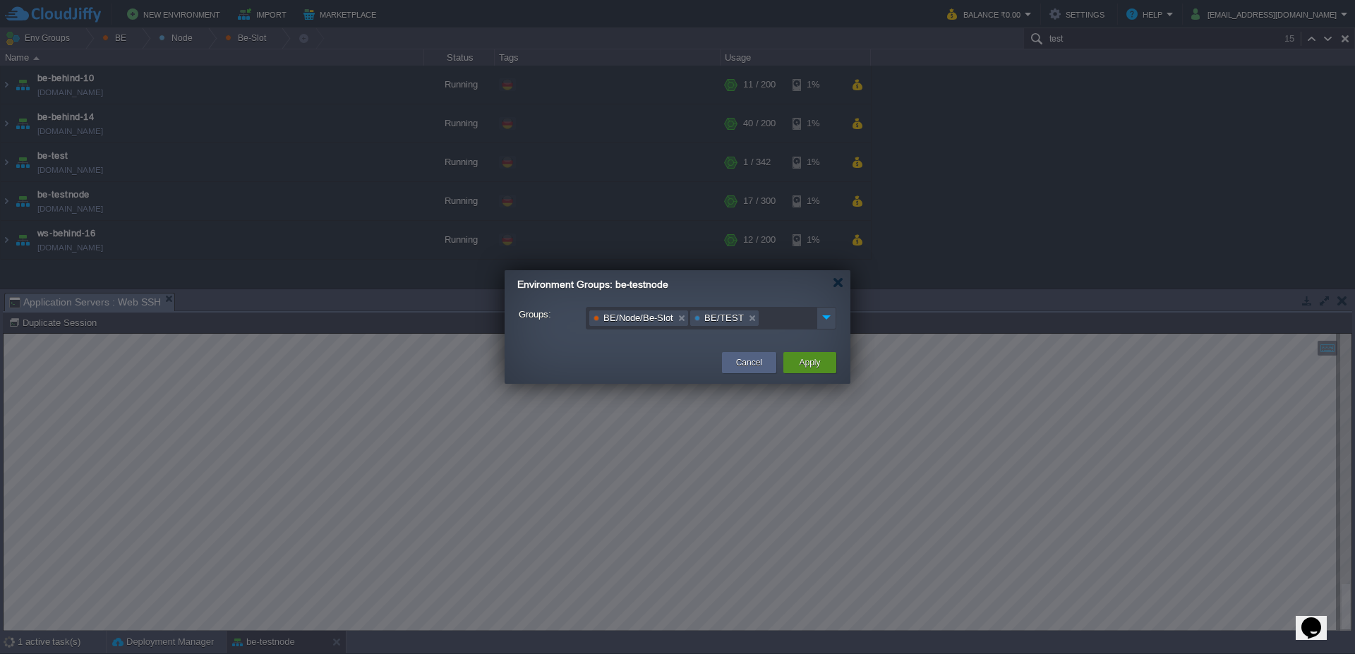
click at [814, 366] on button "Apply" at bounding box center [809, 363] width 21 height 14
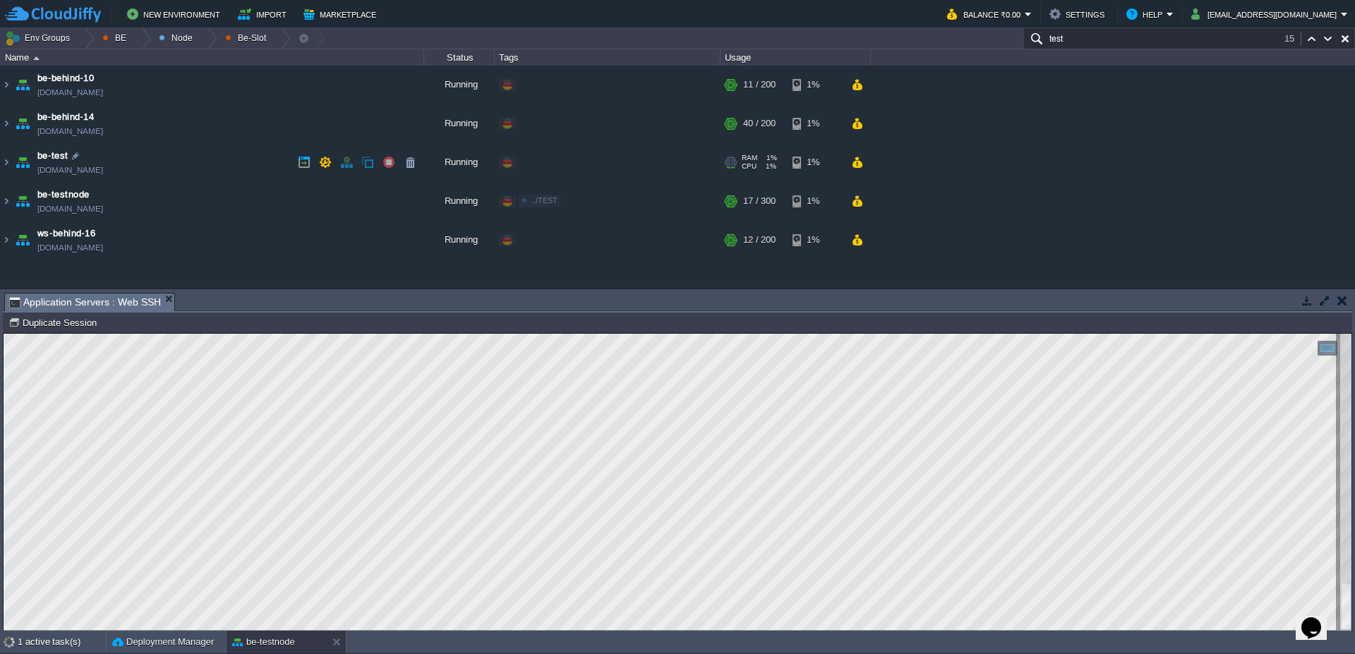
click at [545, 161] on div "Edit" at bounding box center [533, 162] width 28 height 13
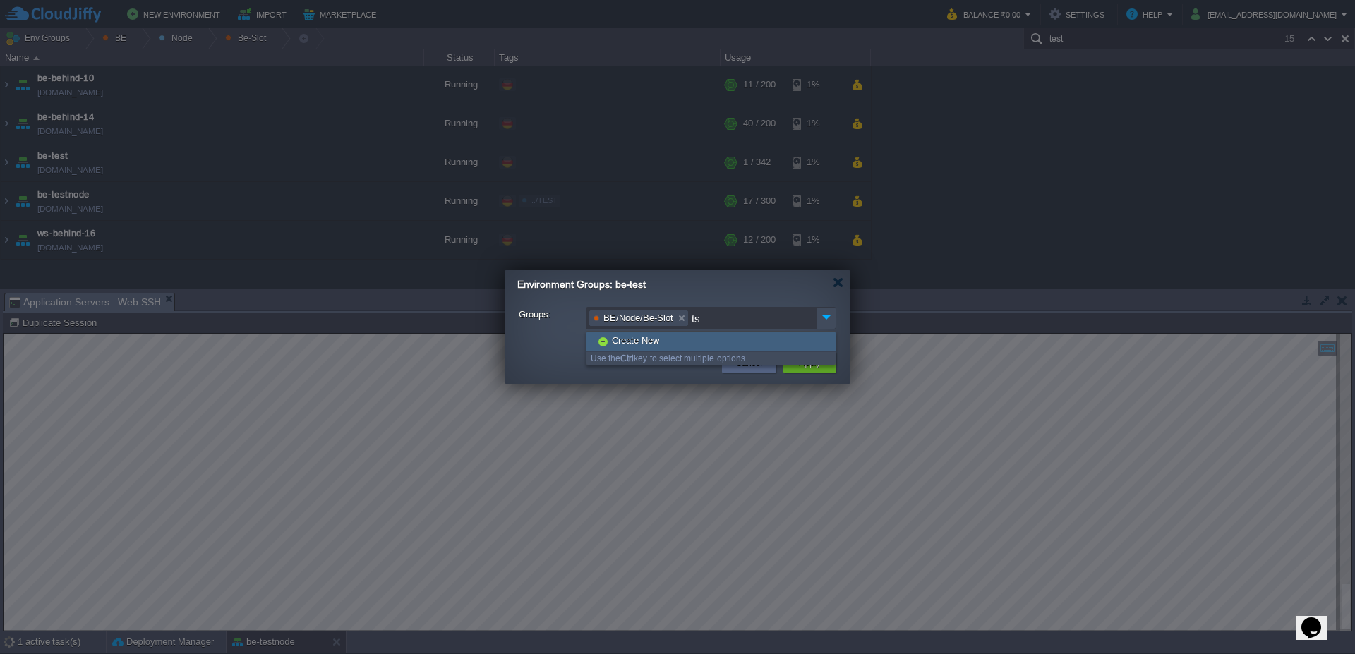
click at [725, 315] on ul "BE/Node/Be-Slot ts" at bounding box center [701, 318] width 229 height 20
drag, startPoint x: 726, startPoint y: 320, endPoint x: 676, endPoint y: 314, distance: 49.8
click at [676, 314] on ul "BE/Node/Be-Slot tstes" at bounding box center [701, 318] width 229 height 20
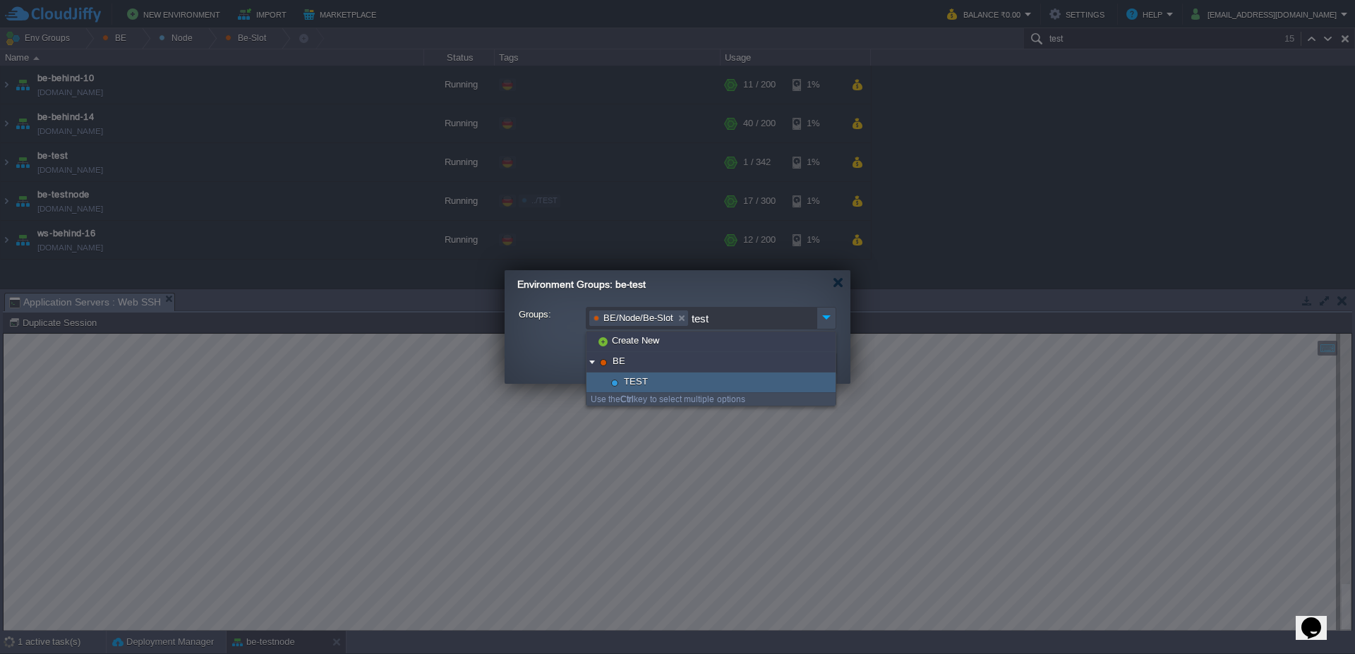
type input "test"
click at [691, 383] on div "TEST" at bounding box center [711, 383] width 249 height 20
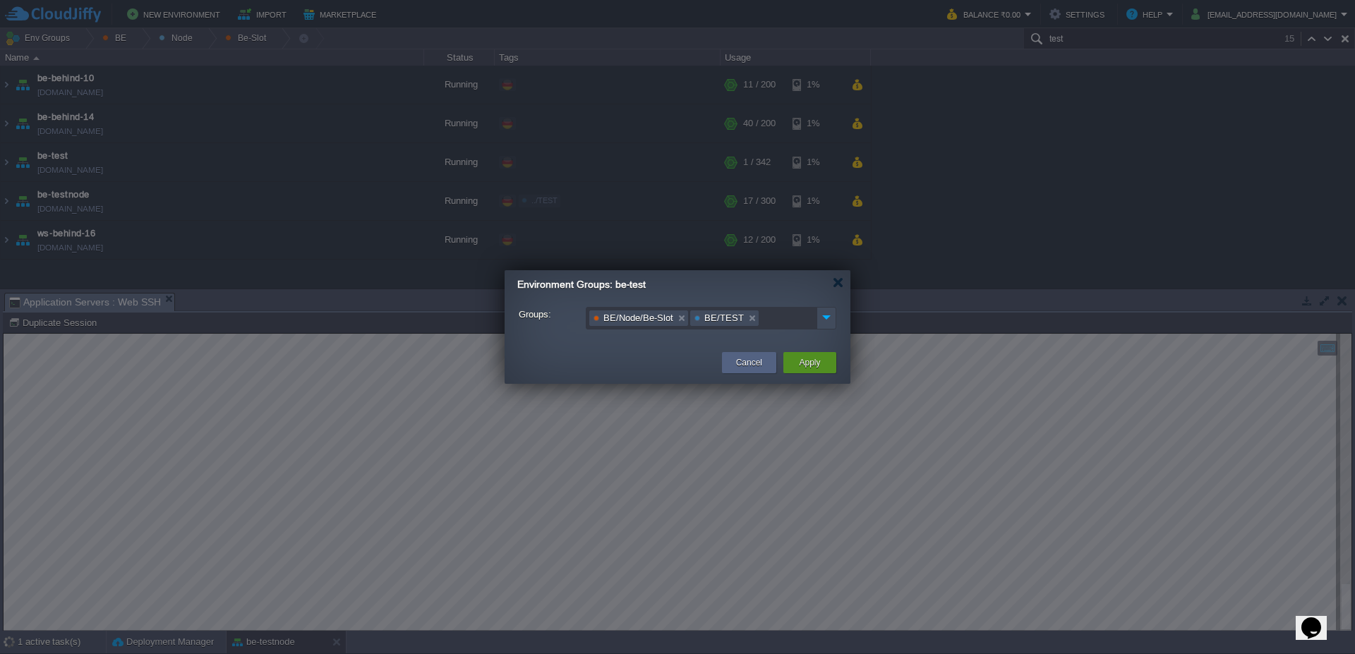
click at [807, 366] on button "Apply" at bounding box center [809, 363] width 21 height 14
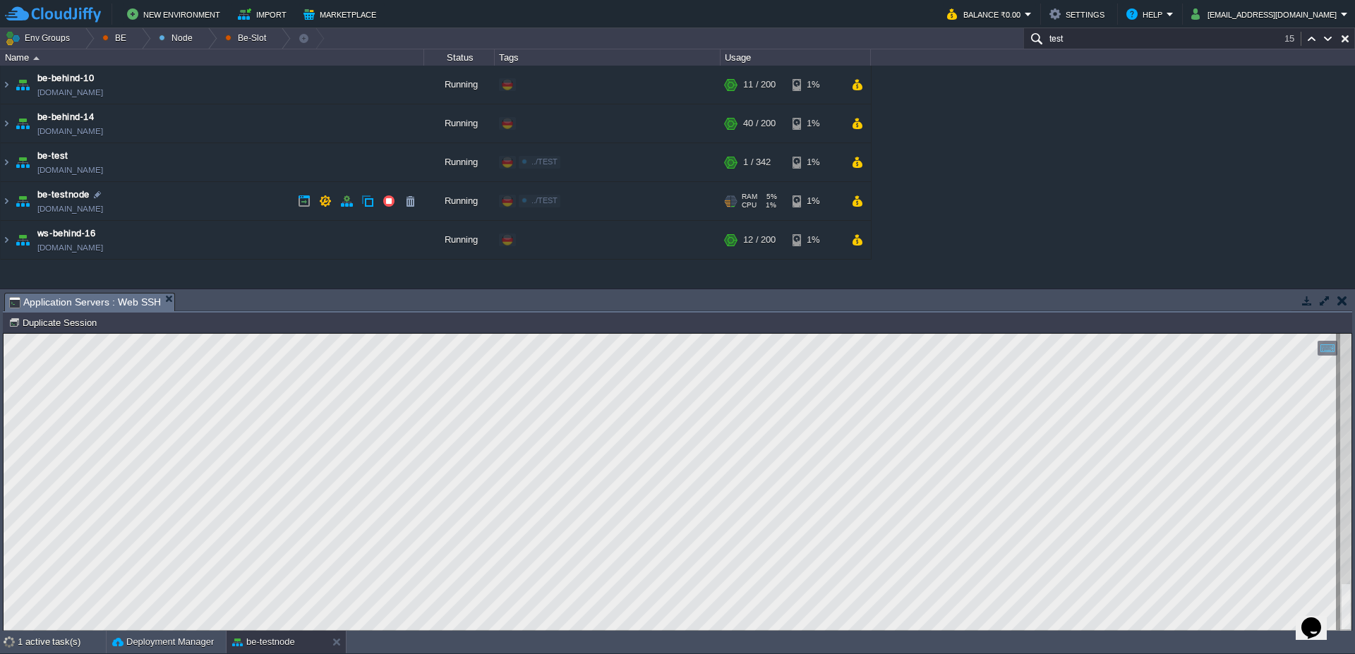
click at [536, 199] on span "../TEST" at bounding box center [544, 200] width 26 height 8
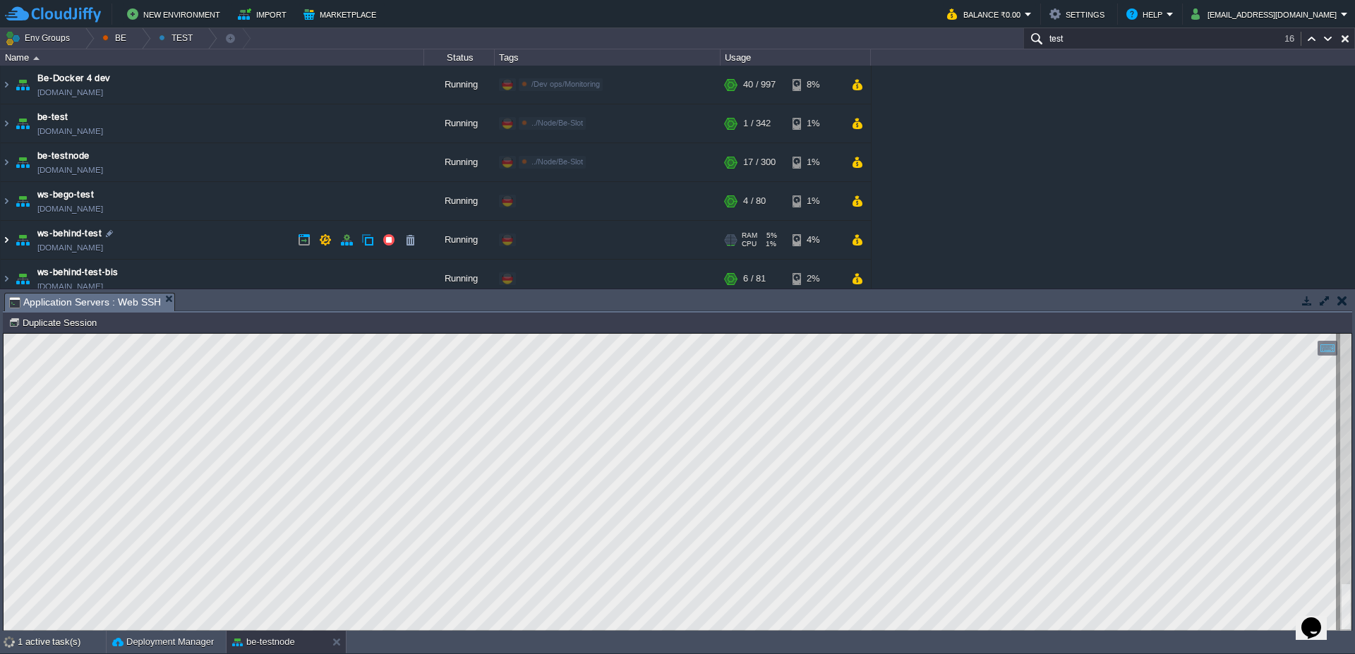
click at [4, 247] on img at bounding box center [6, 240] width 11 height 38
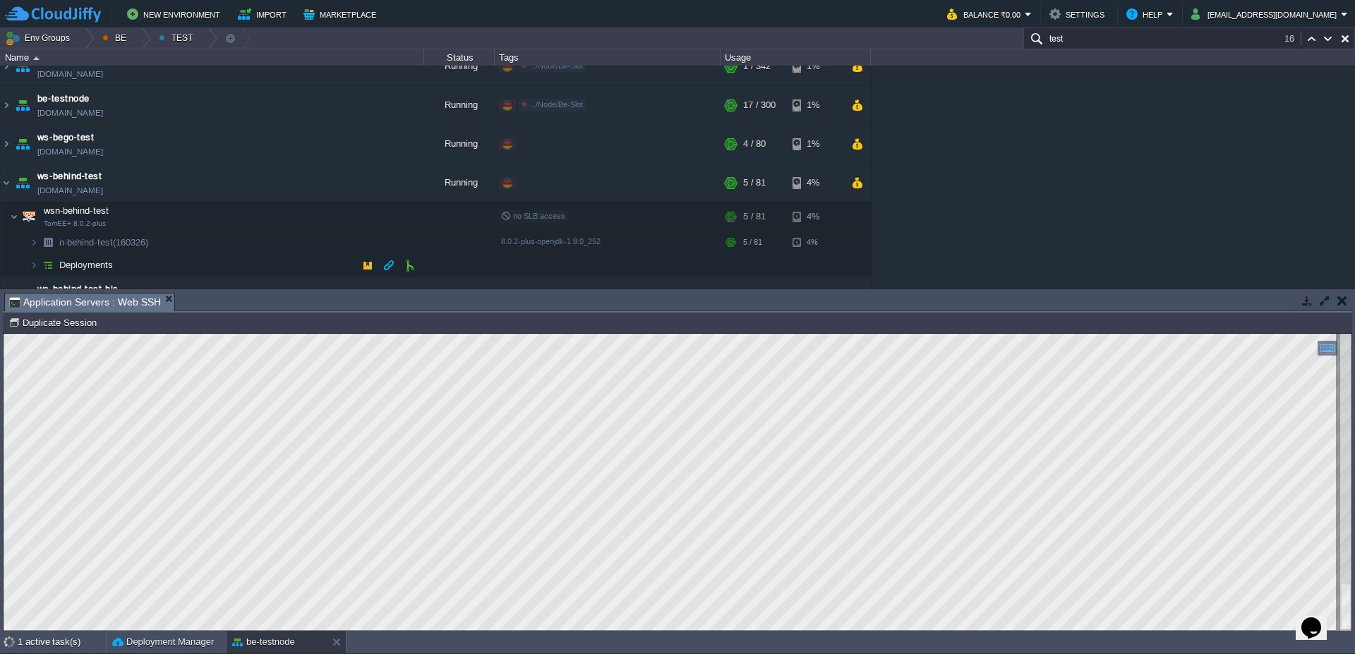
scroll to position [84, 0]
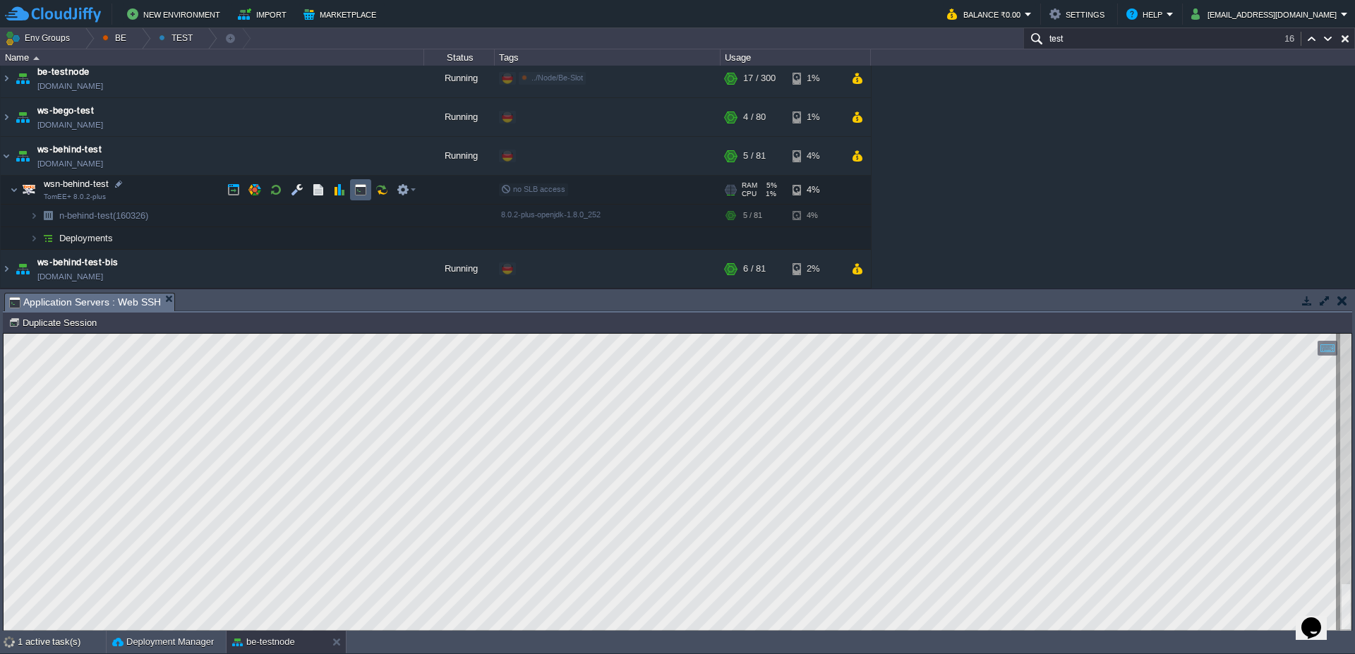
click at [360, 193] on button "button" at bounding box center [360, 190] width 13 height 13
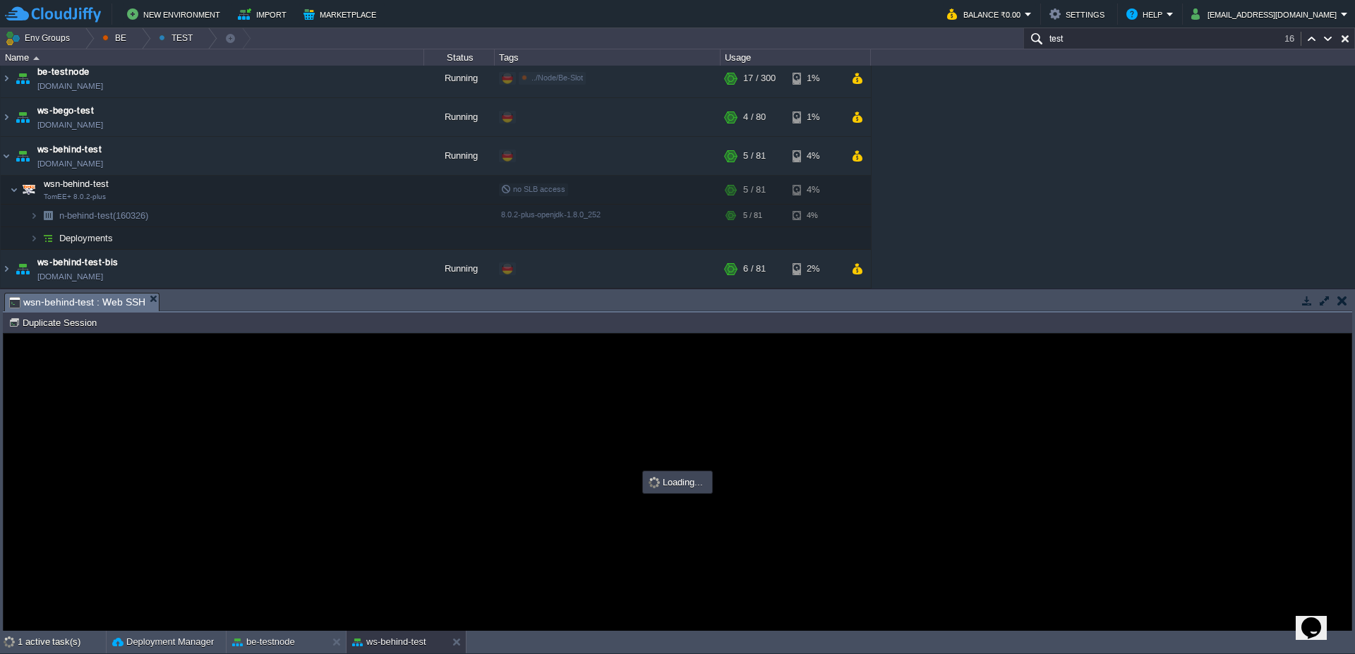
scroll to position [0, 0]
type input "#000000"
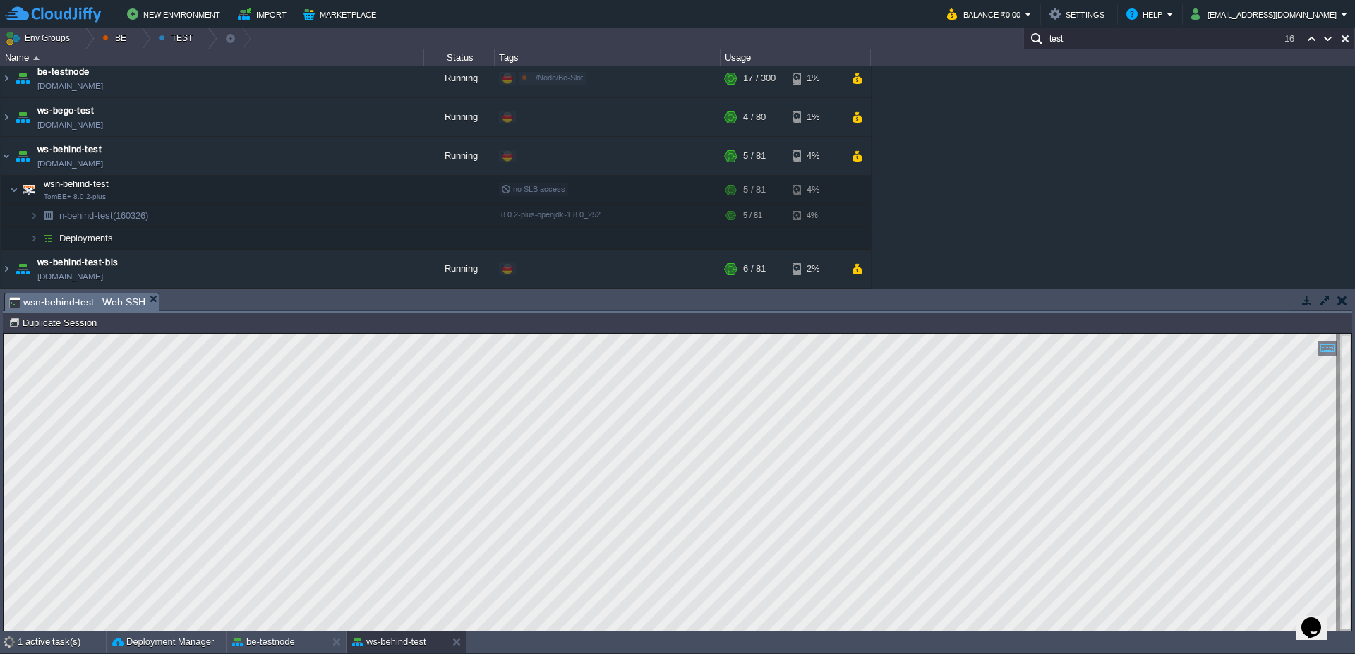
scroll to position [37, 122]
click at [271, 647] on button "be-testnode" at bounding box center [263, 642] width 63 height 14
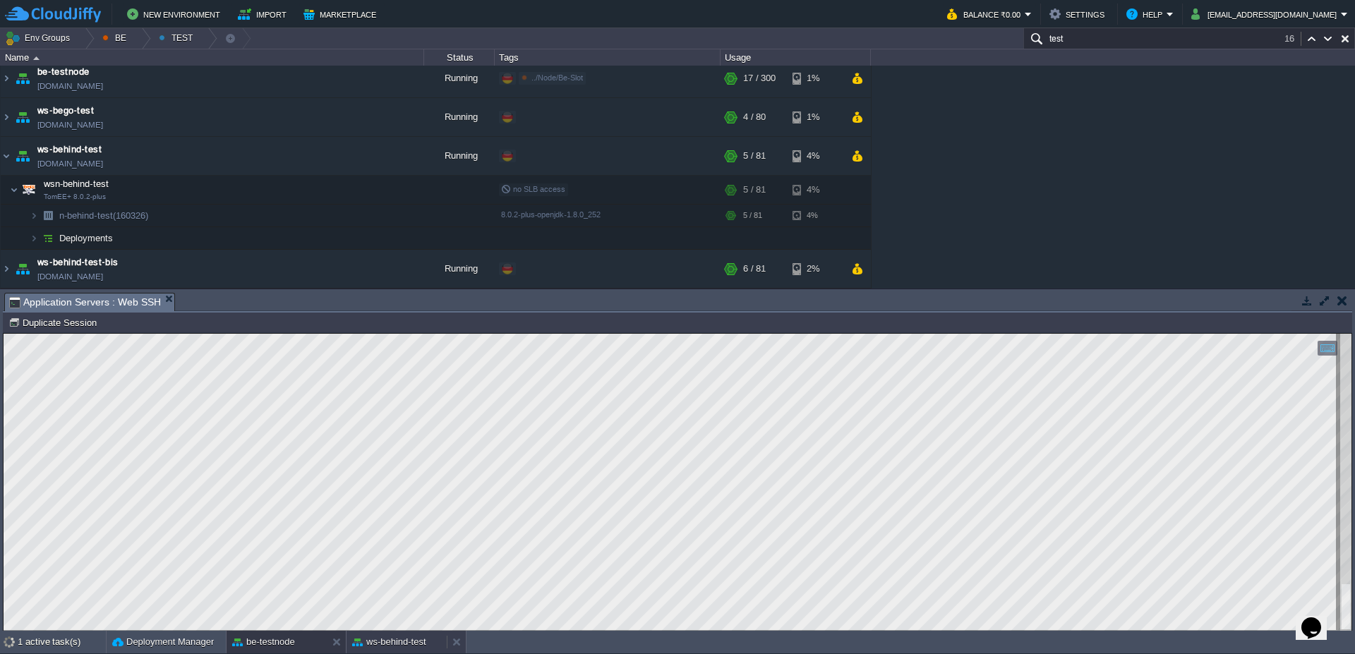
click at [385, 647] on button "ws-behind-test" at bounding box center [389, 642] width 74 height 14
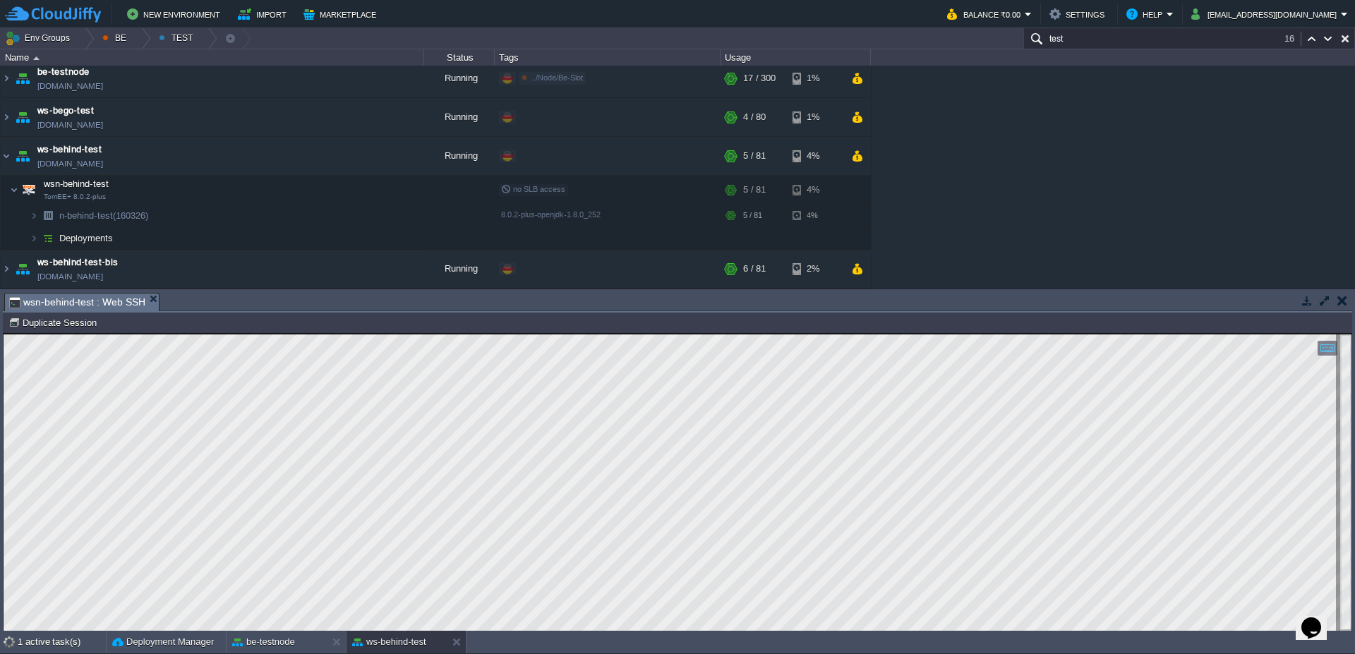
type textarea "prop/test-web/"
click at [275, 639] on button "be-testnode" at bounding box center [263, 642] width 63 height 14
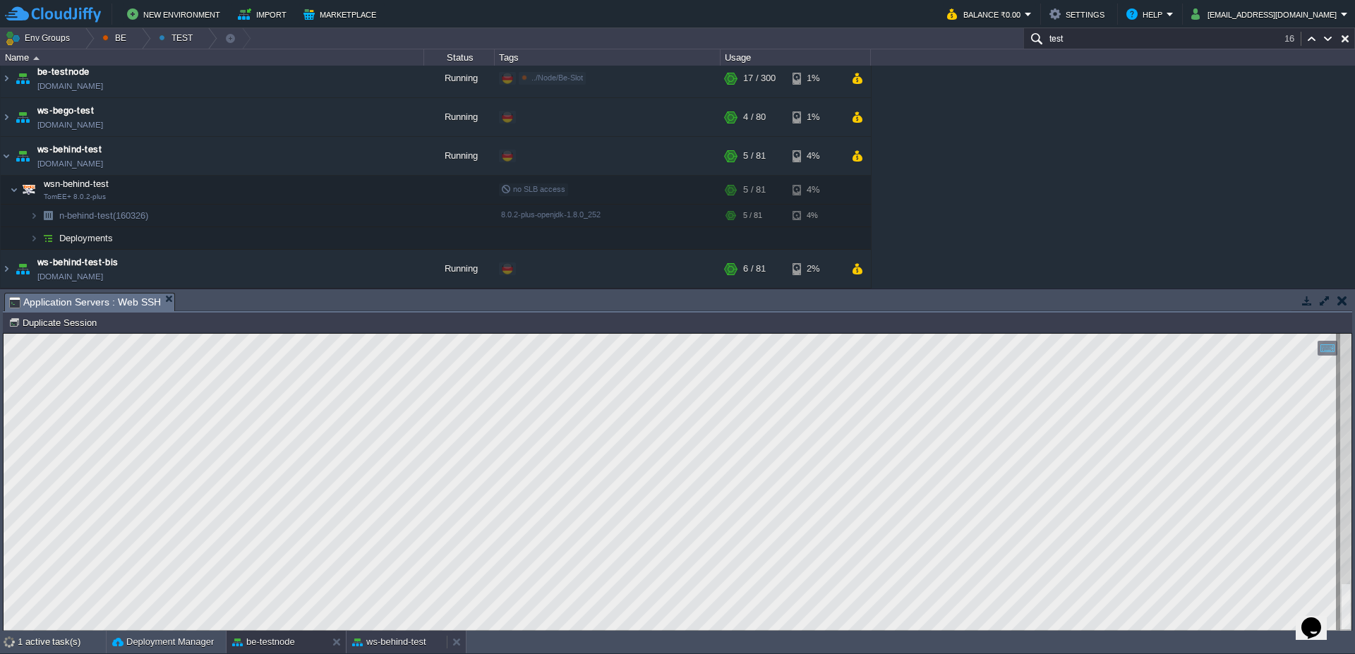
click at [387, 651] on div "ws-behind-test" at bounding box center [397, 642] width 100 height 23
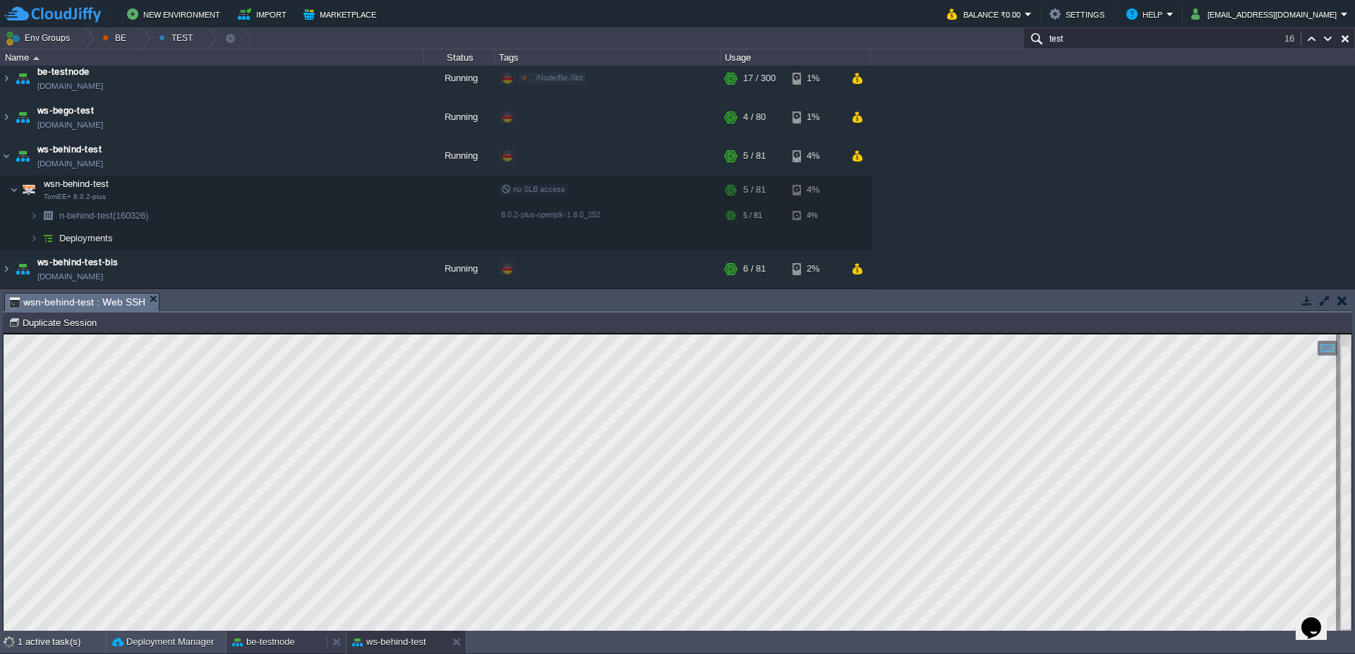
click at [273, 642] on button "be-testnode" at bounding box center [263, 642] width 63 height 14
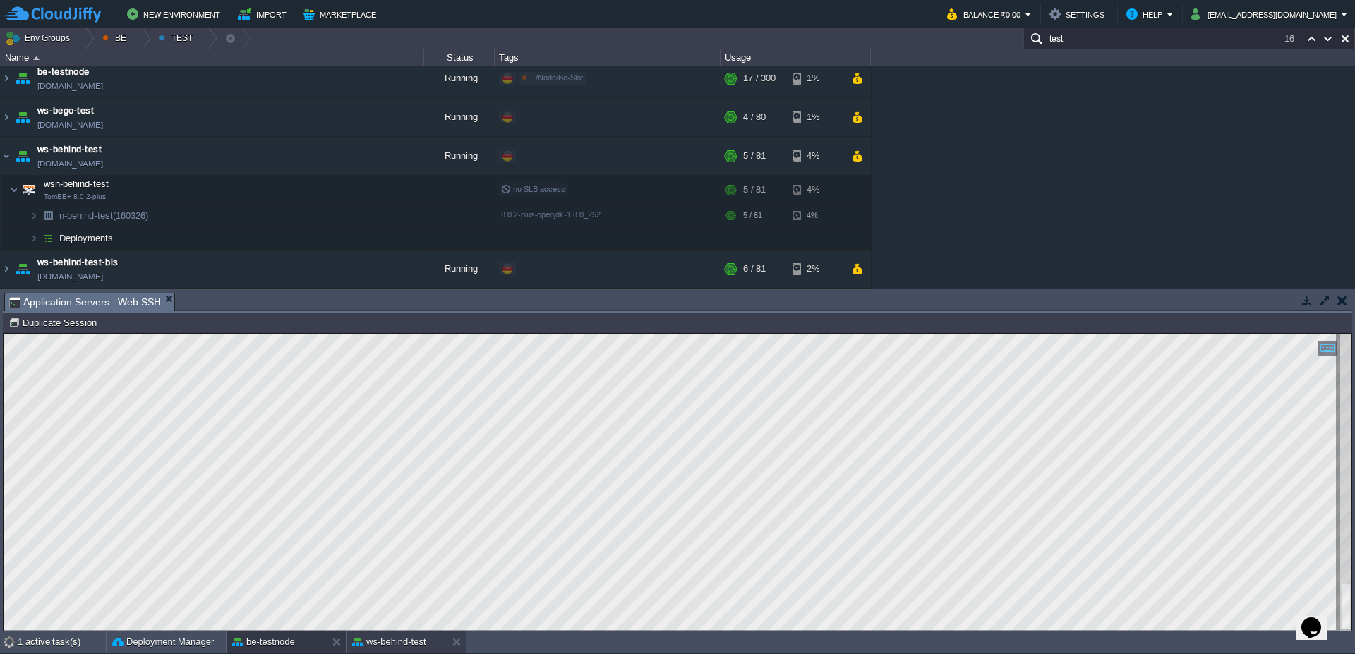
click at [411, 643] on button "ws-behind-test" at bounding box center [389, 642] width 74 height 14
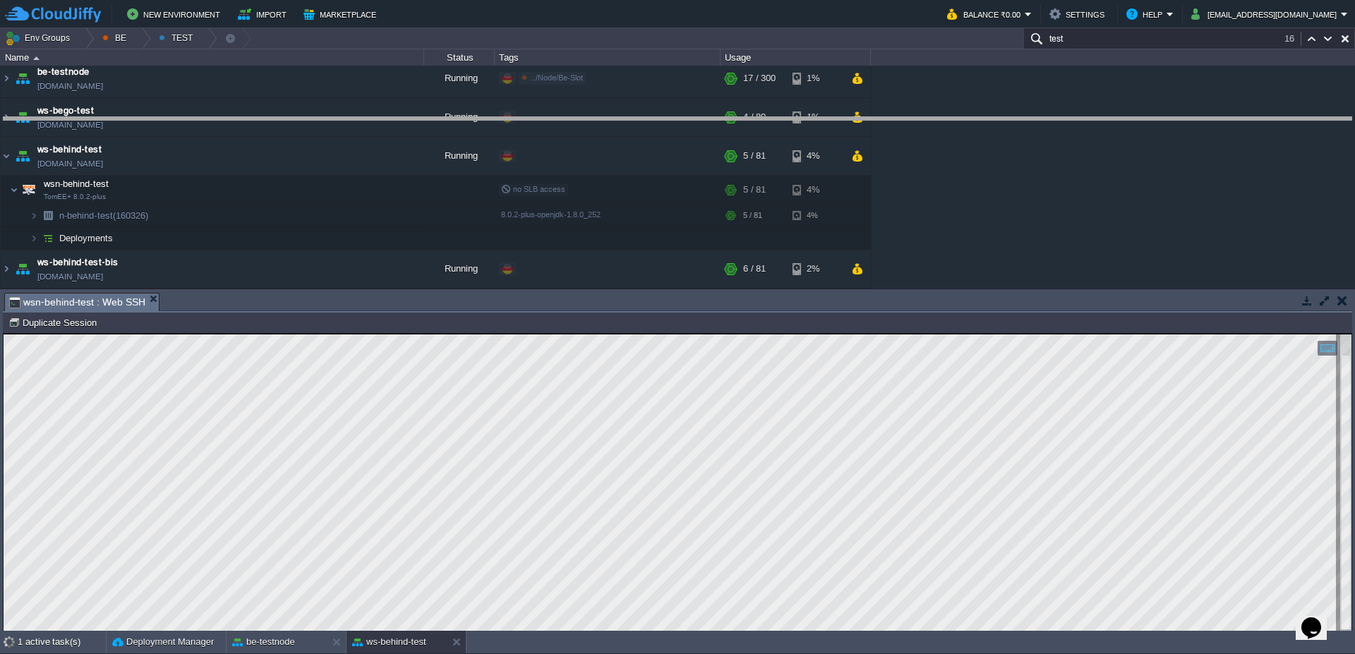
drag, startPoint x: 585, startPoint y: 301, endPoint x: 583, endPoint y: 120, distance: 181.4
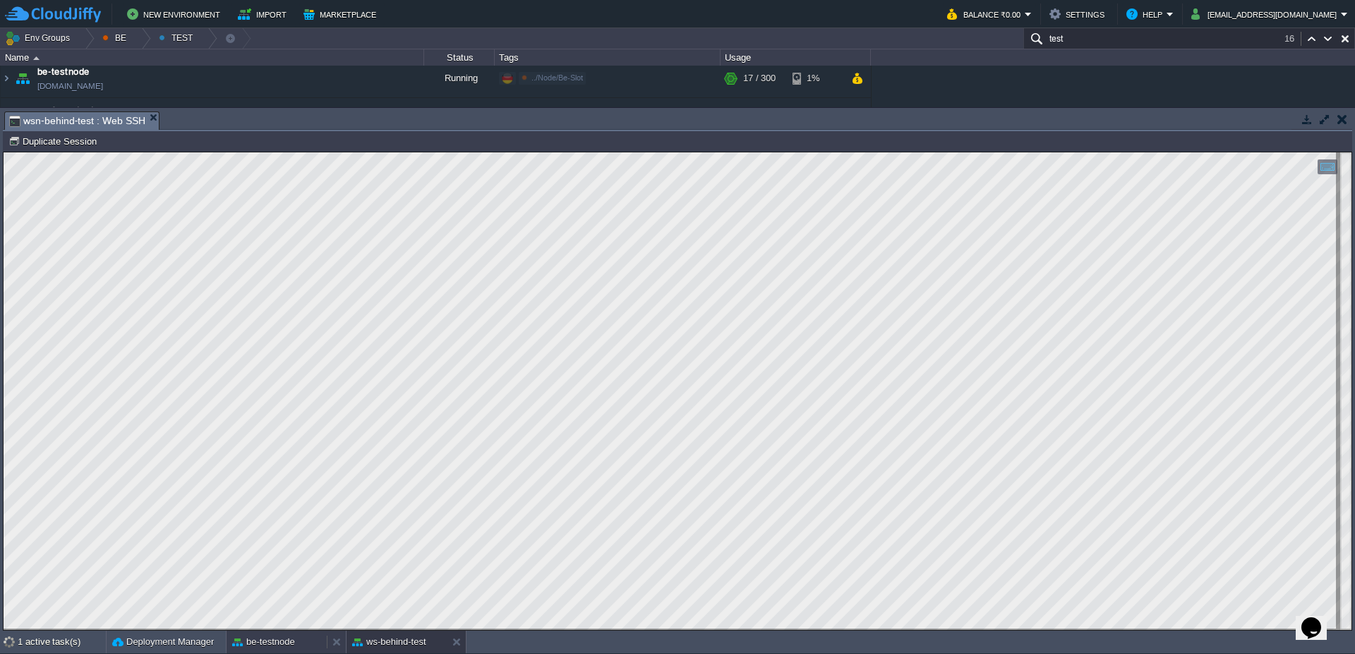
click at [291, 645] on button "be-testnode" at bounding box center [263, 642] width 63 height 14
click at [410, 645] on button "ws-behind-test" at bounding box center [389, 642] width 74 height 14
click at [291, 645] on button "be-testnode" at bounding box center [263, 642] width 63 height 14
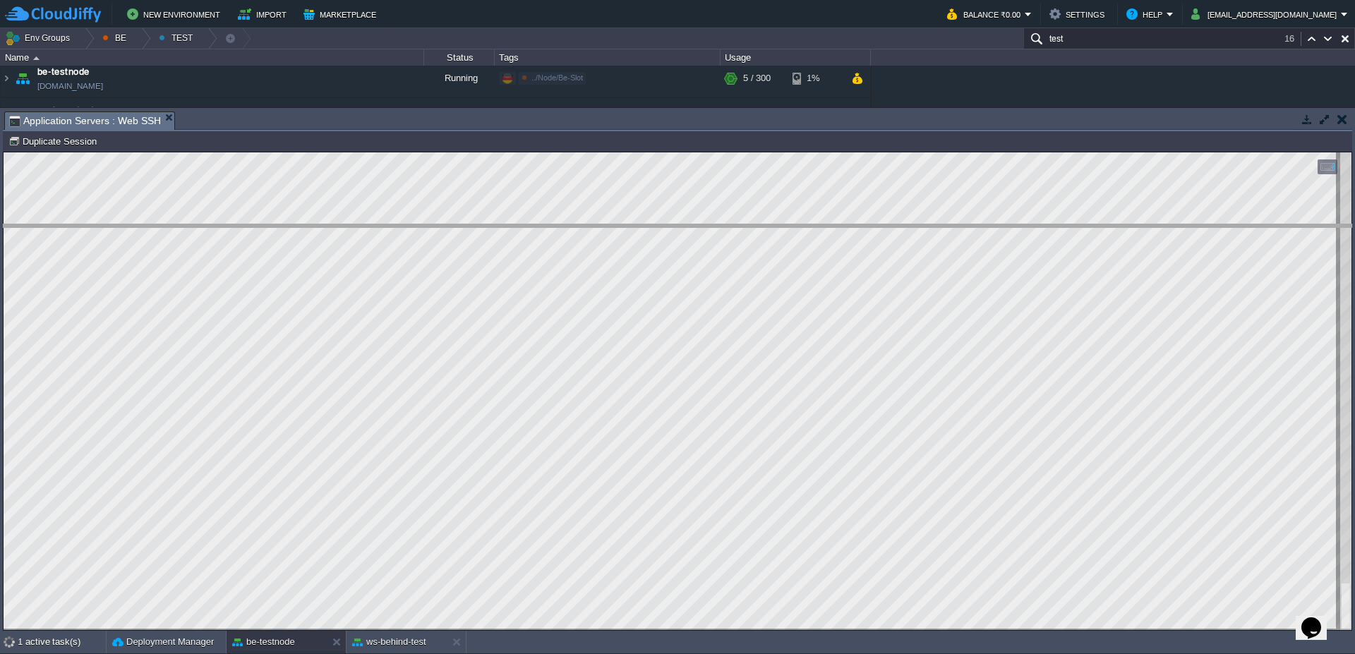
drag, startPoint x: 820, startPoint y: 126, endPoint x: 808, endPoint y: 244, distance: 119.2
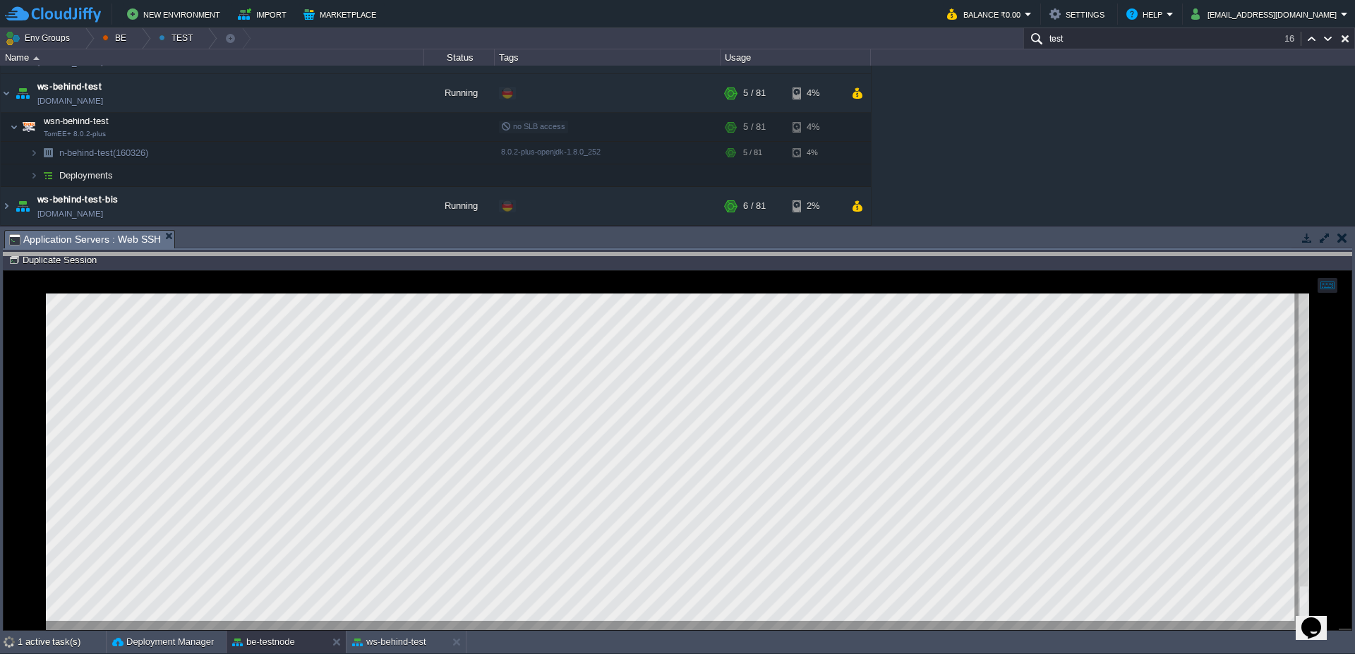
scroll to position [124, 0]
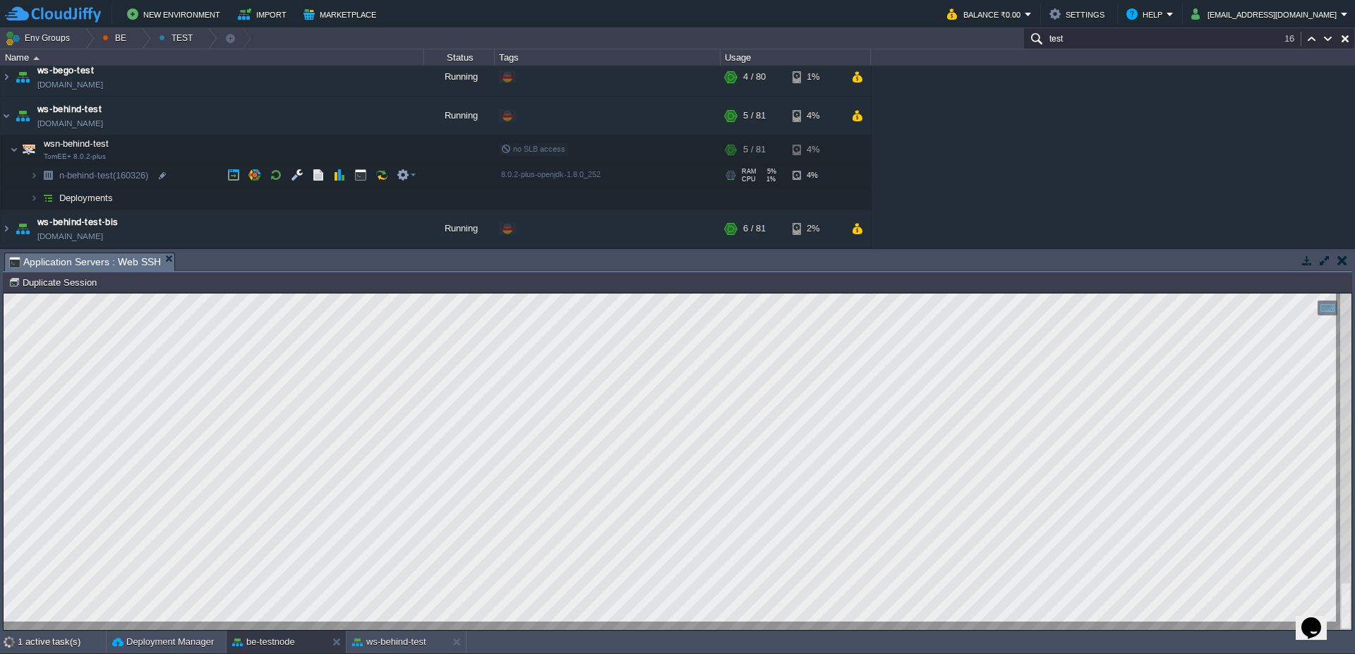
click at [27, 178] on span at bounding box center [15, 175] width 29 height 11
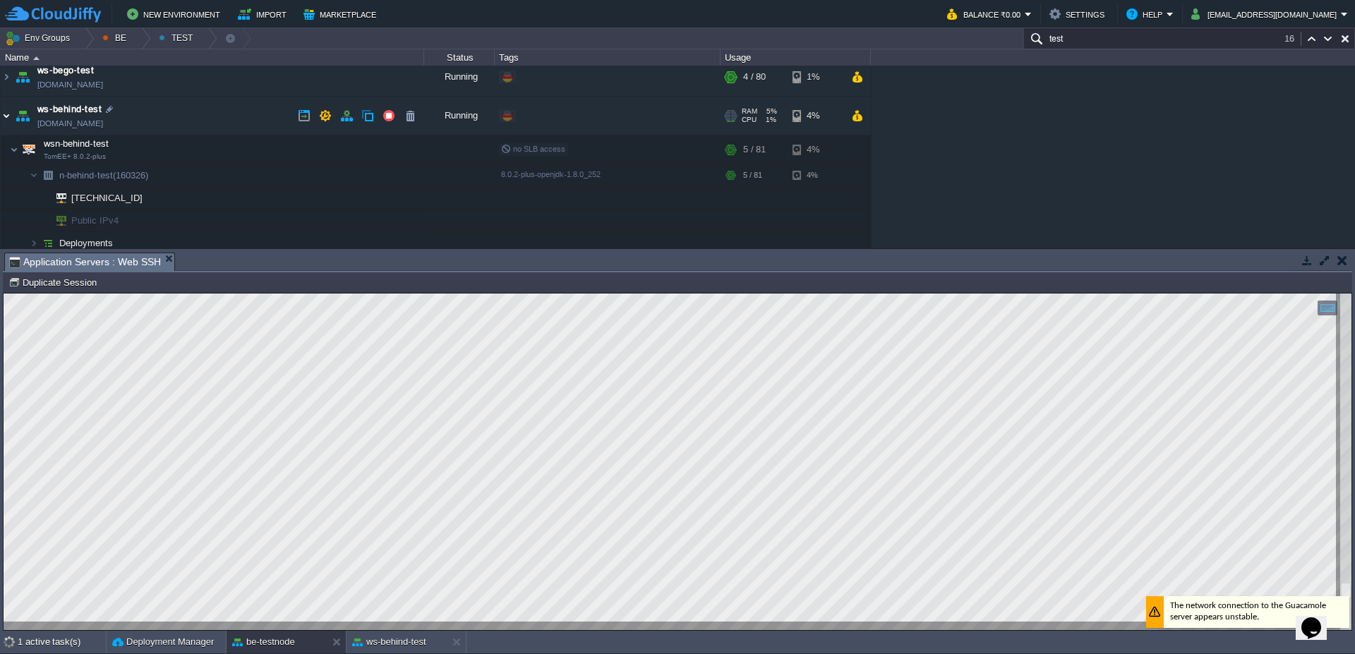
click at [4, 121] on img at bounding box center [6, 116] width 11 height 38
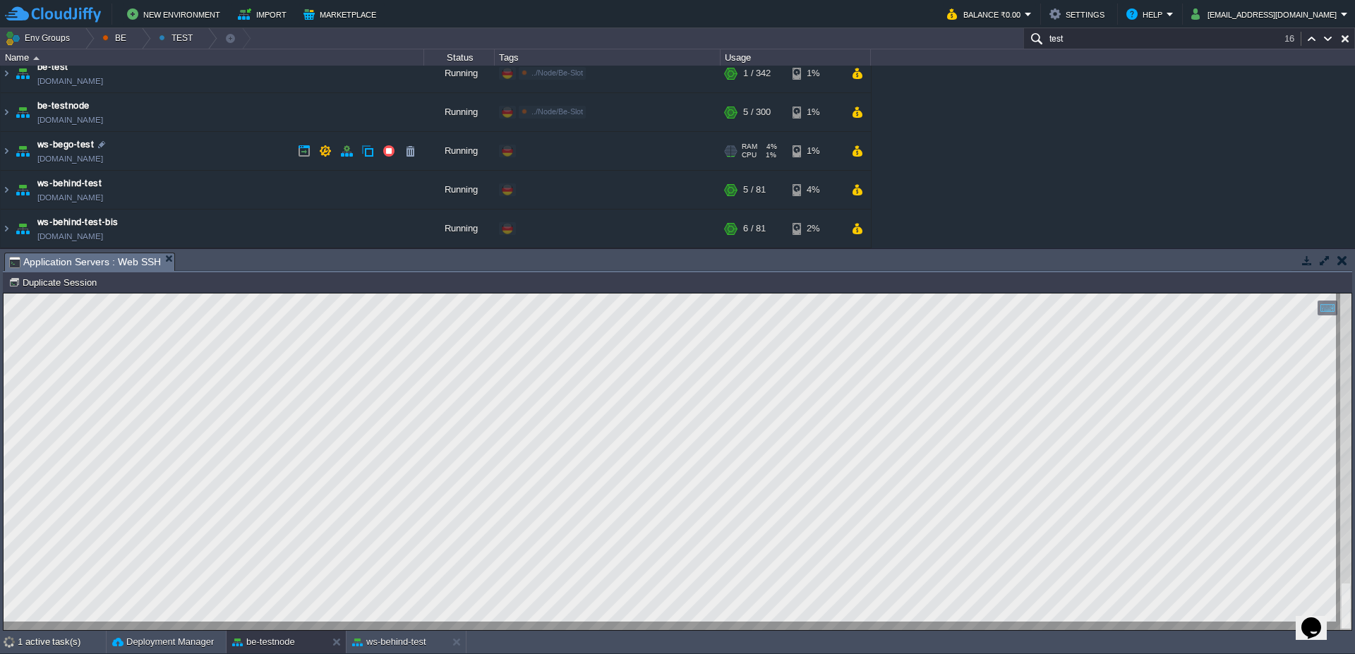
scroll to position [0, 0]
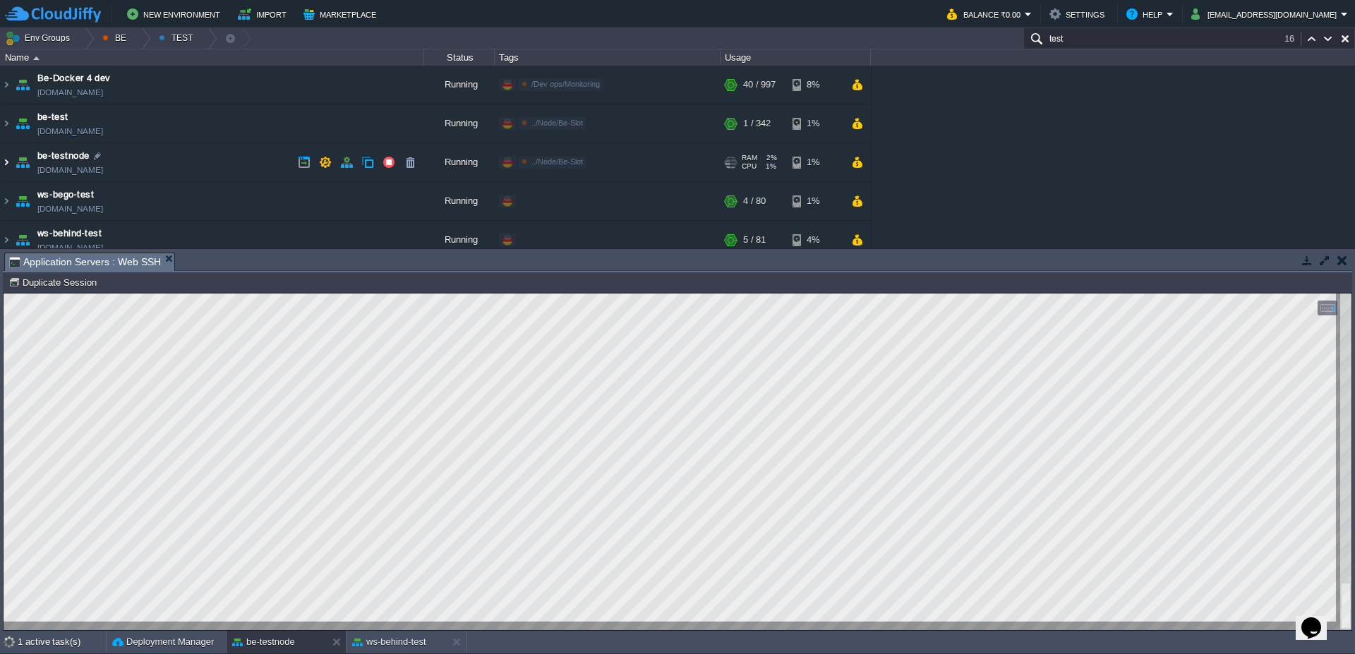
click at [6, 162] on img at bounding box center [6, 162] width 11 height 38
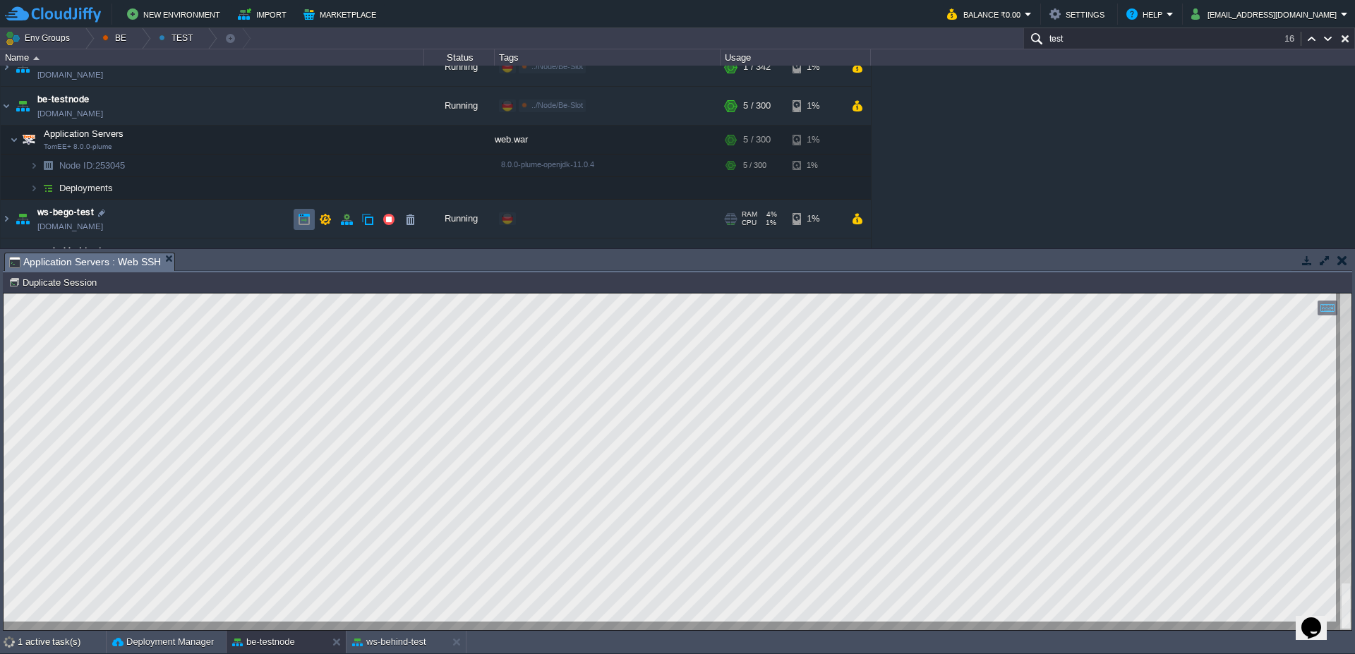
scroll to position [85, 0]
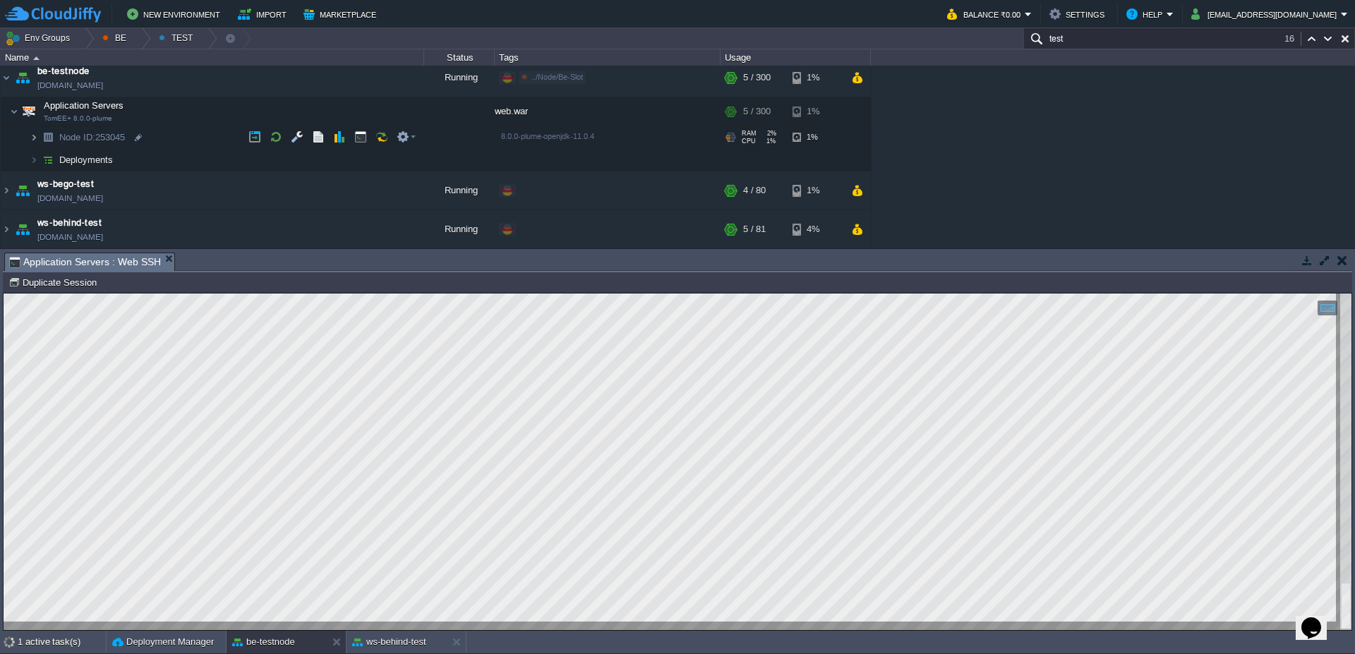
click at [36, 141] on img at bounding box center [34, 137] width 8 height 22
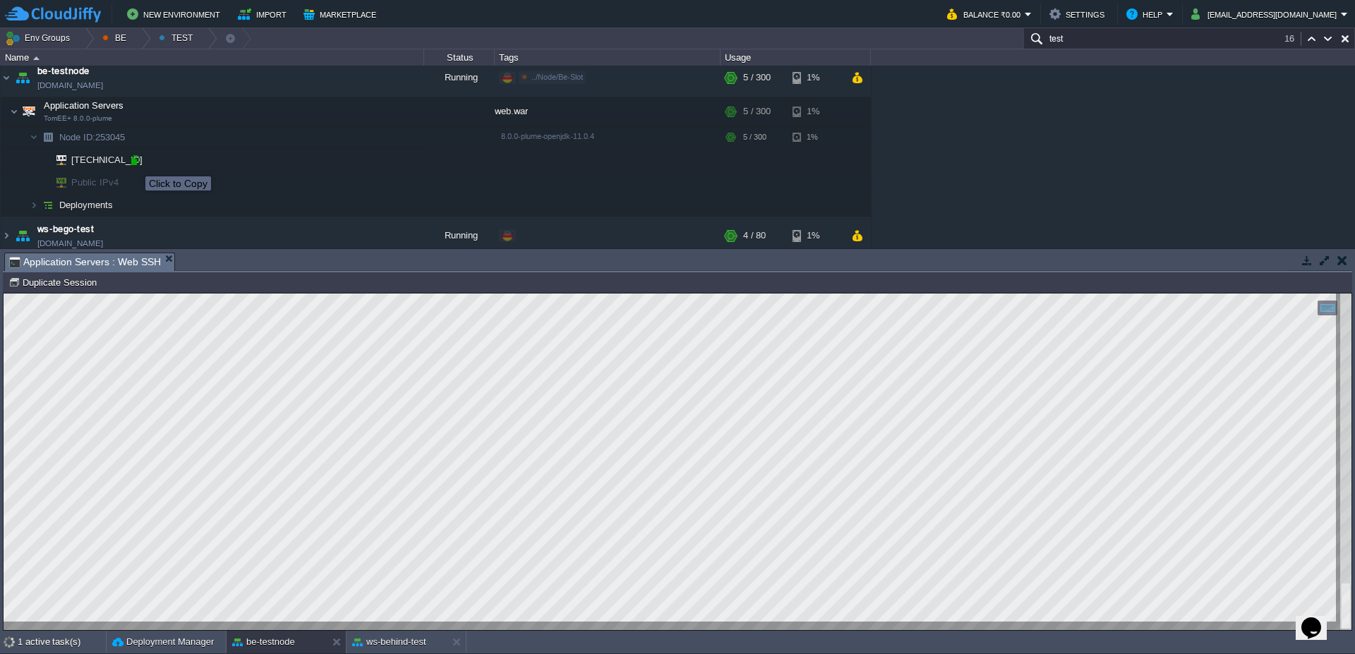
click at [135, 164] on div at bounding box center [134, 160] width 13 height 13
